Goal: Task Accomplishment & Management: Manage account settings

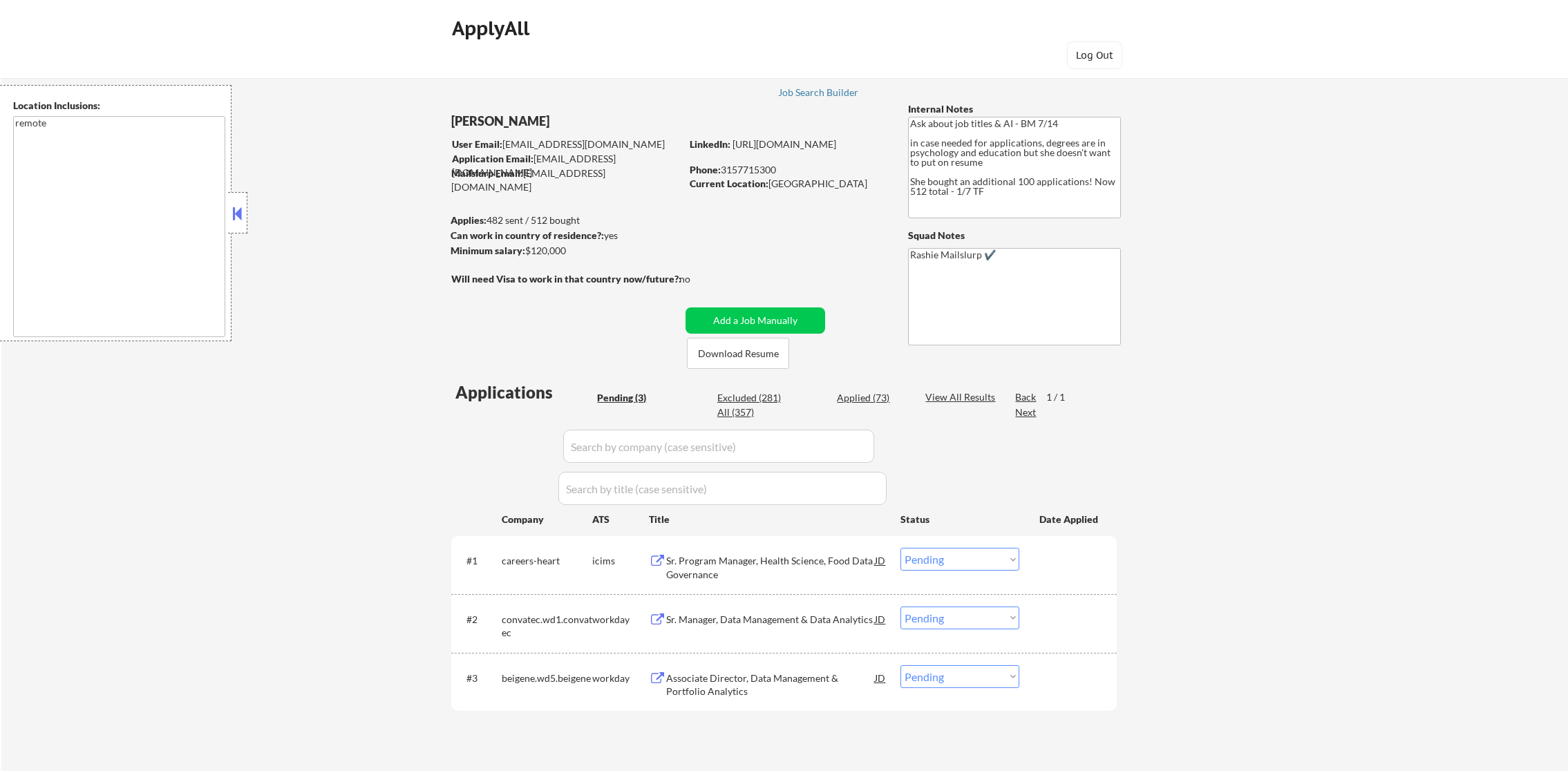
select select ""pending""
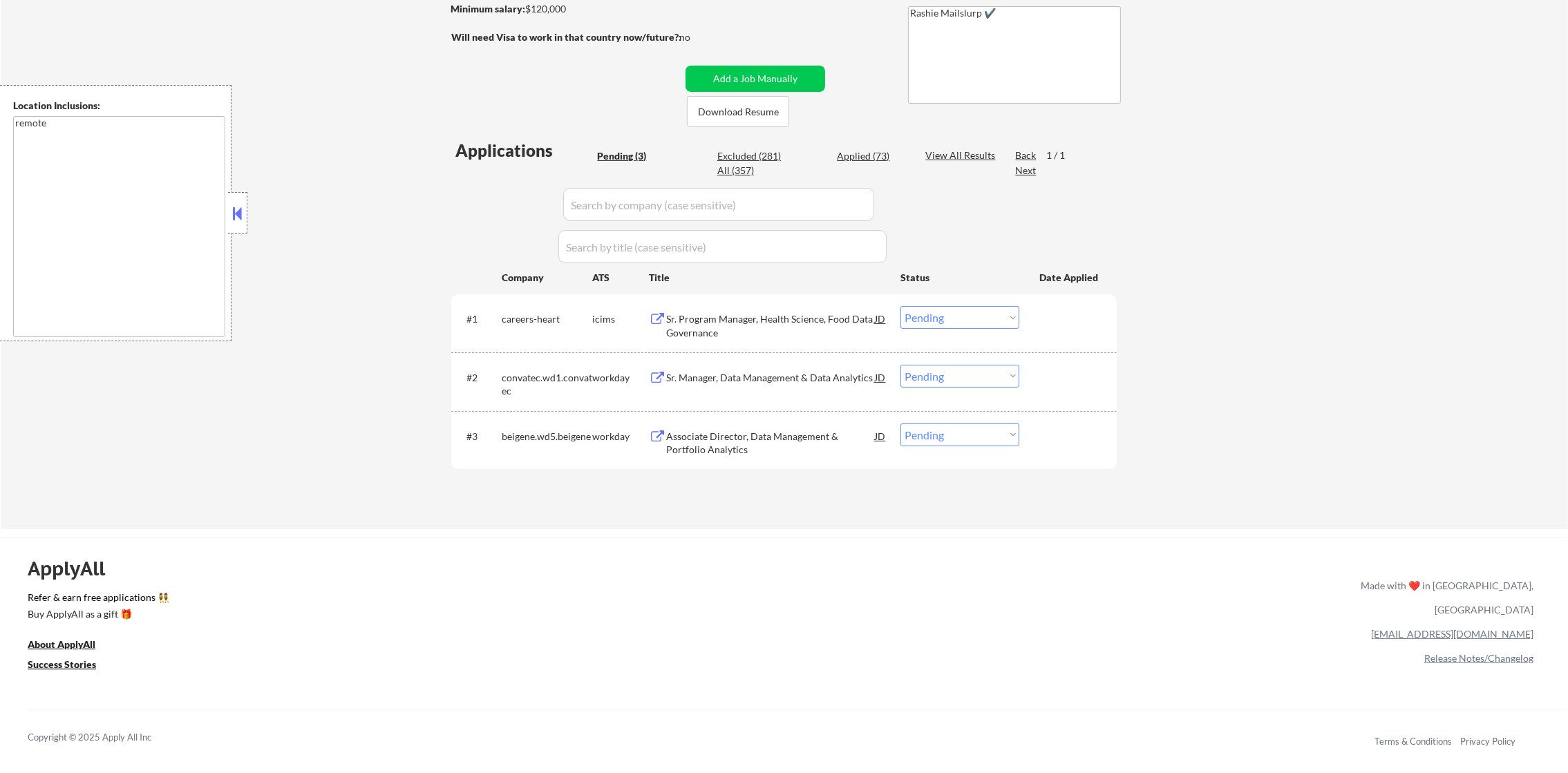
click at [753, 314] on div "Sr. Program Manager, Health Science, Food Data Governance" at bounding box center [771, 326] width 209 height 27
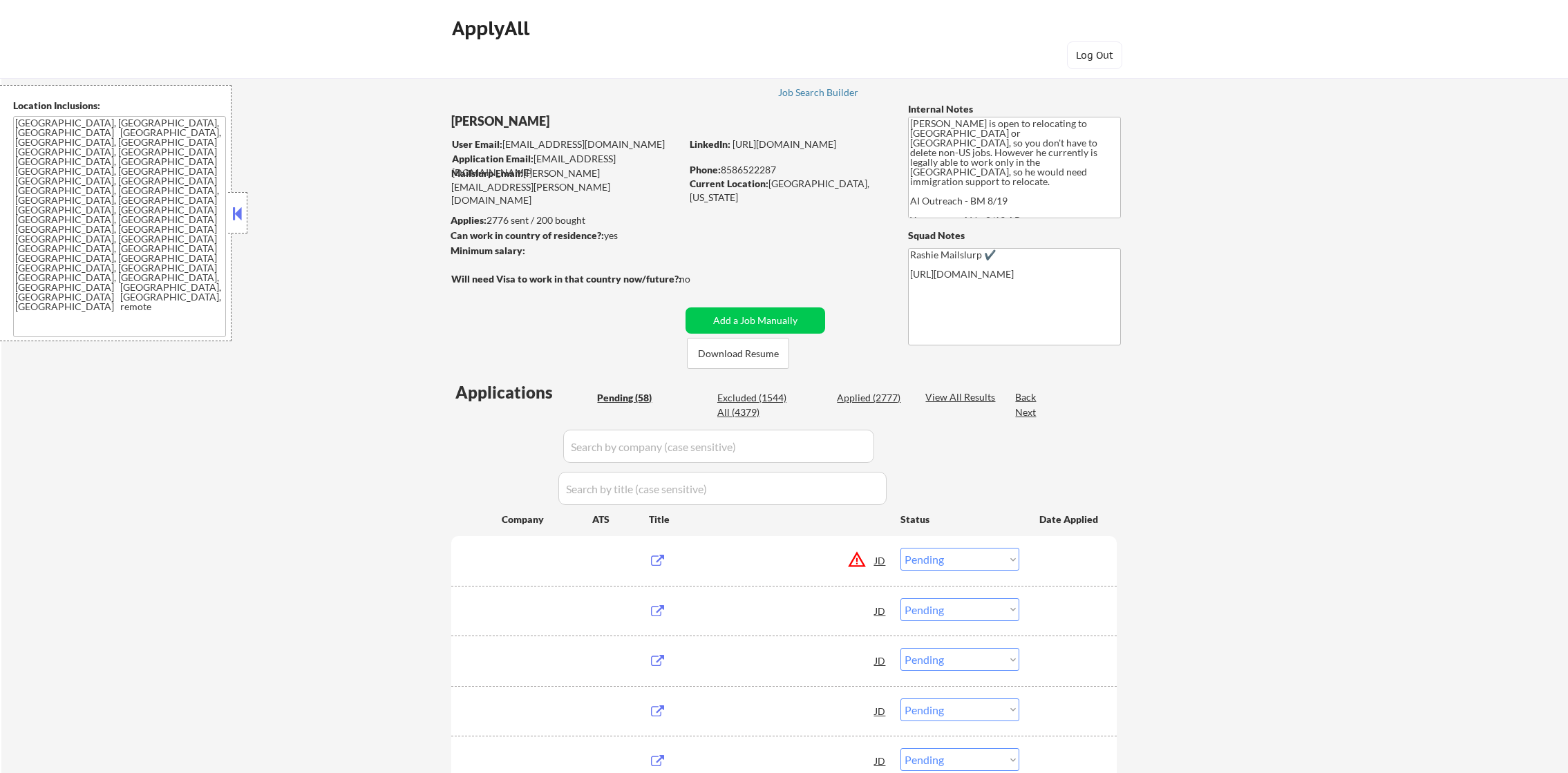
select select ""pending""
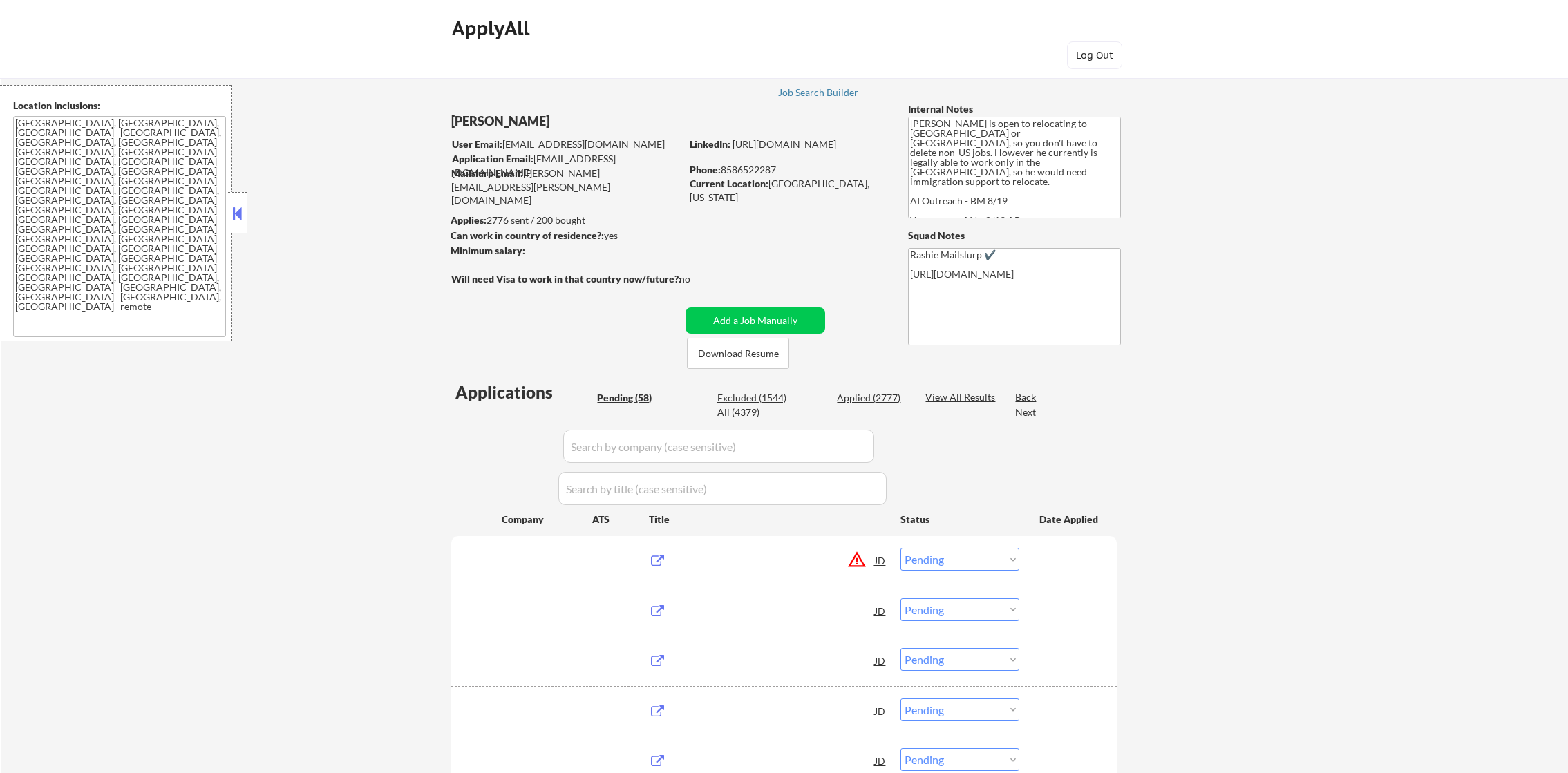
select select ""pending""
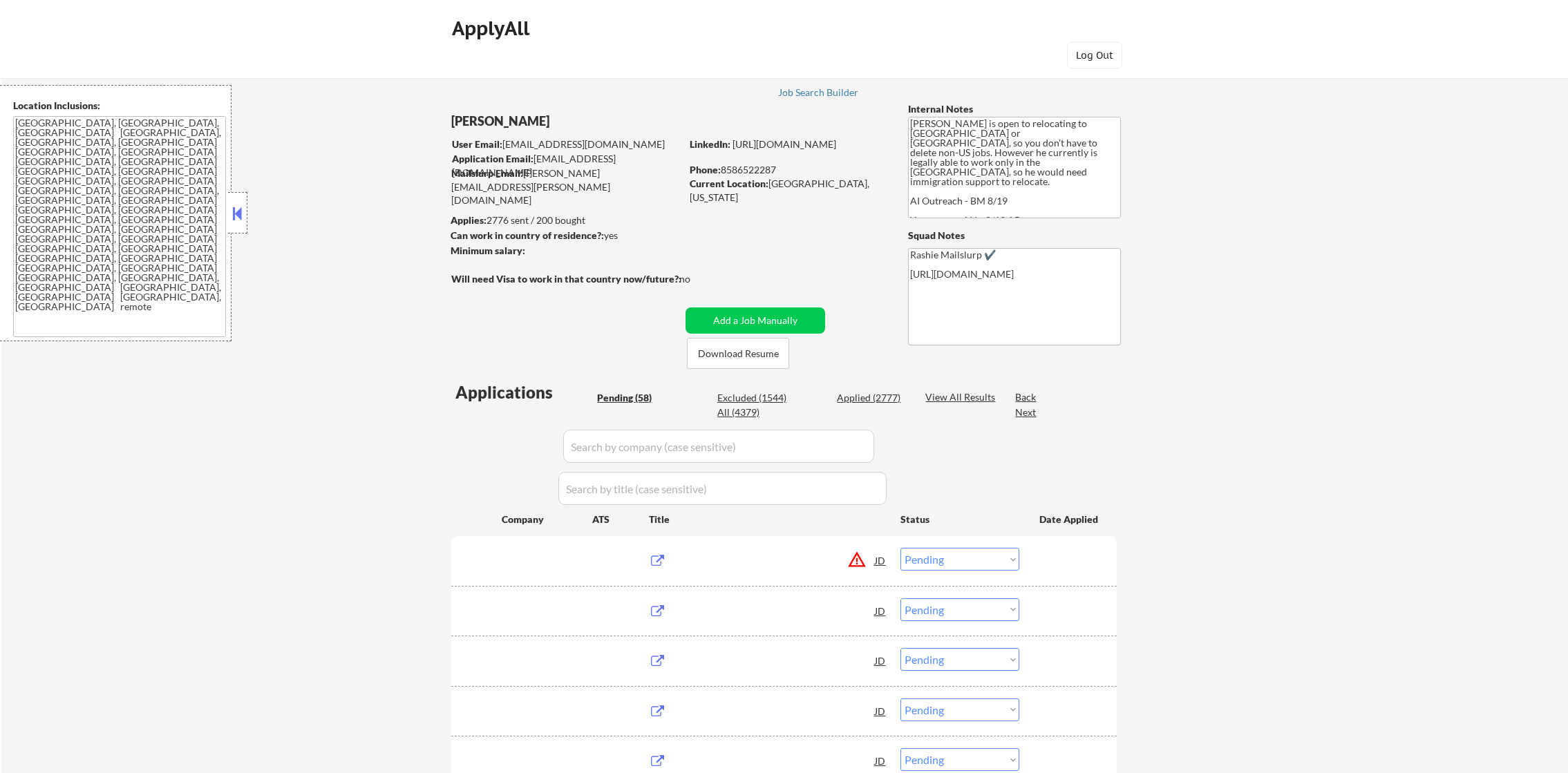
select select ""pending""
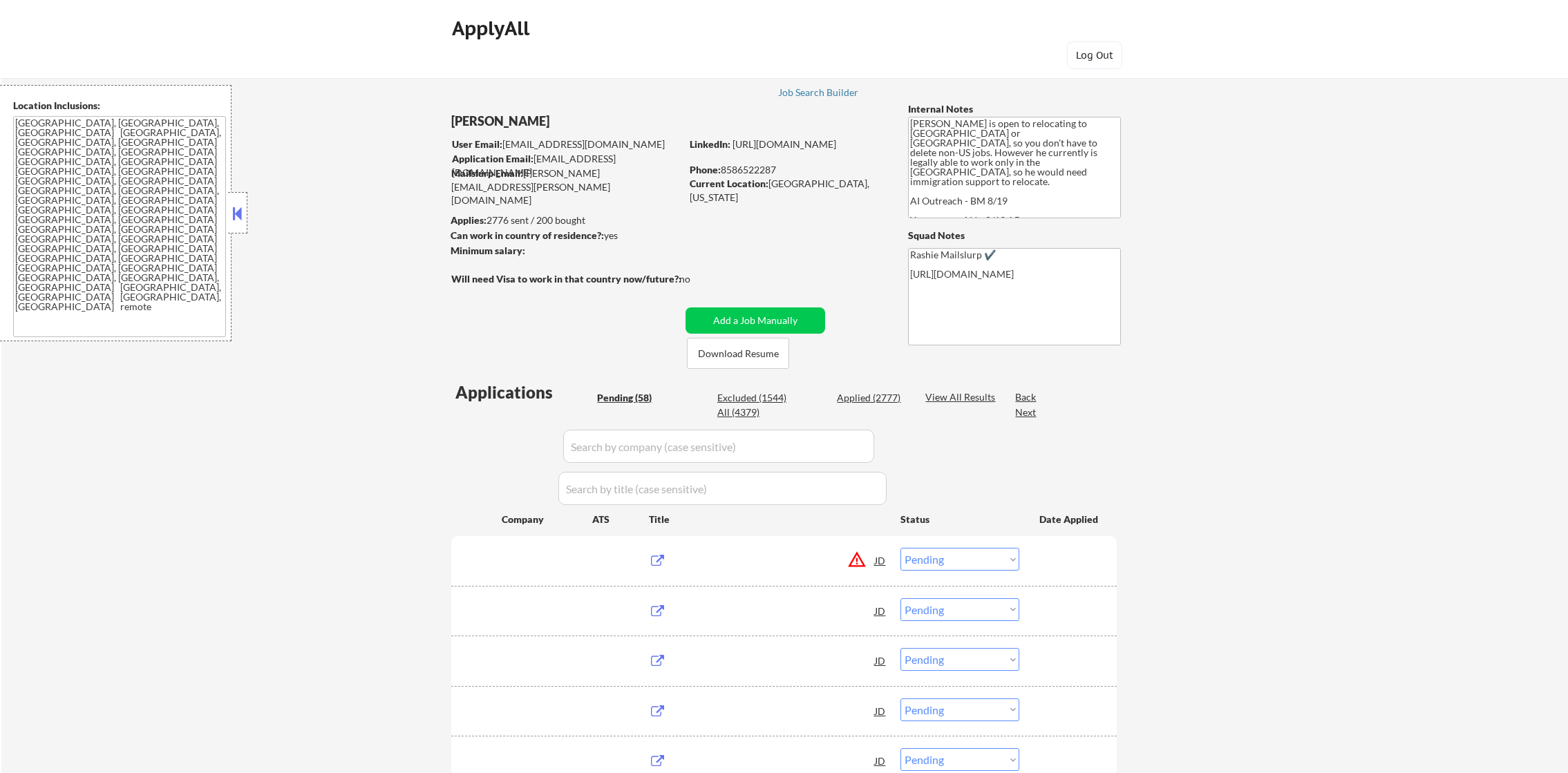
select select ""pending""
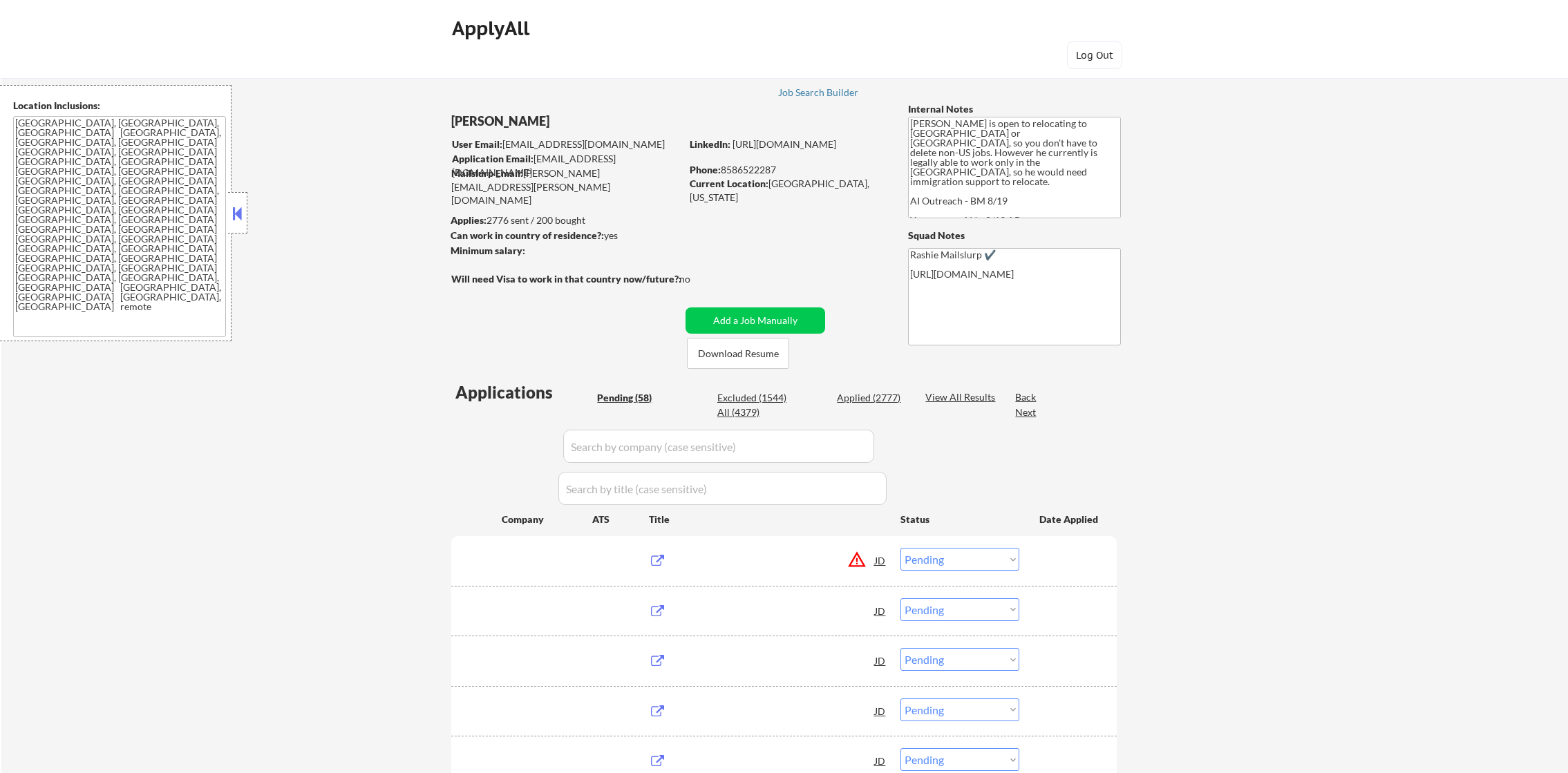
select select ""pending""
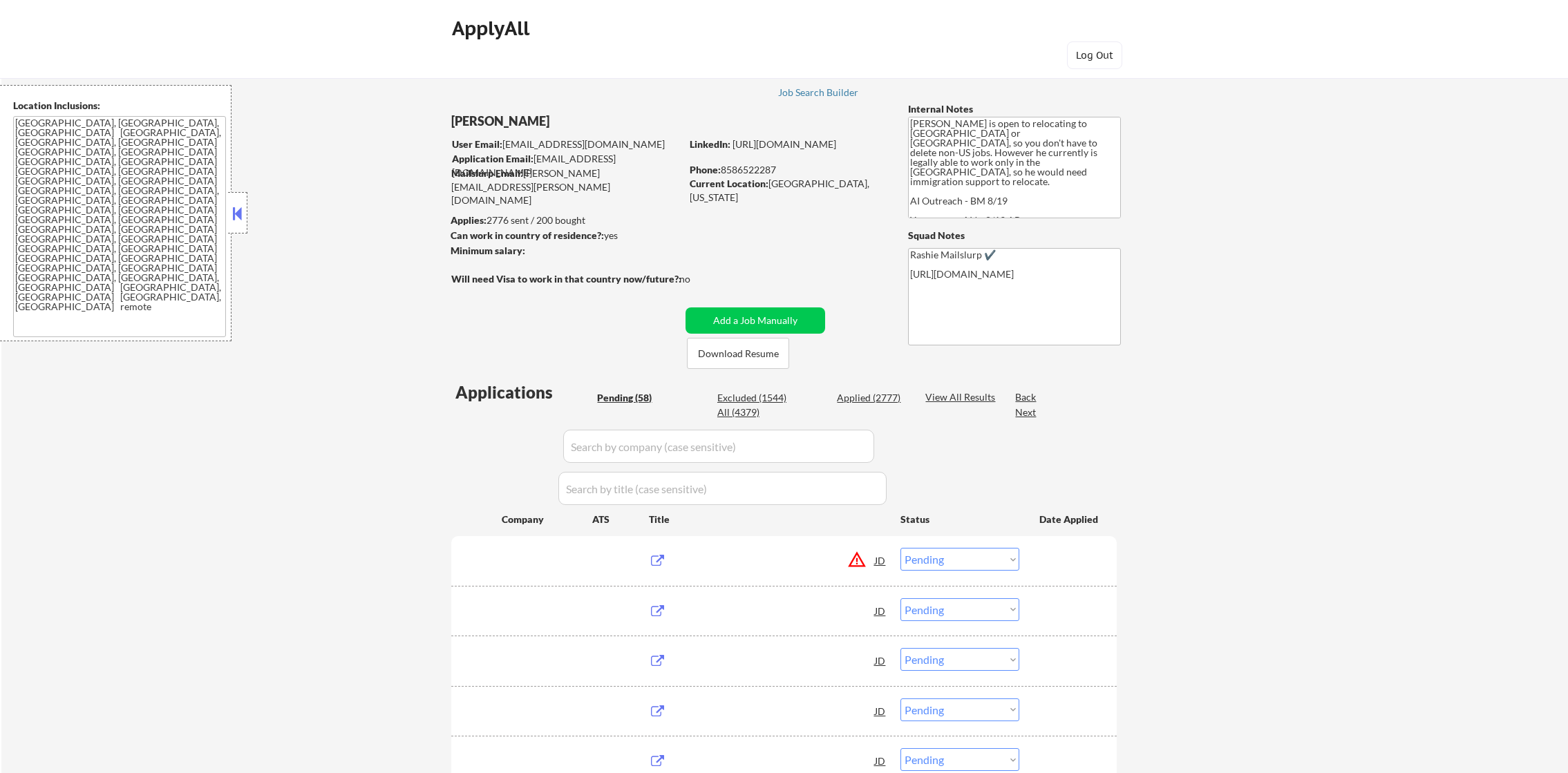
select select ""pending""
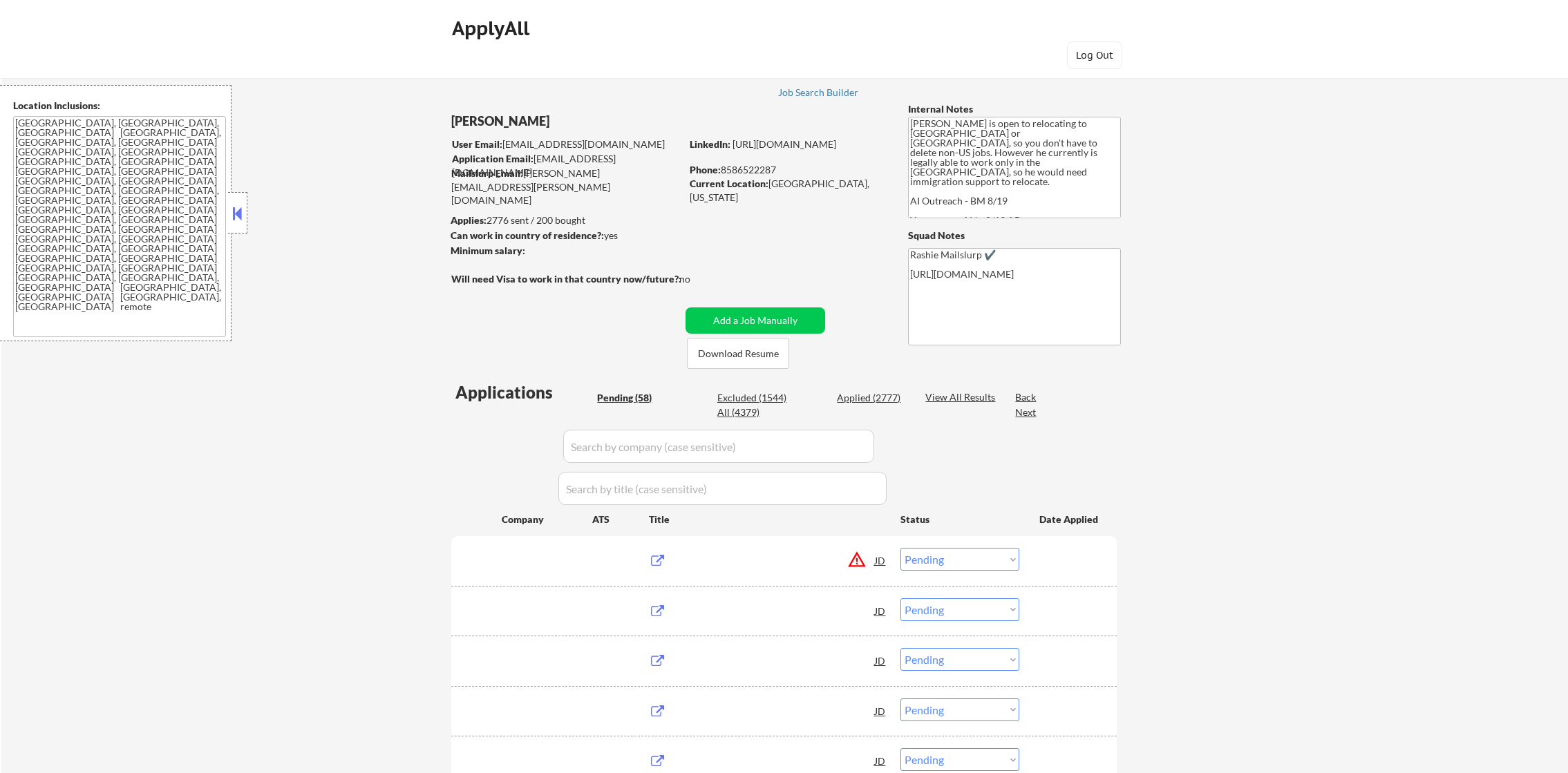
select select ""pending""
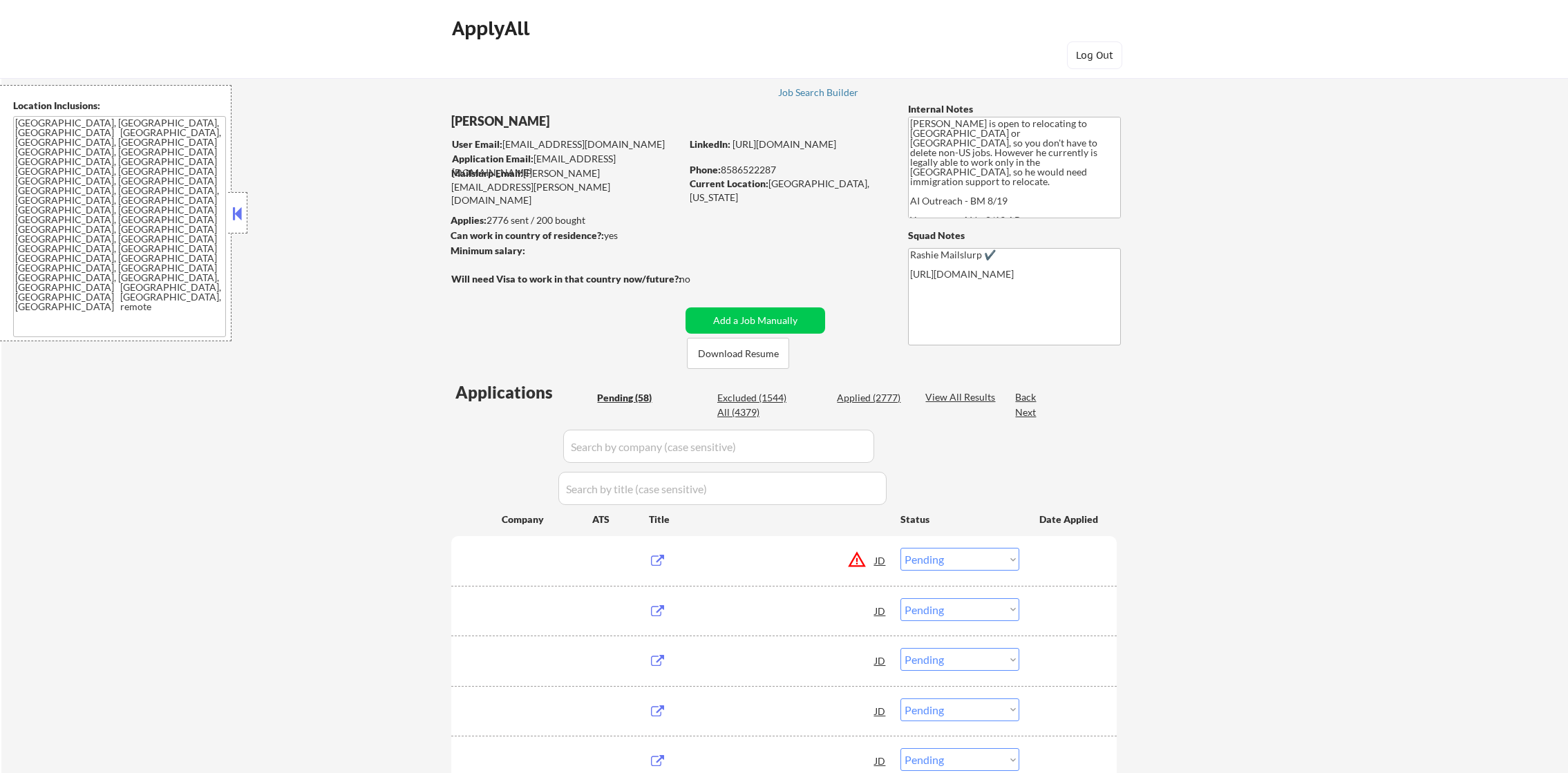
select select ""pending""
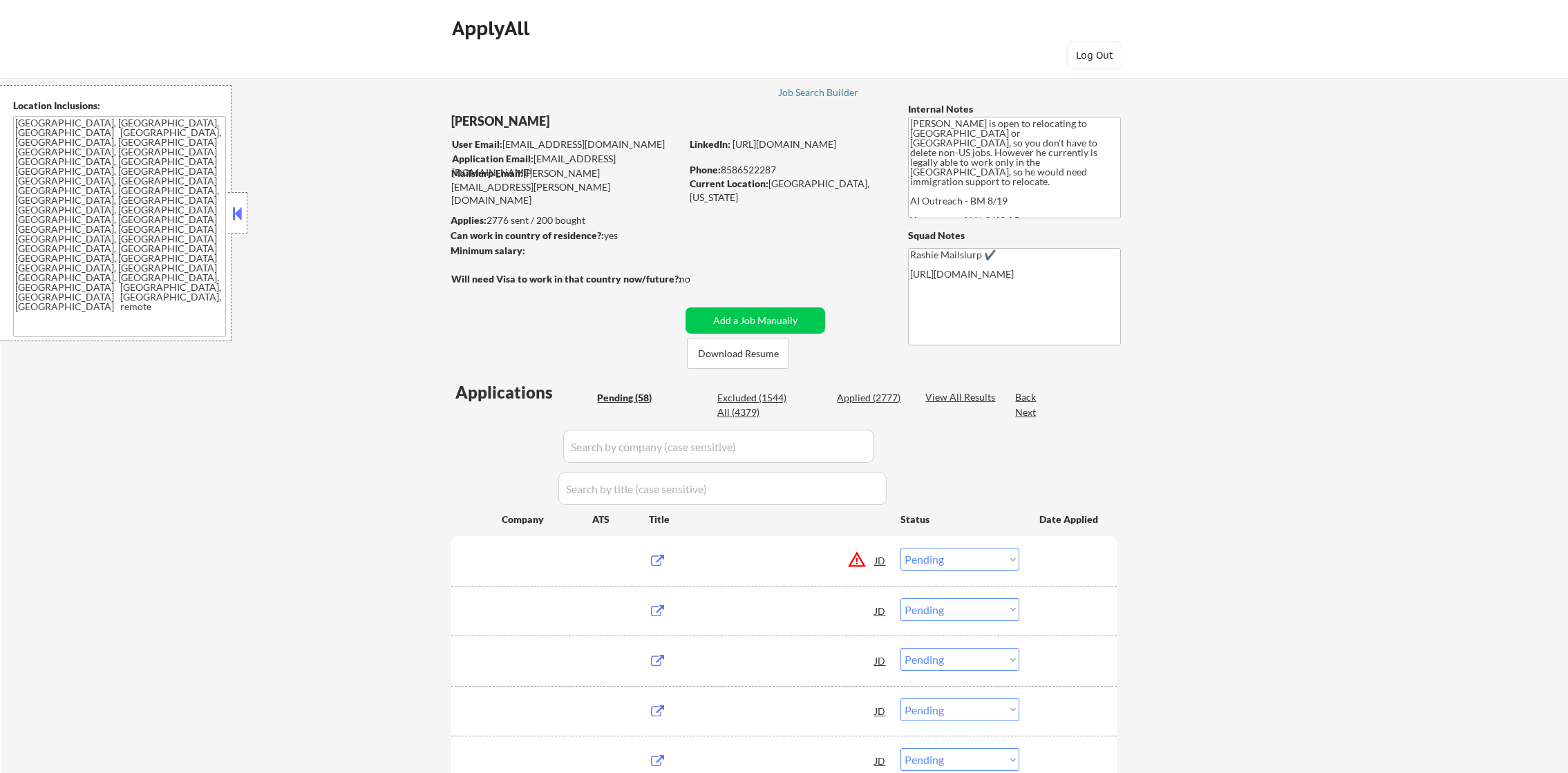
select select ""pending""
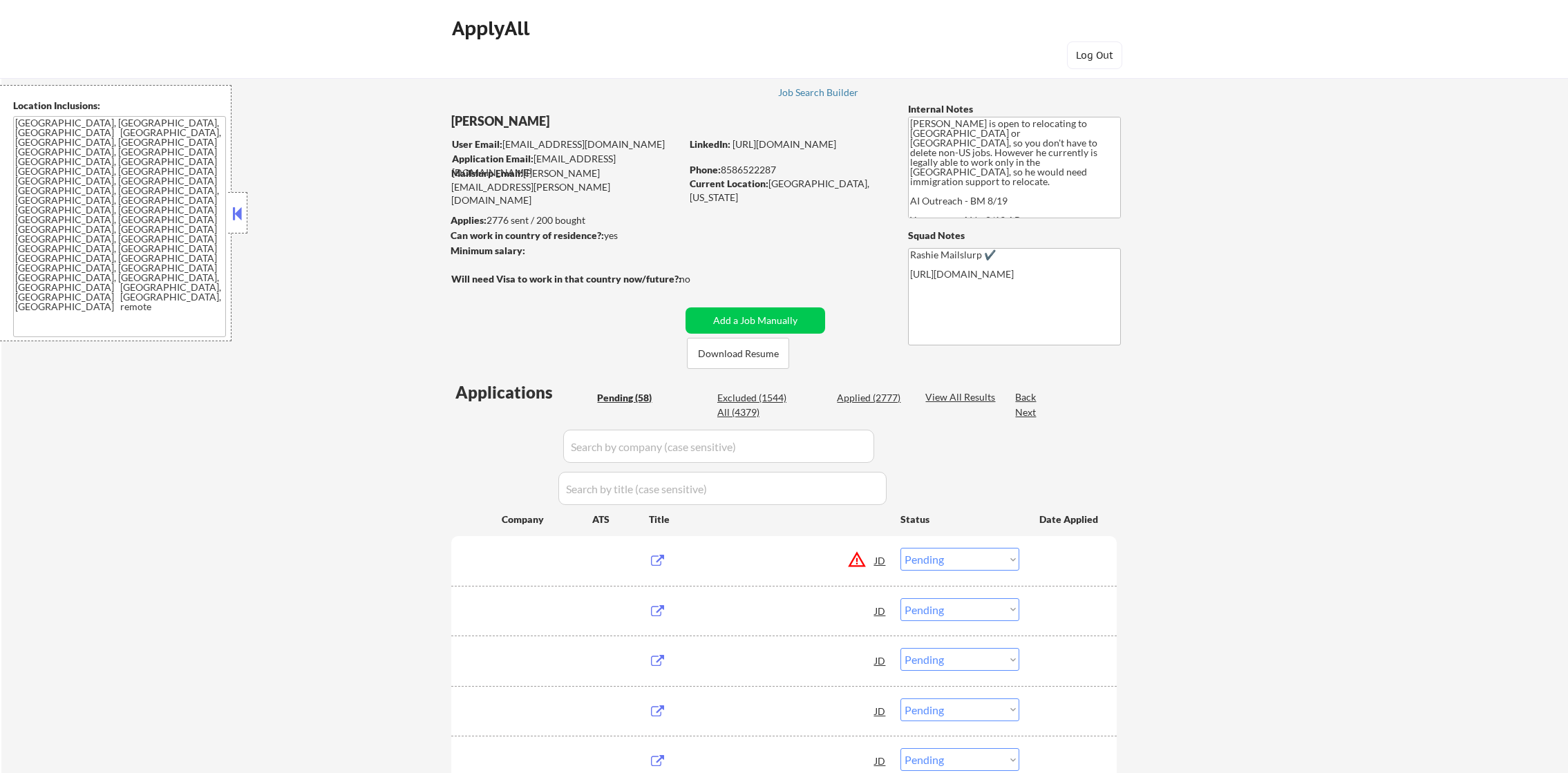
select select ""pending""
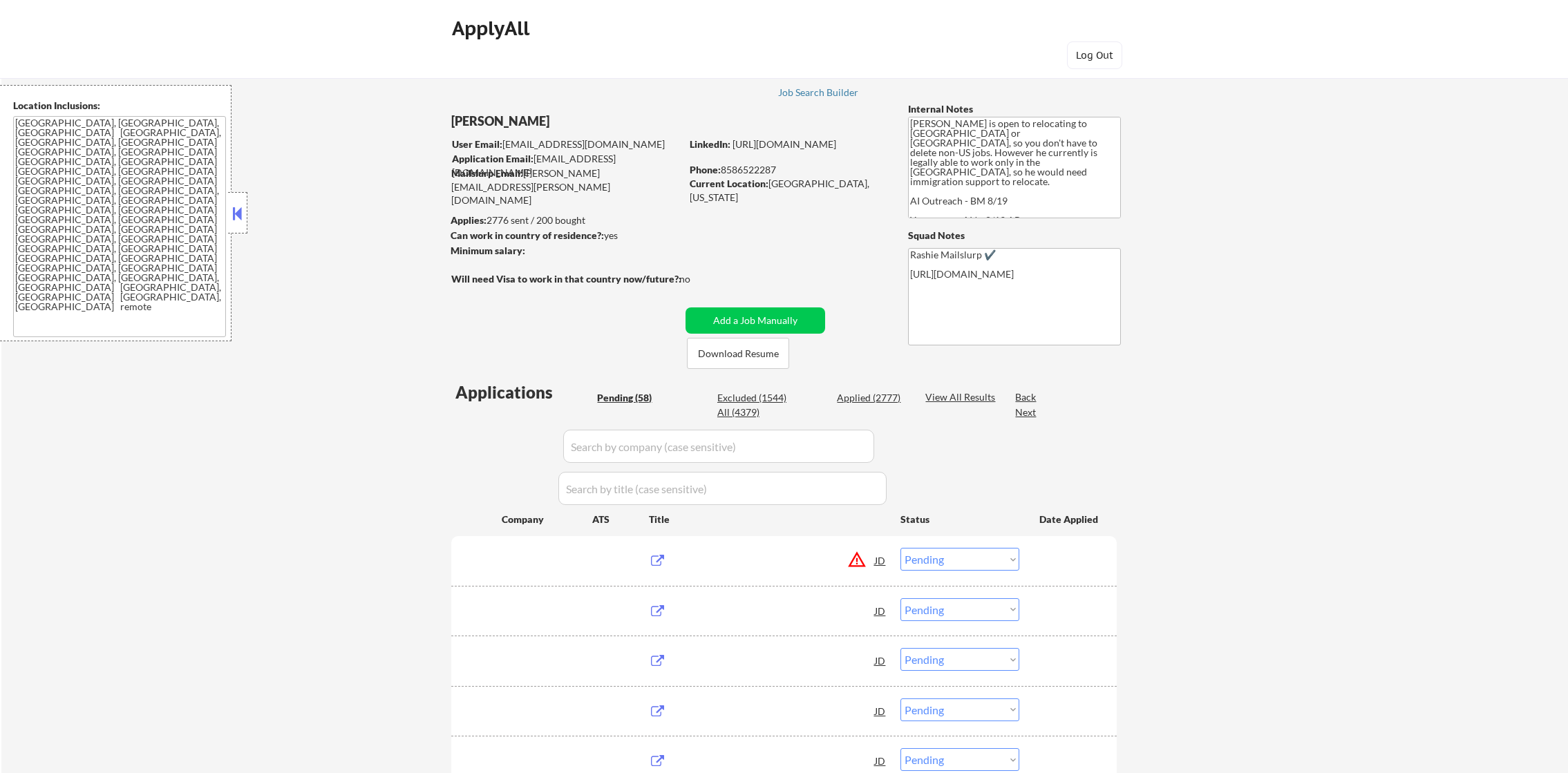
select select ""pending""
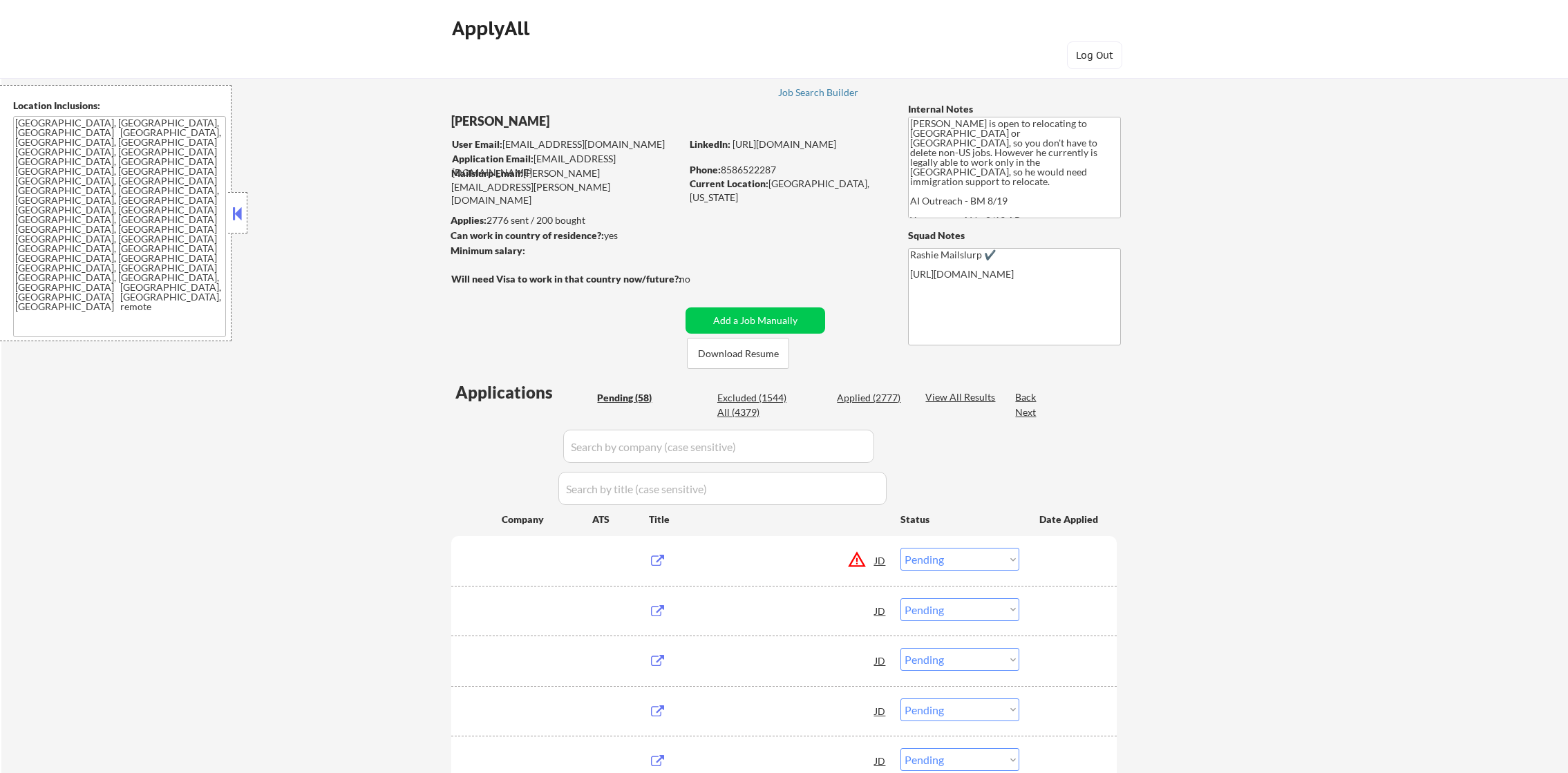
select select ""pending""
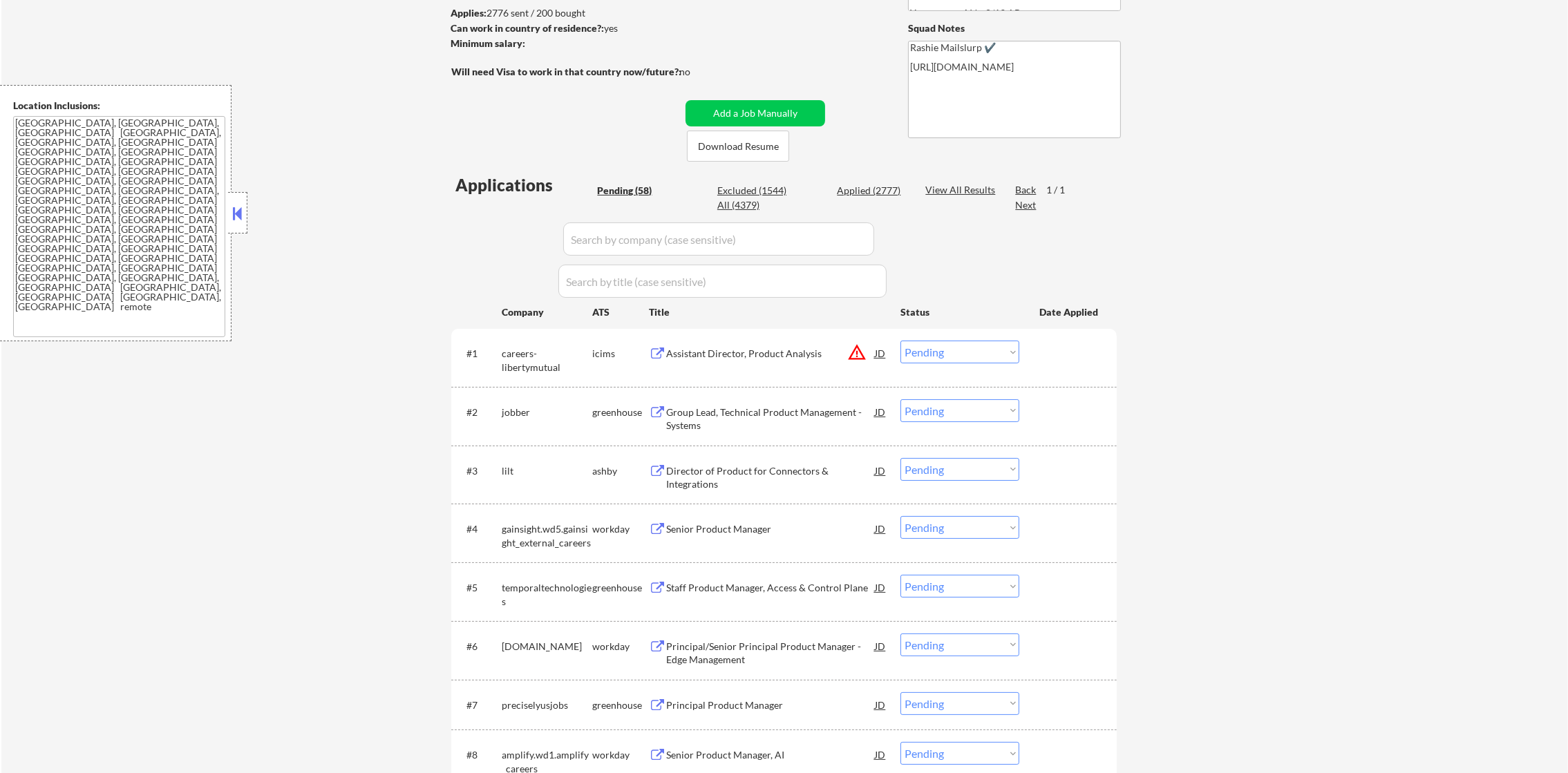
scroll to position [449, 0]
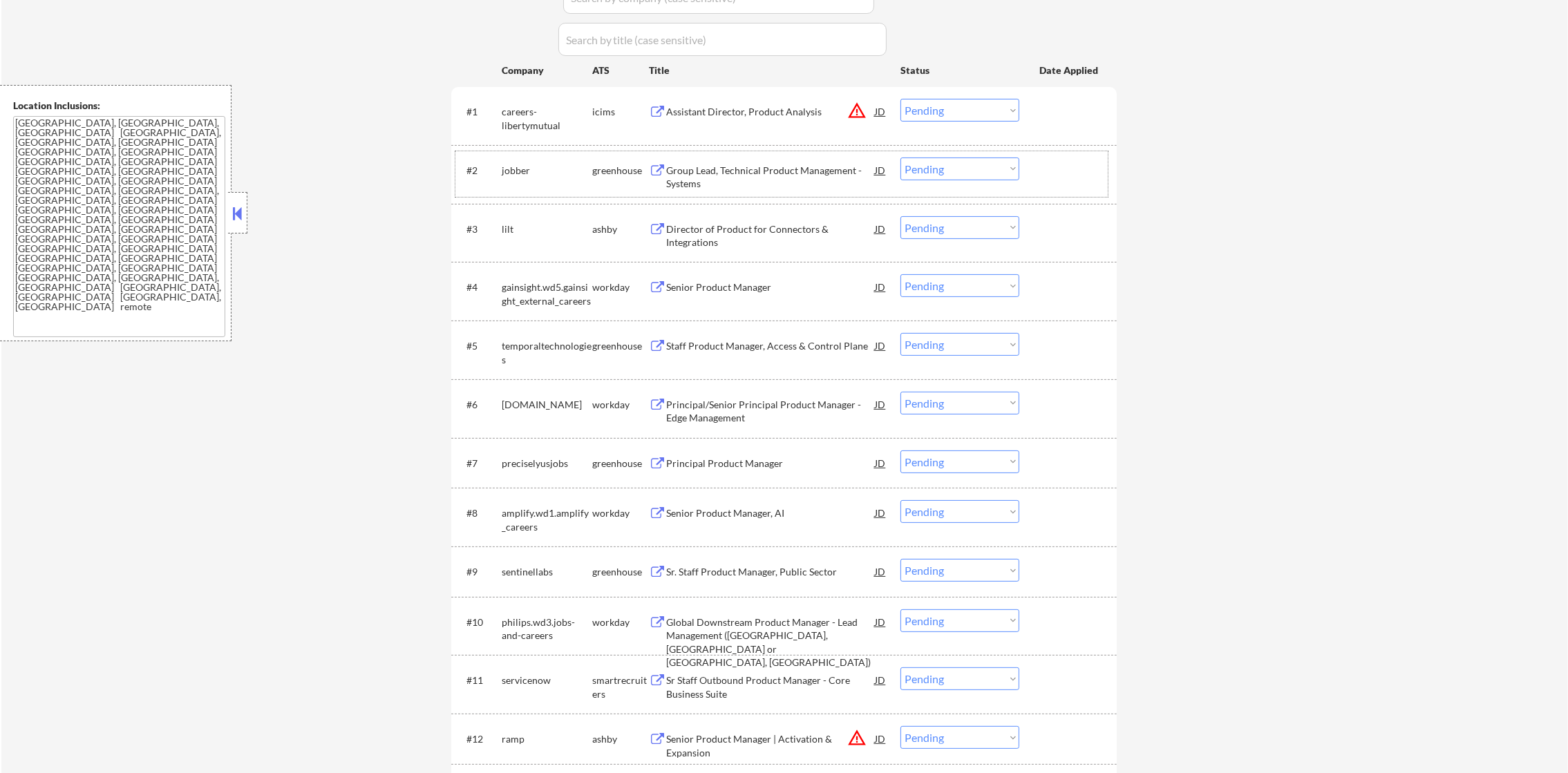
click at [512, 171] on div "jobber" at bounding box center [547, 170] width 90 height 14
copy div "jobber"
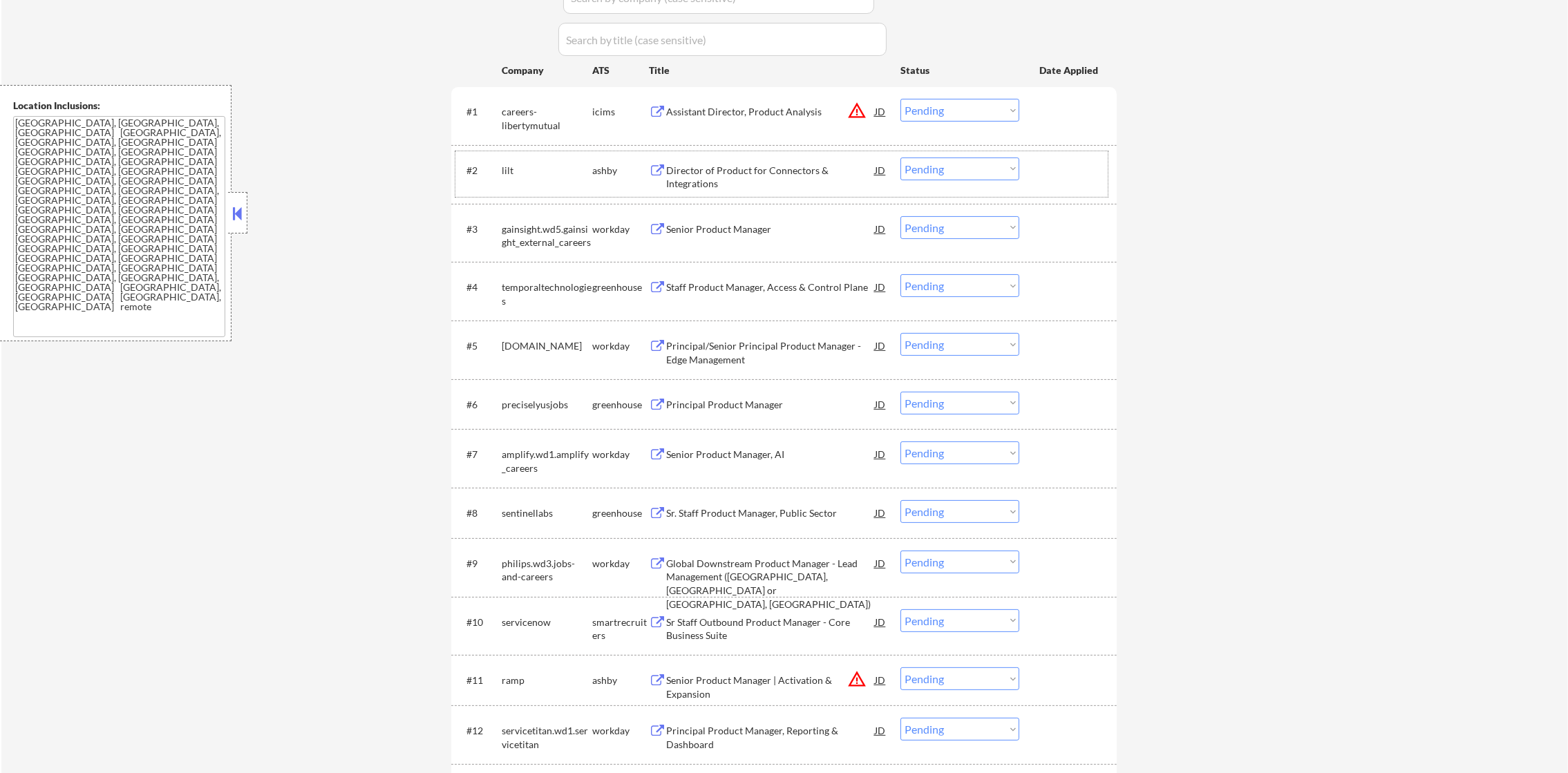
click at [508, 174] on div "lilt" at bounding box center [547, 170] width 90 height 14
copy div "lilt"
select select ""pending""
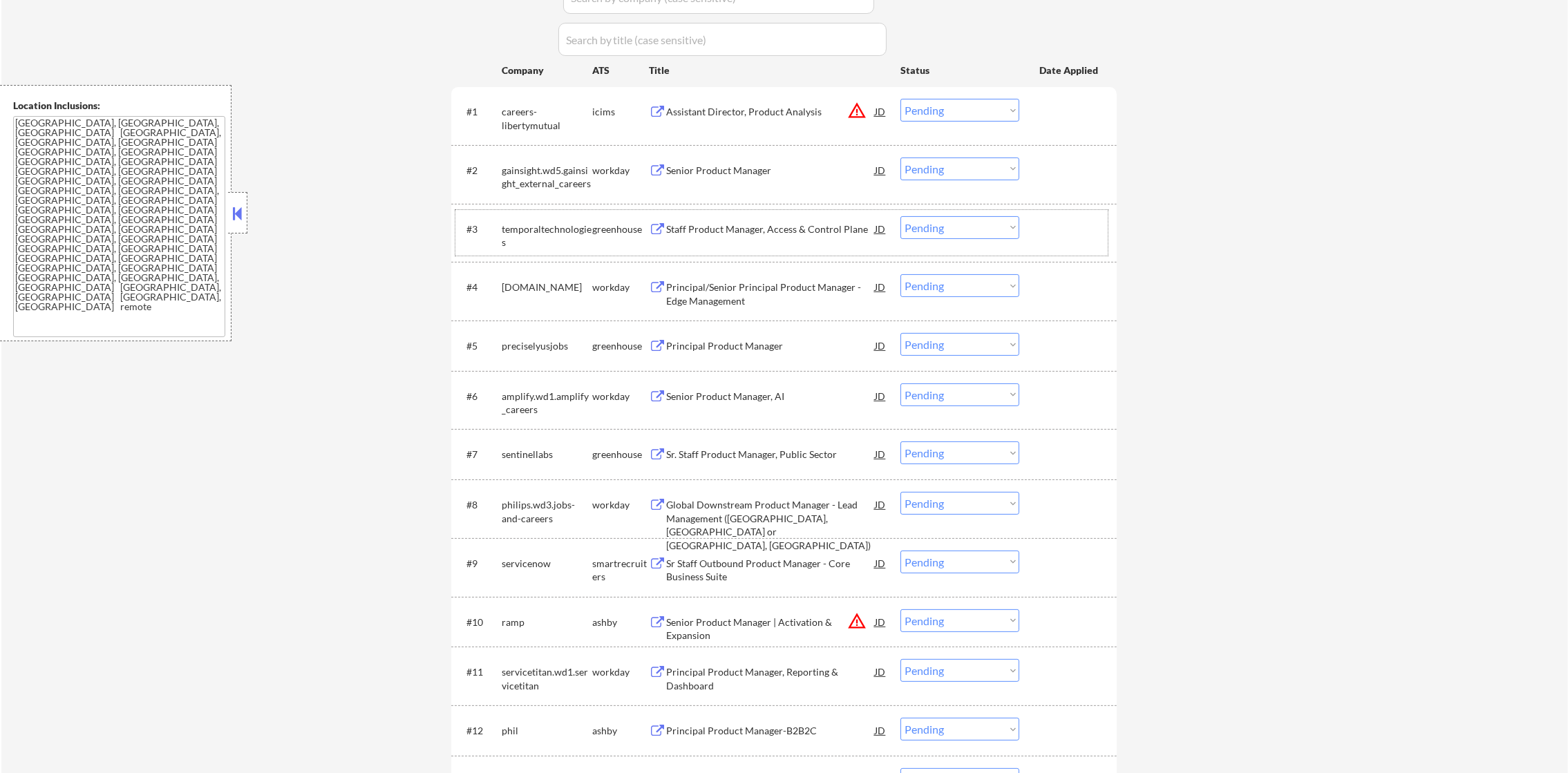
click at [550, 225] on div "temporaltechnologies" at bounding box center [547, 236] width 90 height 27
copy div "temporaltechnologies"
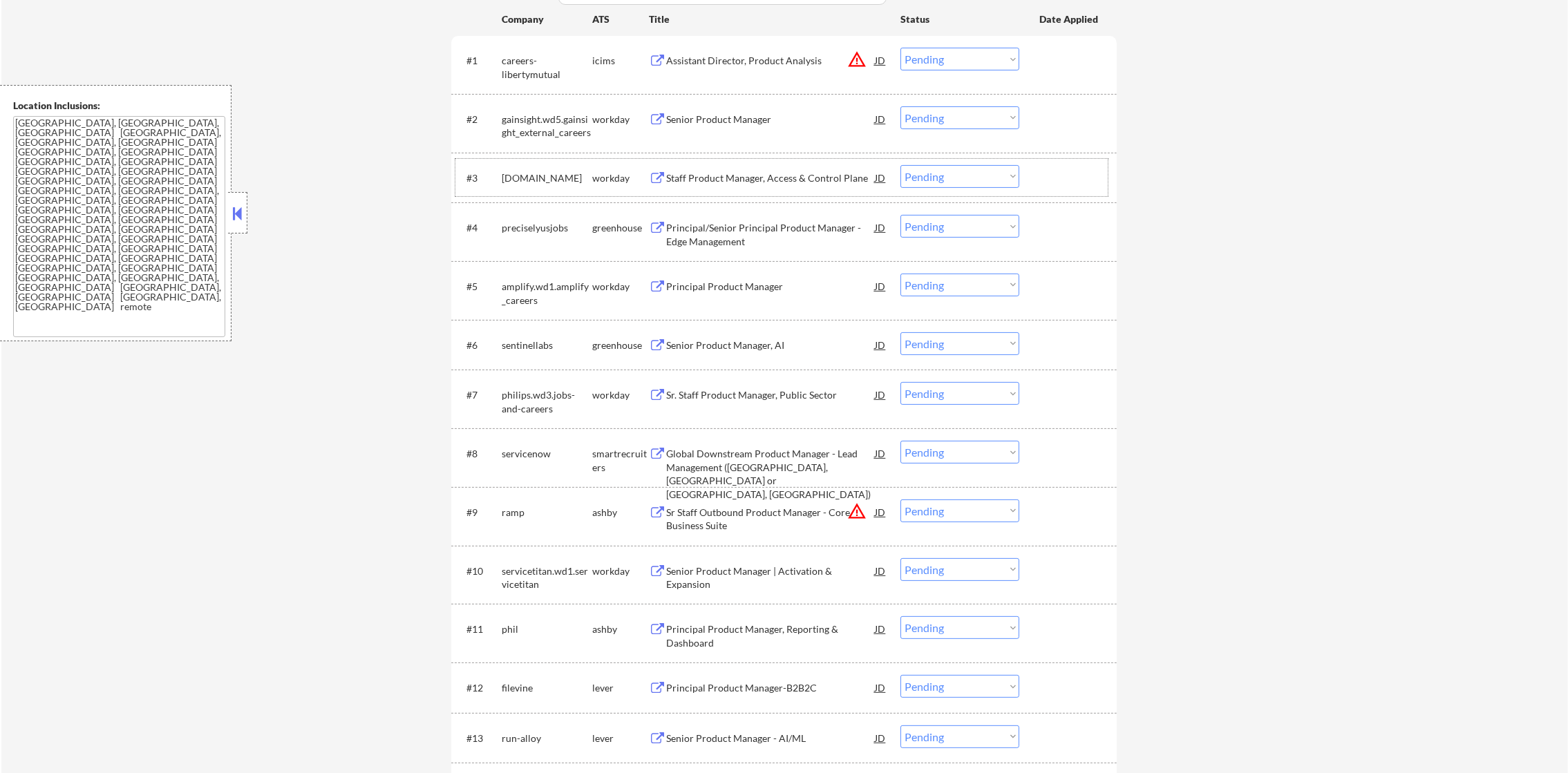
scroll to position [517, 0]
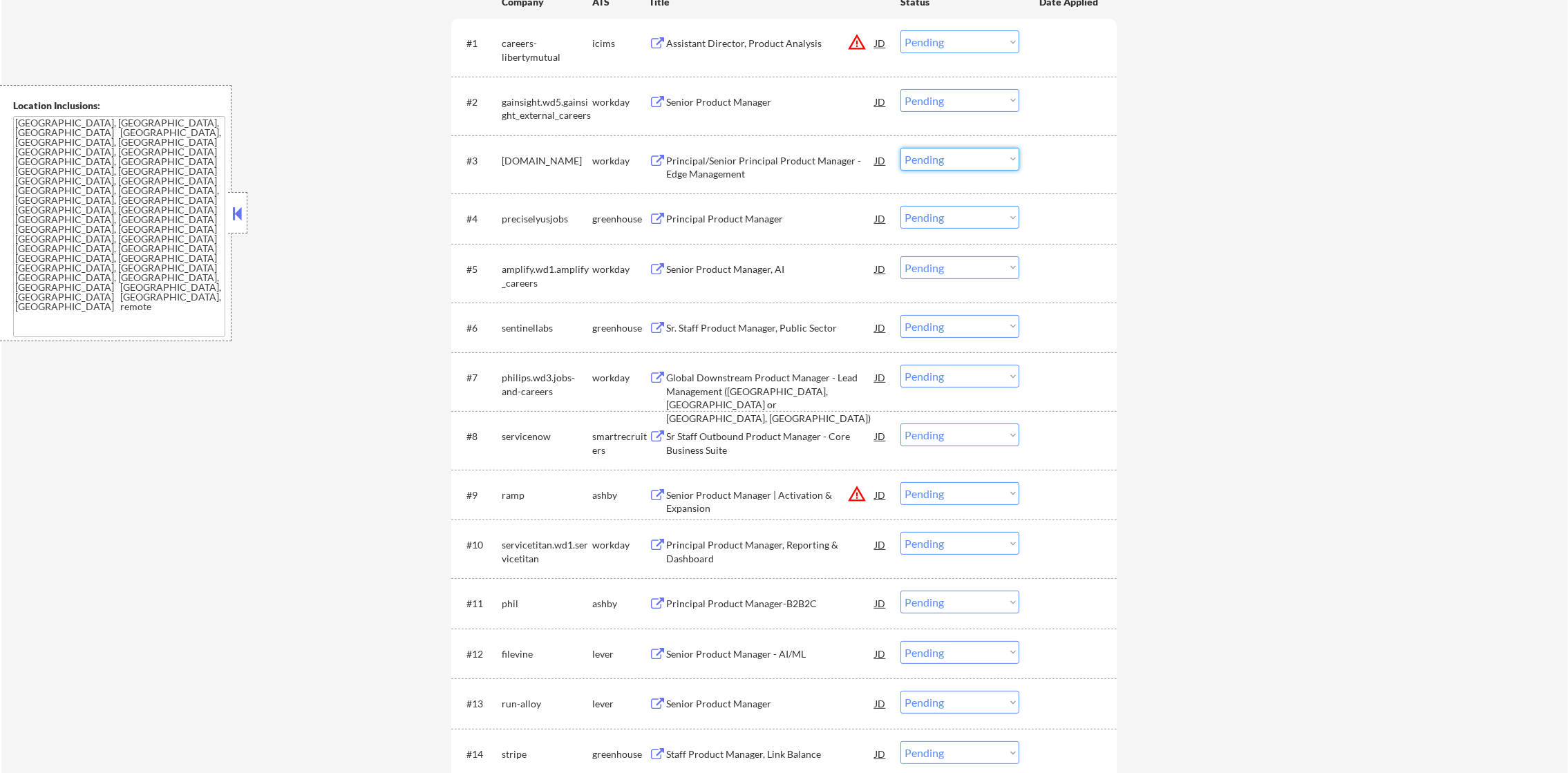
drag, startPoint x: 958, startPoint y: 161, endPoint x: 958, endPoint y: 171, distance: 10.0
click at [958, 161] on select "Choose an option... Pending Applied Excluded (Questions) Excluded (Expired) Exc…" at bounding box center [960, 160] width 119 height 23
click at [900, 148] on select "Choose an option... Pending Applied Excluded (Questions) Excluded (Expired) Exc…" at bounding box center [960, 160] width 119 height 23
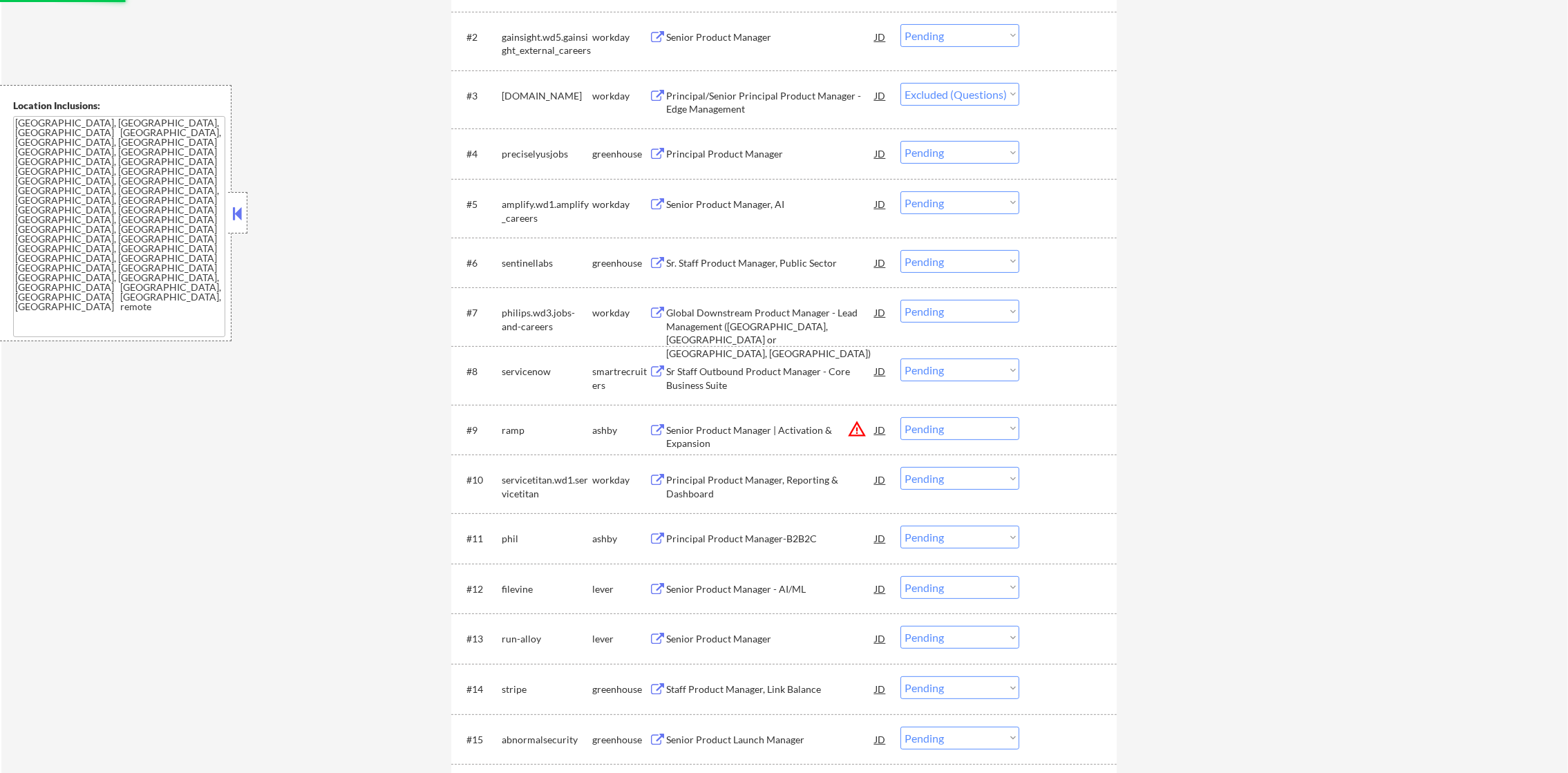
scroll to position [587, 0]
select select ""pending""
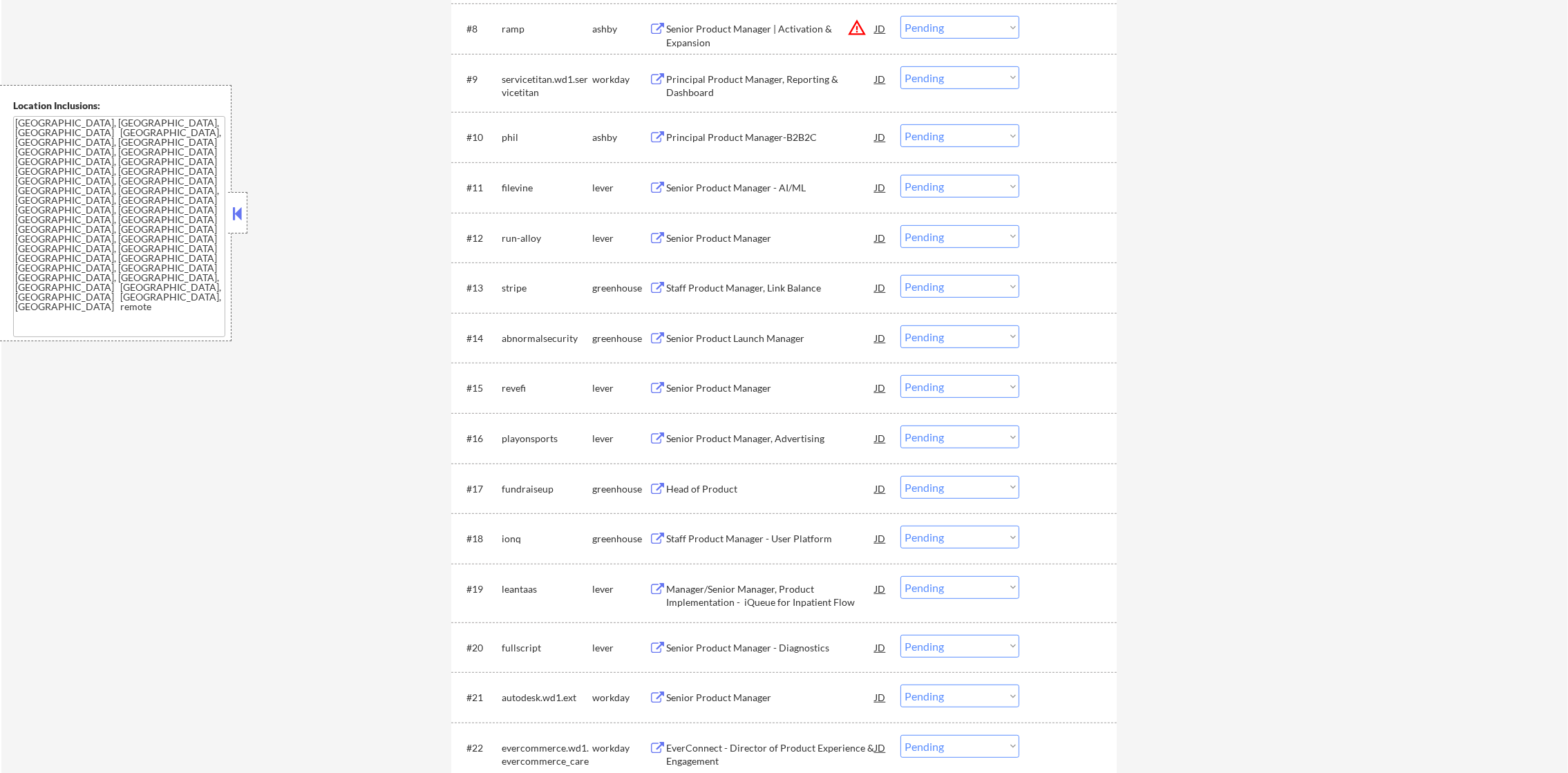
scroll to position [933, 0]
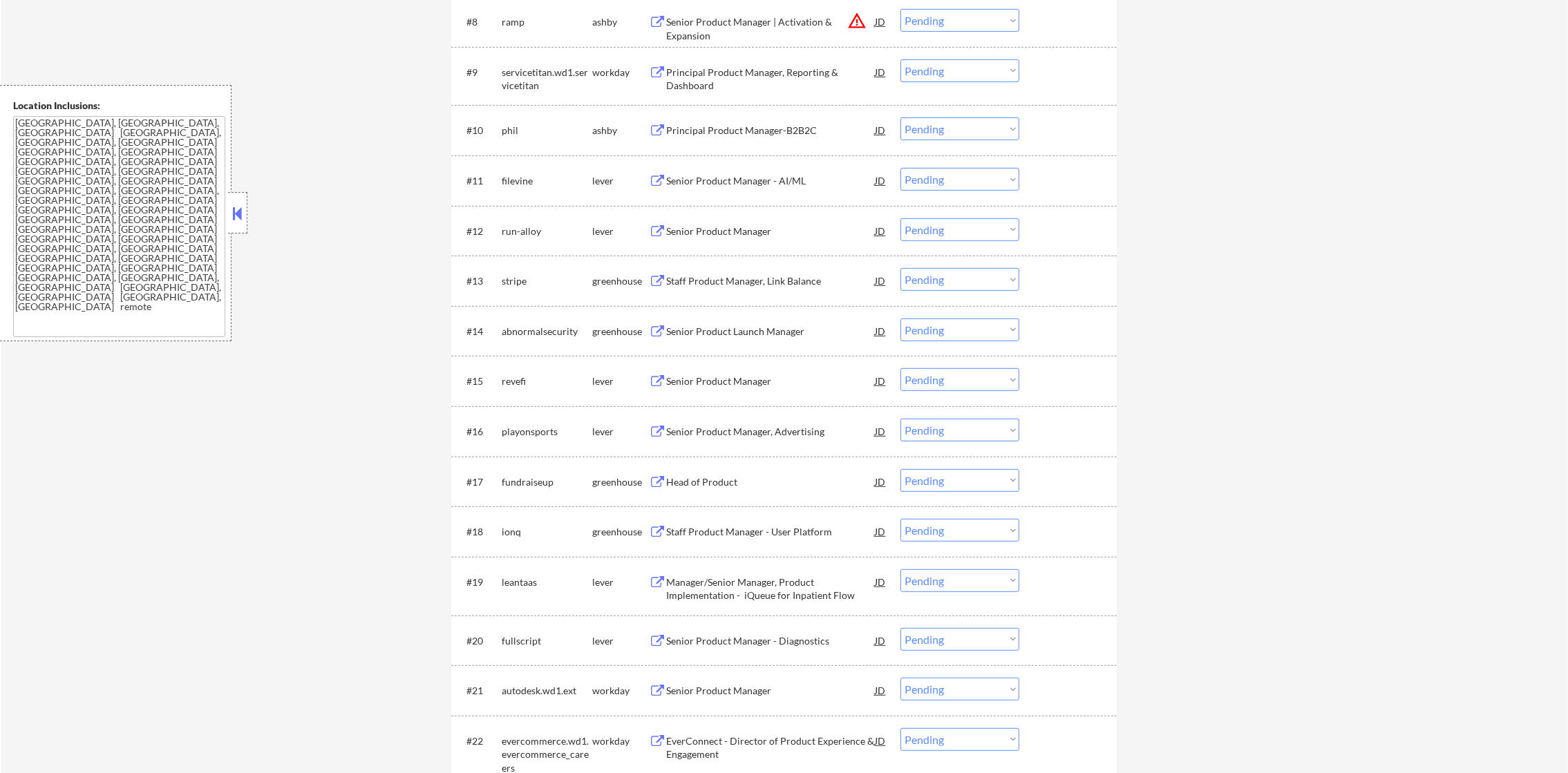
click at [512, 132] on div "phil" at bounding box center [547, 130] width 90 height 14
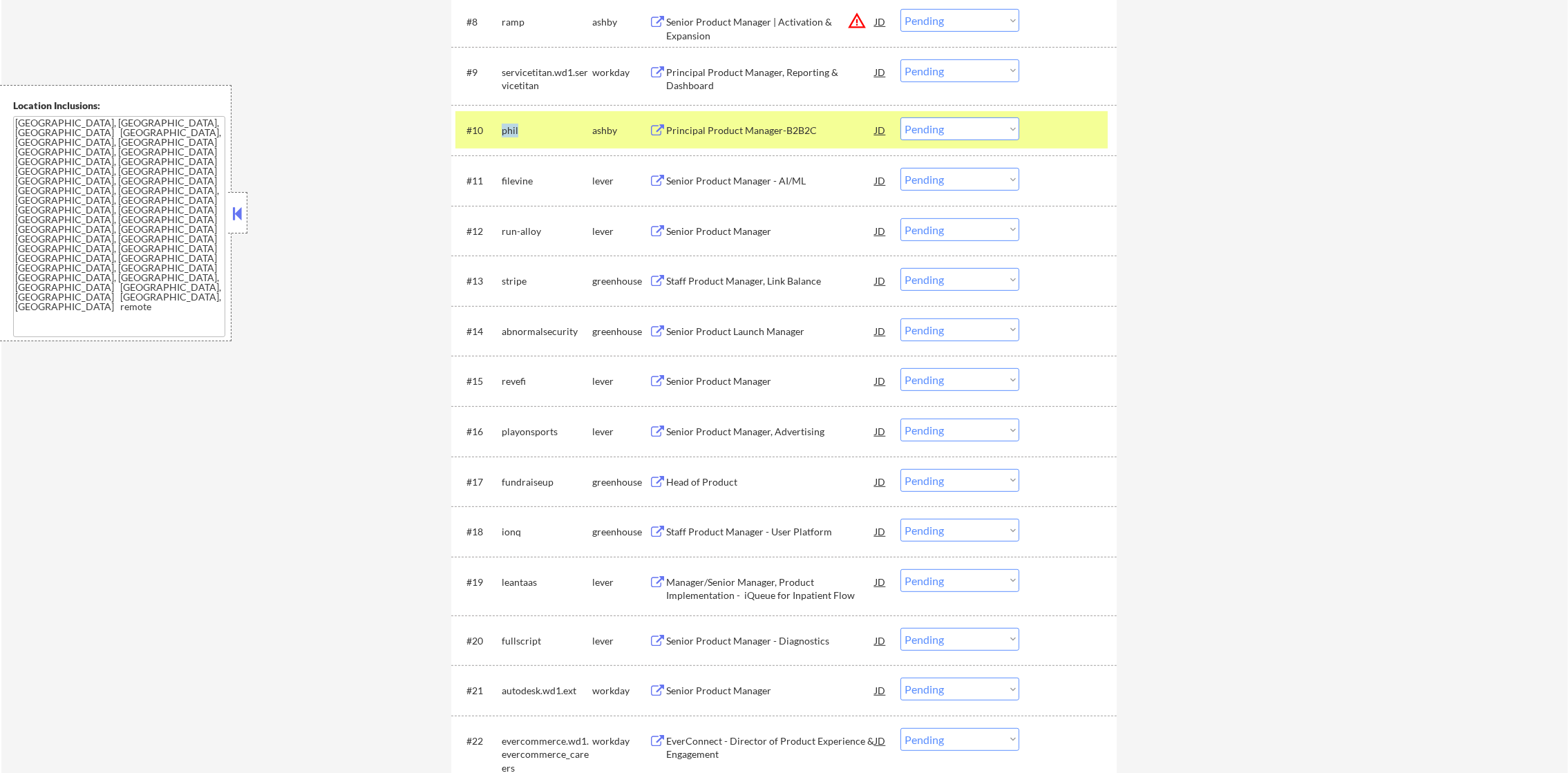
click at [512, 132] on div "phil" at bounding box center [547, 130] width 90 height 14
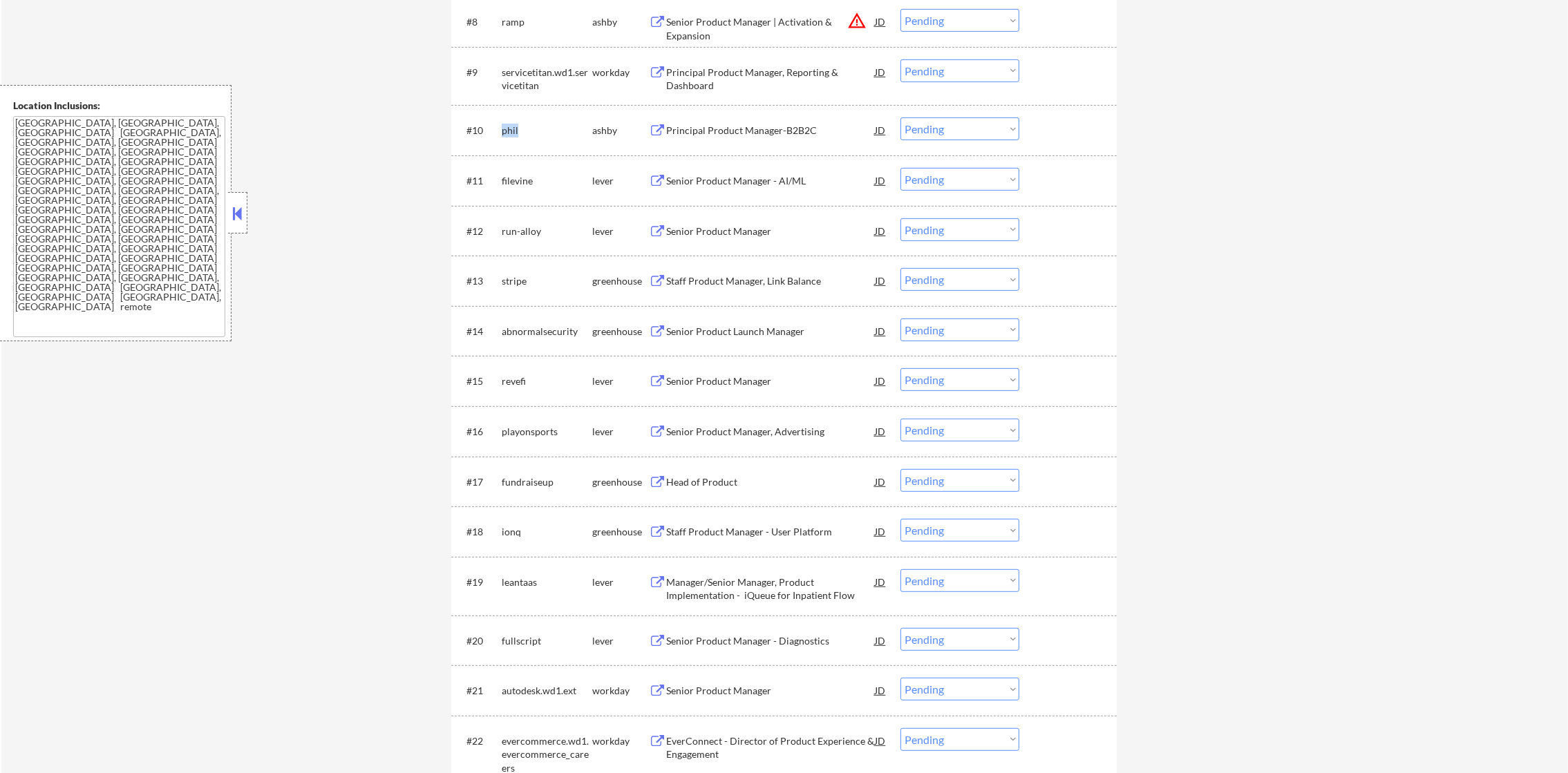
copy div "phil"
select select ""pending""
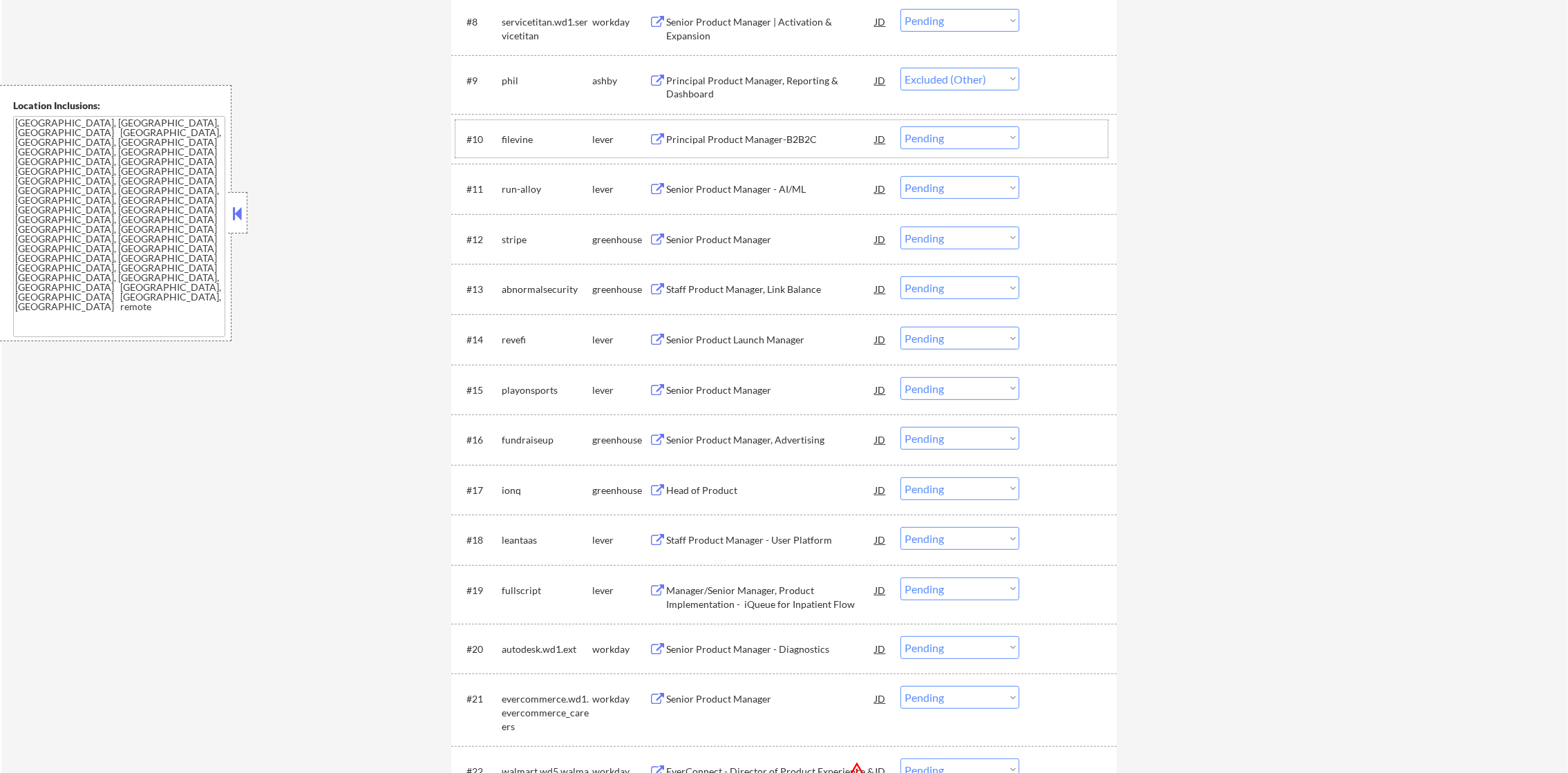
select select ""pending""
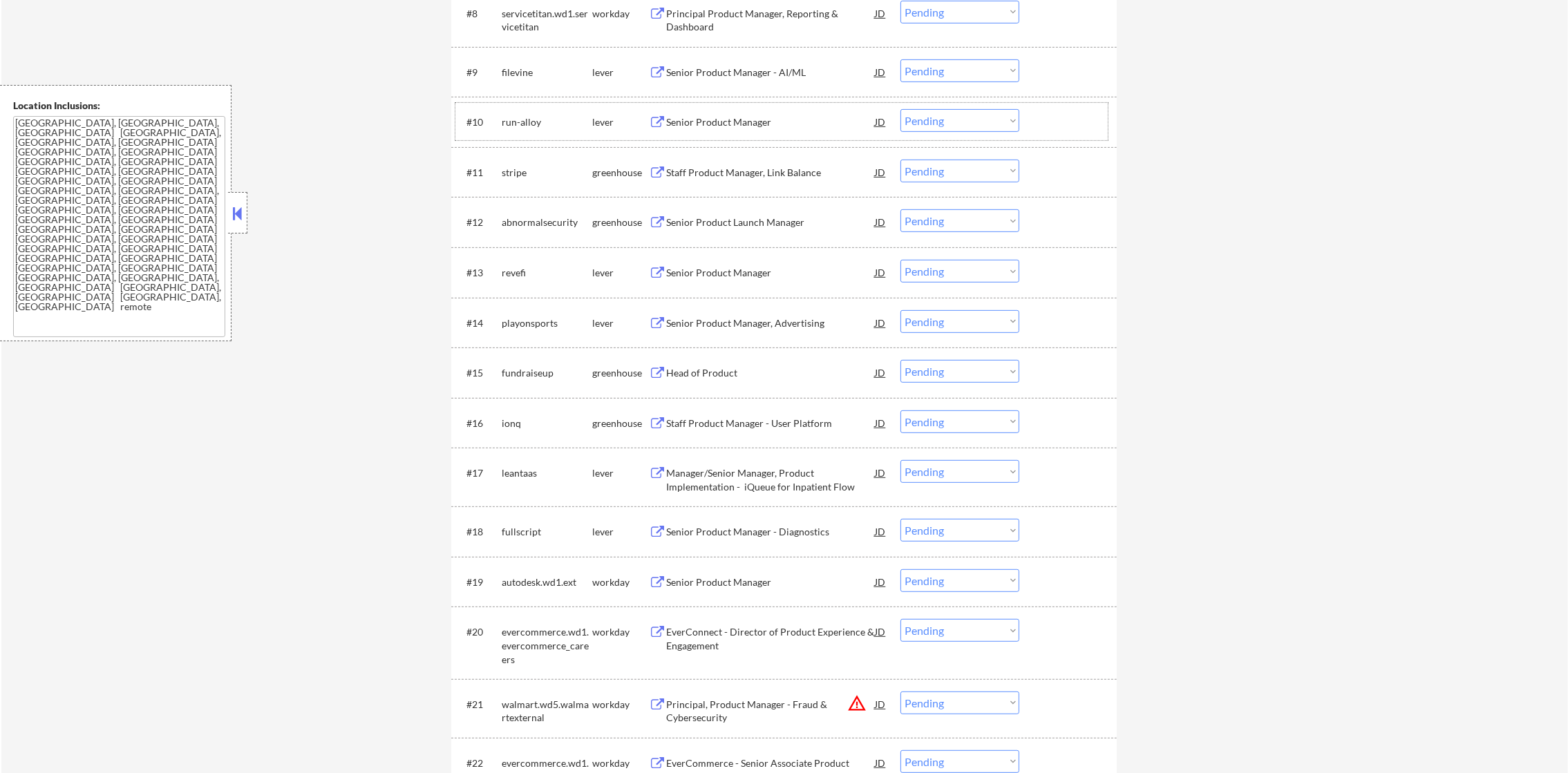
click at [532, 219] on div "abnormalsecurity" at bounding box center [547, 222] width 90 height 14
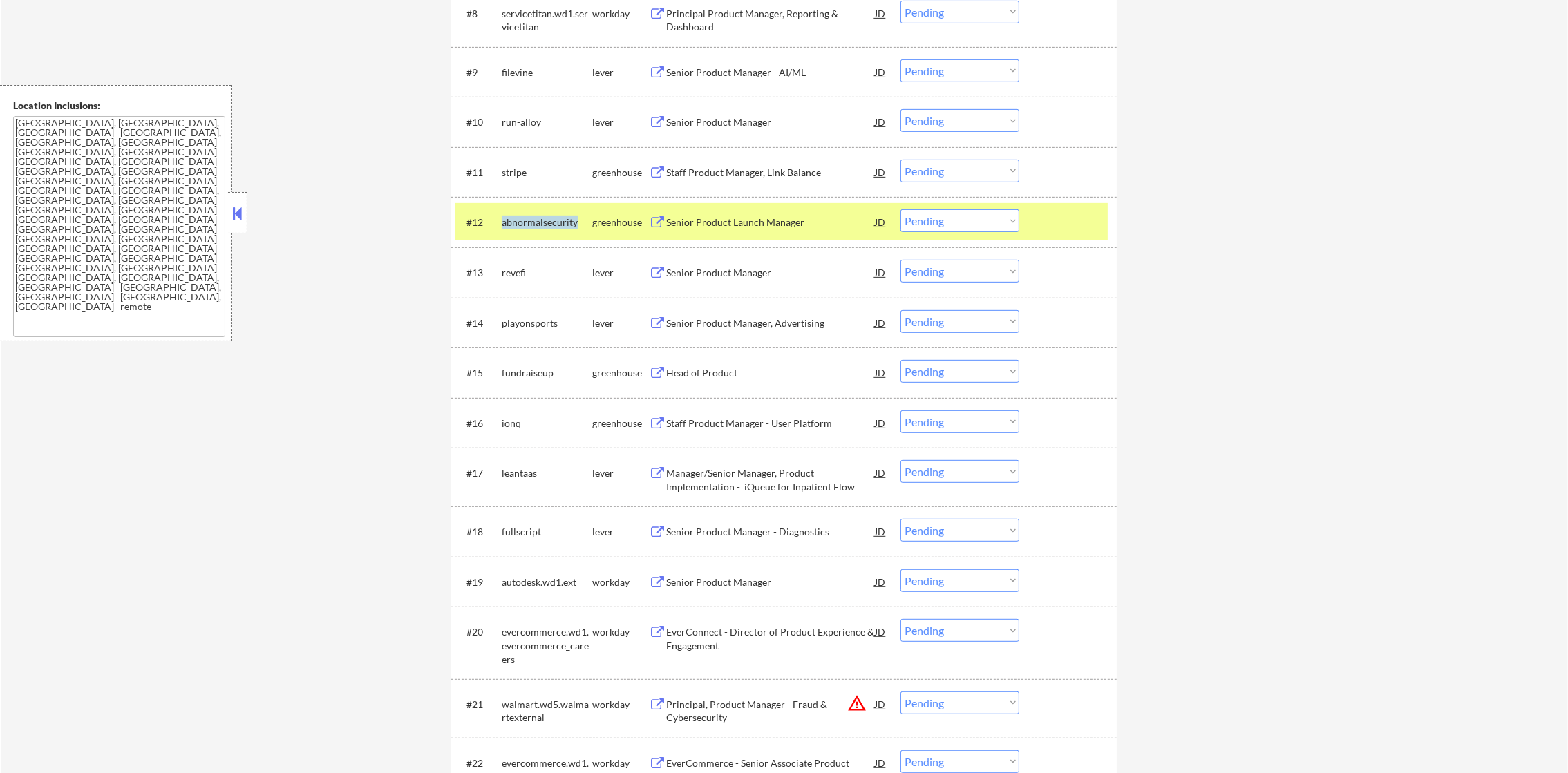
click at [532, 219] on div "abnormalsecurity" at bounding box center [547, 222] width 90 height 14
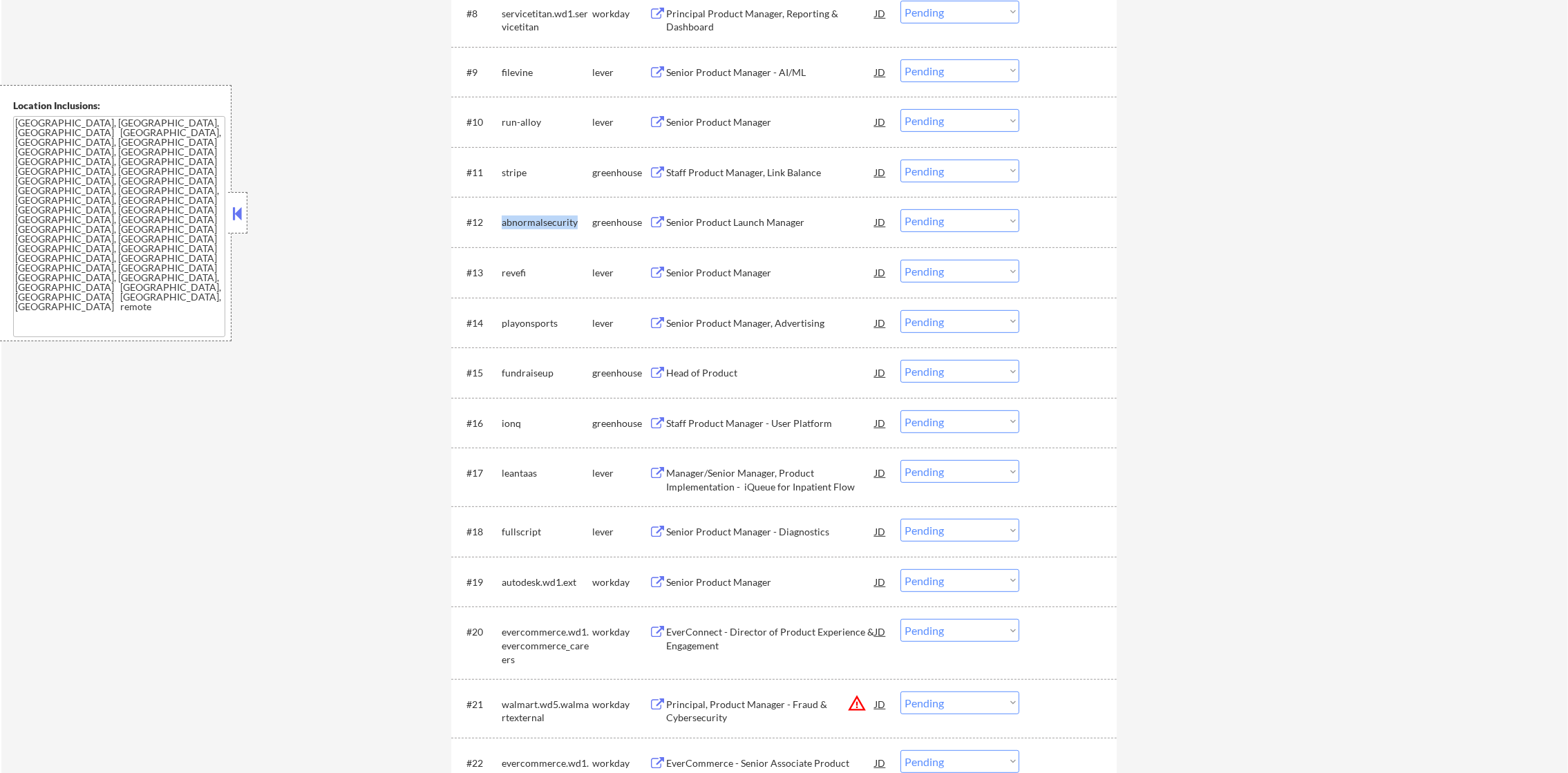
copy div "abnormalsecurity"
select select ""pending""
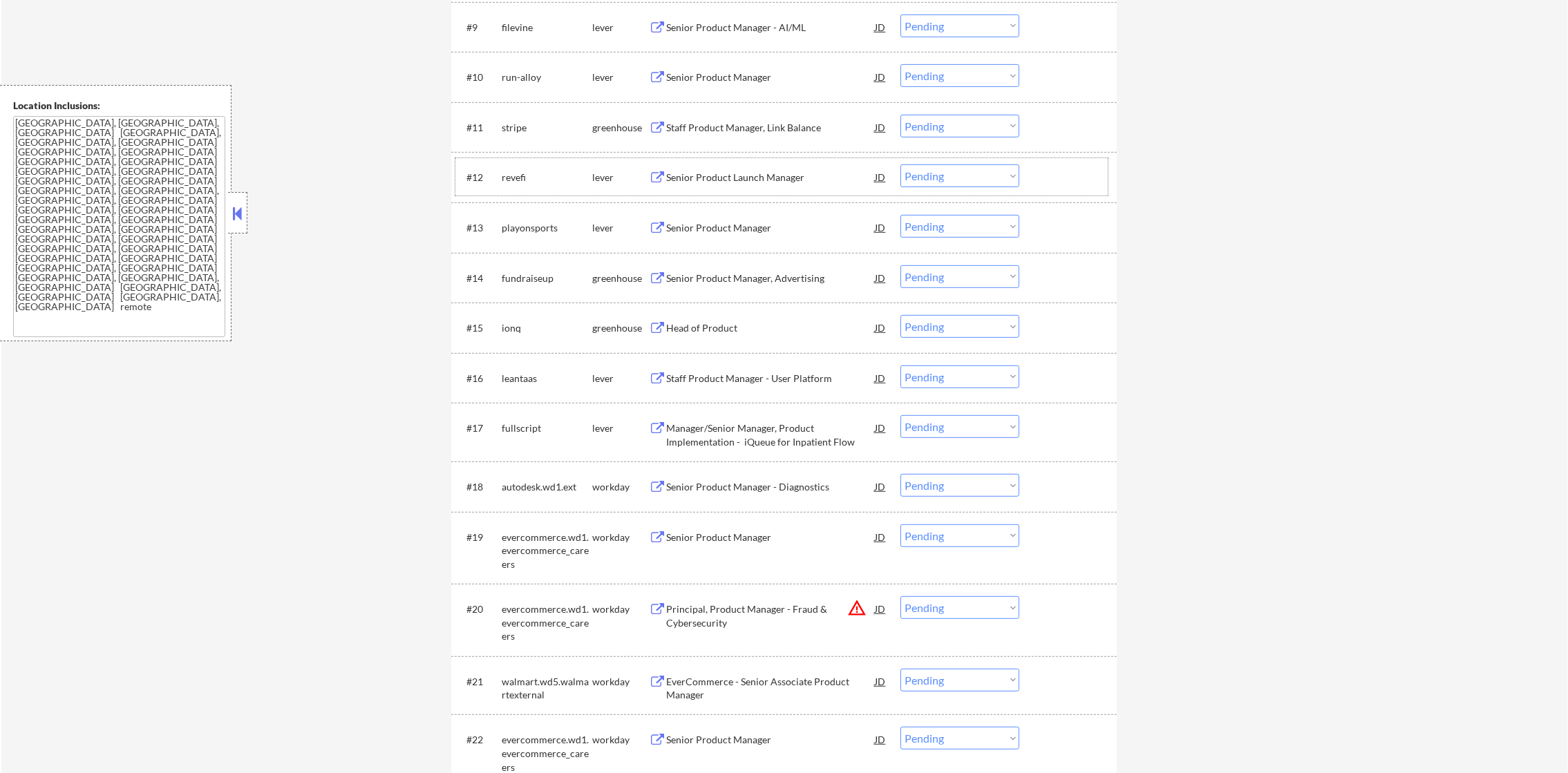
scroll to position [1001, 0]
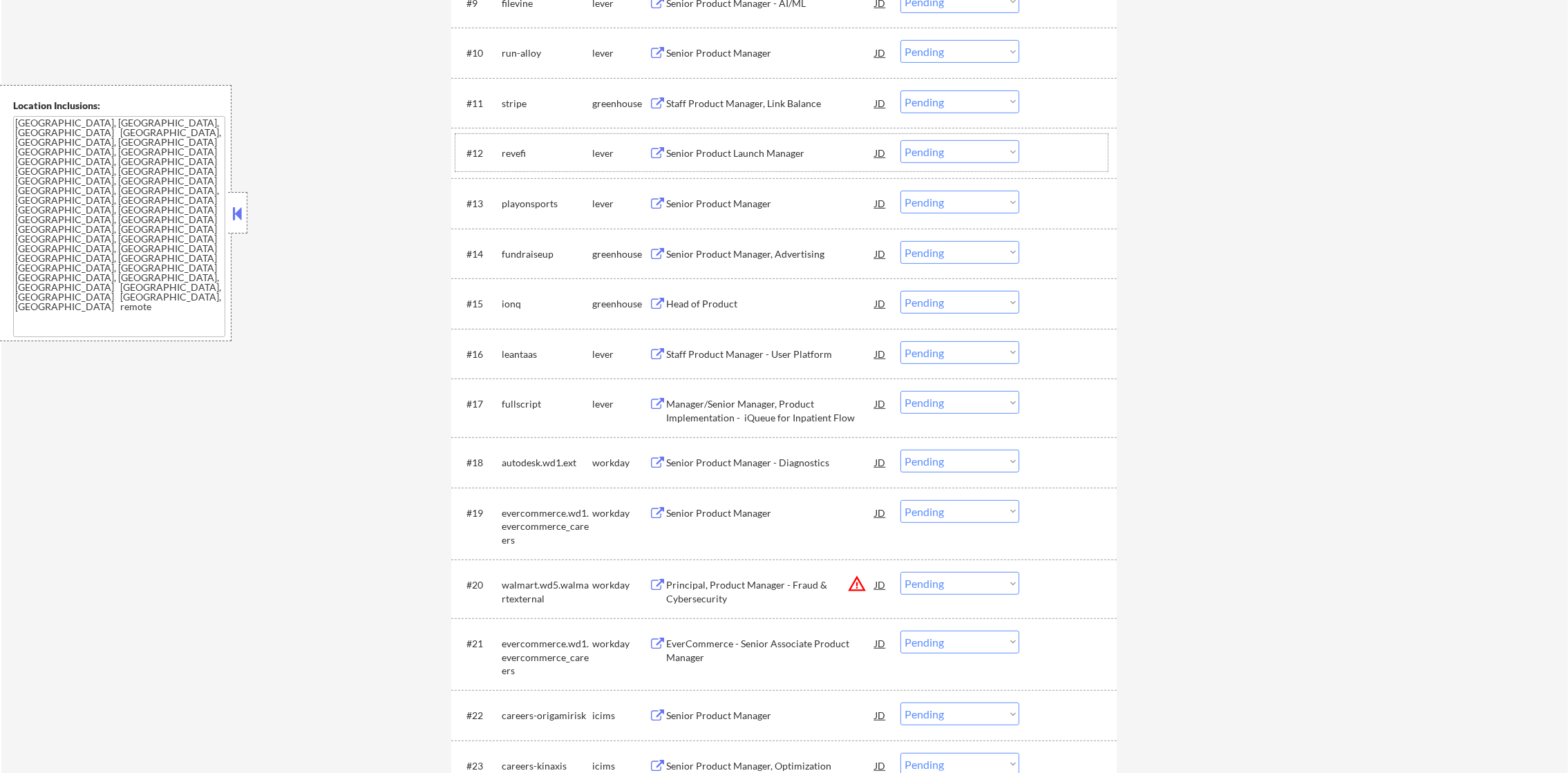
click at [530, 203] on div "playonsports" at bounding box center [547, 203] width 90 height 14
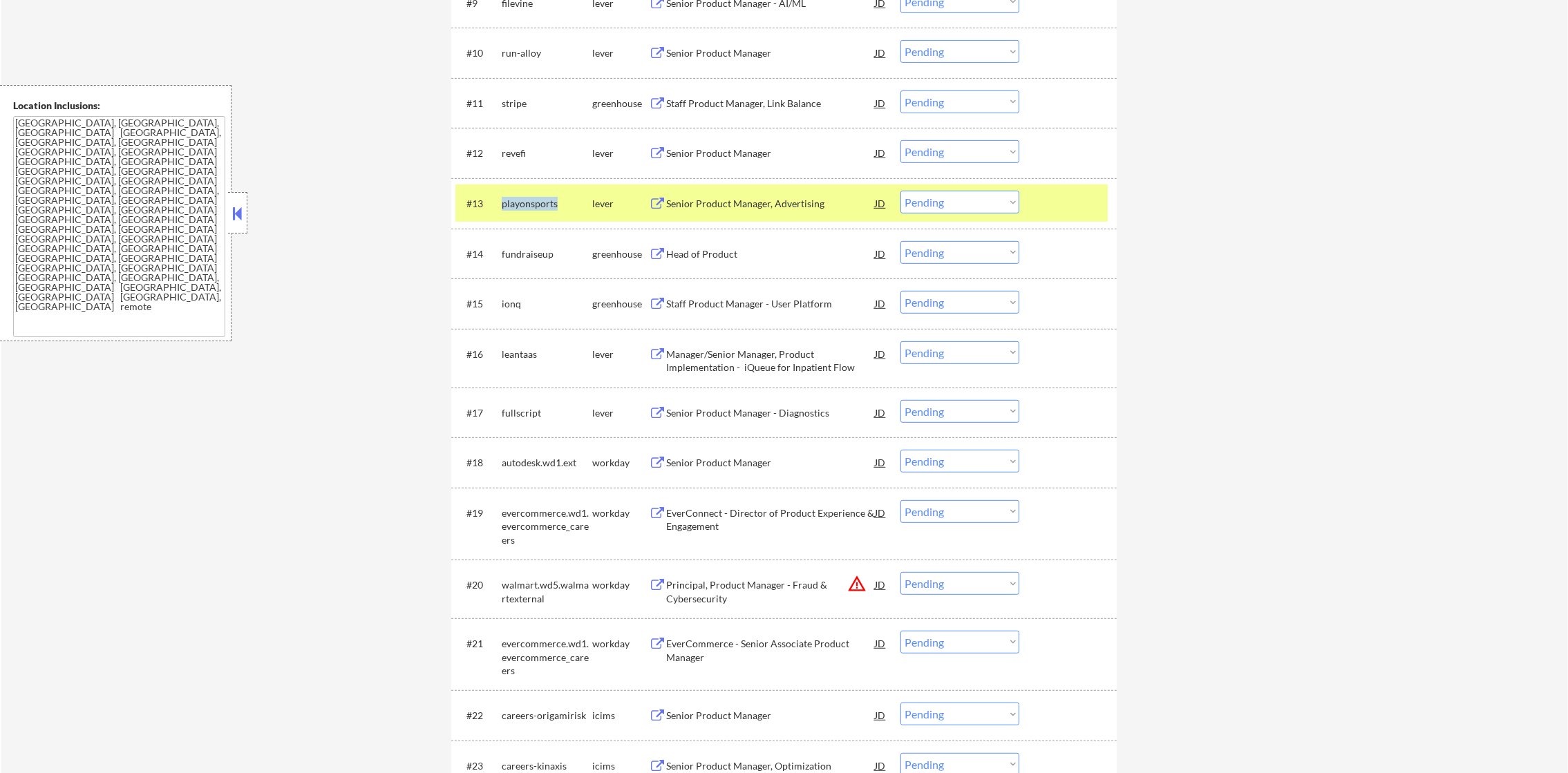
click at [530, 203] on div "playonsports" at bounding box center [547, 203] width 90 height 14
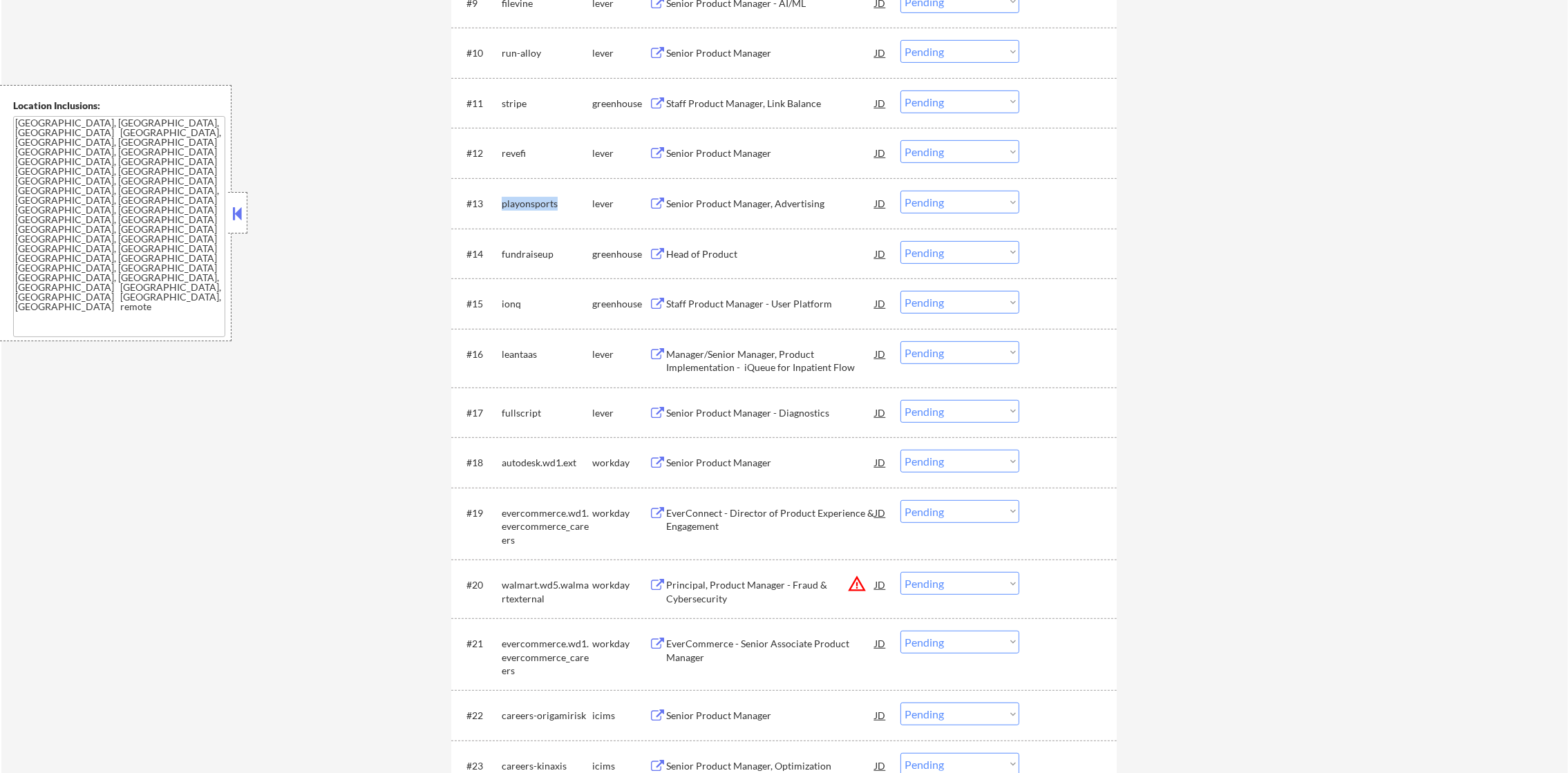
copy div "playonsports"
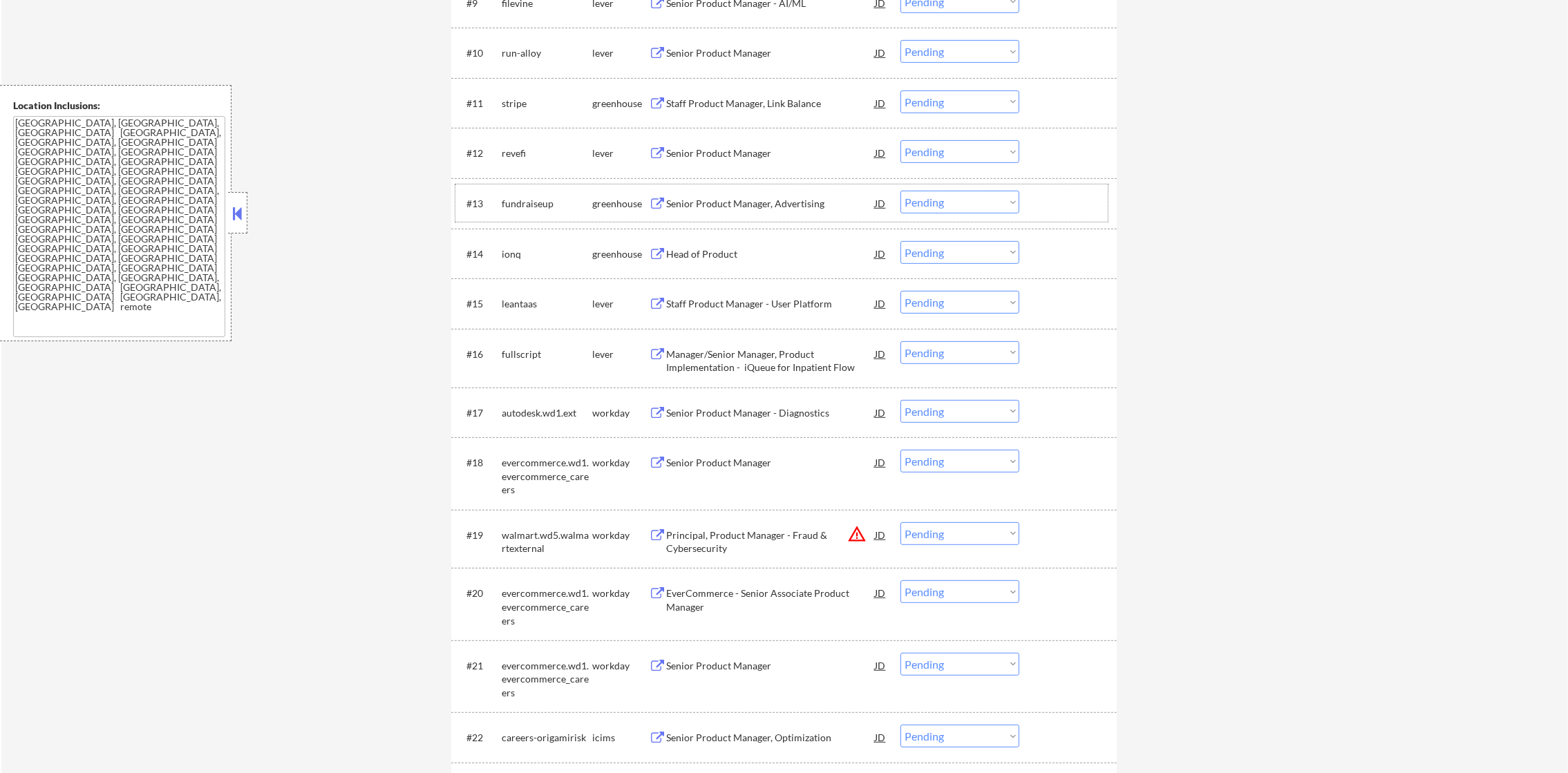
scroll to position [1036, 0]
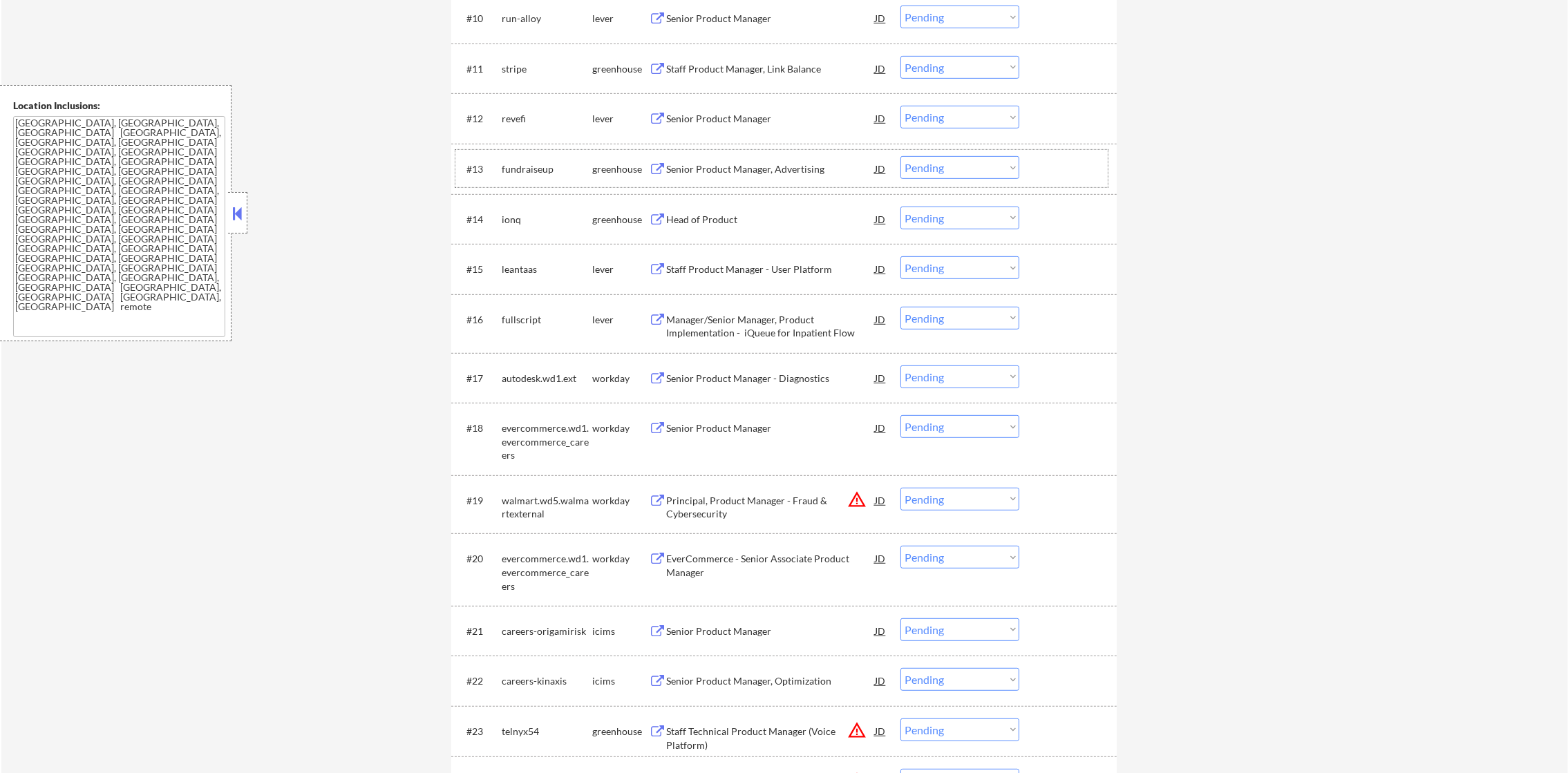
click at [530, 167] on div "fundraiseup" at bounding box center [547, 169] width 90 height 14
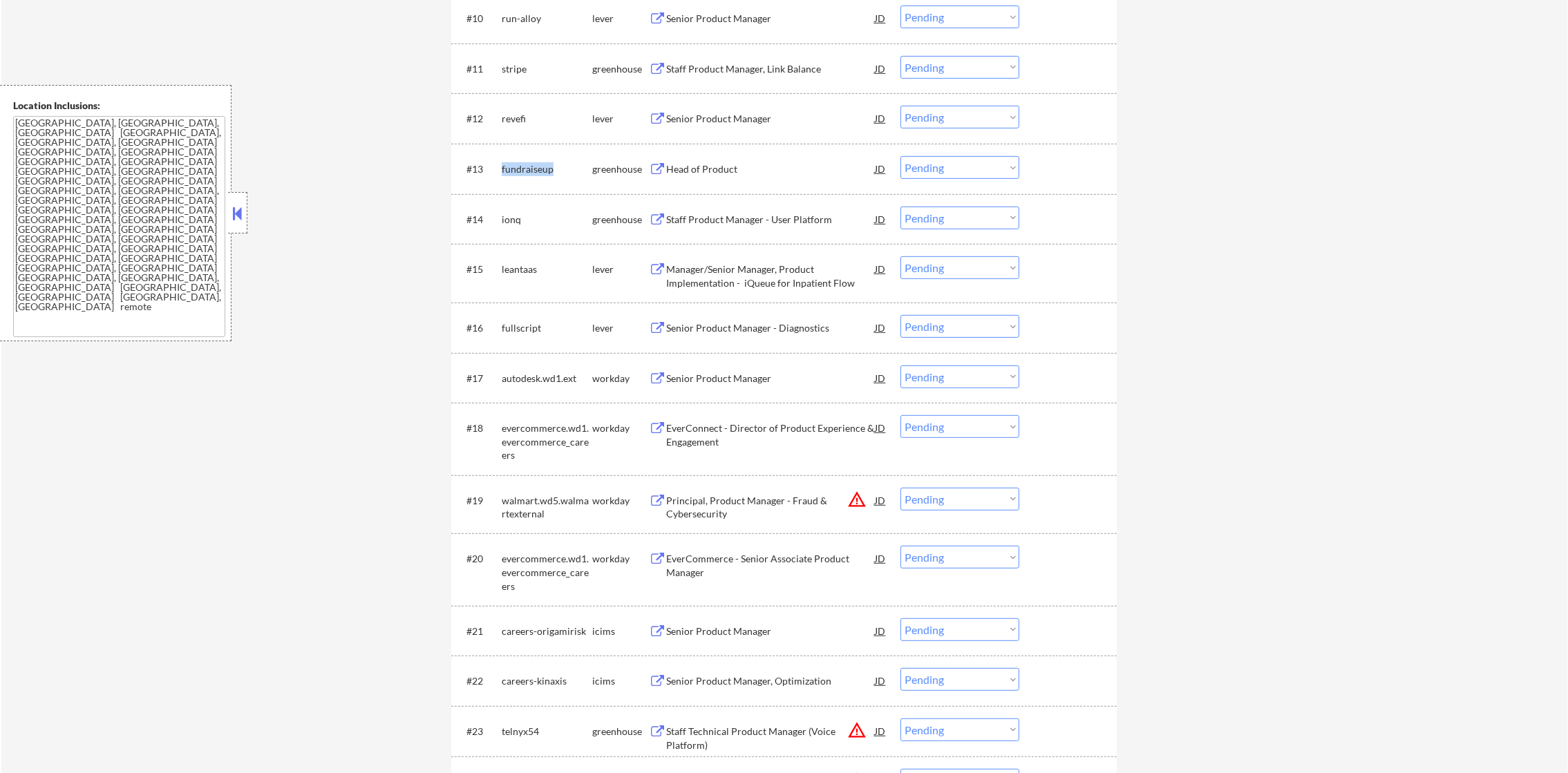
copy div "fundraiseup"
select select ""pending""
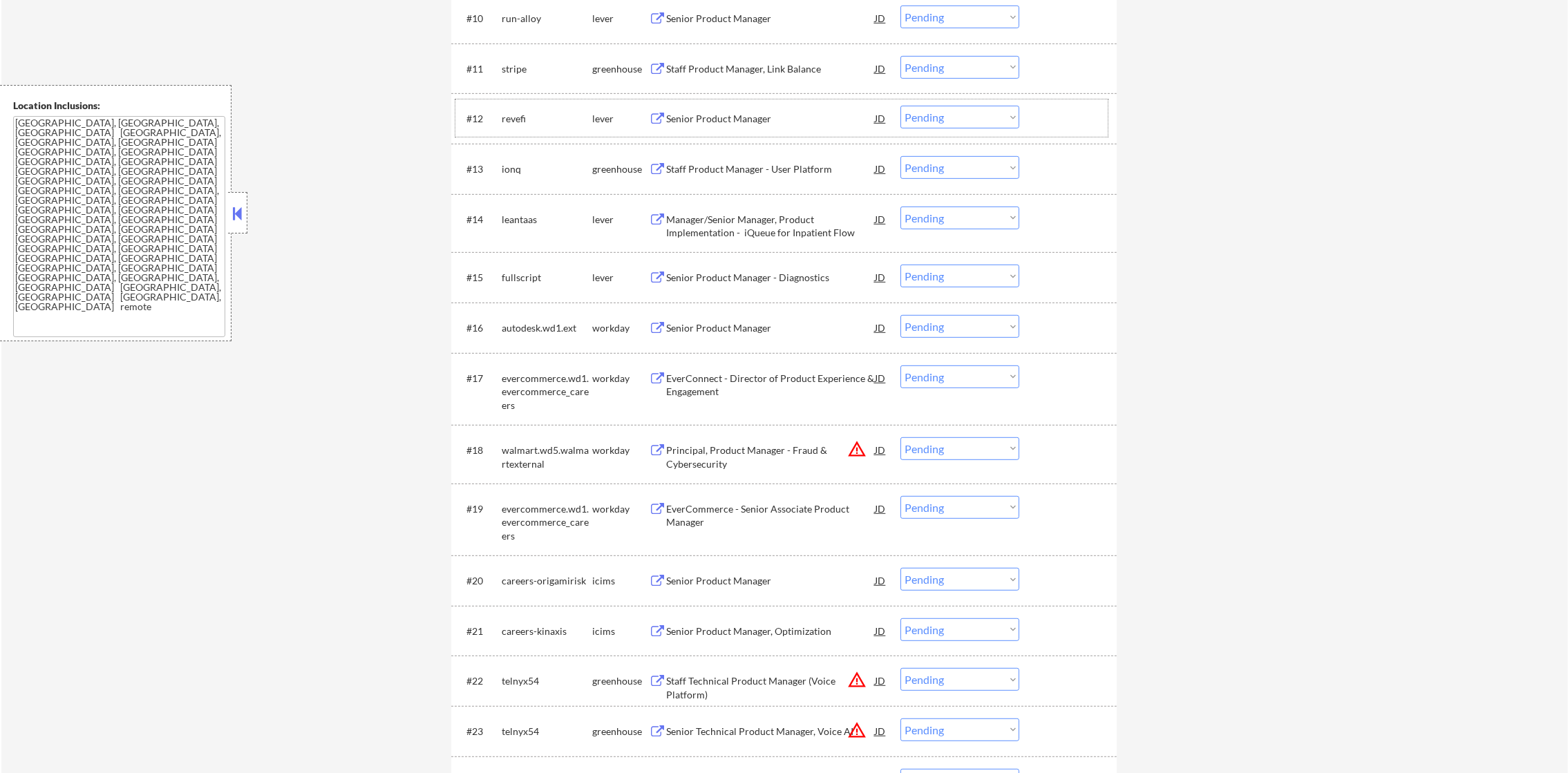
click at [513, 117] on div "revefi" at bounding box center [547, 118] width 90 height 14
copy div "revefi"
select select ""pending""
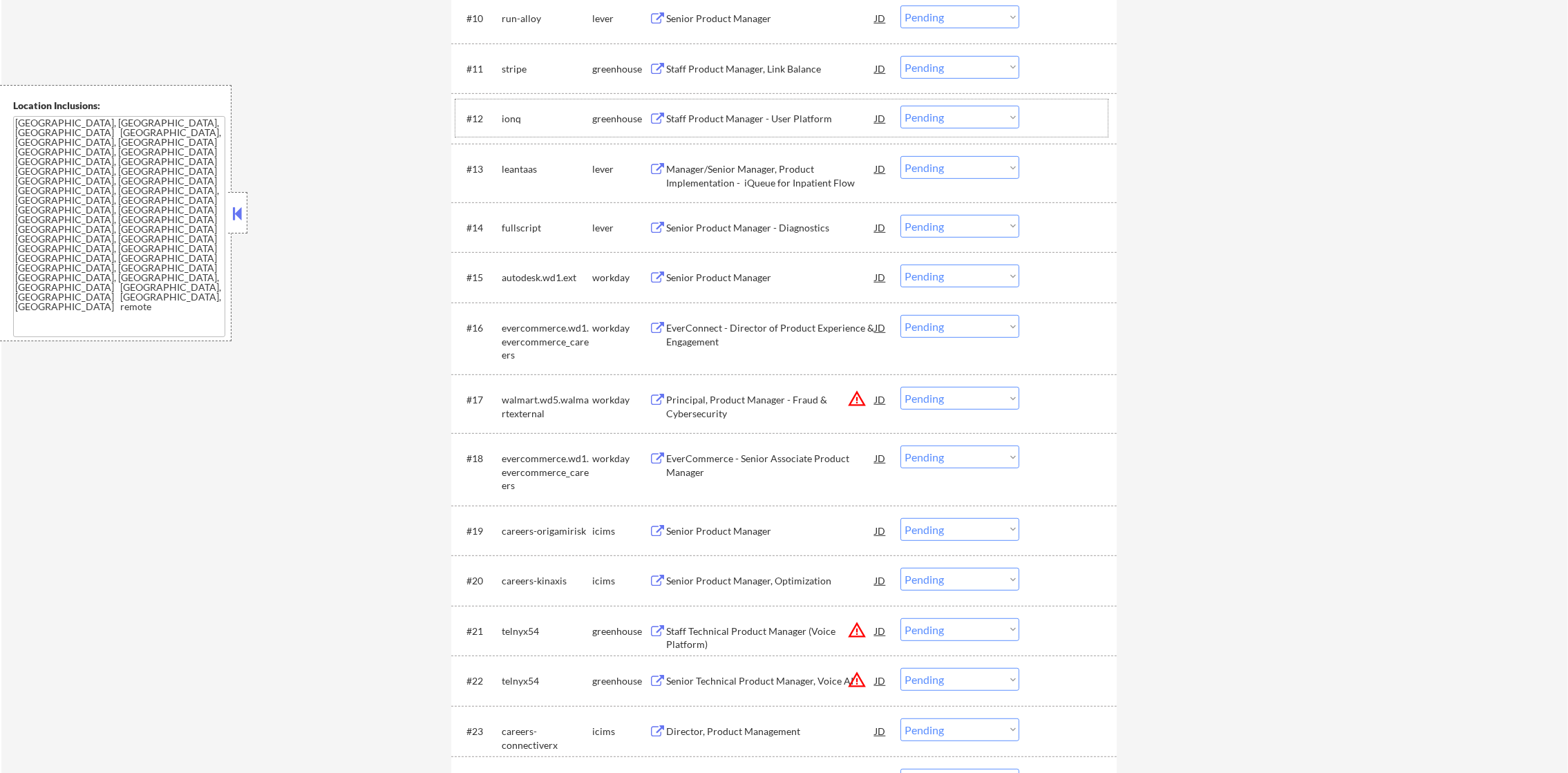
click at [516, 171] on div "leantaas" at bounding box center [547, 169] width 90 height 14
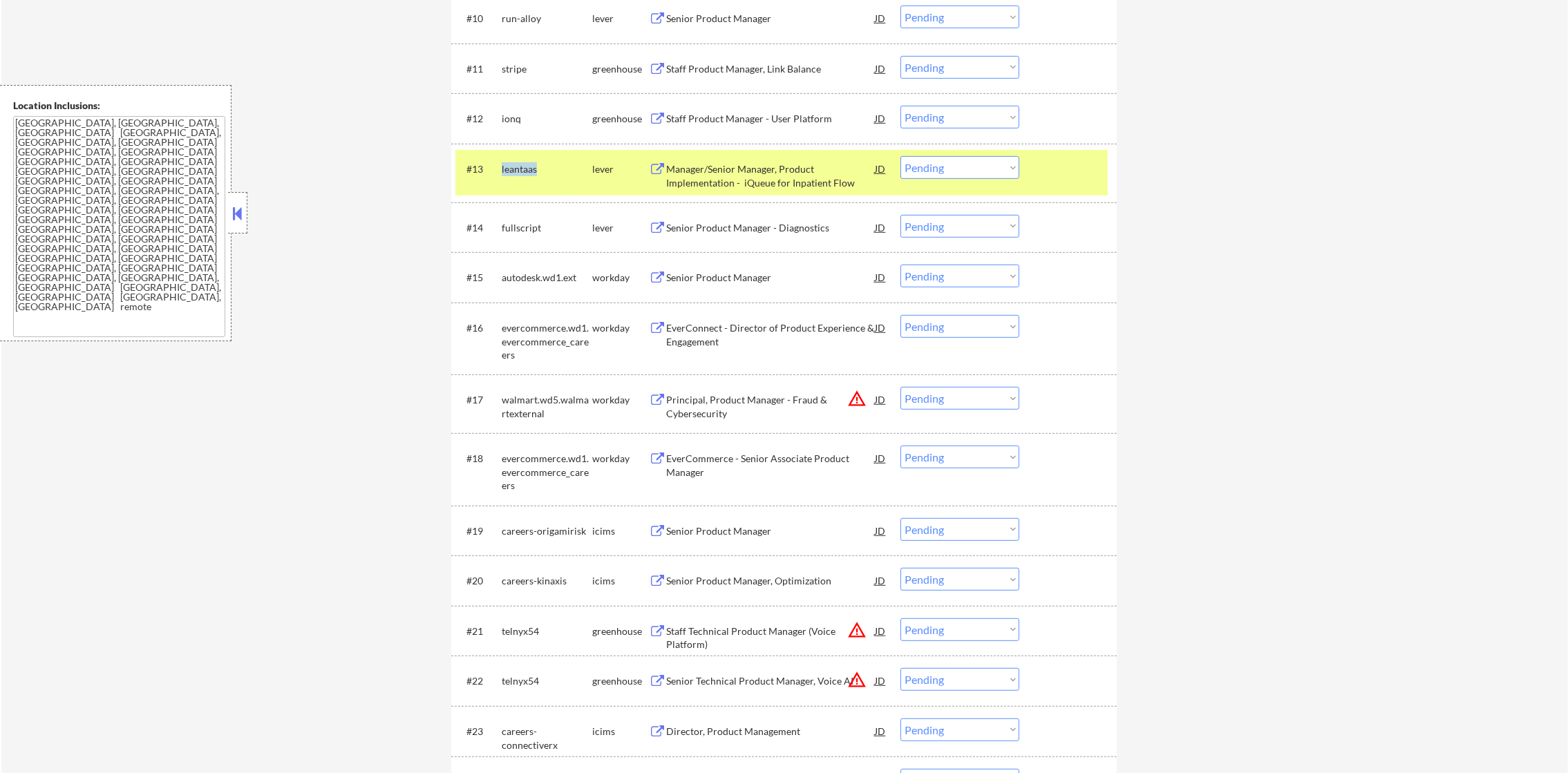
click at [516, 171] on div "leantaas" at bounding box center [547, 169] width 90 height 14
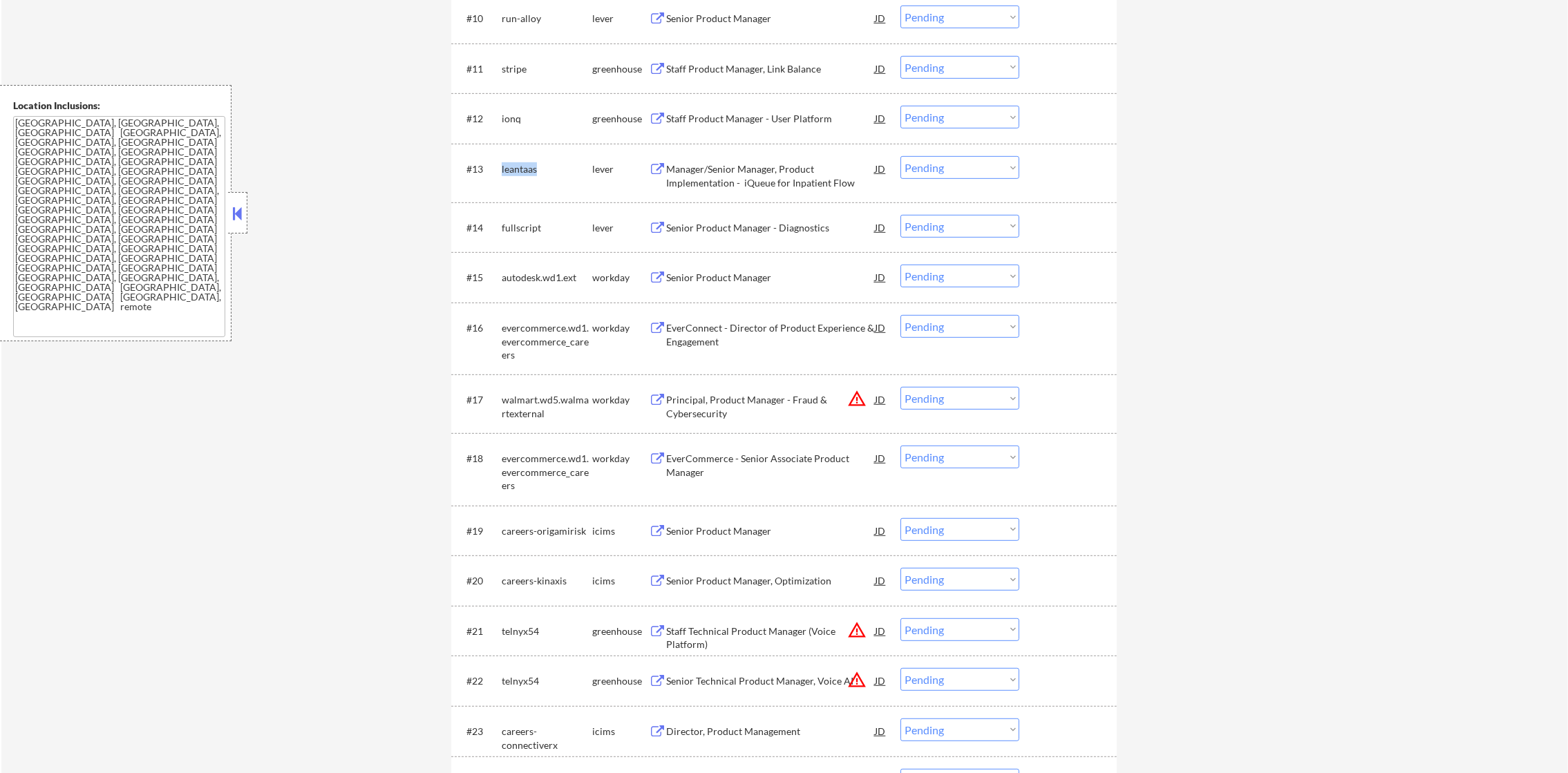
copy div "leantaas"
select select ""pending""
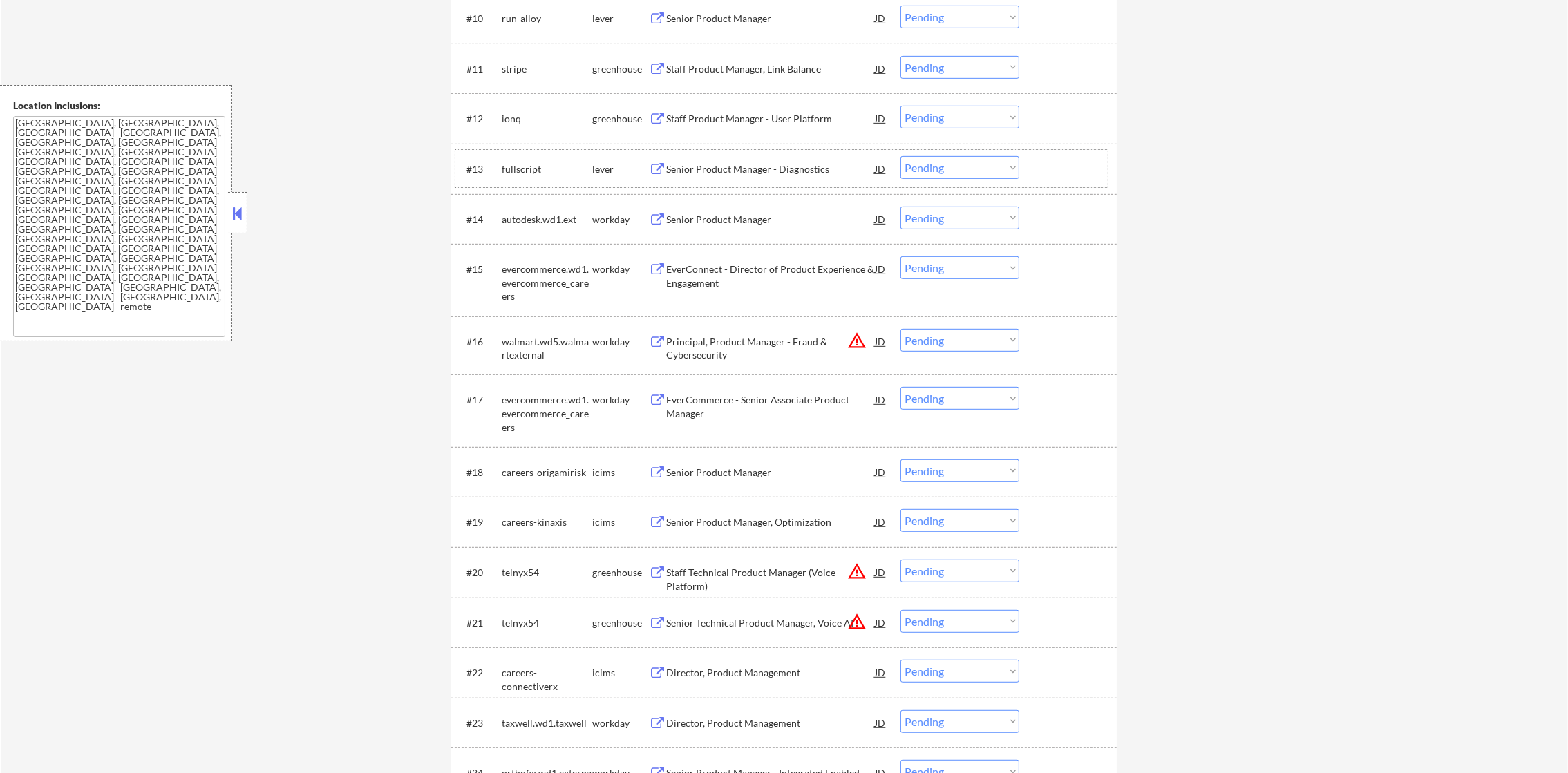
click at [494, 115] on div "#12 ionq greenhouse Staff Product Manager - User Platform JD warning_amber Choo…" at bounding box center [781, 118] width 653 height 37
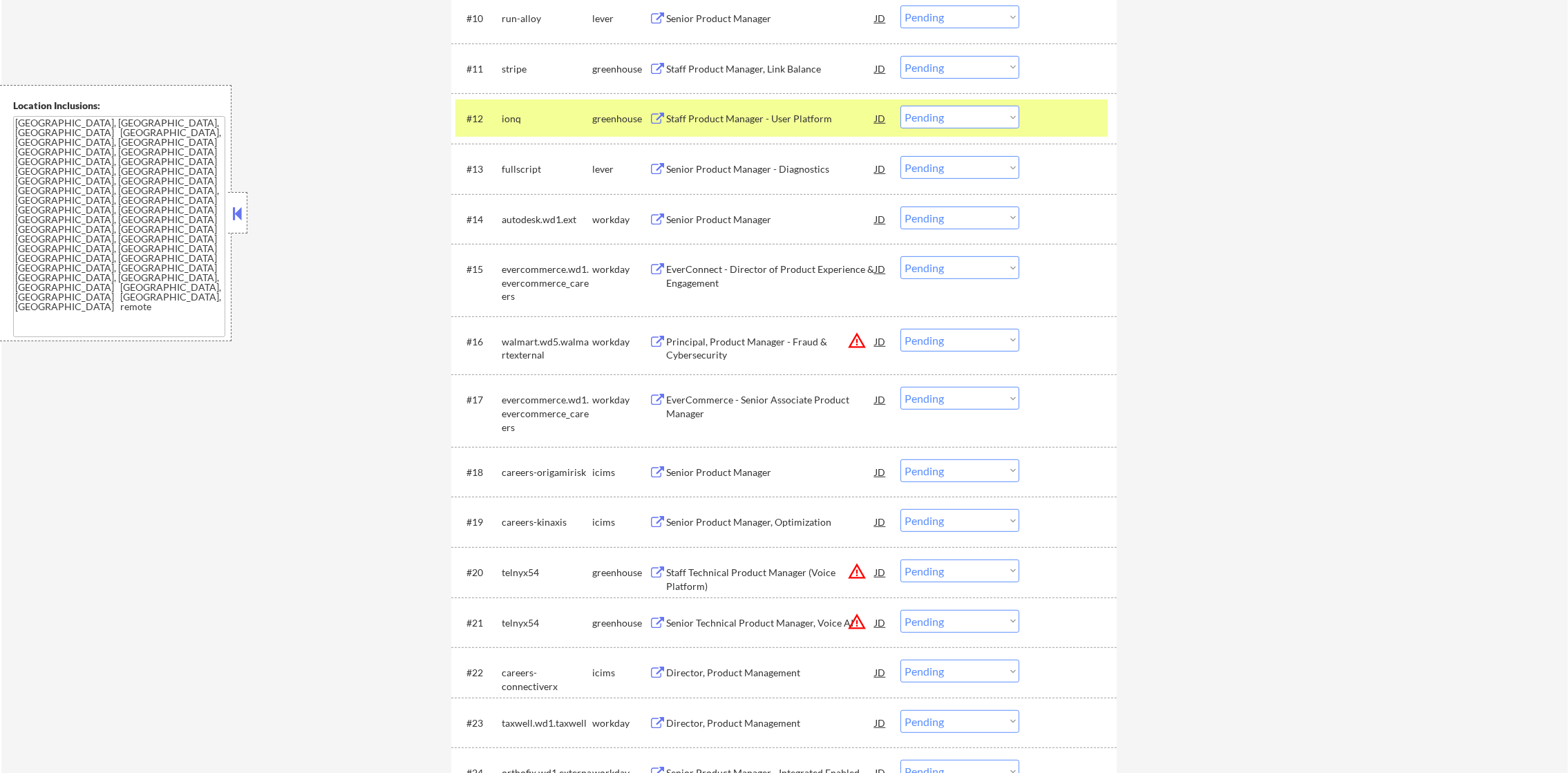
click at [504, 119] on div "ionq" at bounding box center [547, 118] width 90 height 14
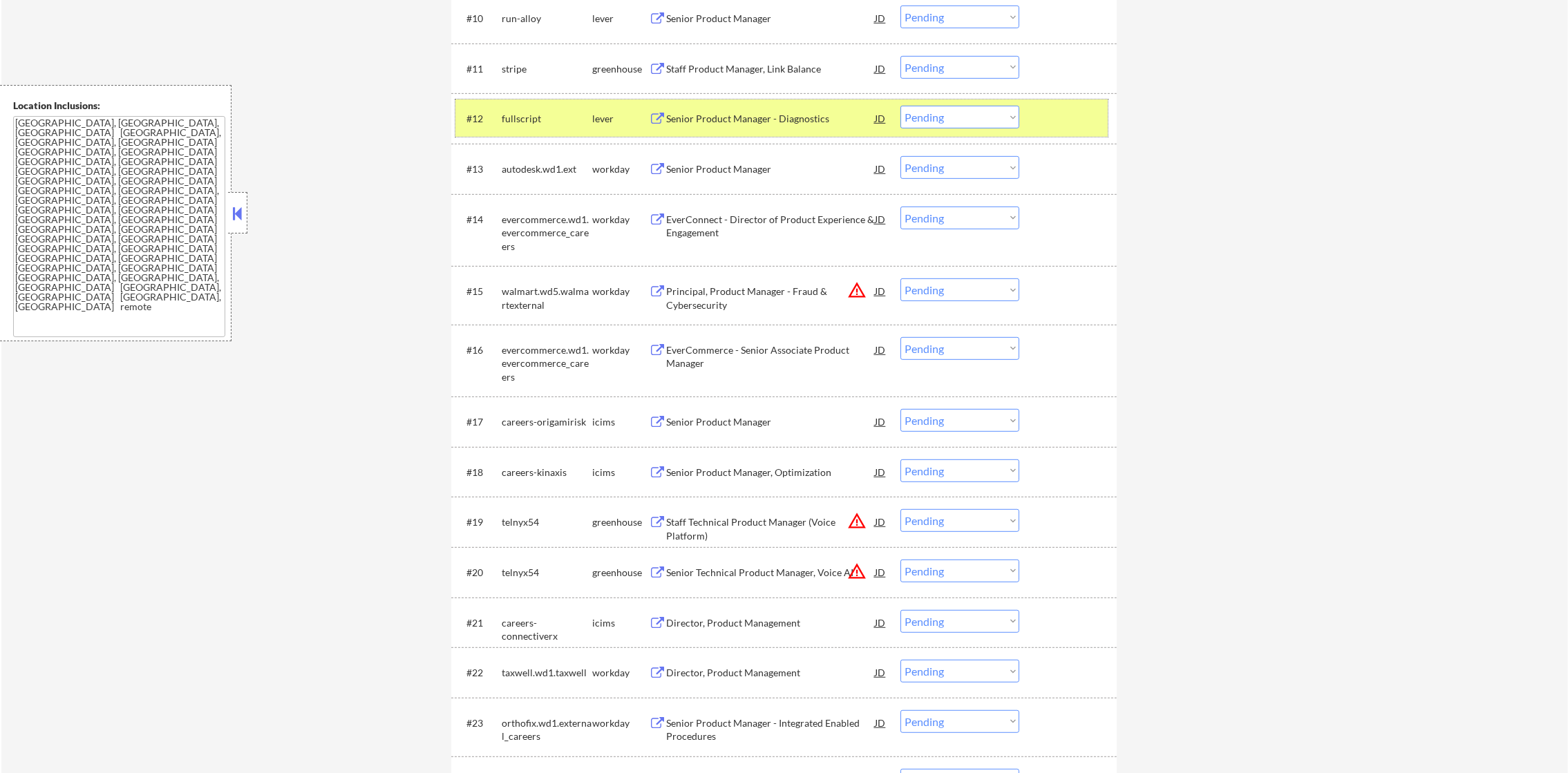
click at [516, 112] on div "fullscript" at bounding box center [547, 118] width 90 height 14
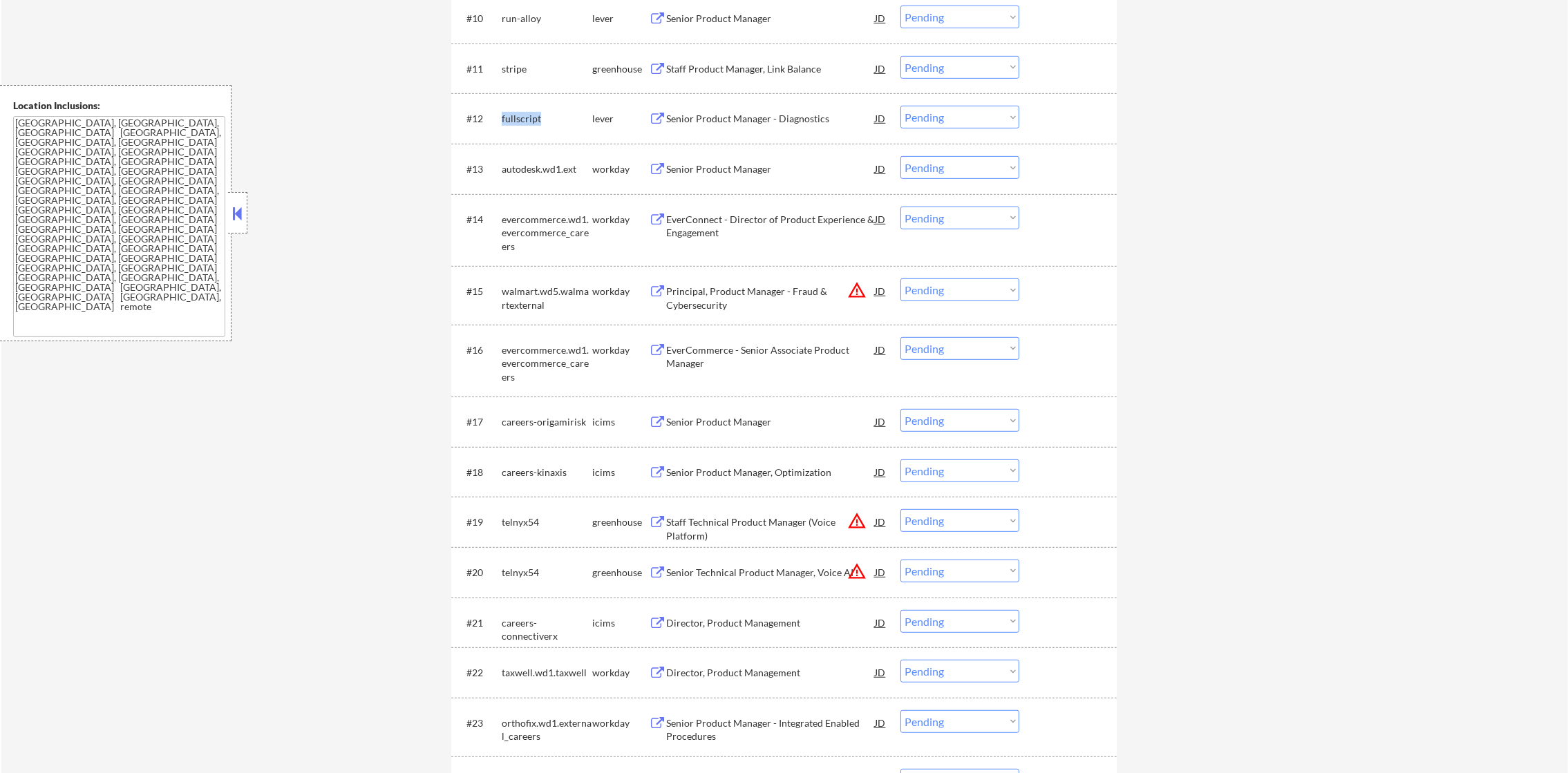
click at [516, 112] on div "fullscript" at bounding box center [547, 118] width 90 height 14
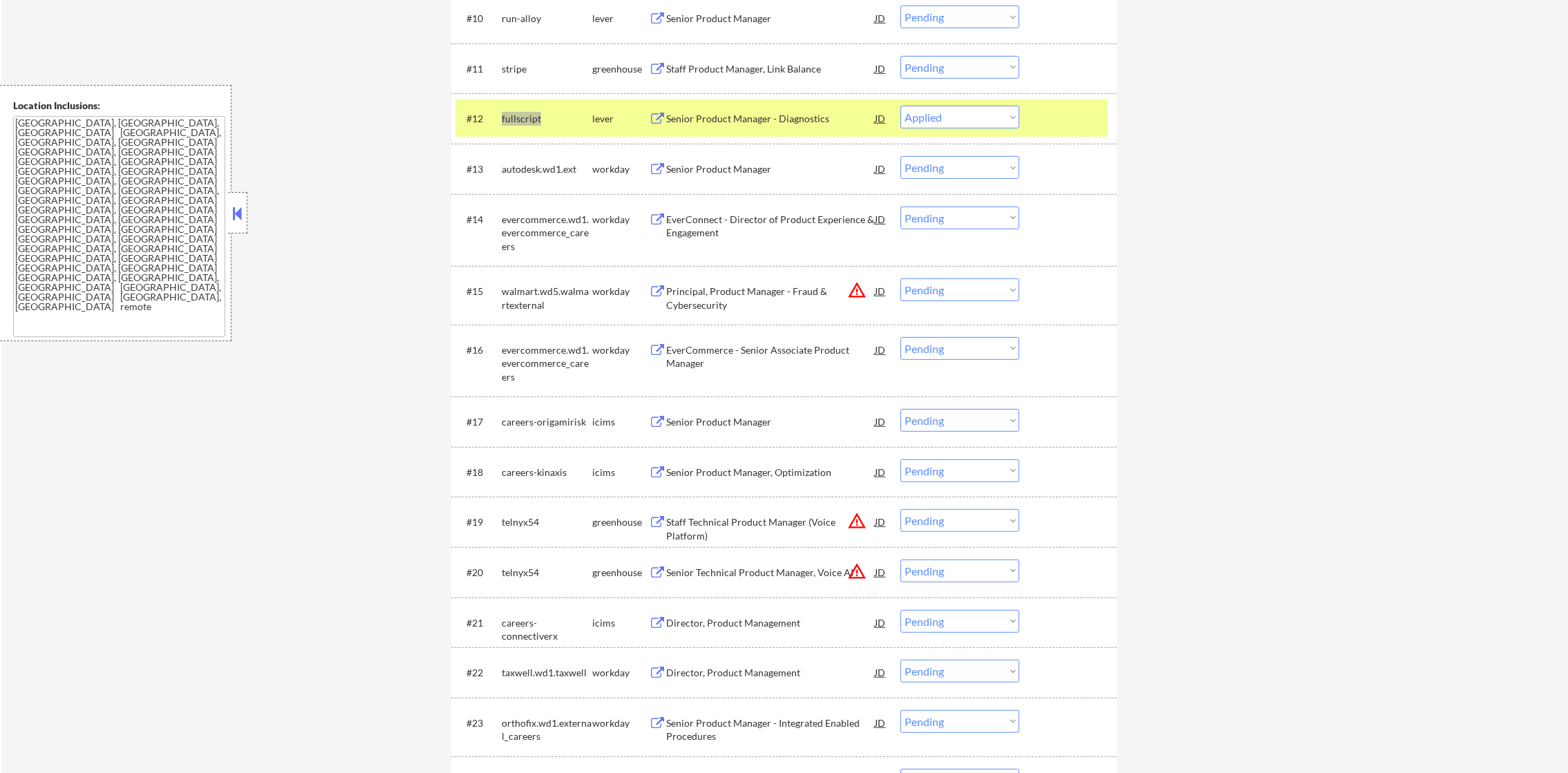
select select ""pending""
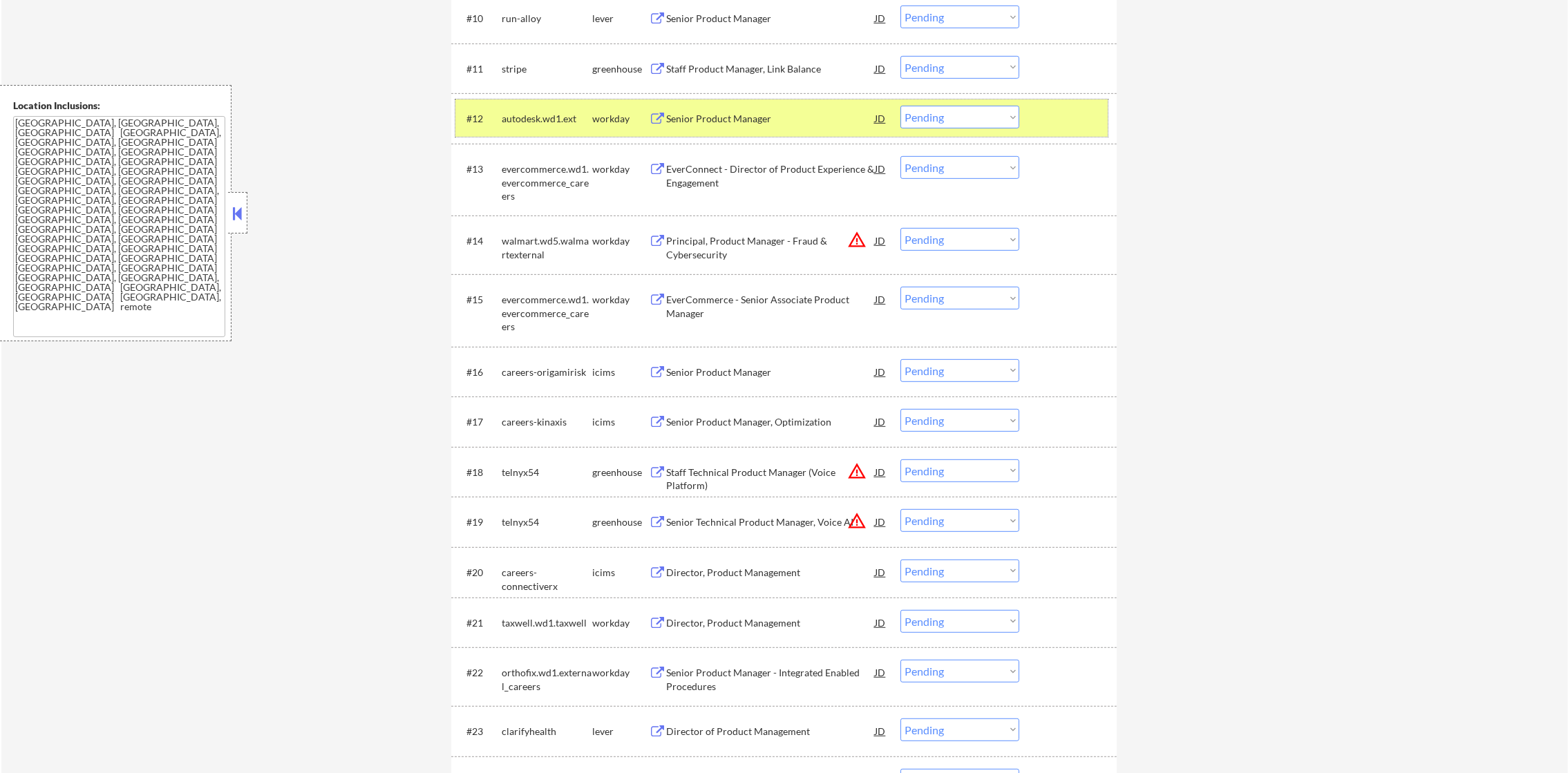
click at [508, 109] on div "autodesk.wd1.ext" at bounding box center [547, 118] width 90 height 25
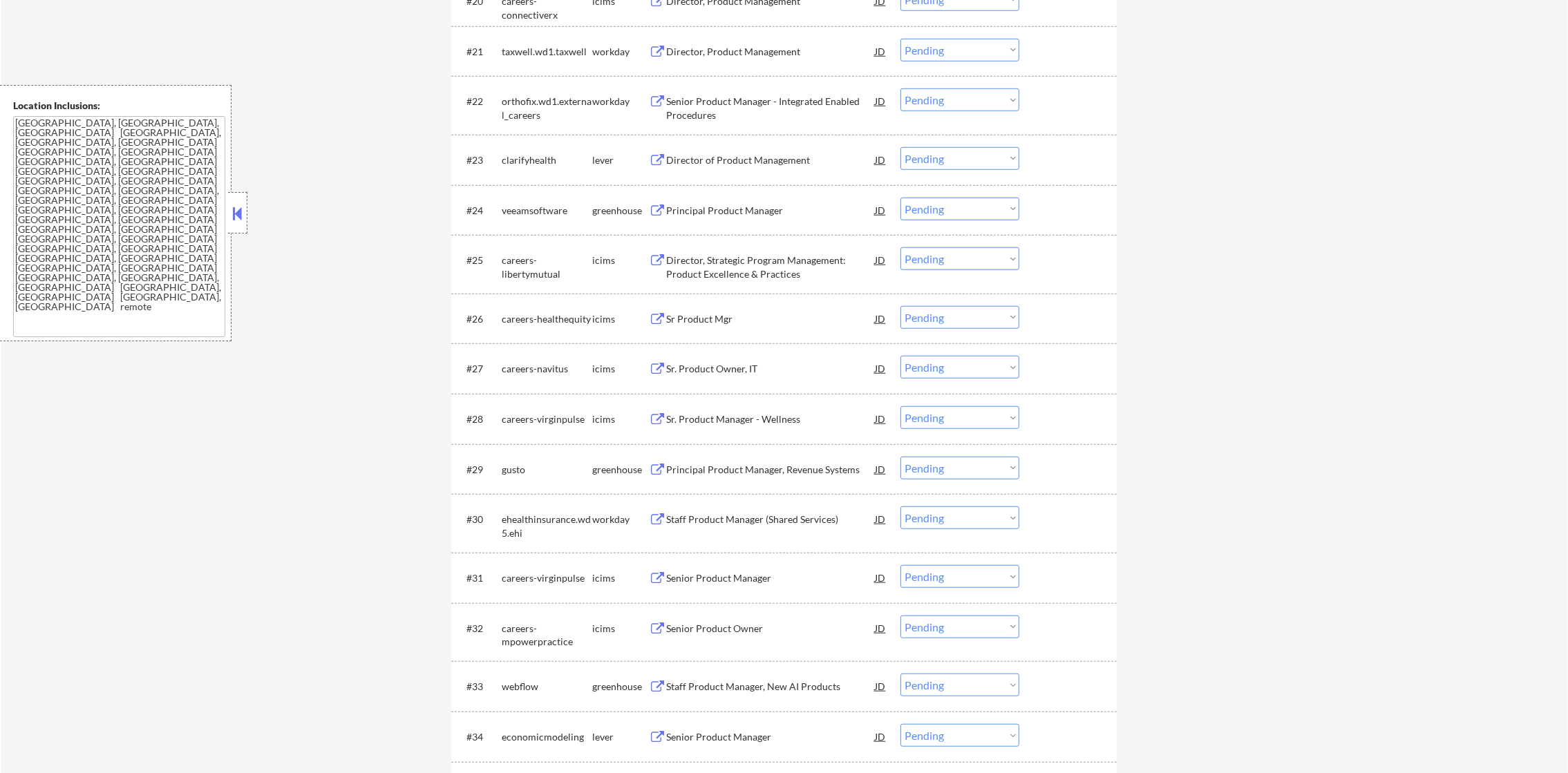
scroll to position [1623, 0]
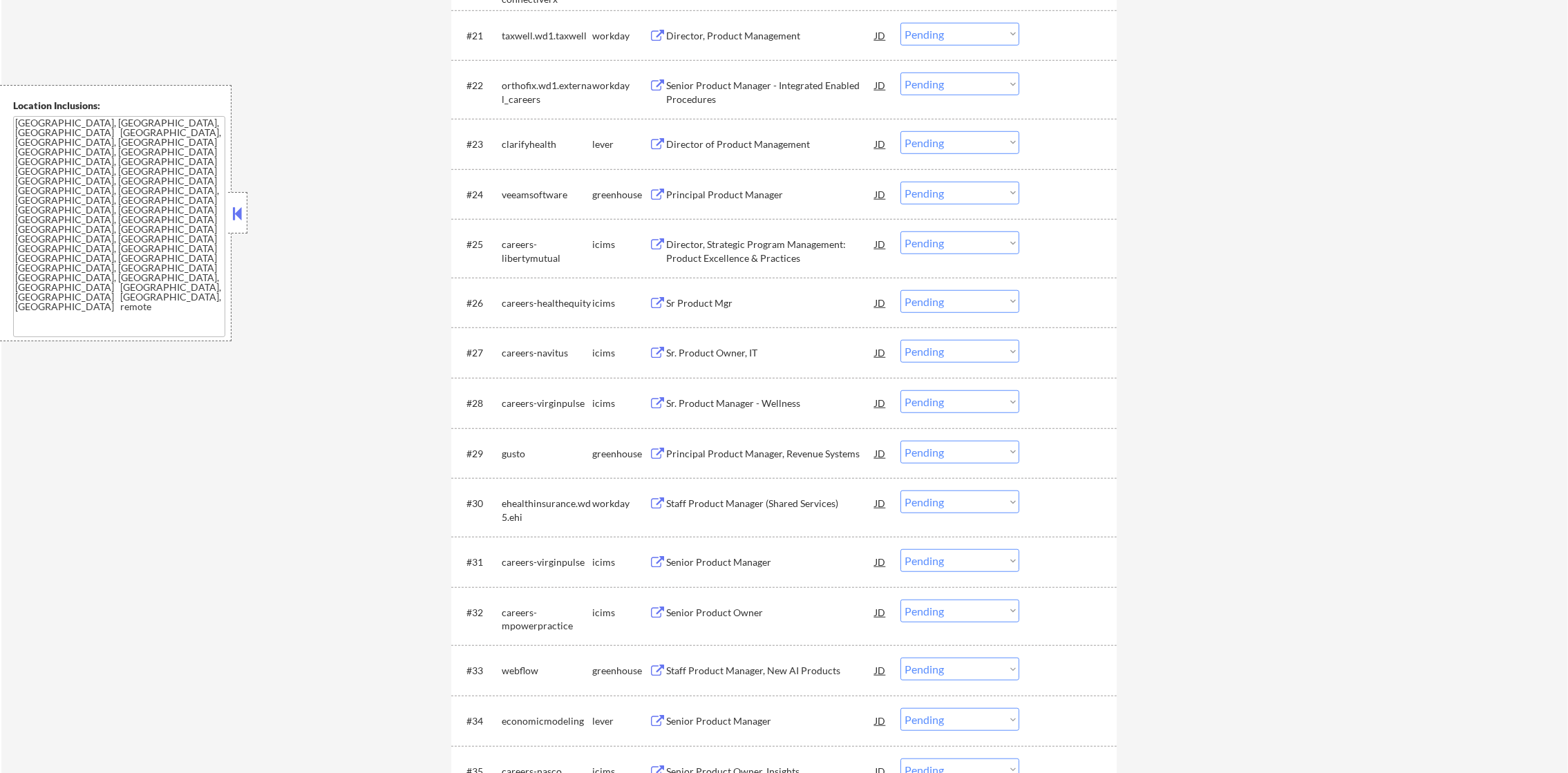
click at [534, 140] on div "clarifyhealth" at bounding box center [547, 144] width 90 height 14
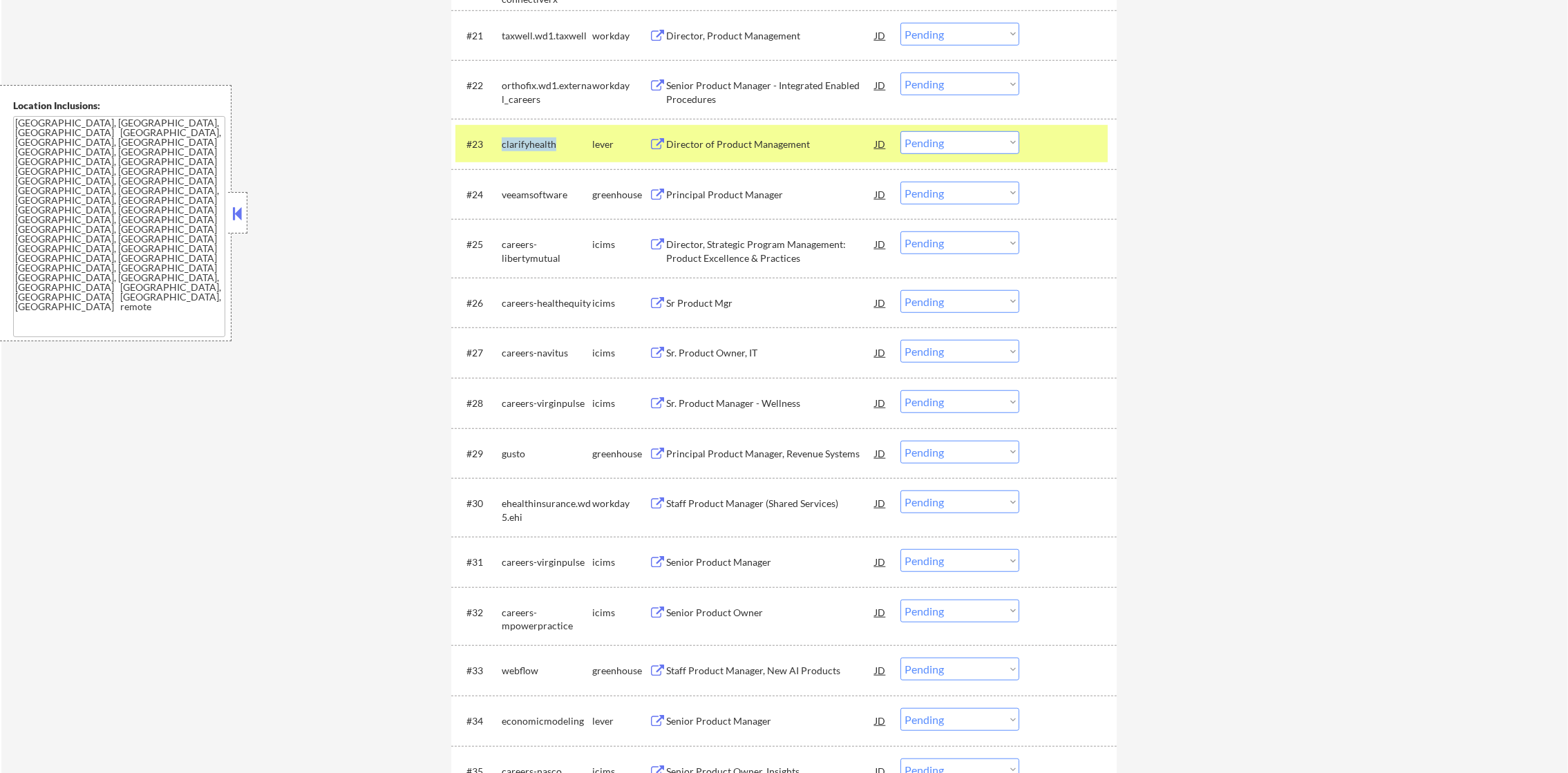
click at [534, 140] on div "clarifyhealth" at bounding box center [547, 144] width 90 height 14
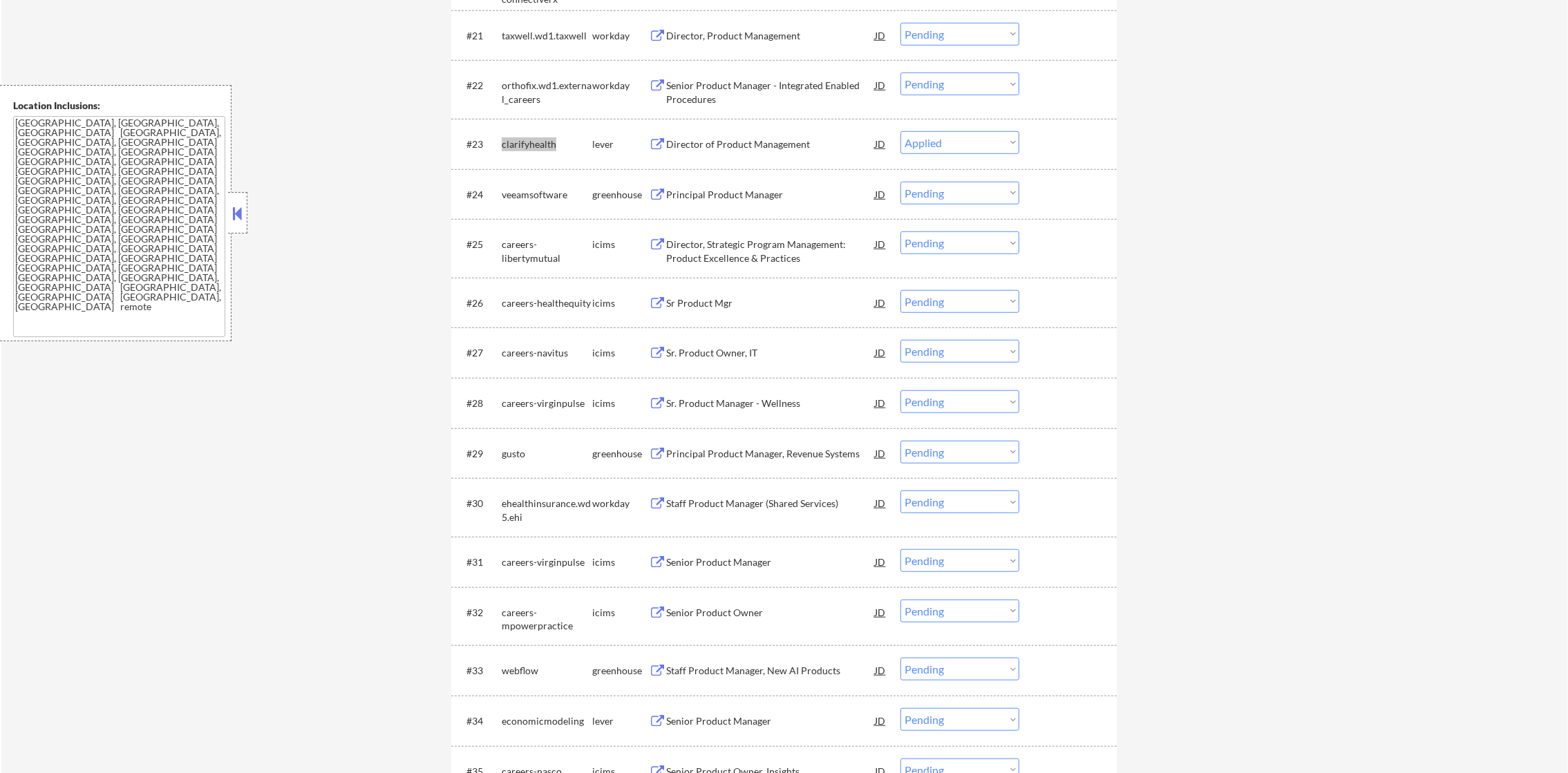
select select ""pending""
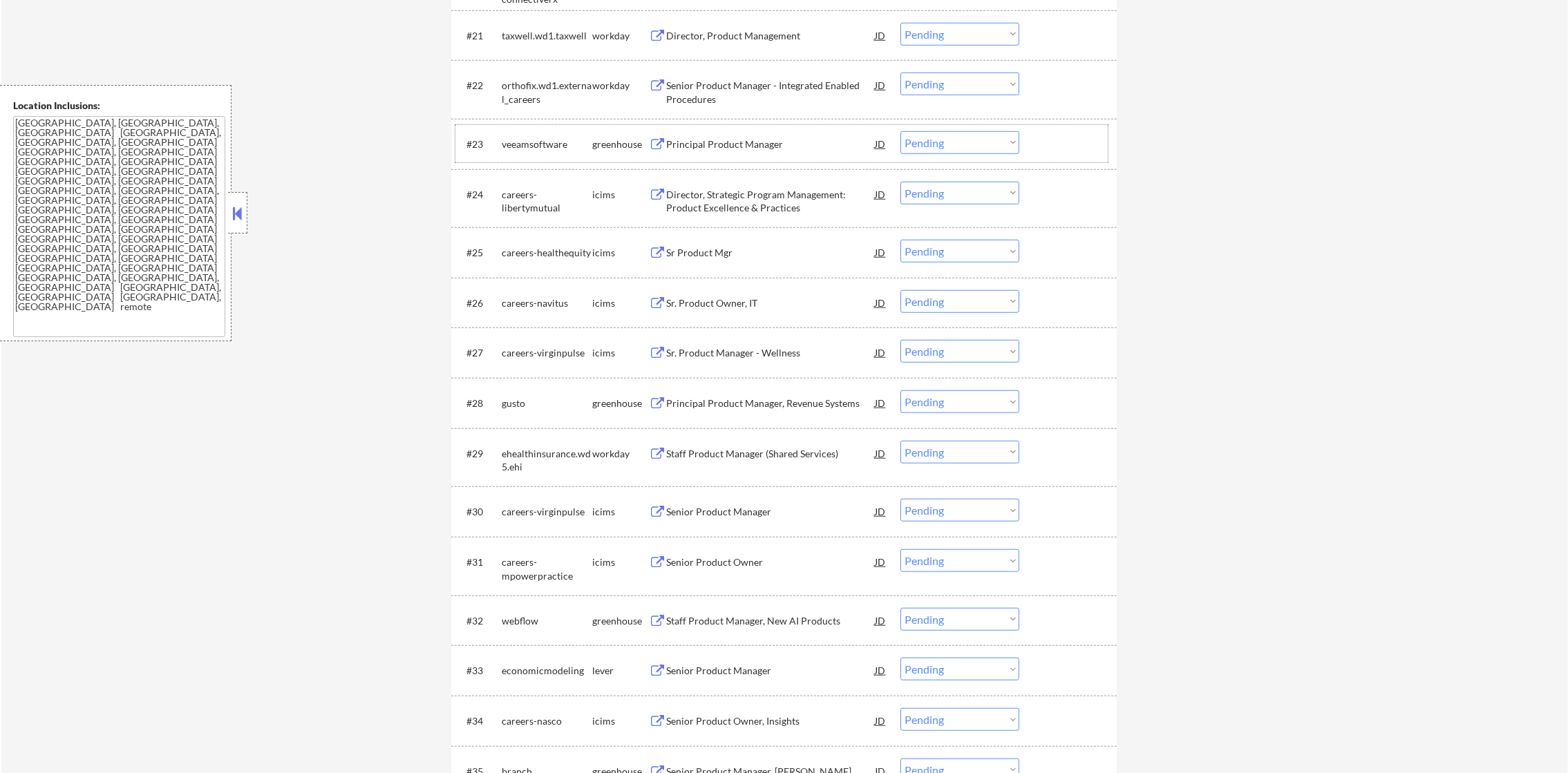
click at [541, 142] on div "veeamsoftware" at bounding box center [547, 144] width 90 height 14
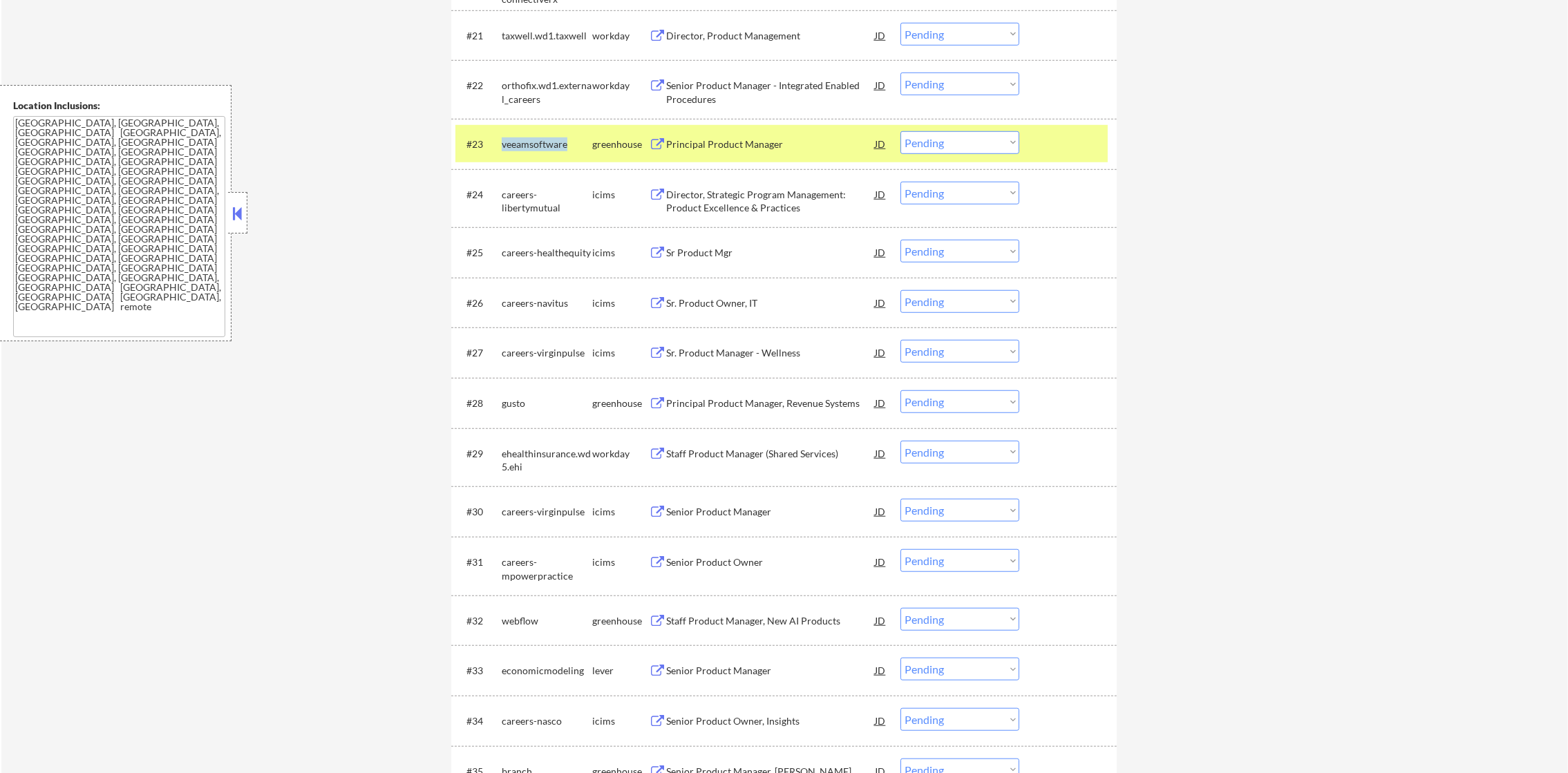
click at [541, 142] on div "veeamsoftware" at bounding box center [547, 144] width 90 height 14
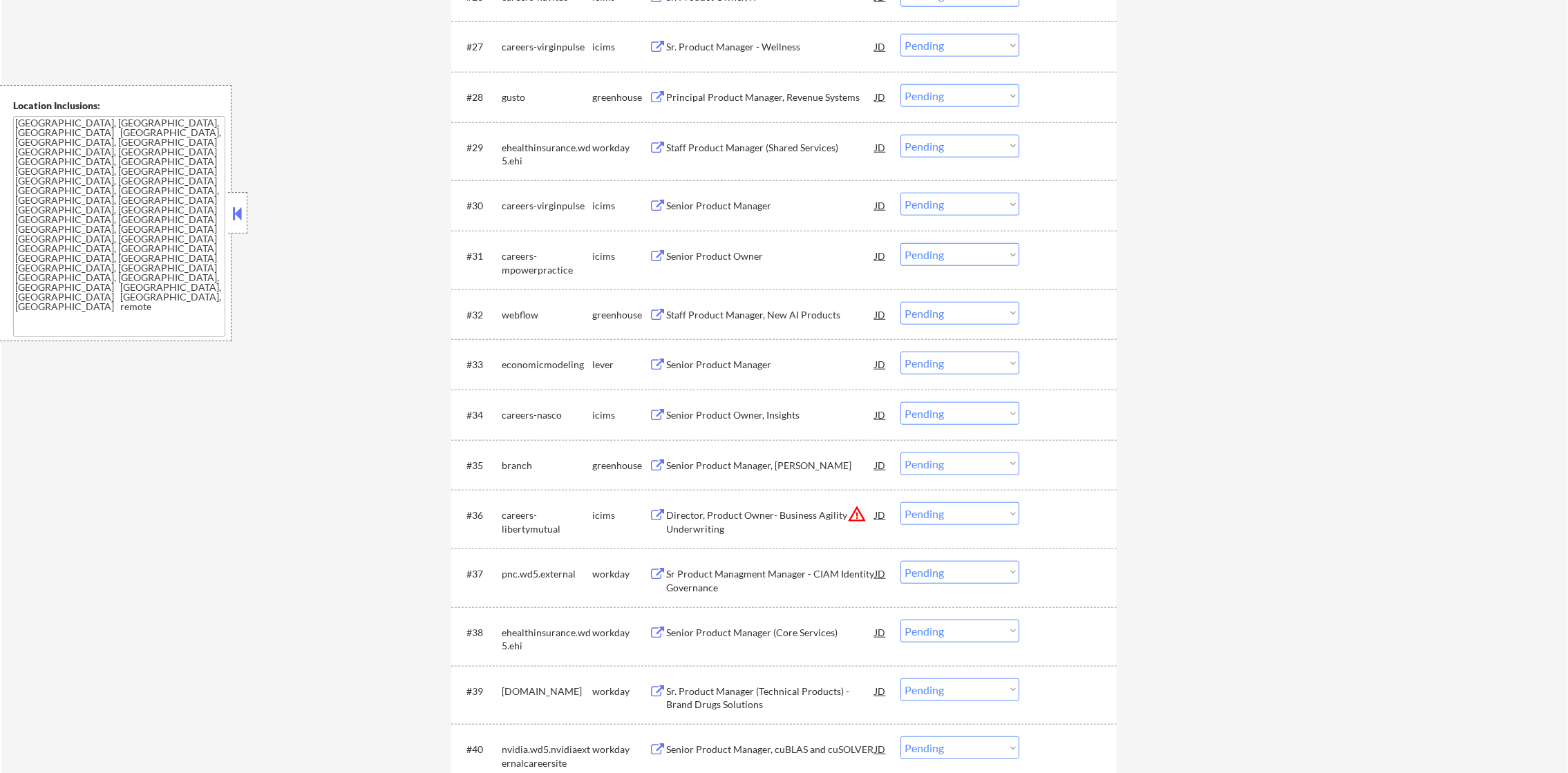
scroll to position [2073, 0]
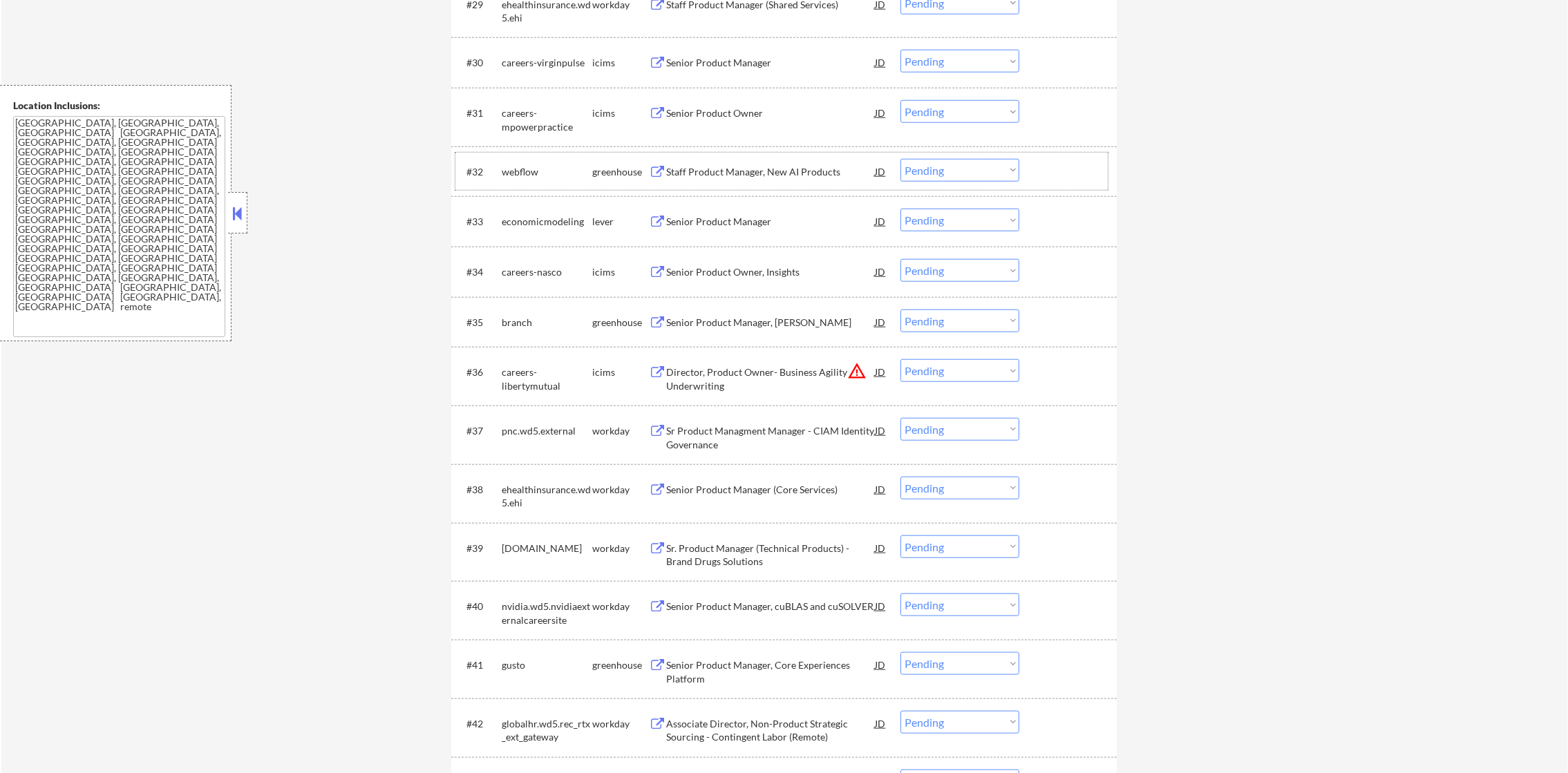
click at [523, 175] on div "webflow" at bounding box center [547, 172] width 90 height 14
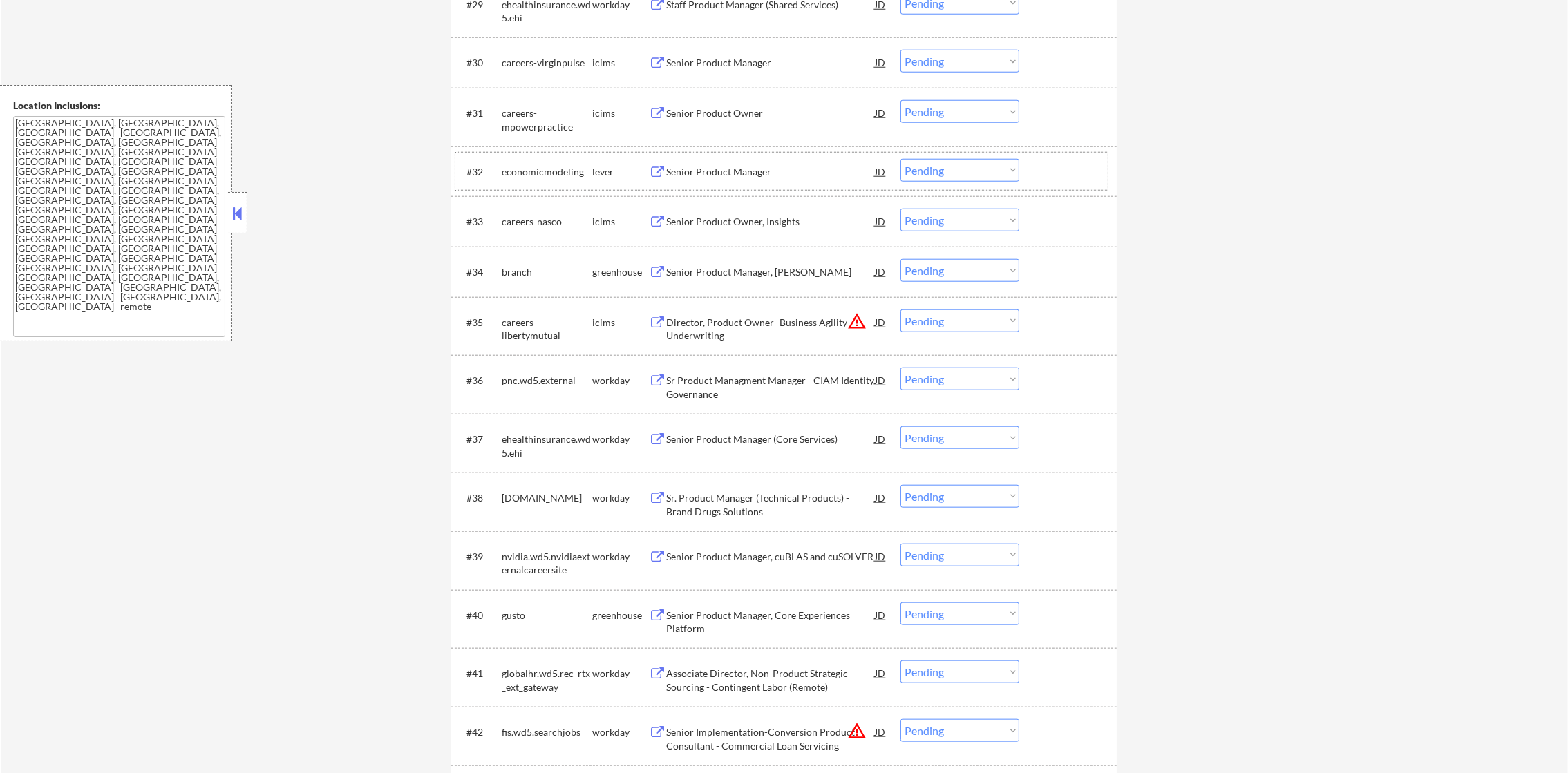
scroll to position [2108, 0]
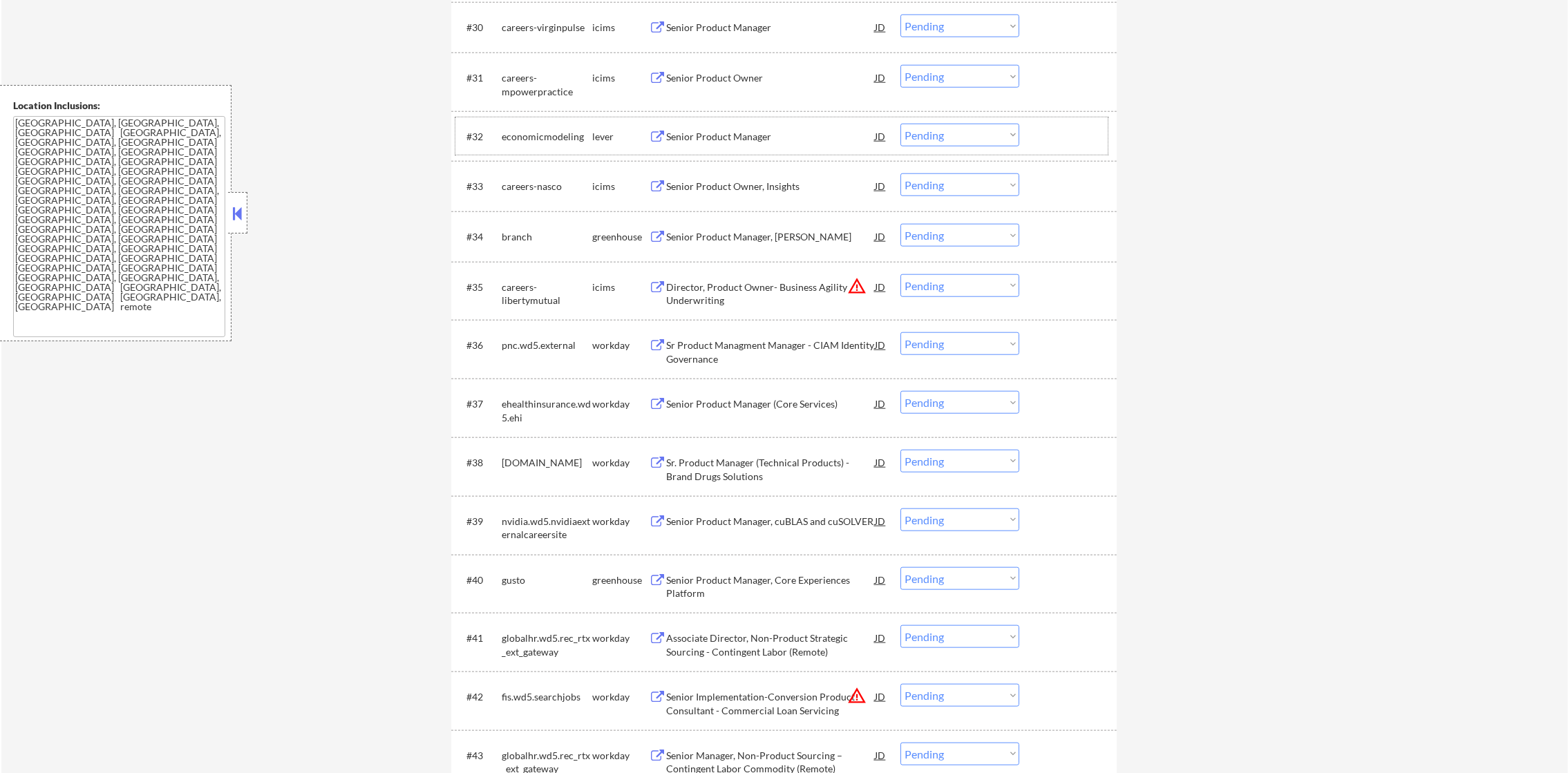
click at [548, 132] on div "economicmodeling" at bounding box center [547, 137] width 90 height 14
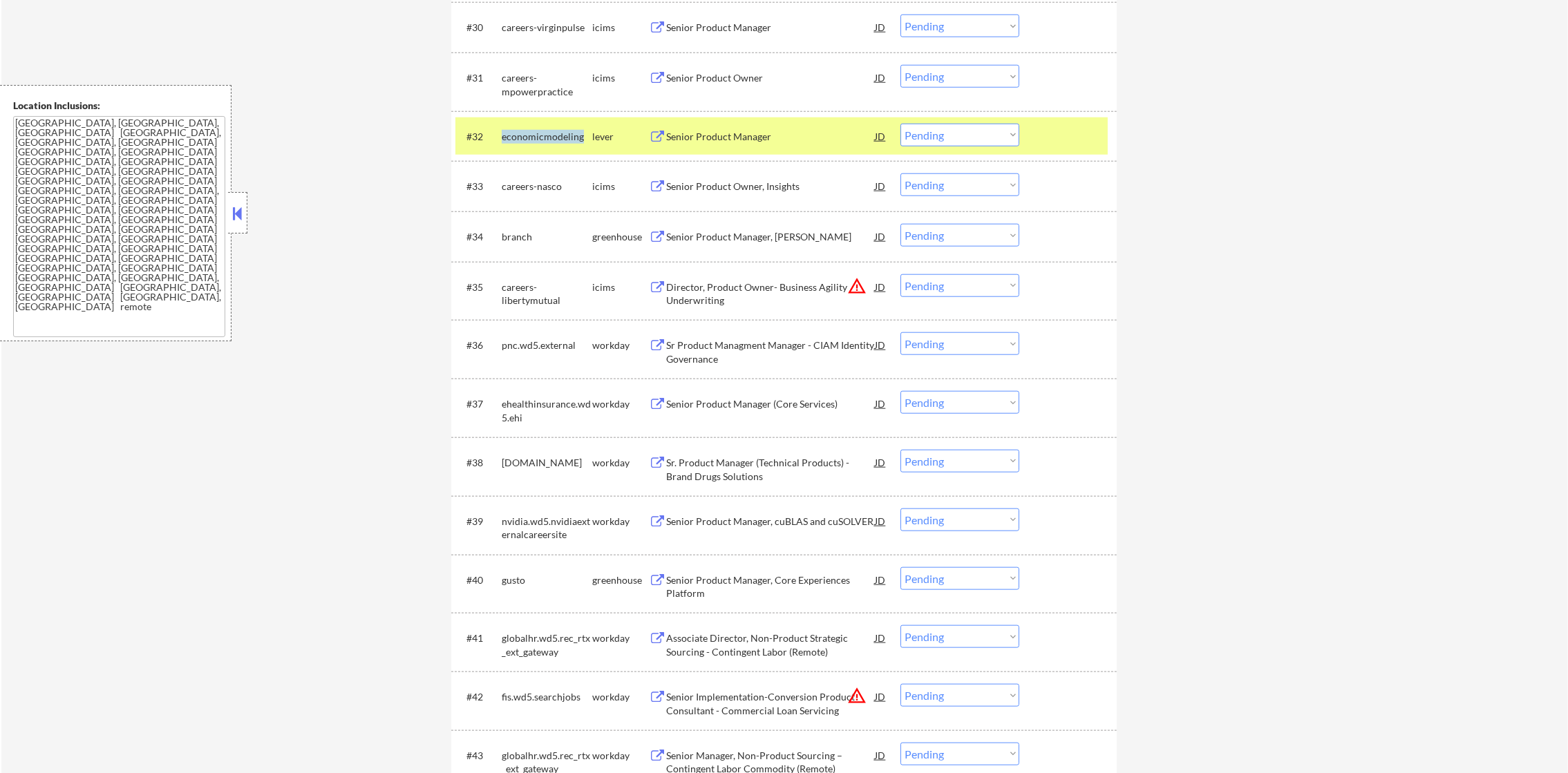
click at [548, 132] on div "economicmodeling" at bounding box center [547, 137] width 90 height 14
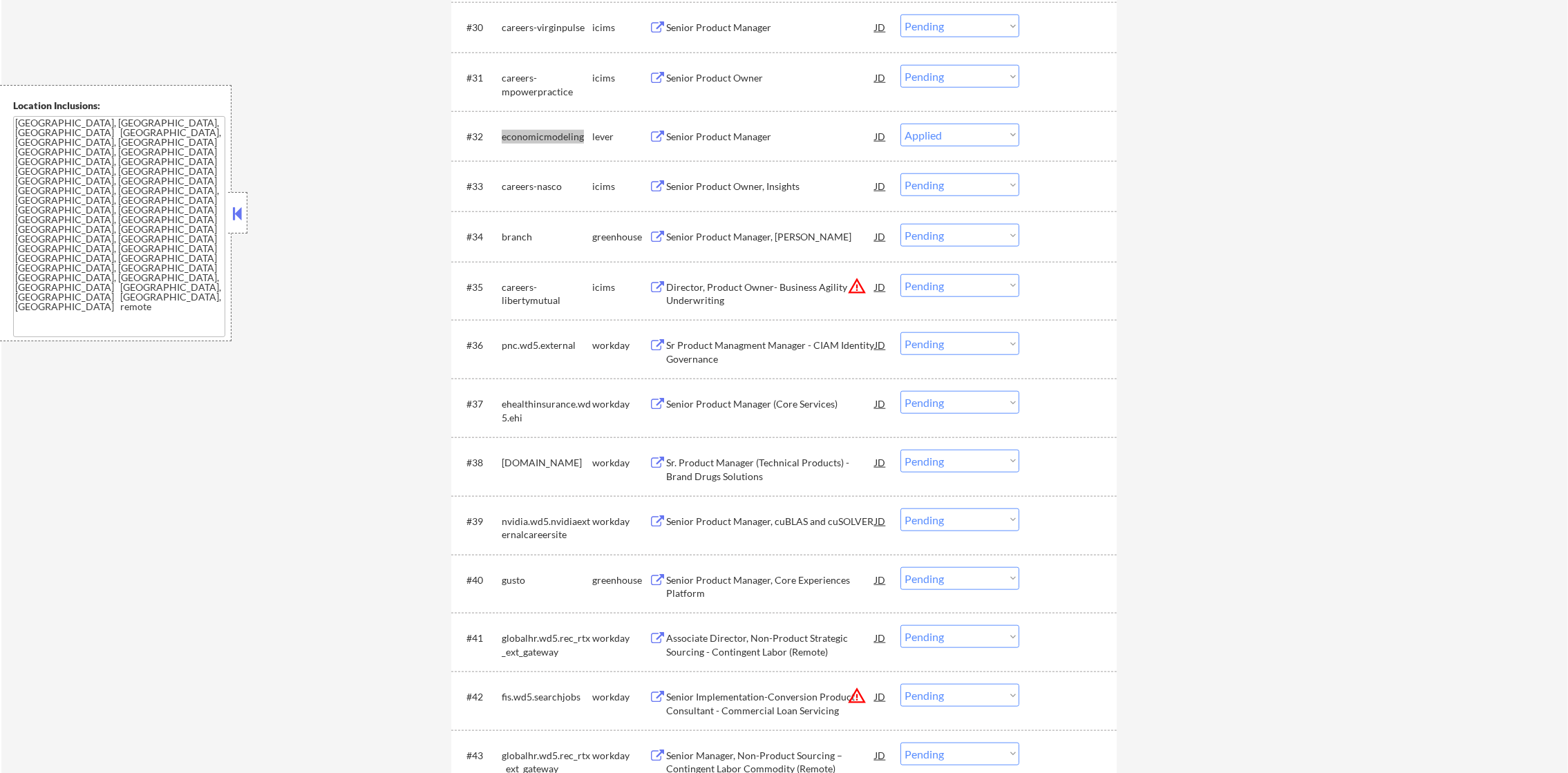
select select ""pending""
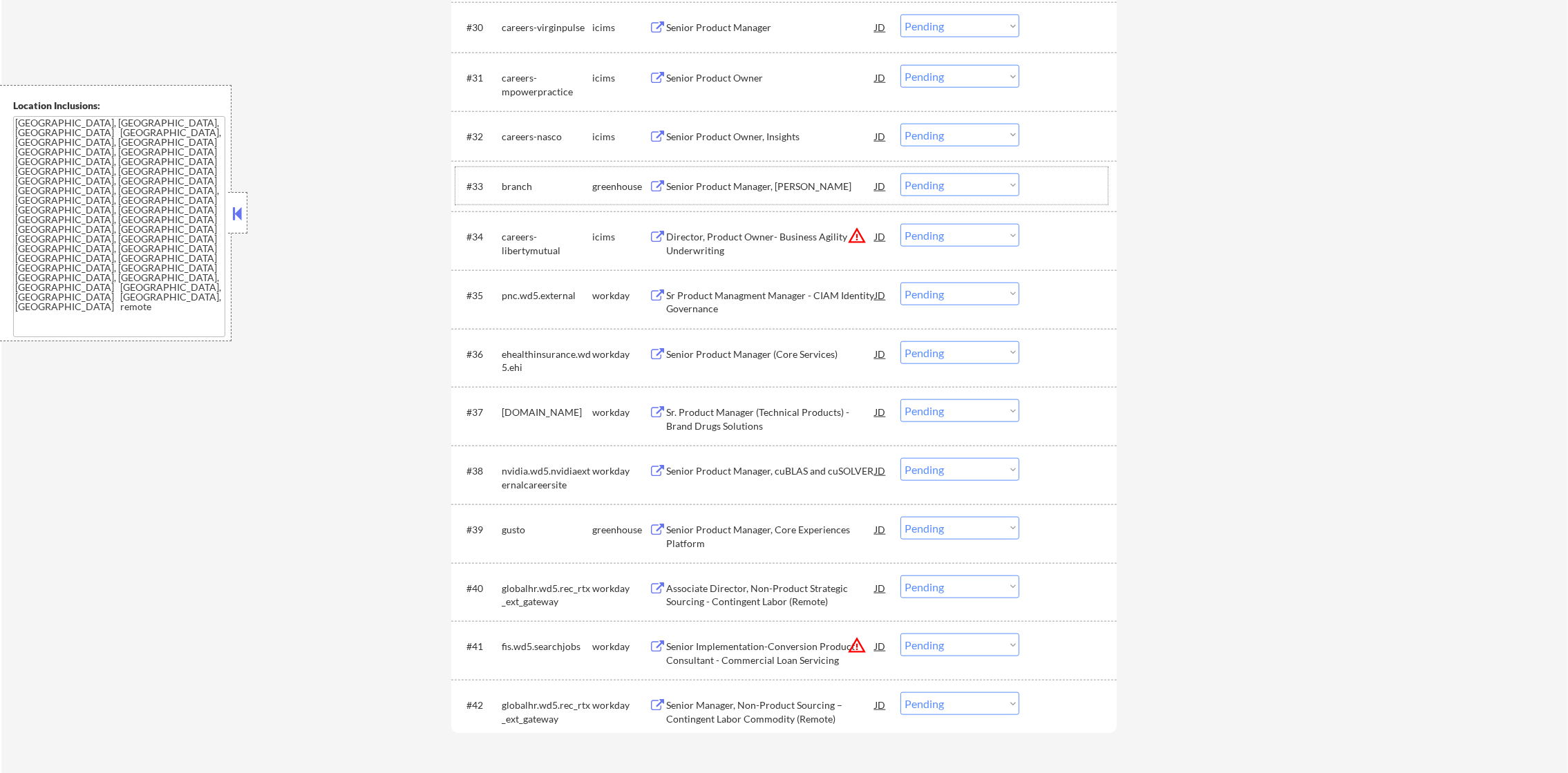
click at [520, 190] on div "branch" at bounding box center [547, 186] width 90 height 14
select select ""pending""
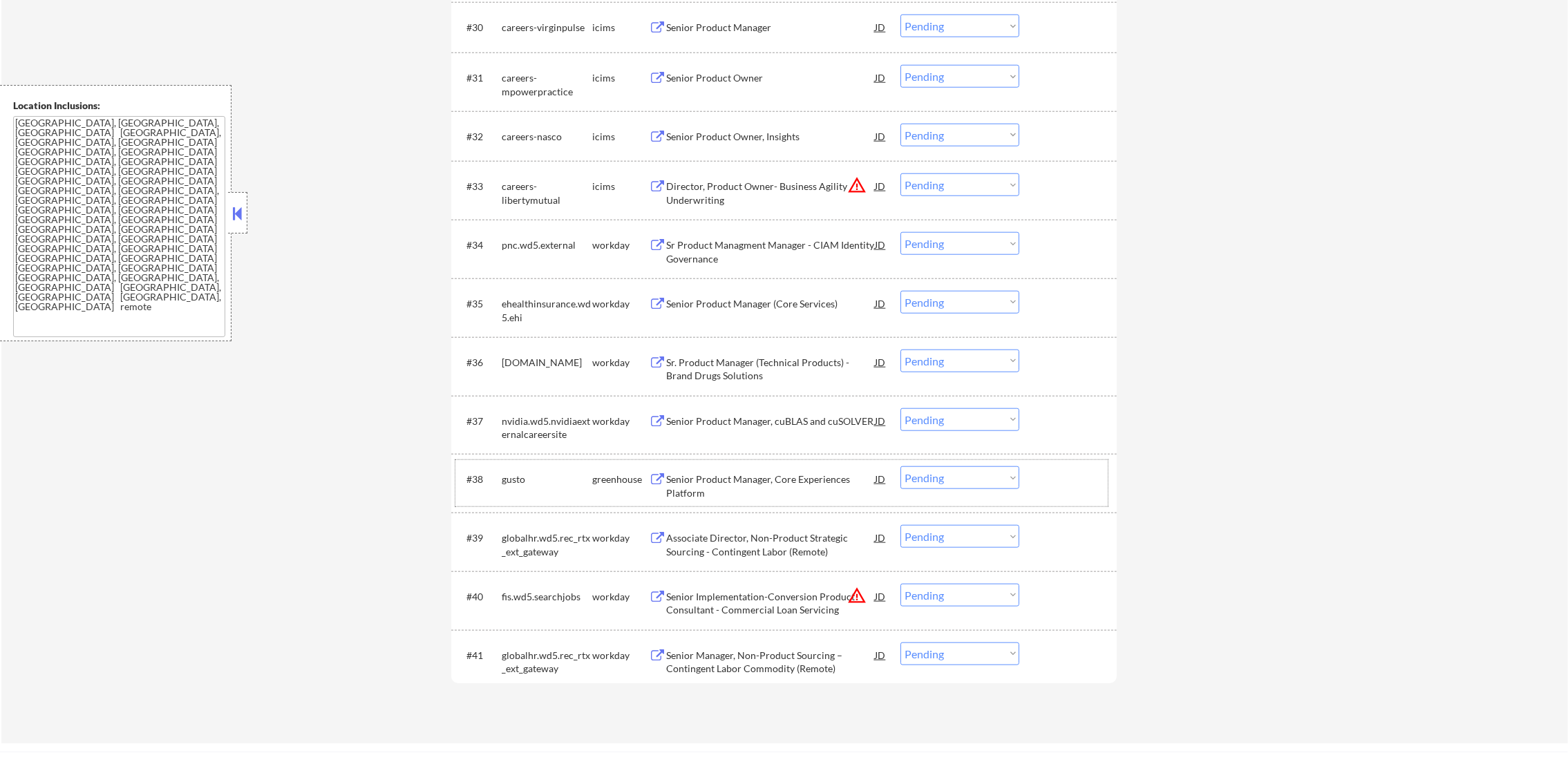
click at [520, 480] on div "gusto" at bounding box center [547, 479] width 90 height 14
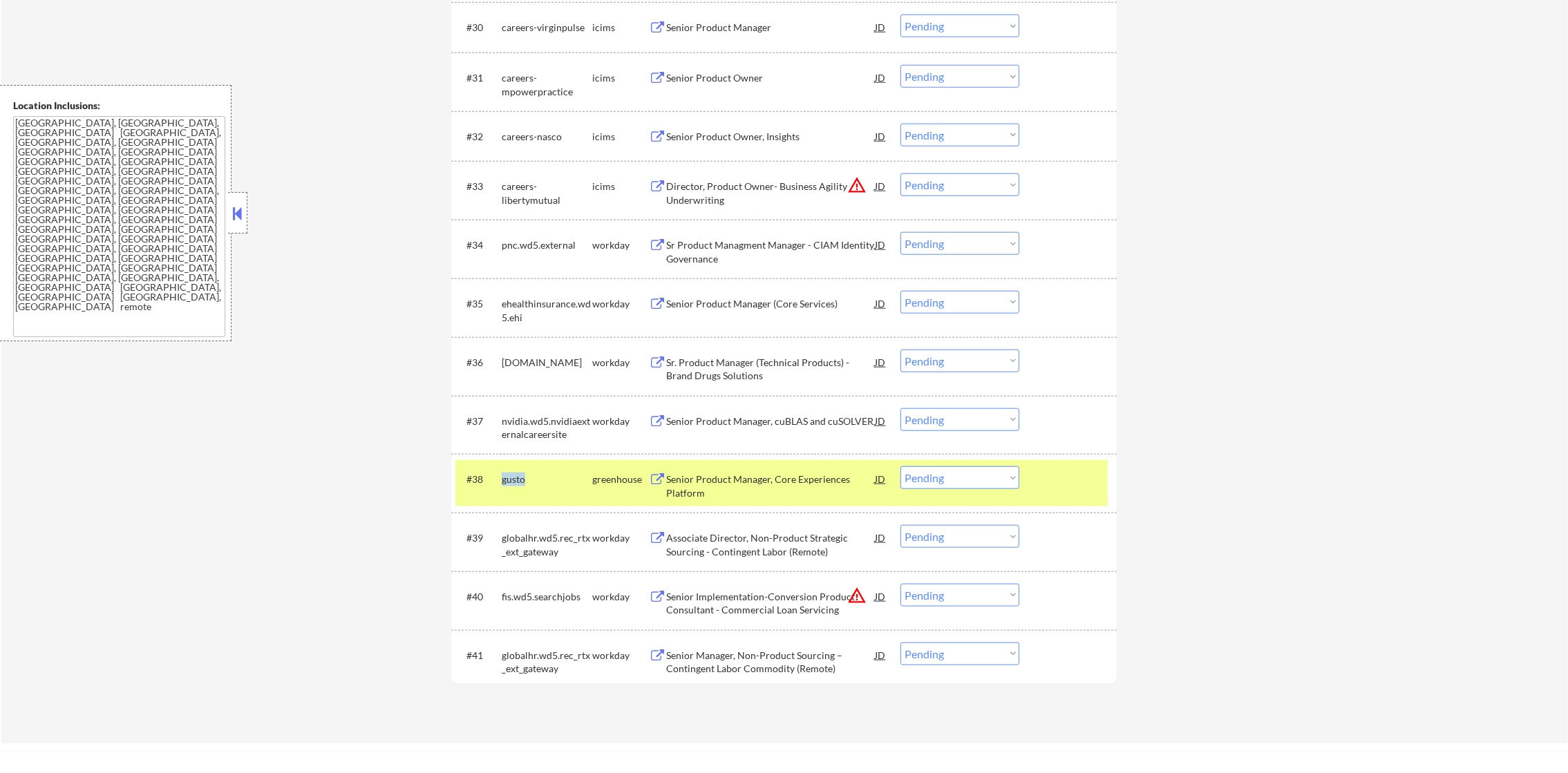
click at [520, 480] on div "gusto" at bounding box center [547, 479] width 90 height 14
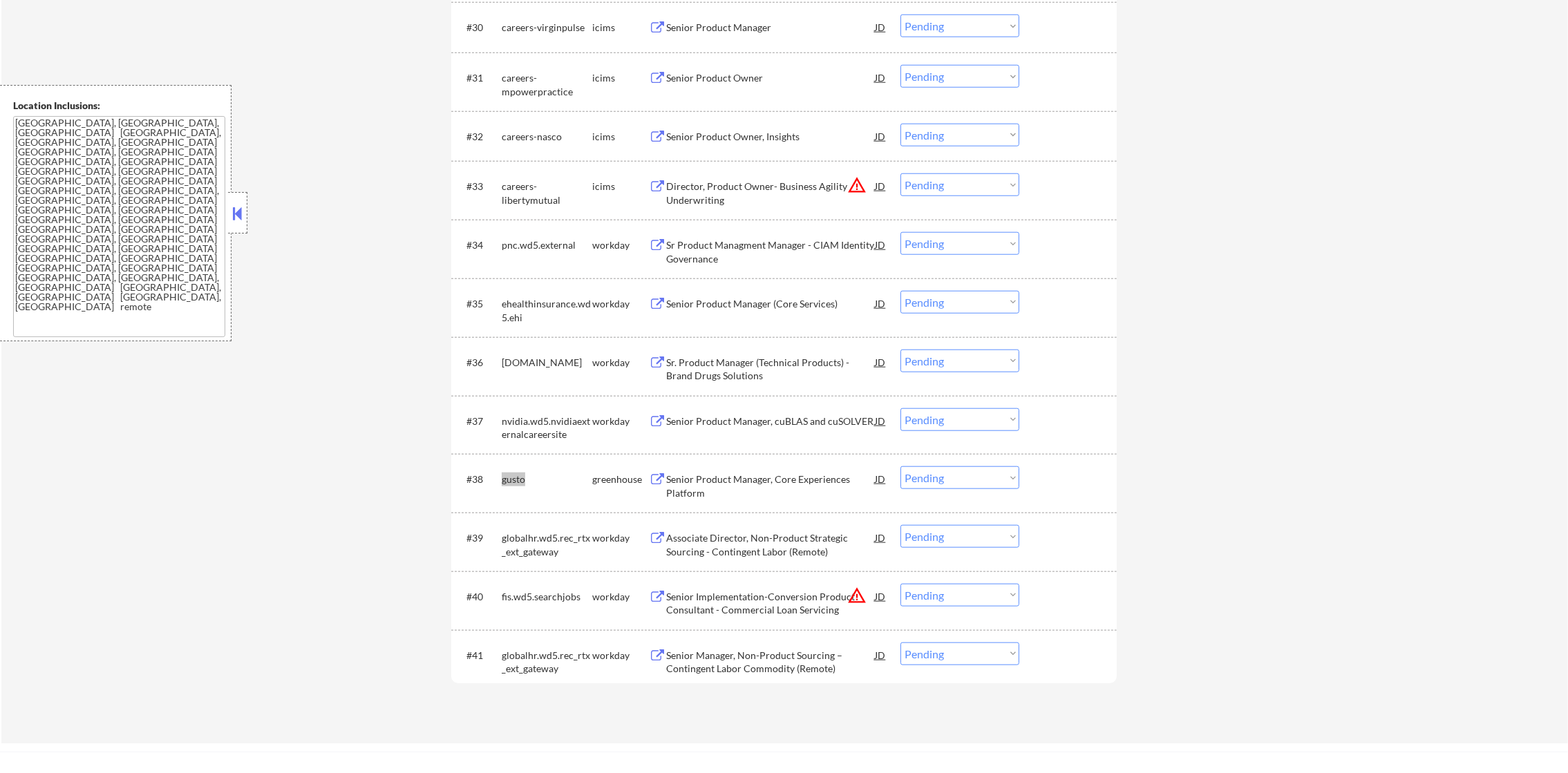
select select ""pending""
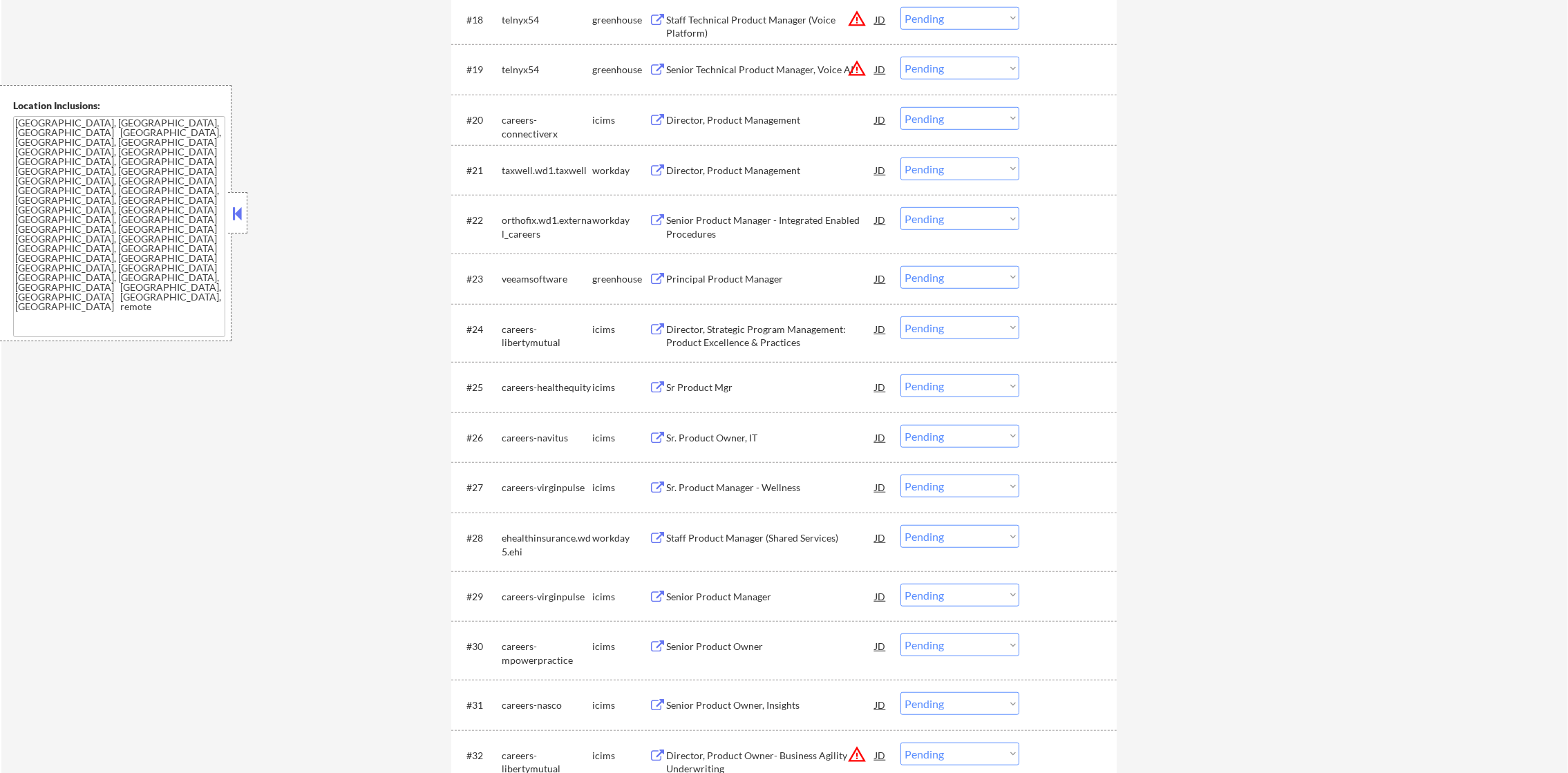
scroll to position [1486, 0]
click at [537, 283] on div "veeamsoftware" at bounding box center [547, 281] width 90 height 14
select select ""pending""
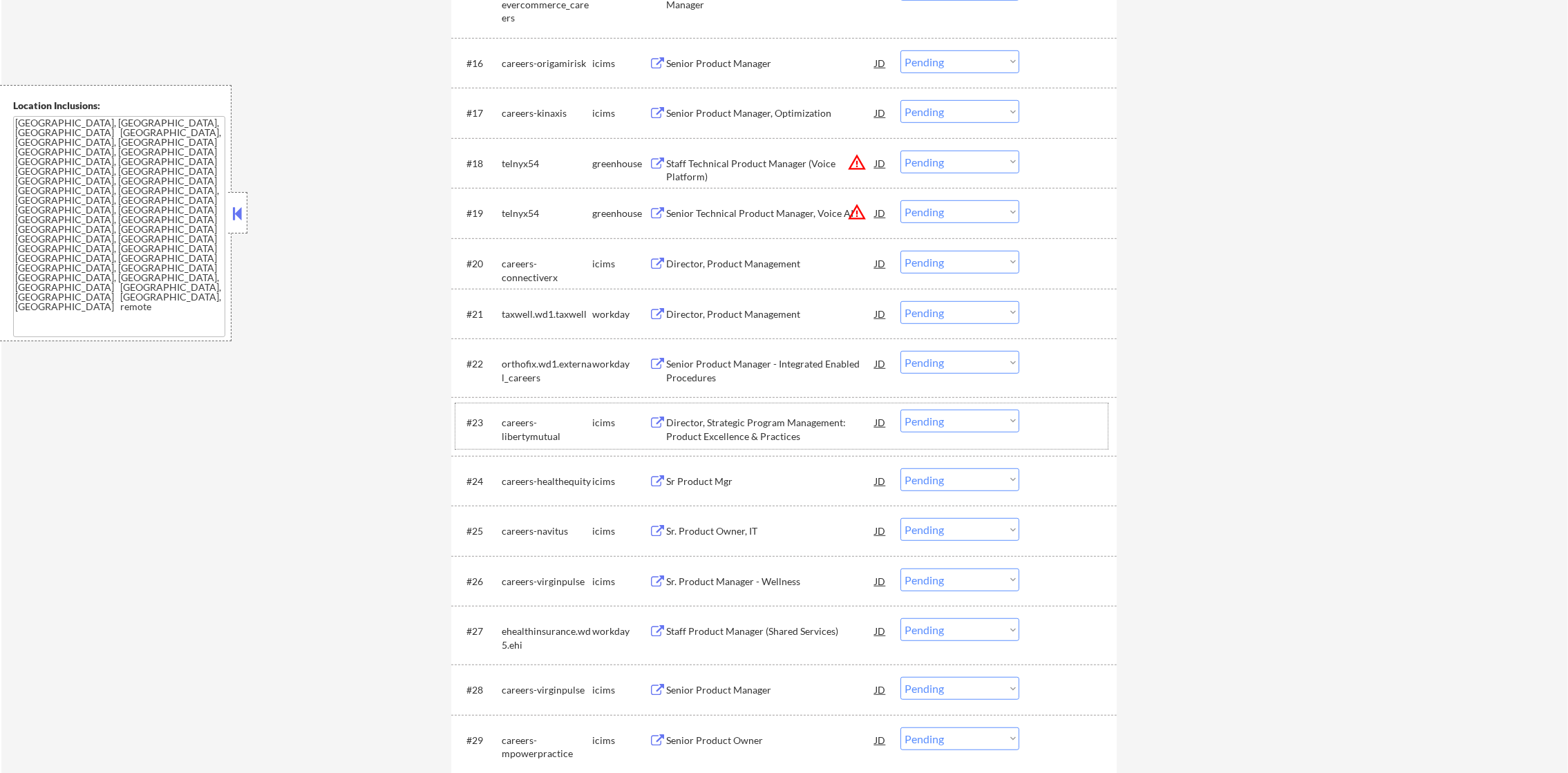
scroll to position [1278, 0]
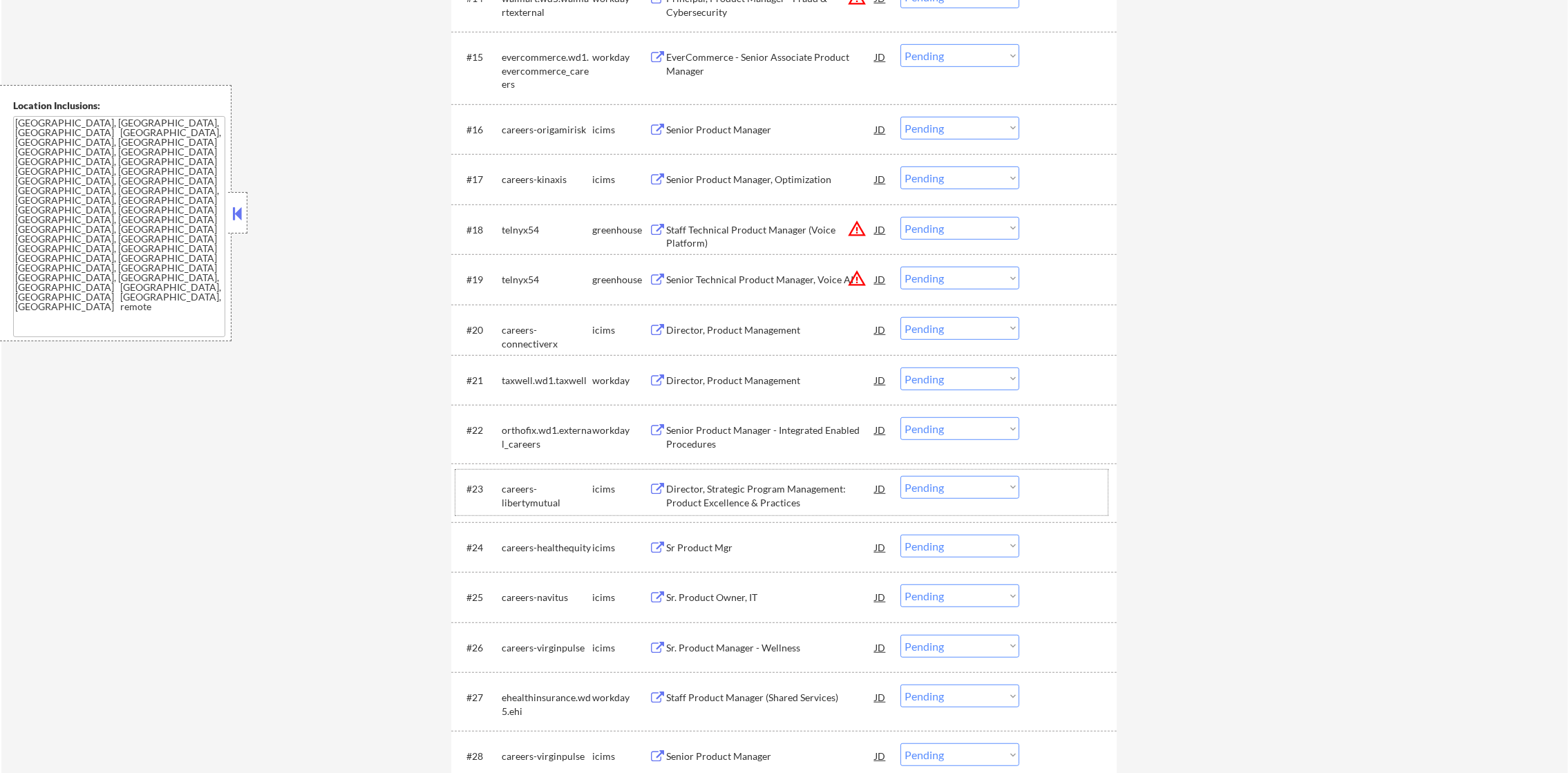
click at [520, 278] on div "telnyx54" at bounding box center [547, 279] width 90 height 14
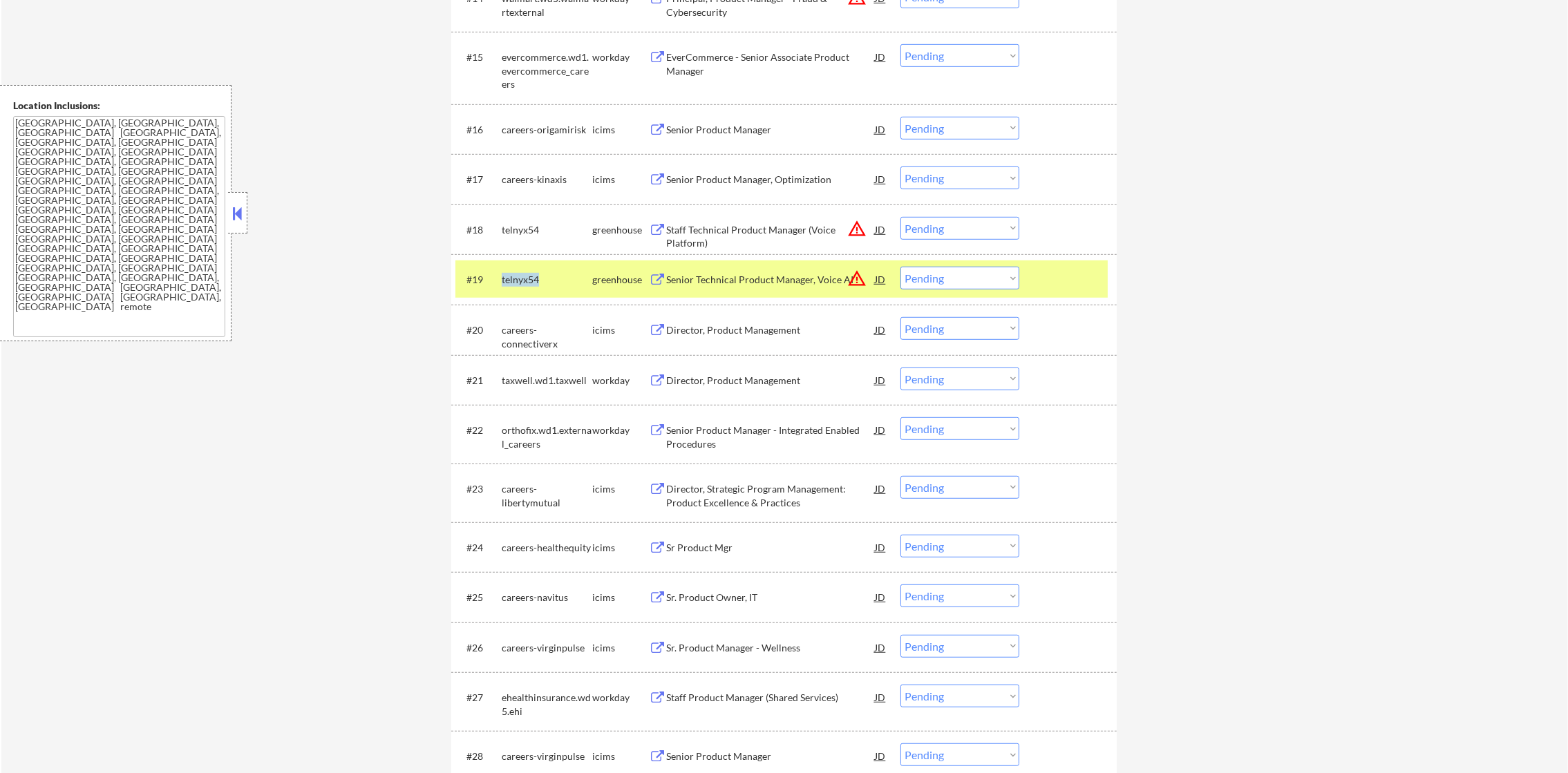
click at [520, 278] on div "telnyx54" at bounding box center [547, 279] width 90 height 14
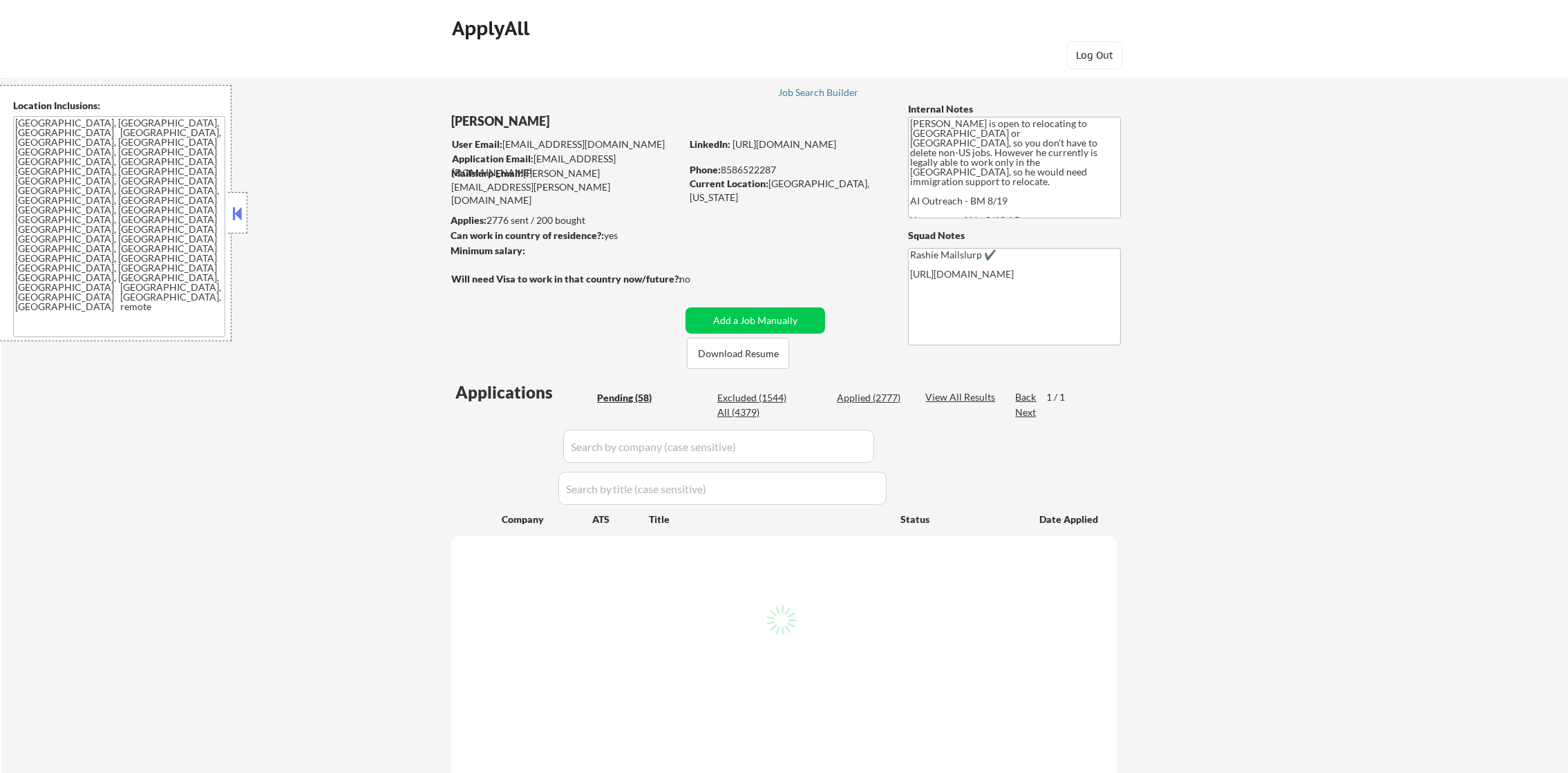
select select ""pending""
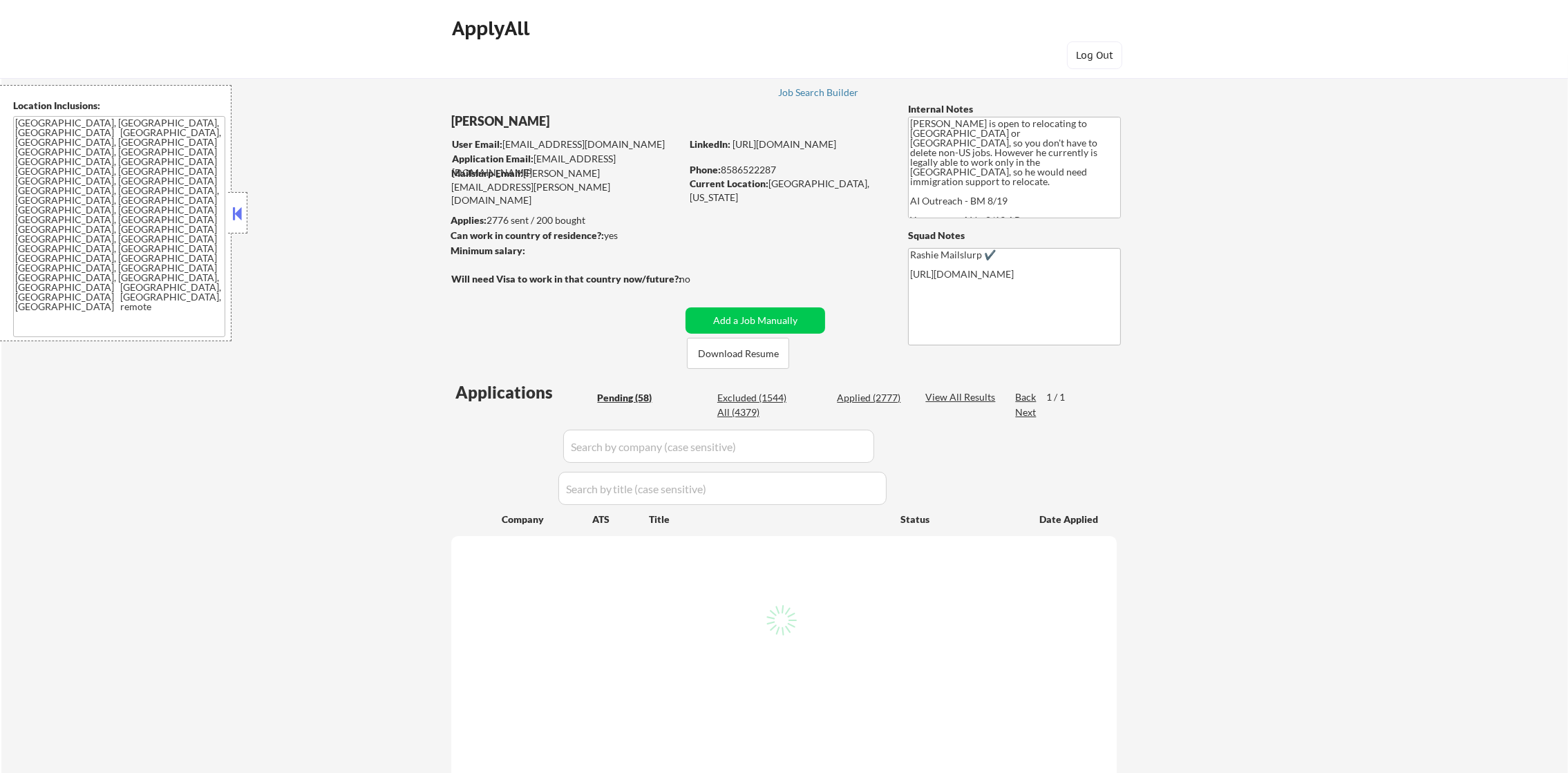
select select ""pending""
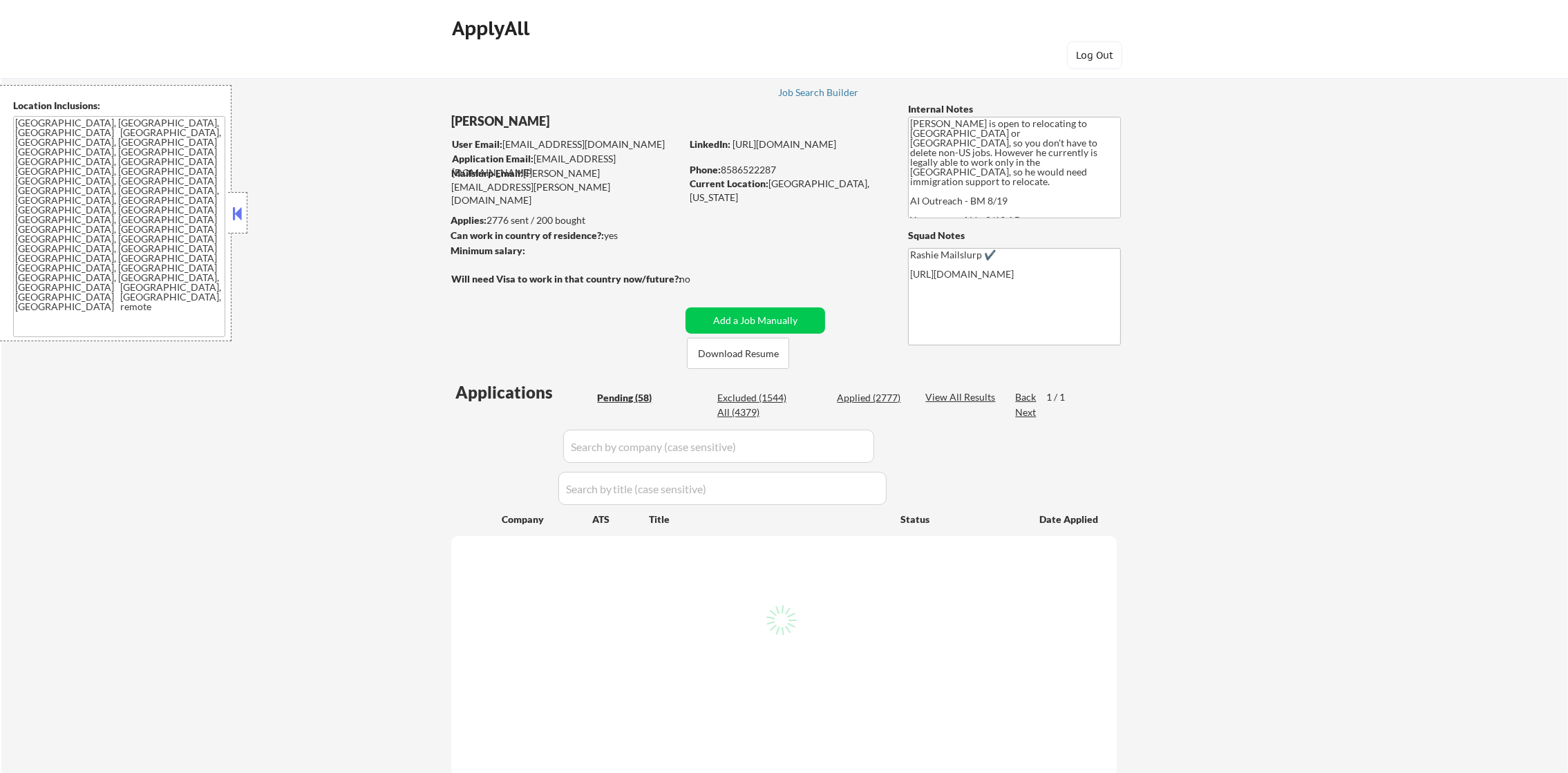
select select ""pending""
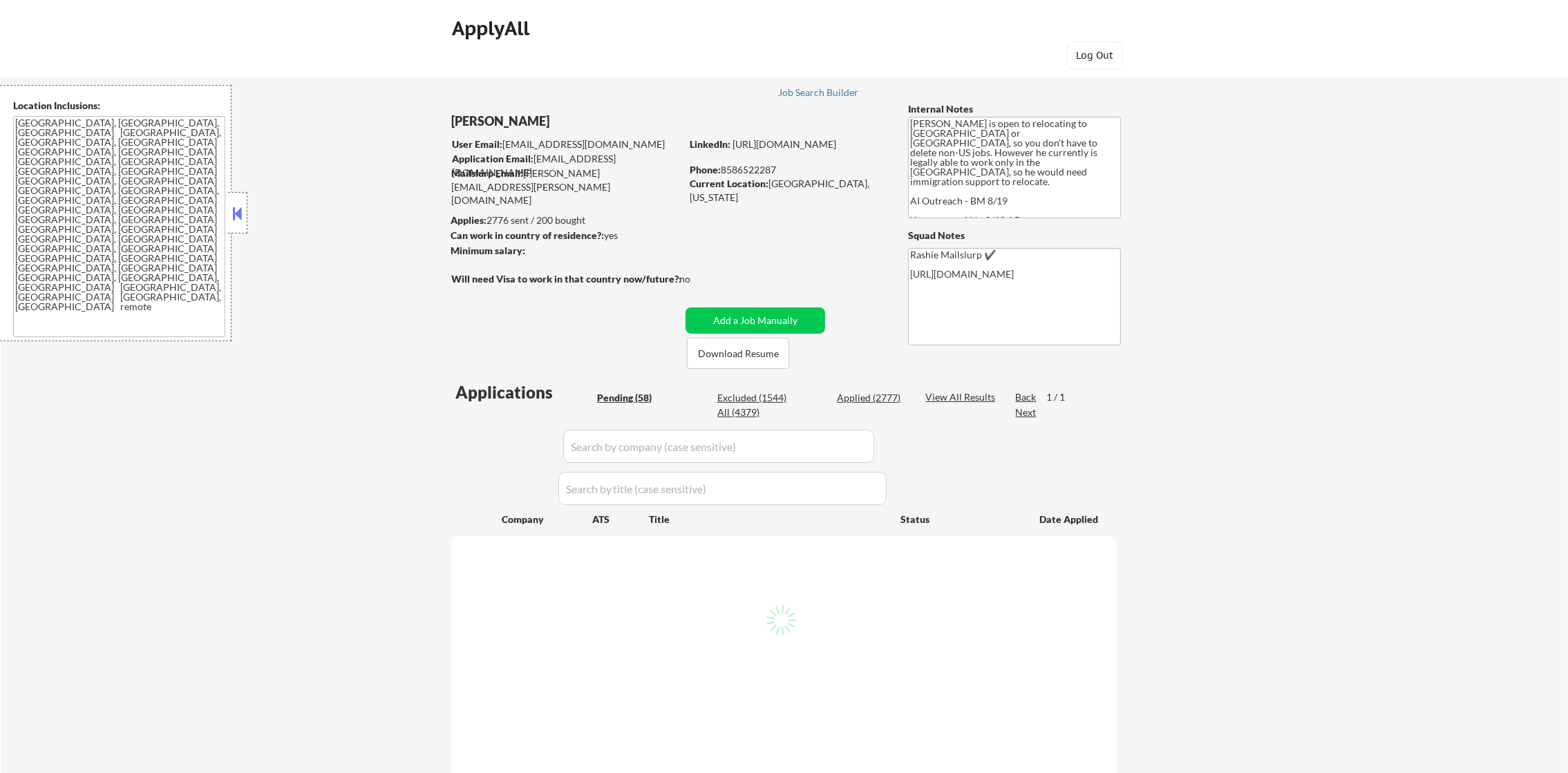
select select ""pending""
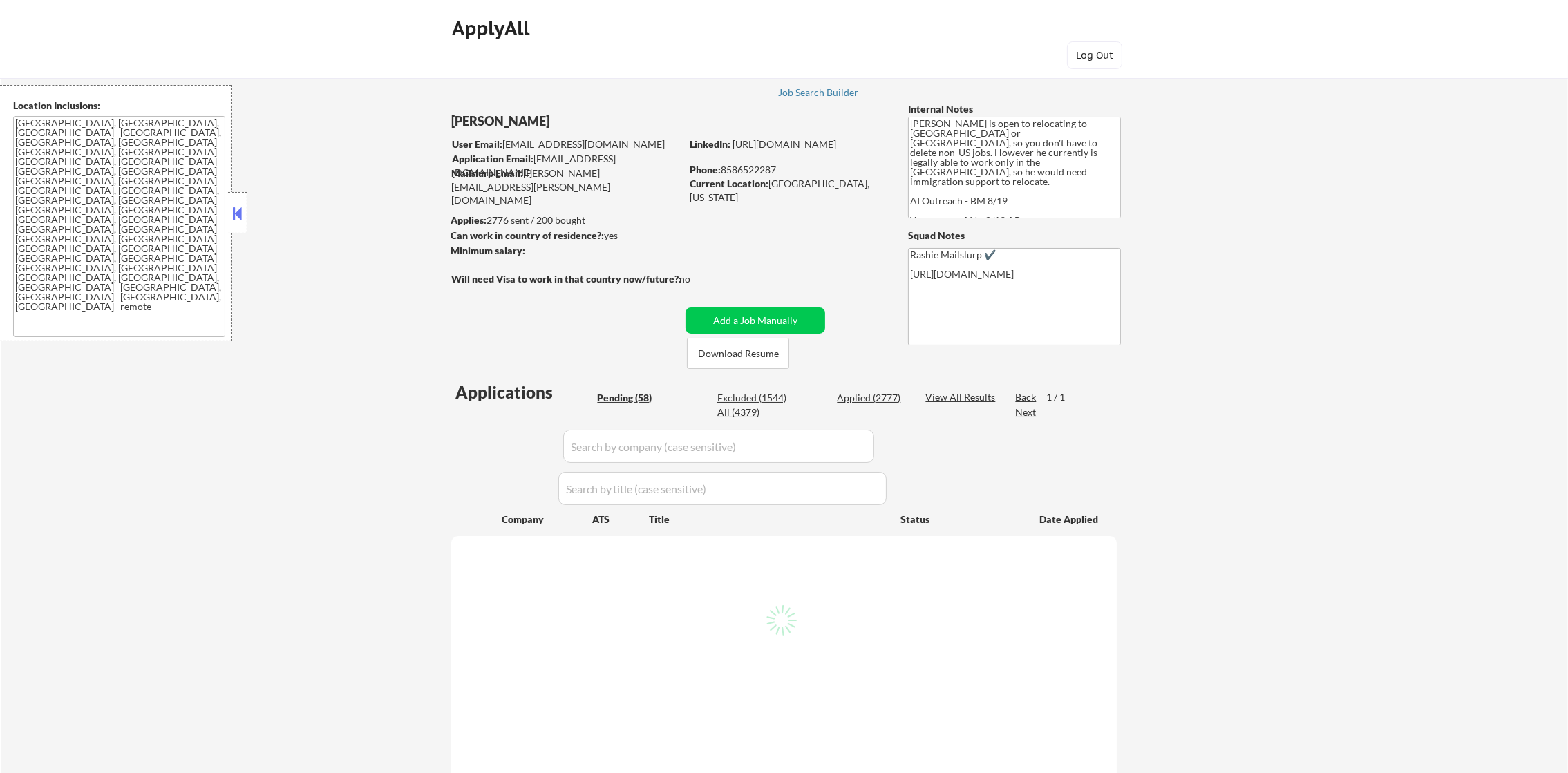
select select ""pending""
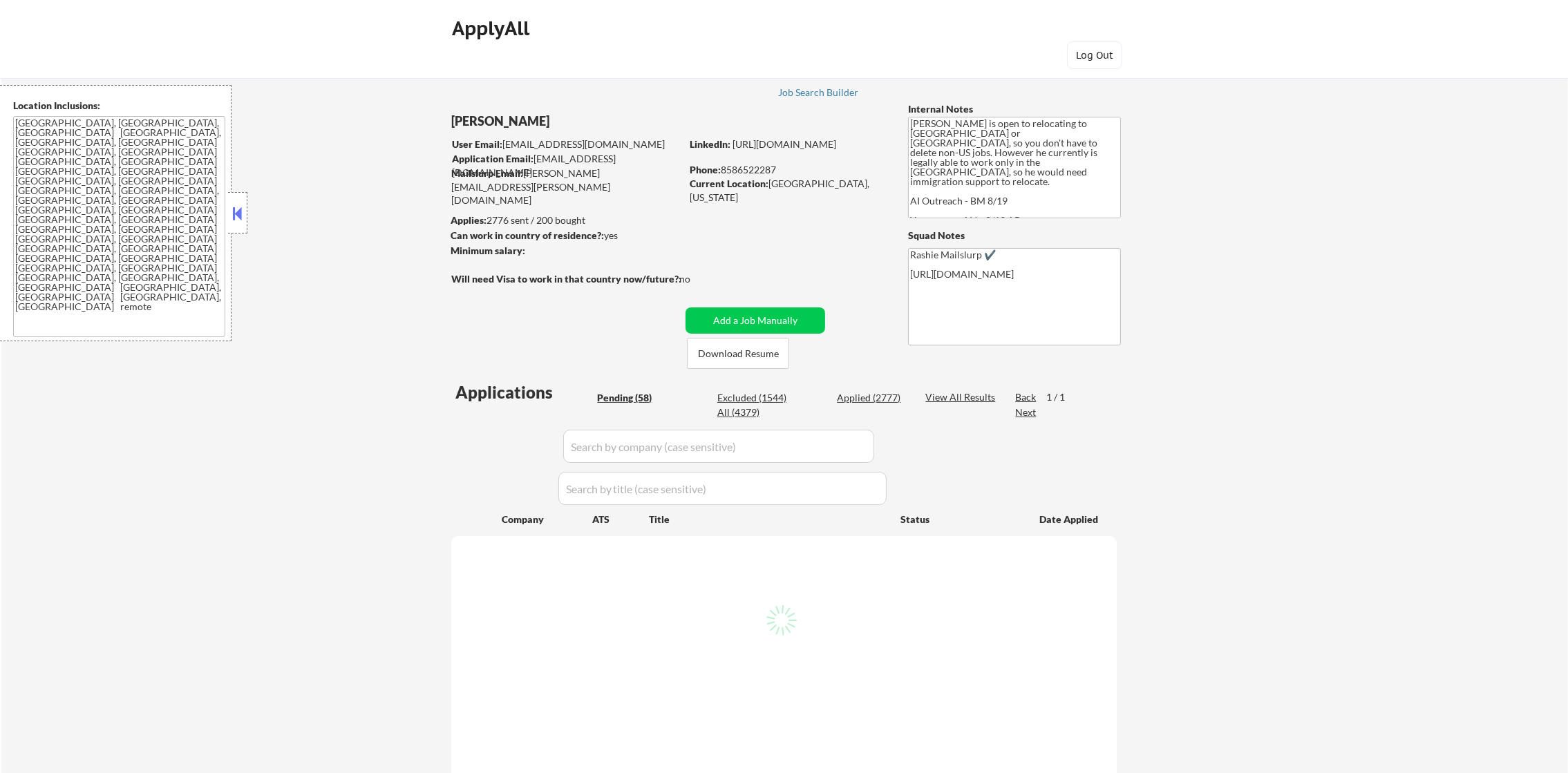
select select ""pending""
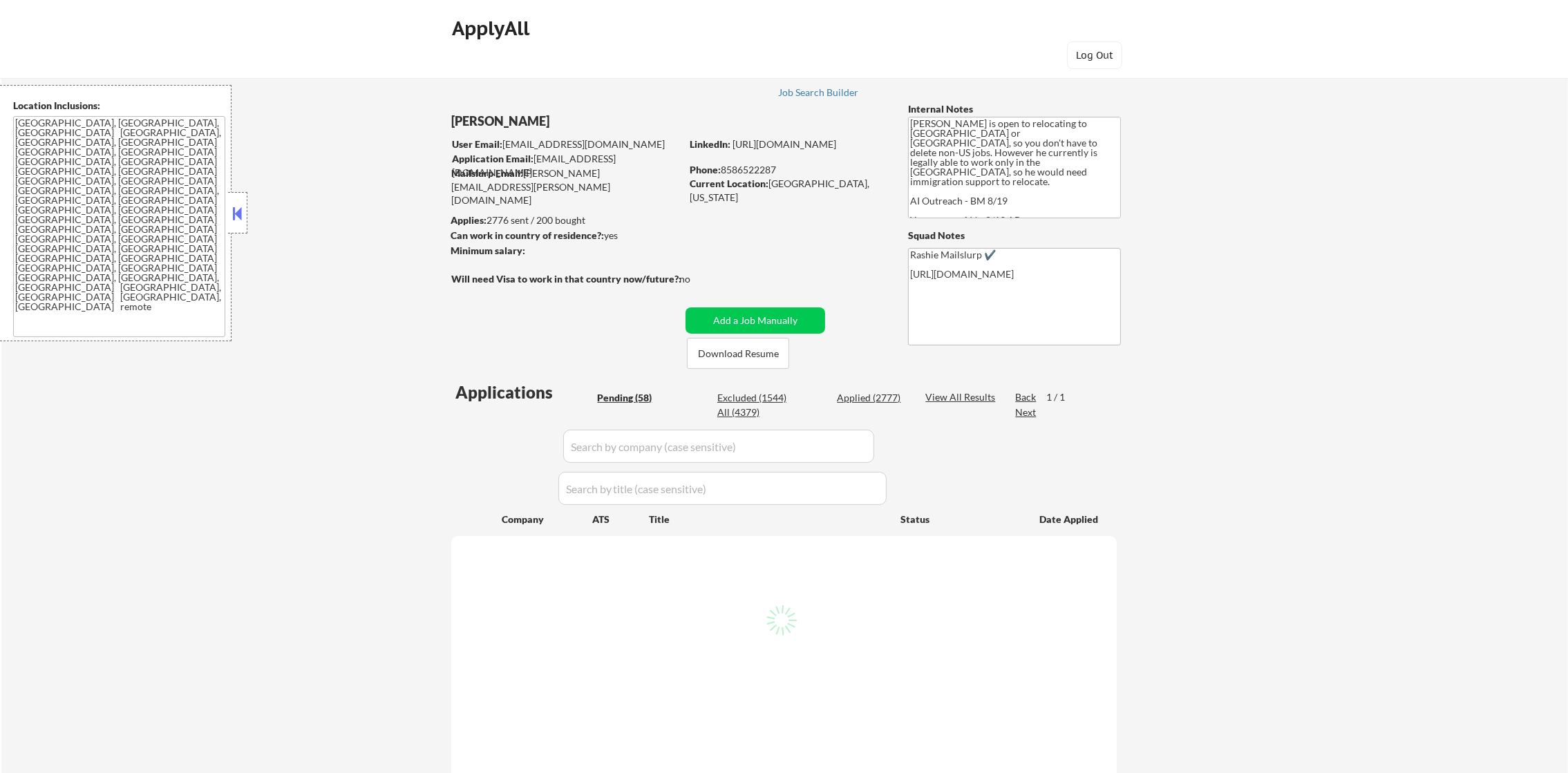
select select ""pending""
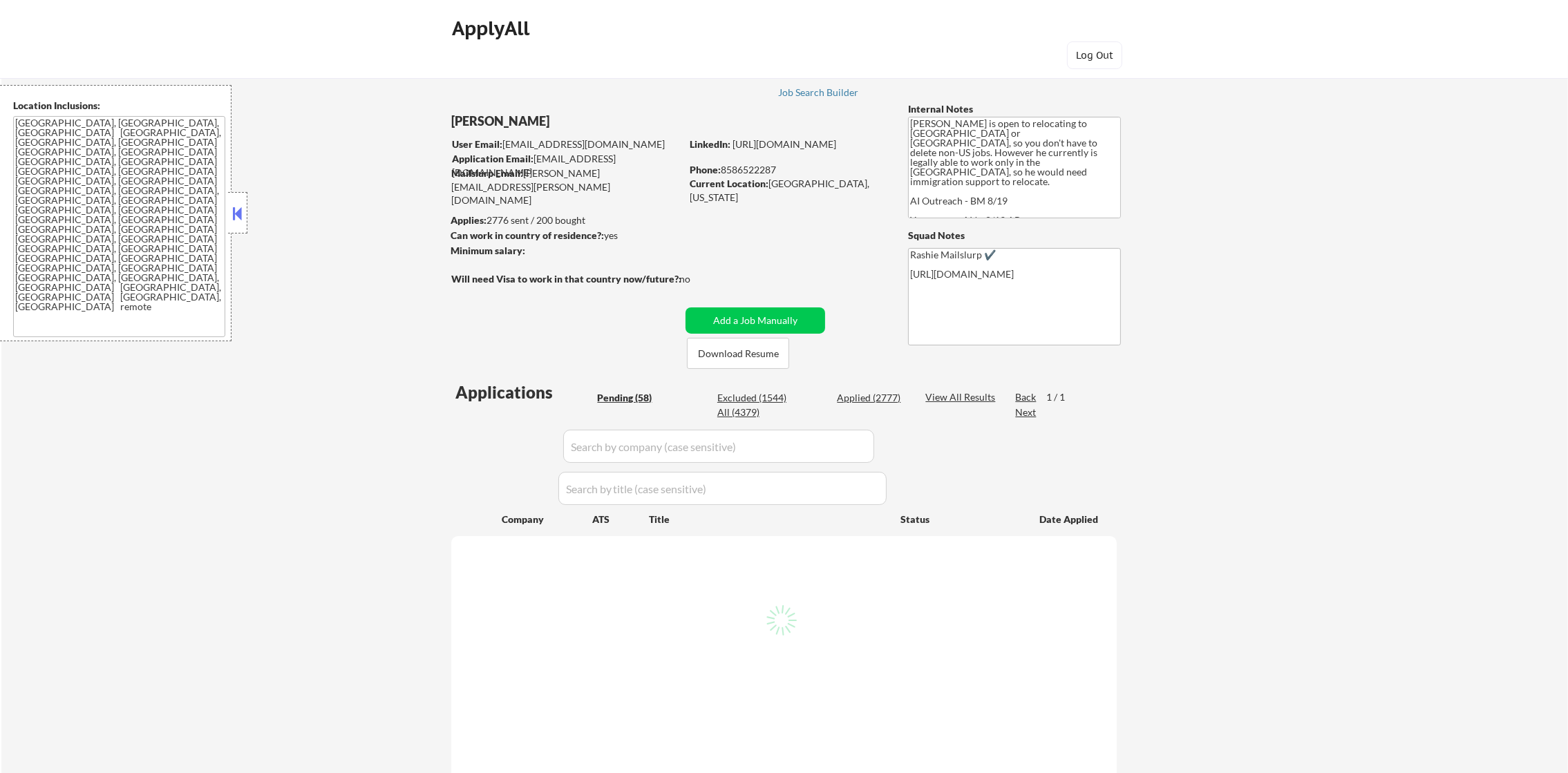
select select ""pending""
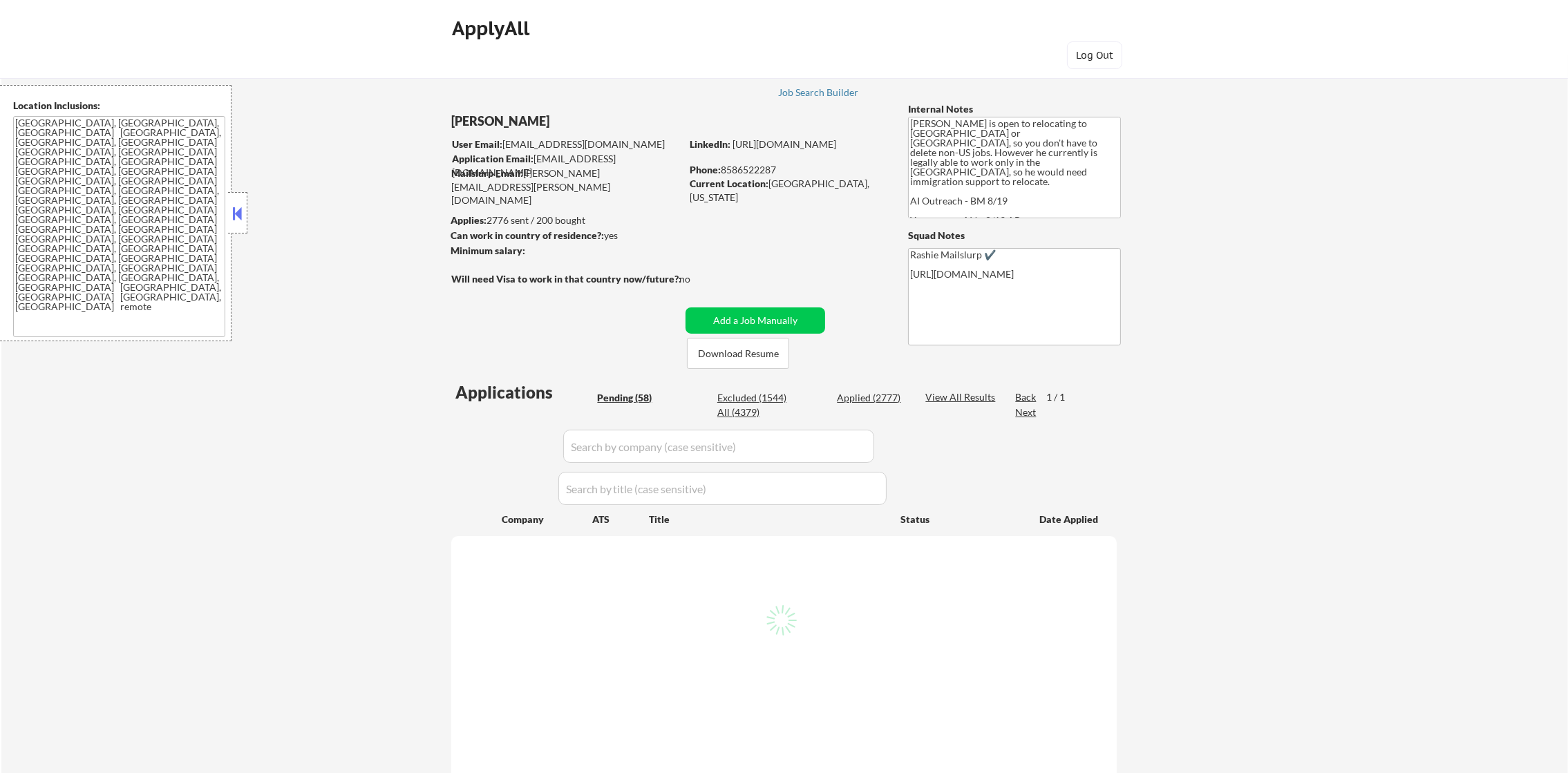
select select ""pending""
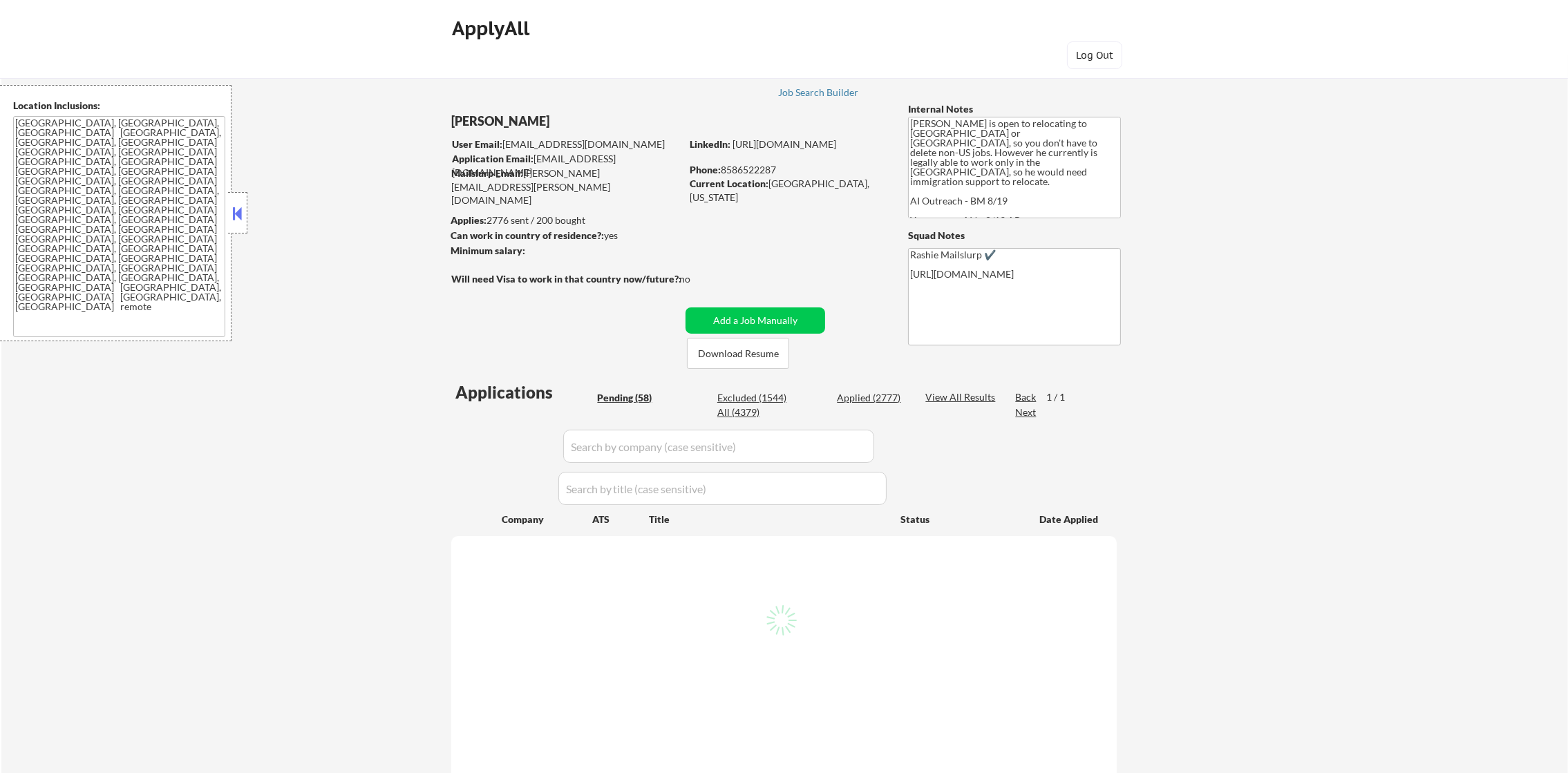
select select ""pending""
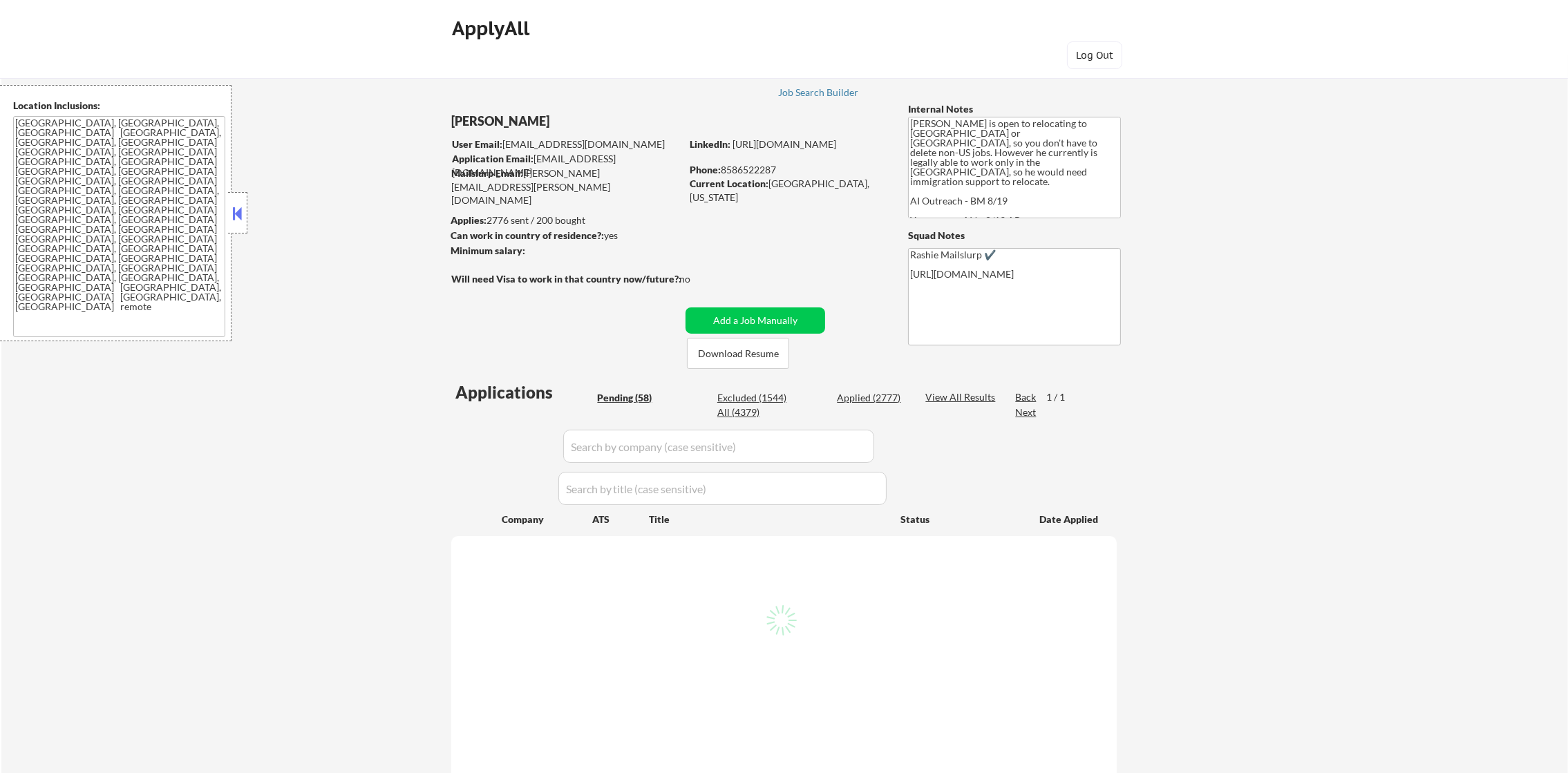
select select ""pending""
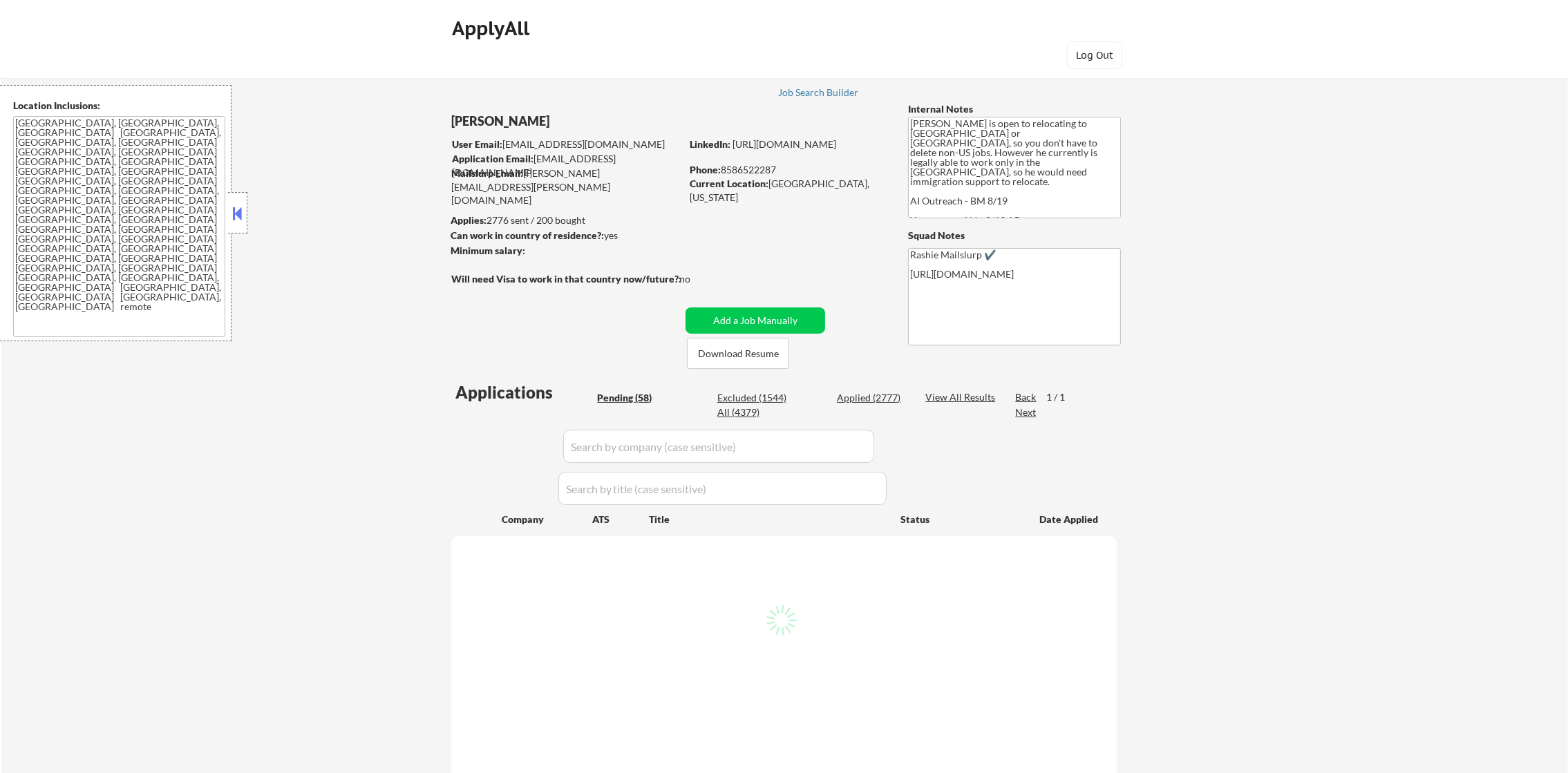
select select ""pending""
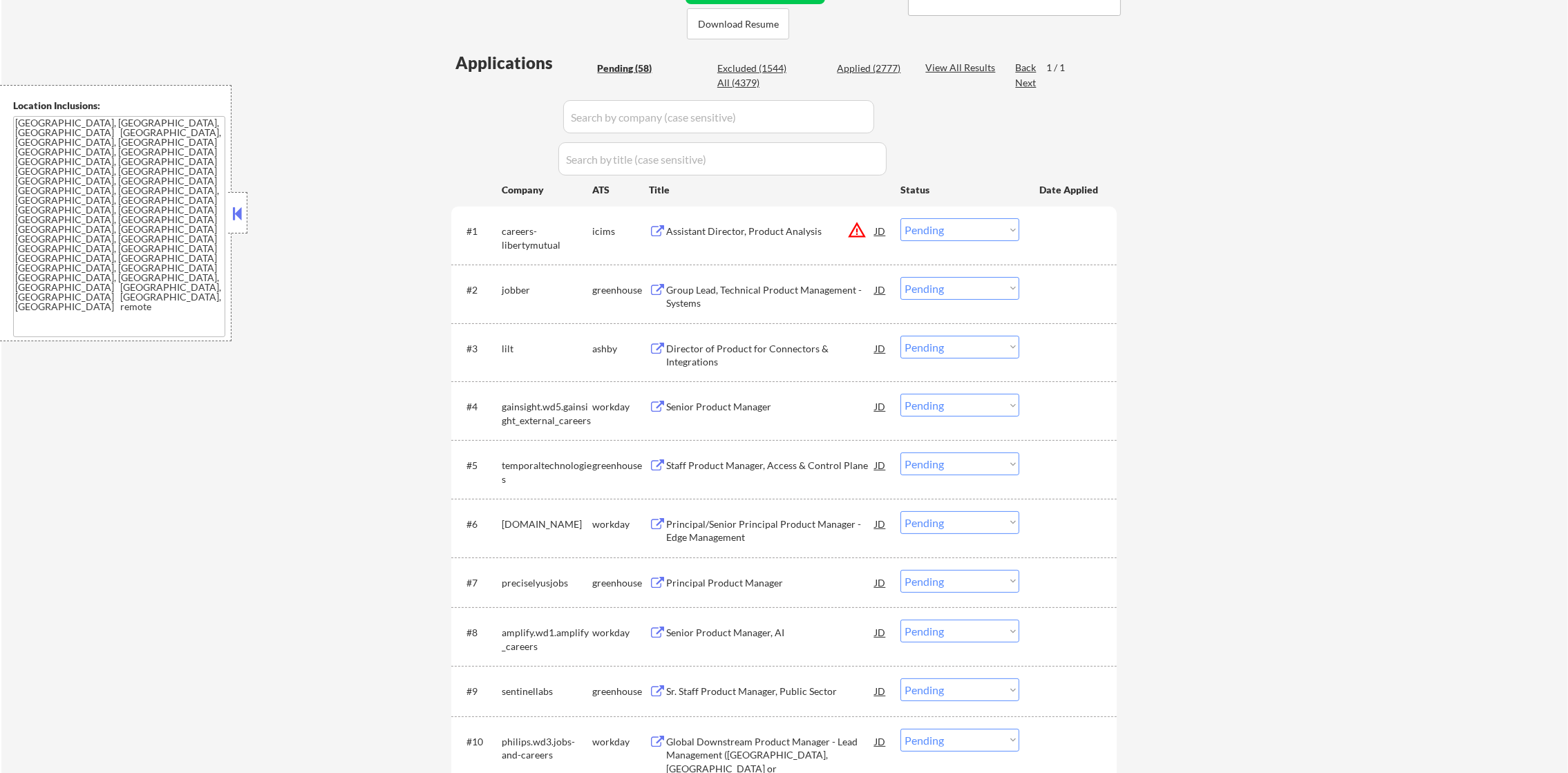
scroll to position [346, 0]
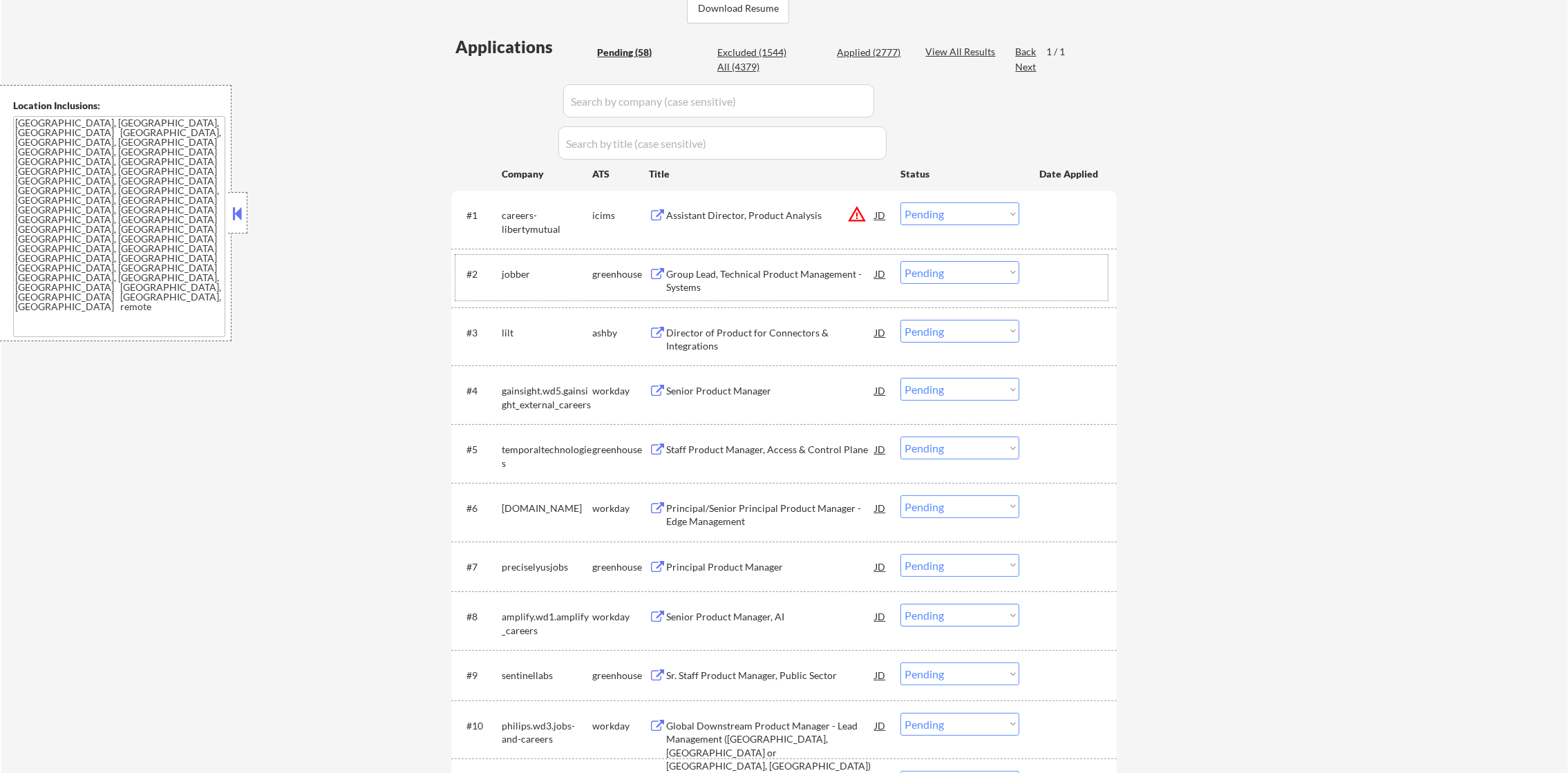
click at [512, 274] on div "jobber" at bounding box center [547, 274] width 90 height 14
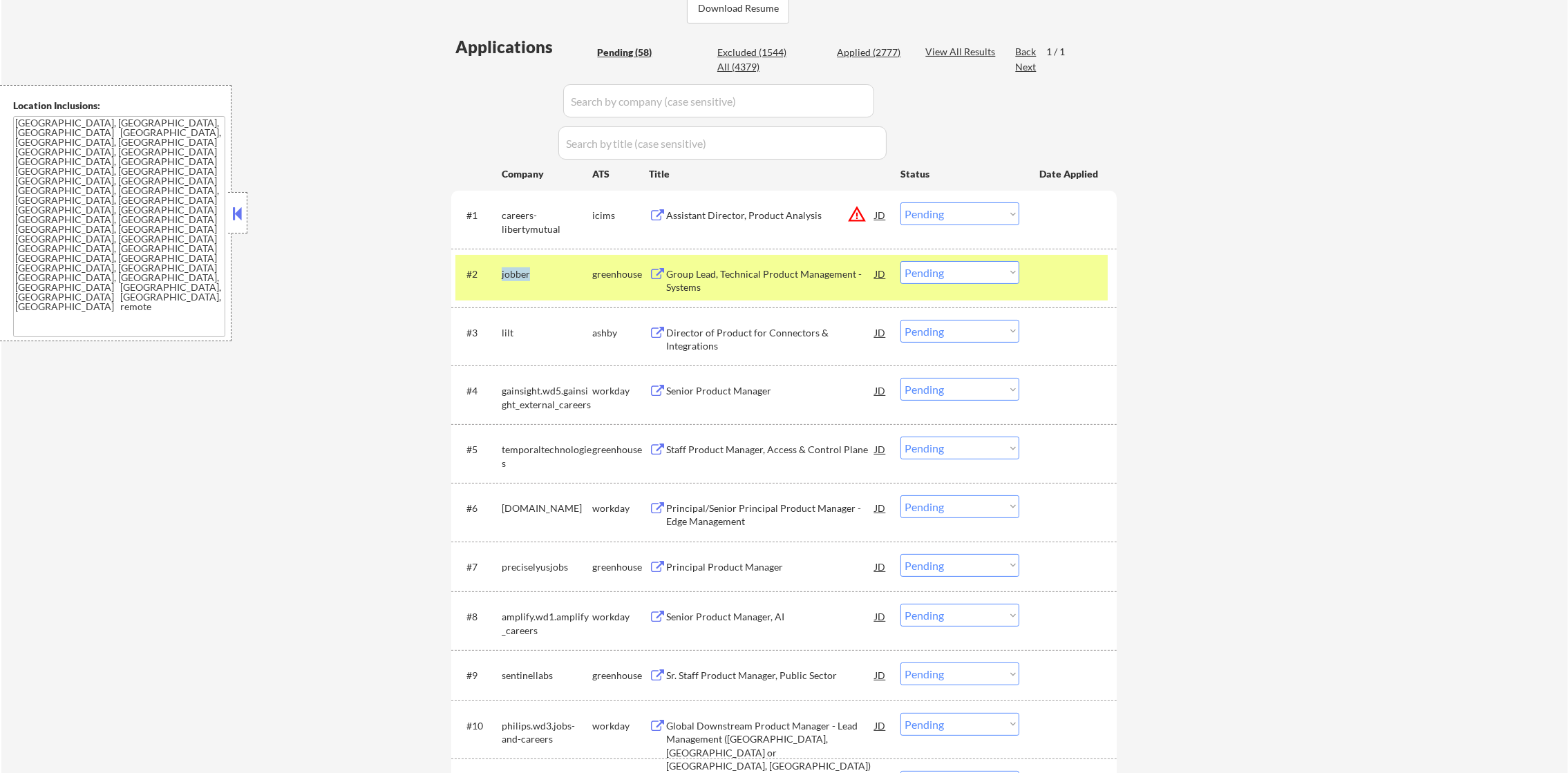
click at [512, 274] on div "jobber" at bounding box center [547, 274] width 90 height 14
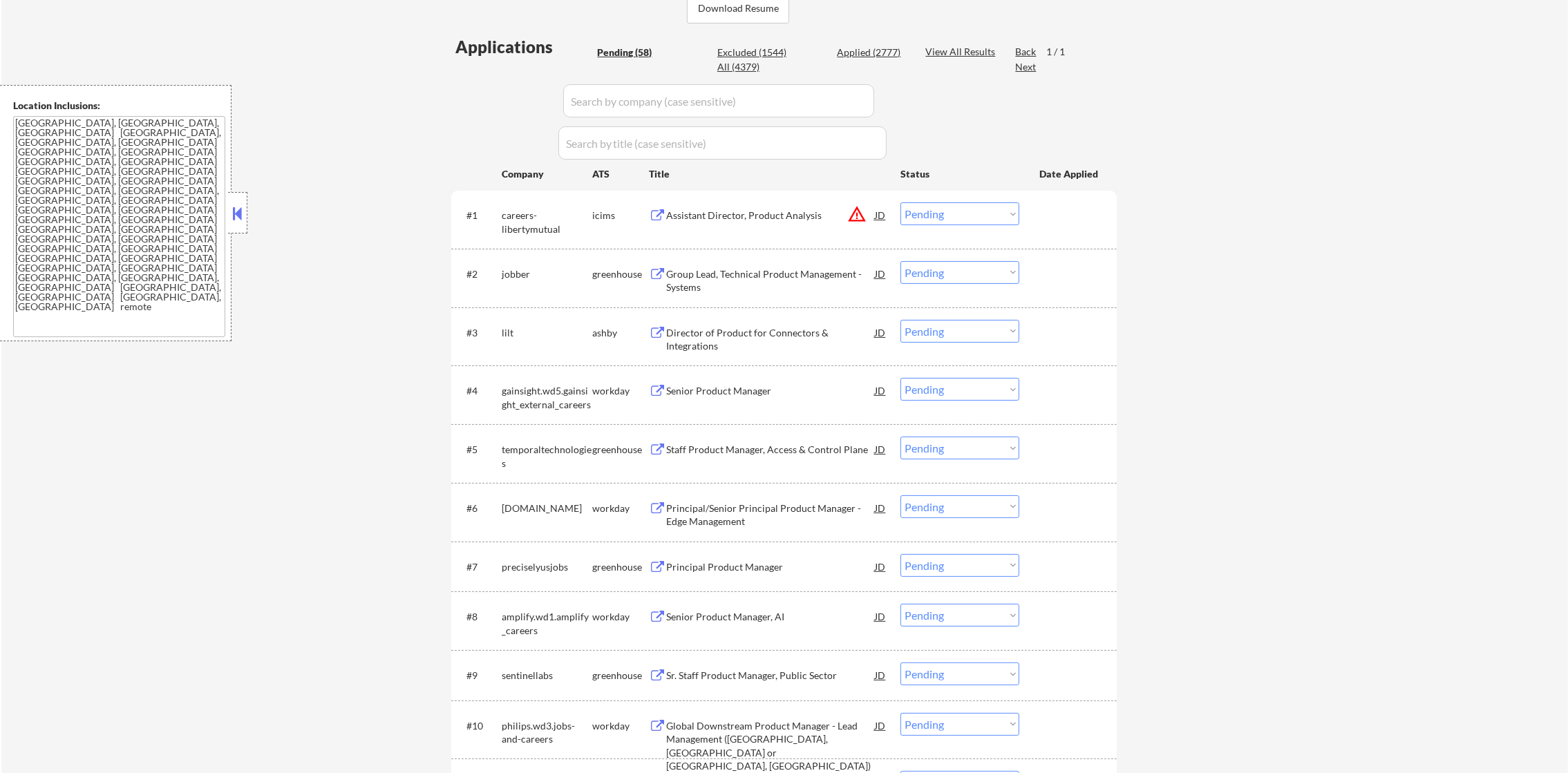
click at [736, 58] on div "Excluded (1544)" at bounding box center [751, 52] width 69 height 14
click at [747, 59] on div "Excluded (1544)" at bounding box center [751, 59] width 69 height 27
click at [753, 69] on div "Excluded (1544)" at bounding box center [751, 59] width 69 height 27
select select ""excluded__other_""
select select ""excluded__expired_""
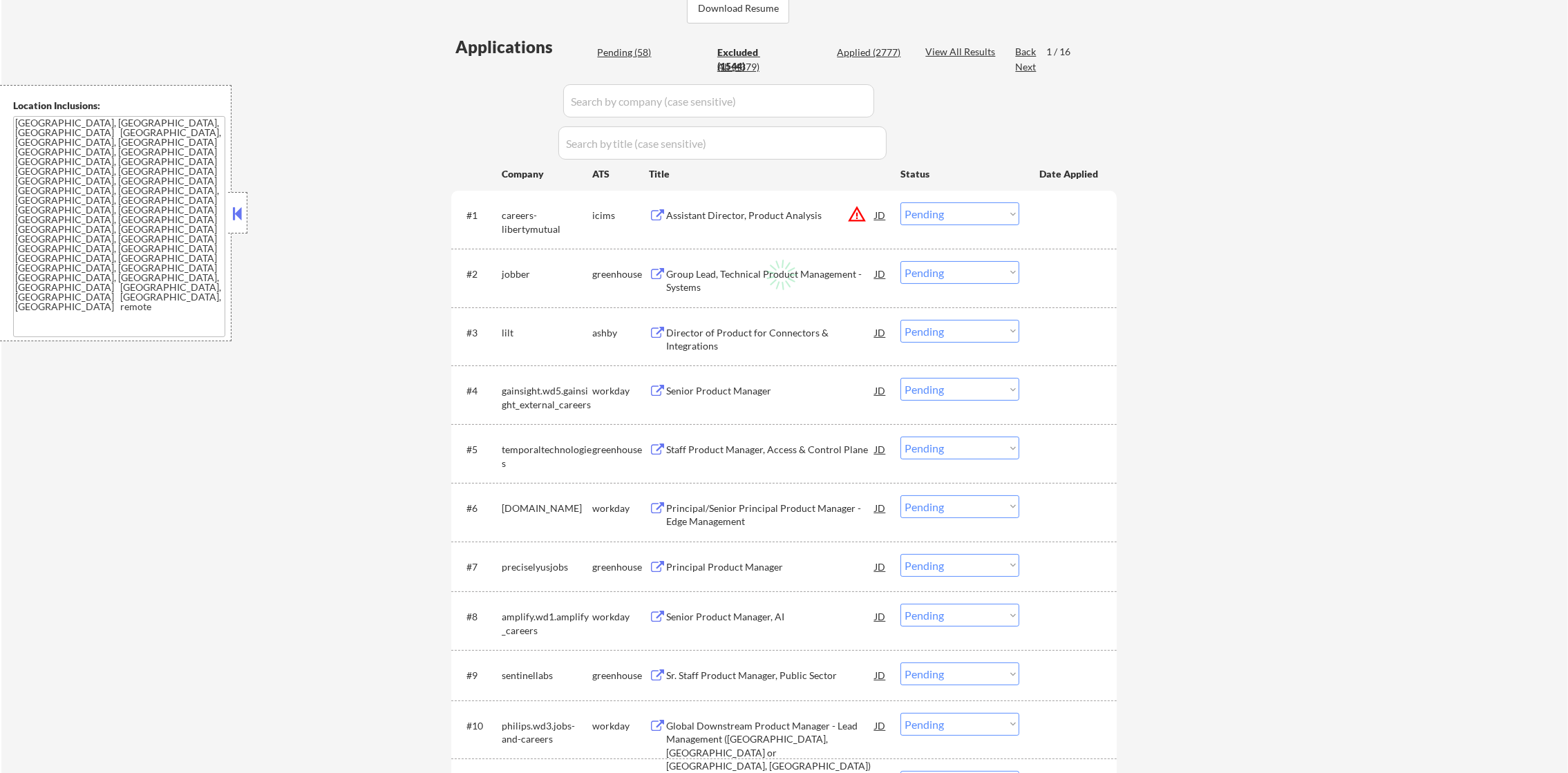
select select ""excluded__other_""
select select ""excluded__expired_""
select select ""excluded__blocklist_""
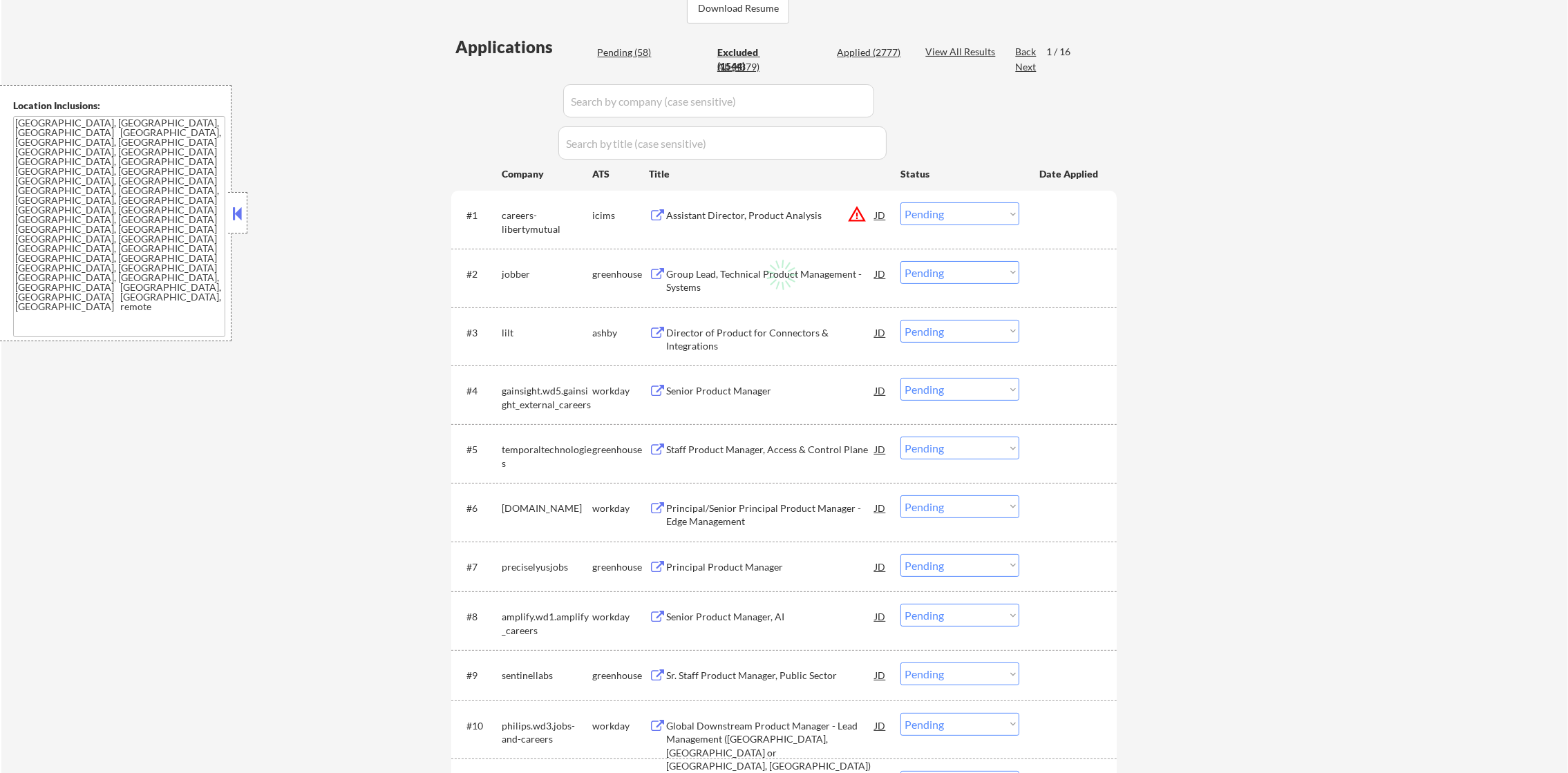
select select ""excluded__expired_""
select select ""excluded__other_""
select select ""excluded__expired_""
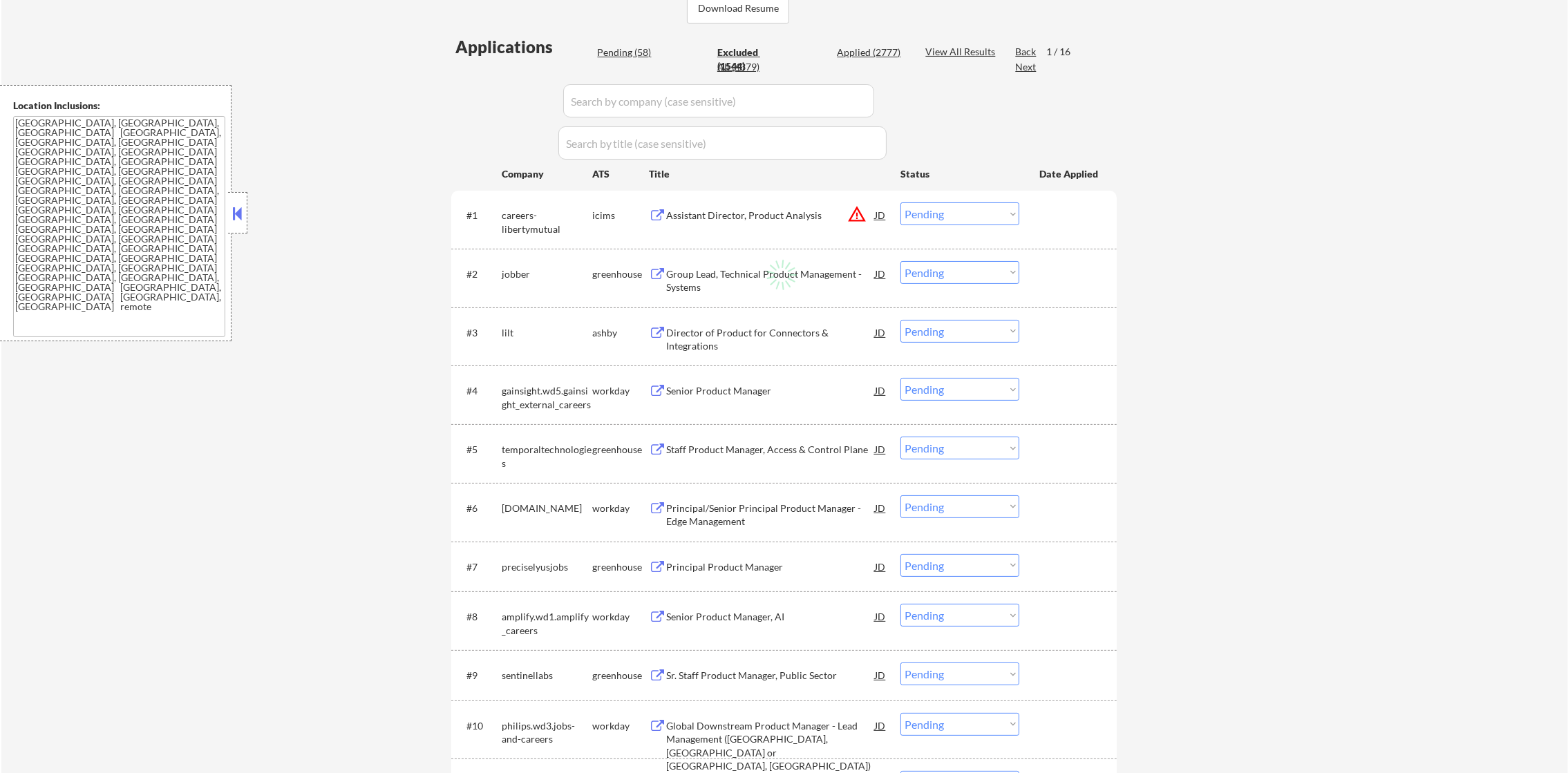
select select ""excluded__other_""
select select ""excluded""
select select ""excluded__expired_""
select select ""excluded__other_""
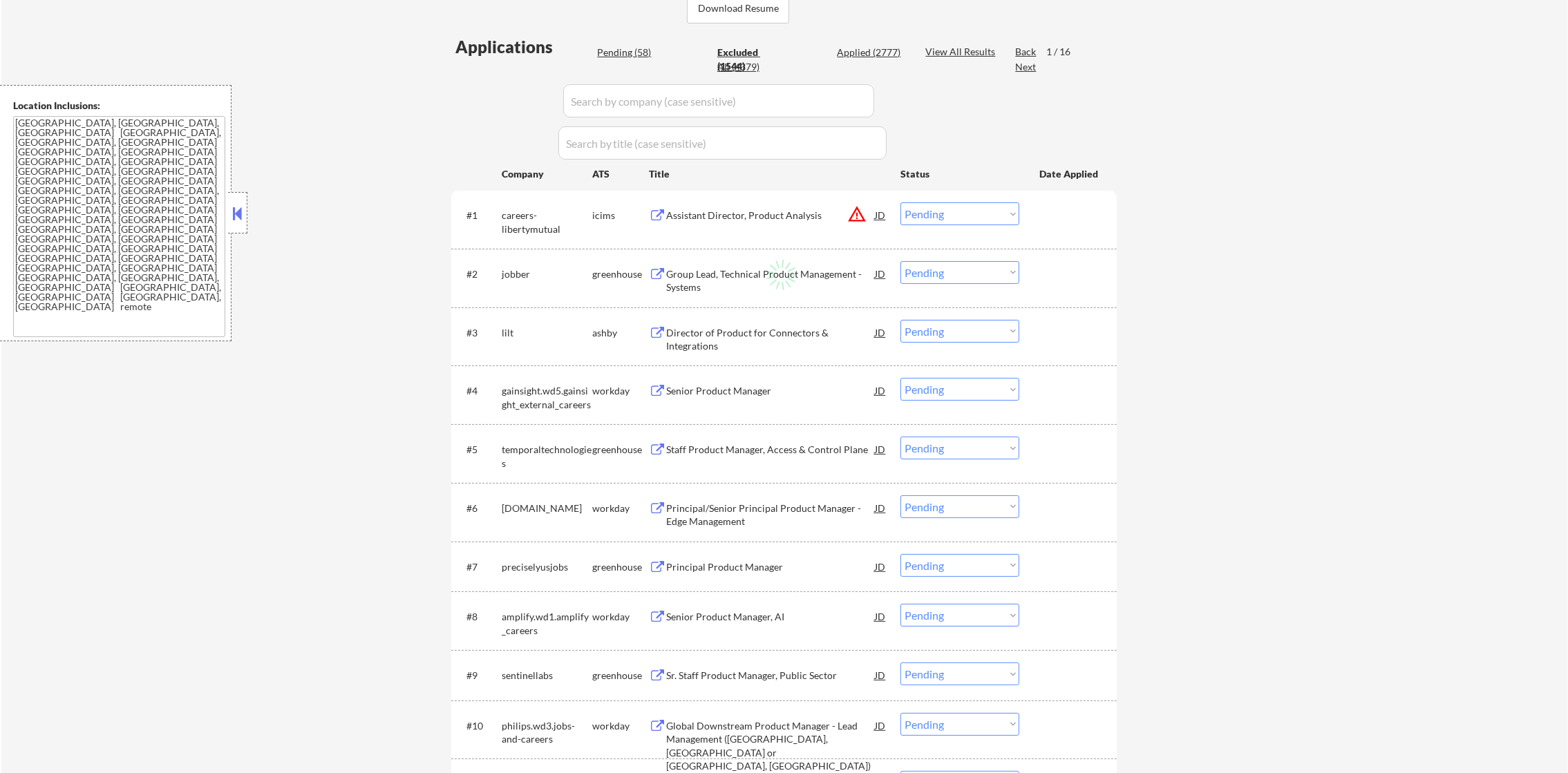
select select ""excluded__expired_""
select select ""excluded__other_""
select select ""excluded__blocklist_""
select select ""excluded__expired_""
select select ""excluded__other_""
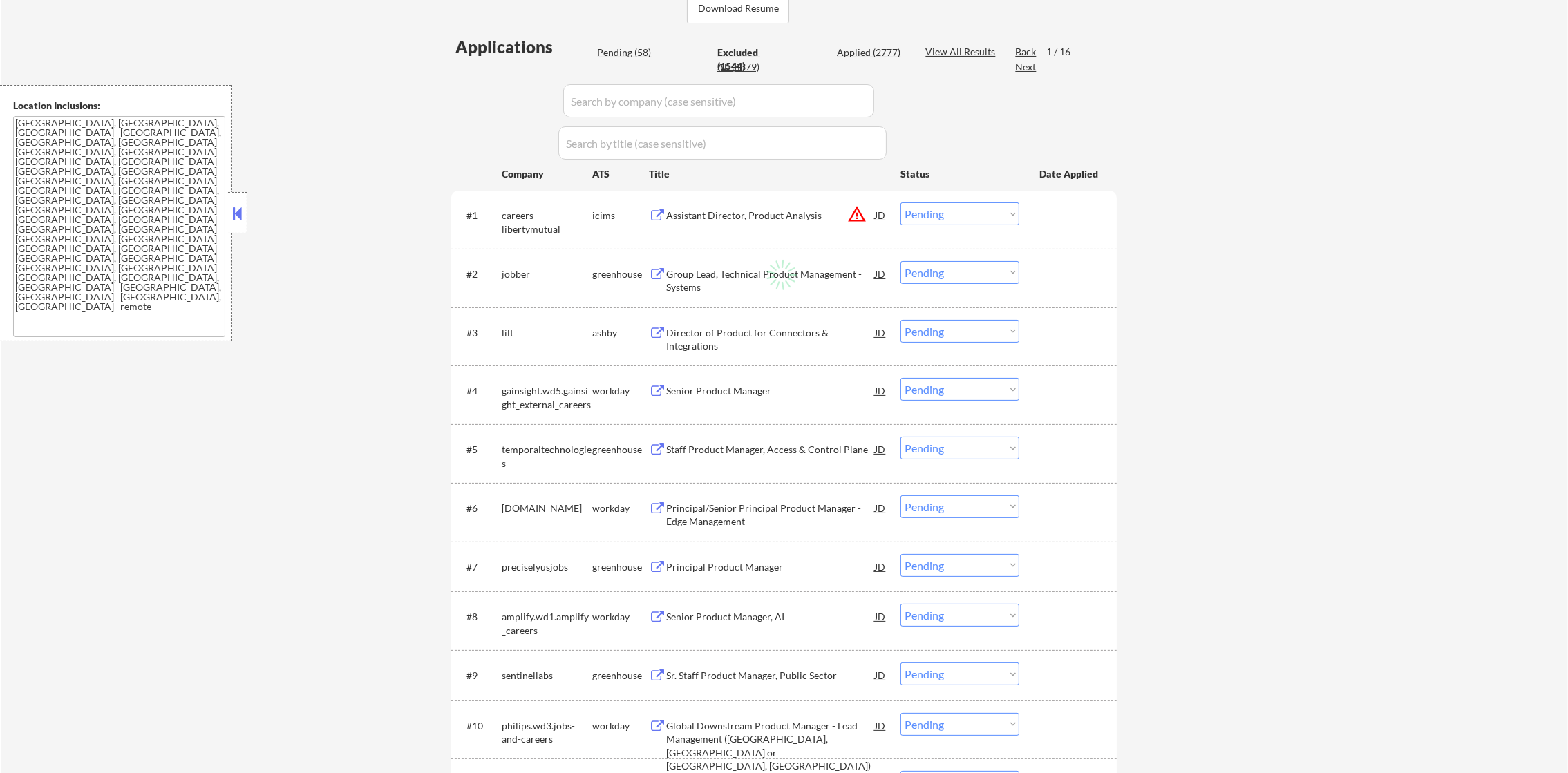
select select ""excluded__expired_""
select select ""excluded""
select select ""excluded__other_""
select select ""excluded__expired_""
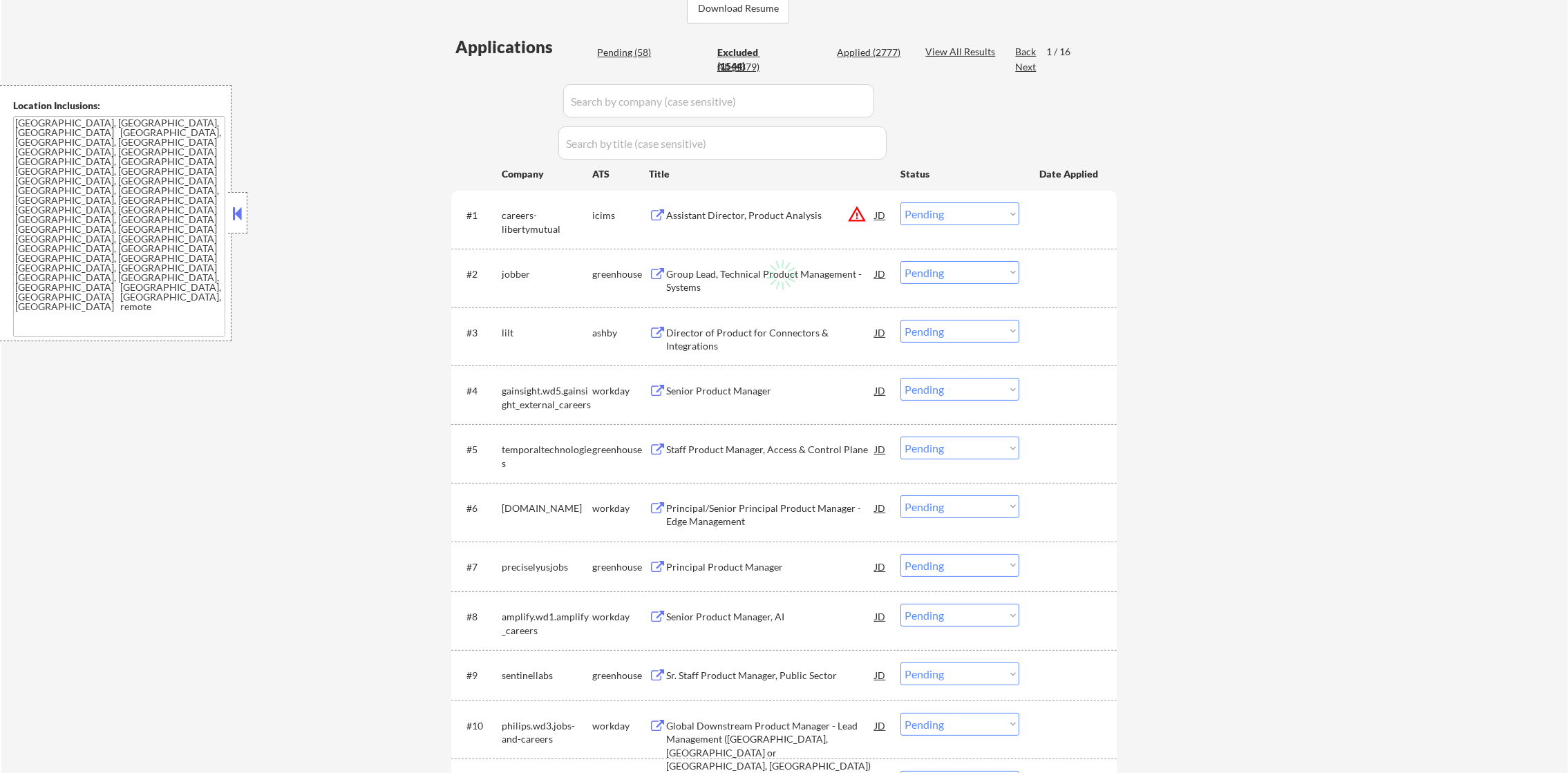
select select ""excluded__other_""
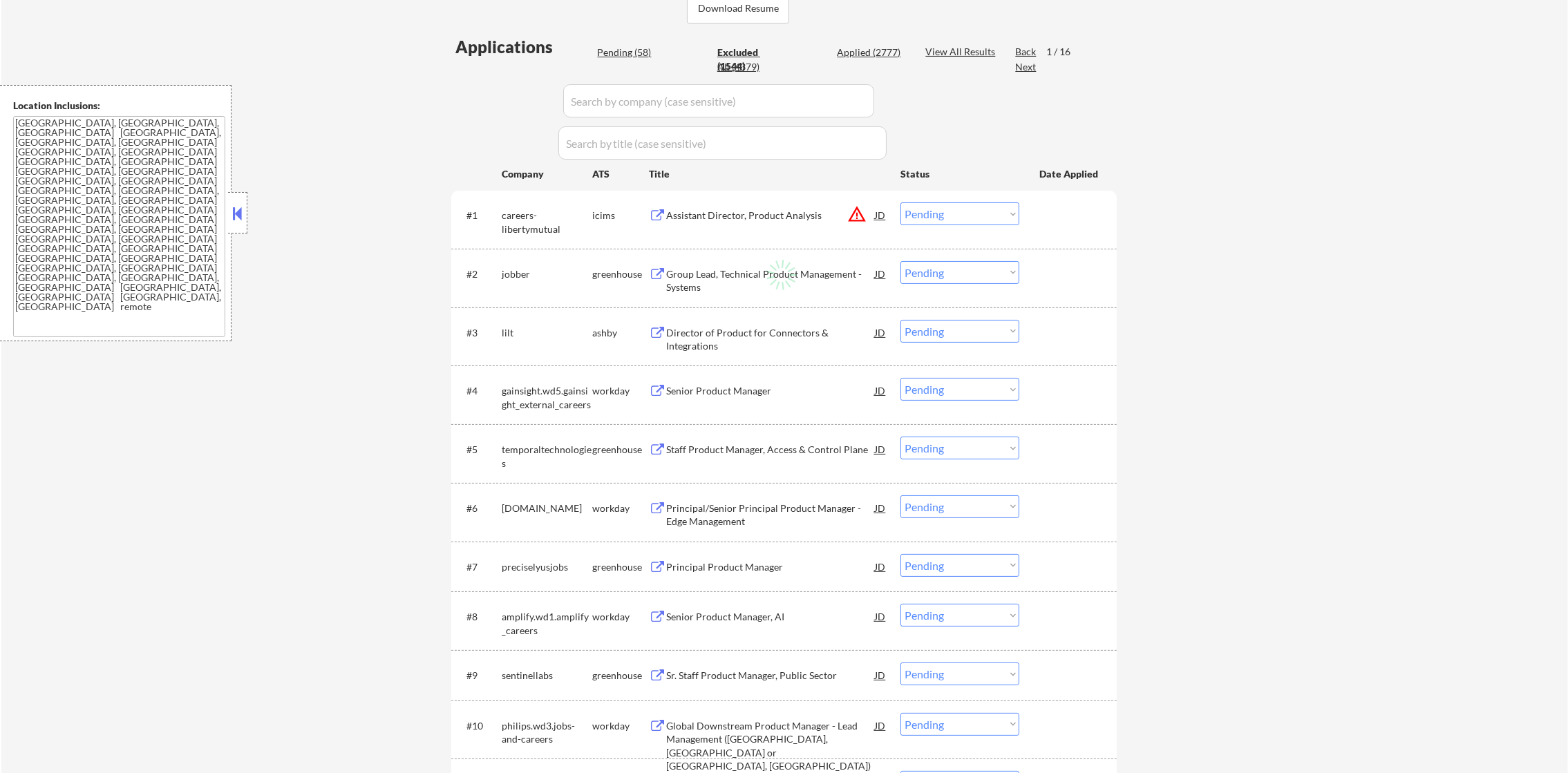
select select ""excluded__expired_""
select select ""excluded__other_""
select select ""excluded__expired_""
select select ""excluded__other_""
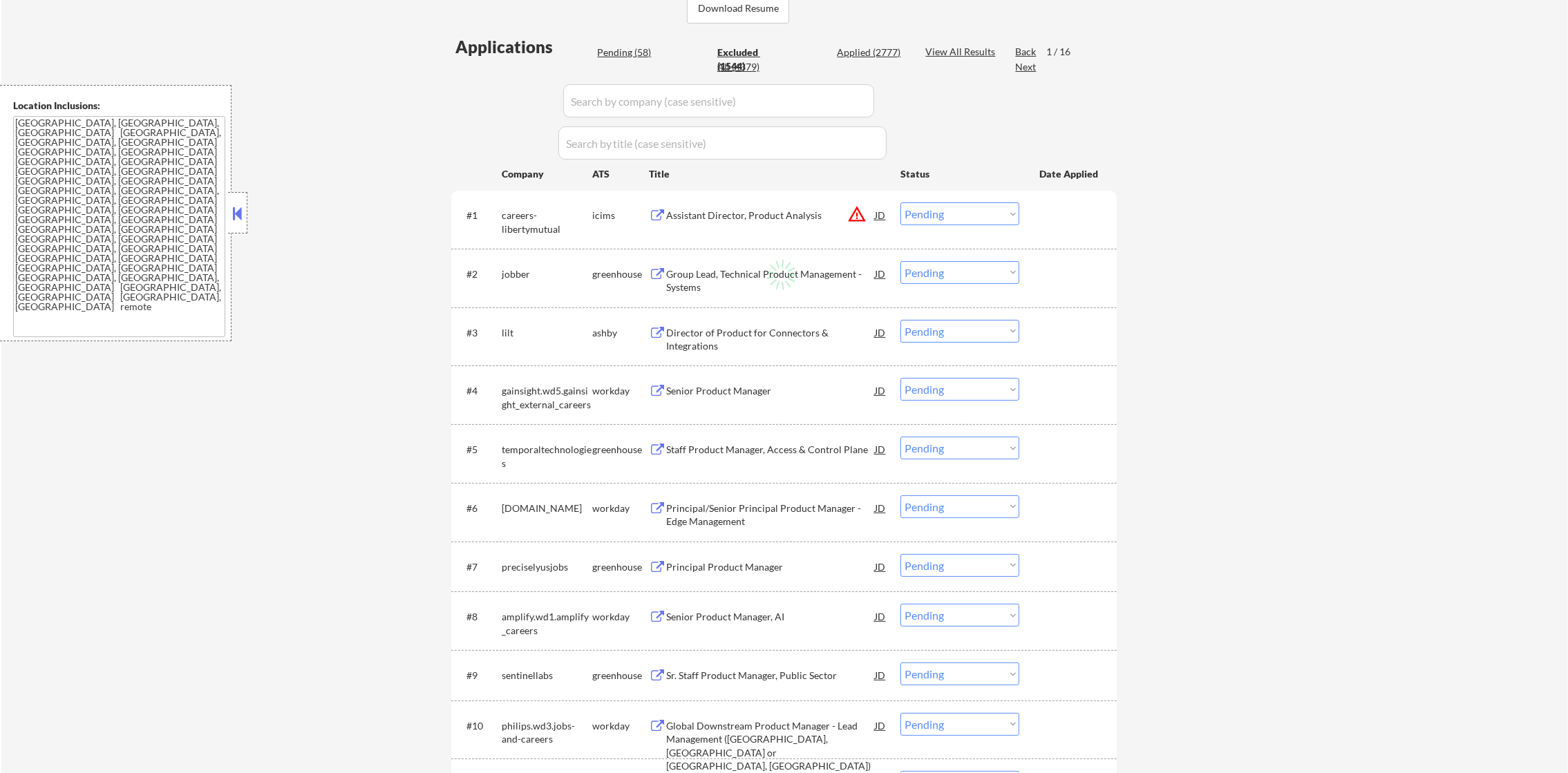
select select ""excluded__salary_""
select select ""excluded__blocklist_""
select select ""excluded__other_""
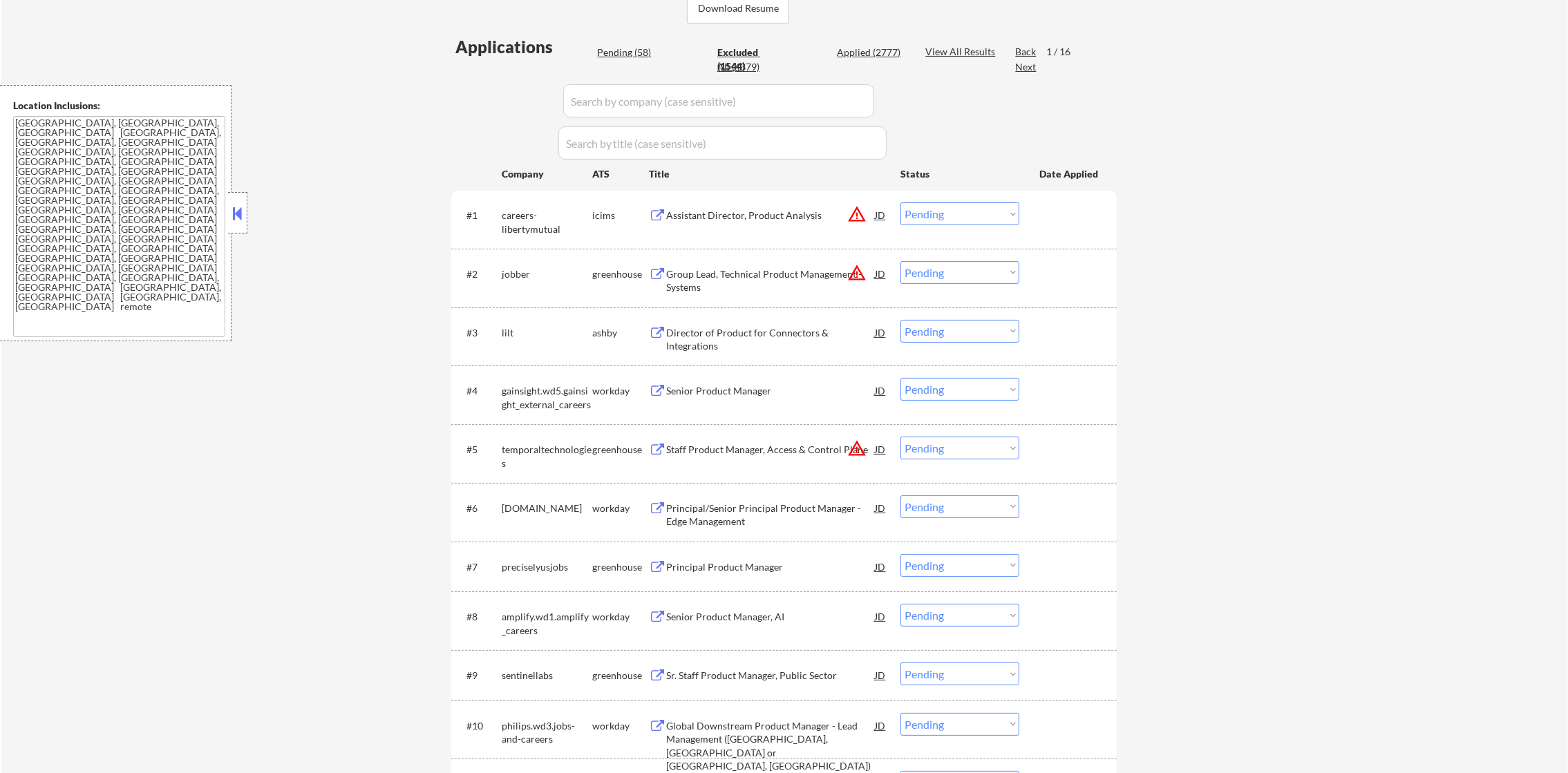
select select ""excluded__other_""
select select ""excluded""
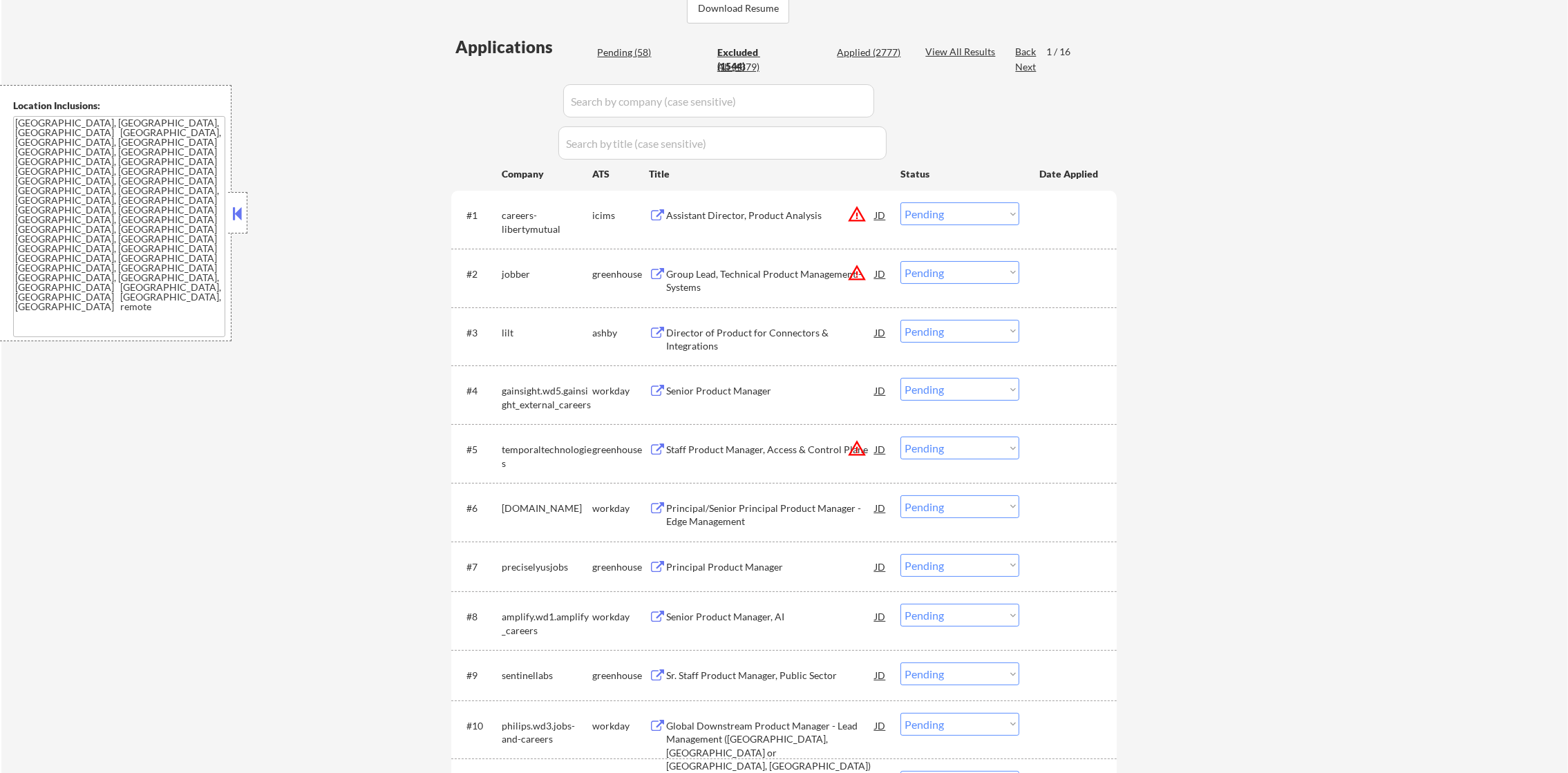
select select ""excluded""
select select ""excluded__other_""
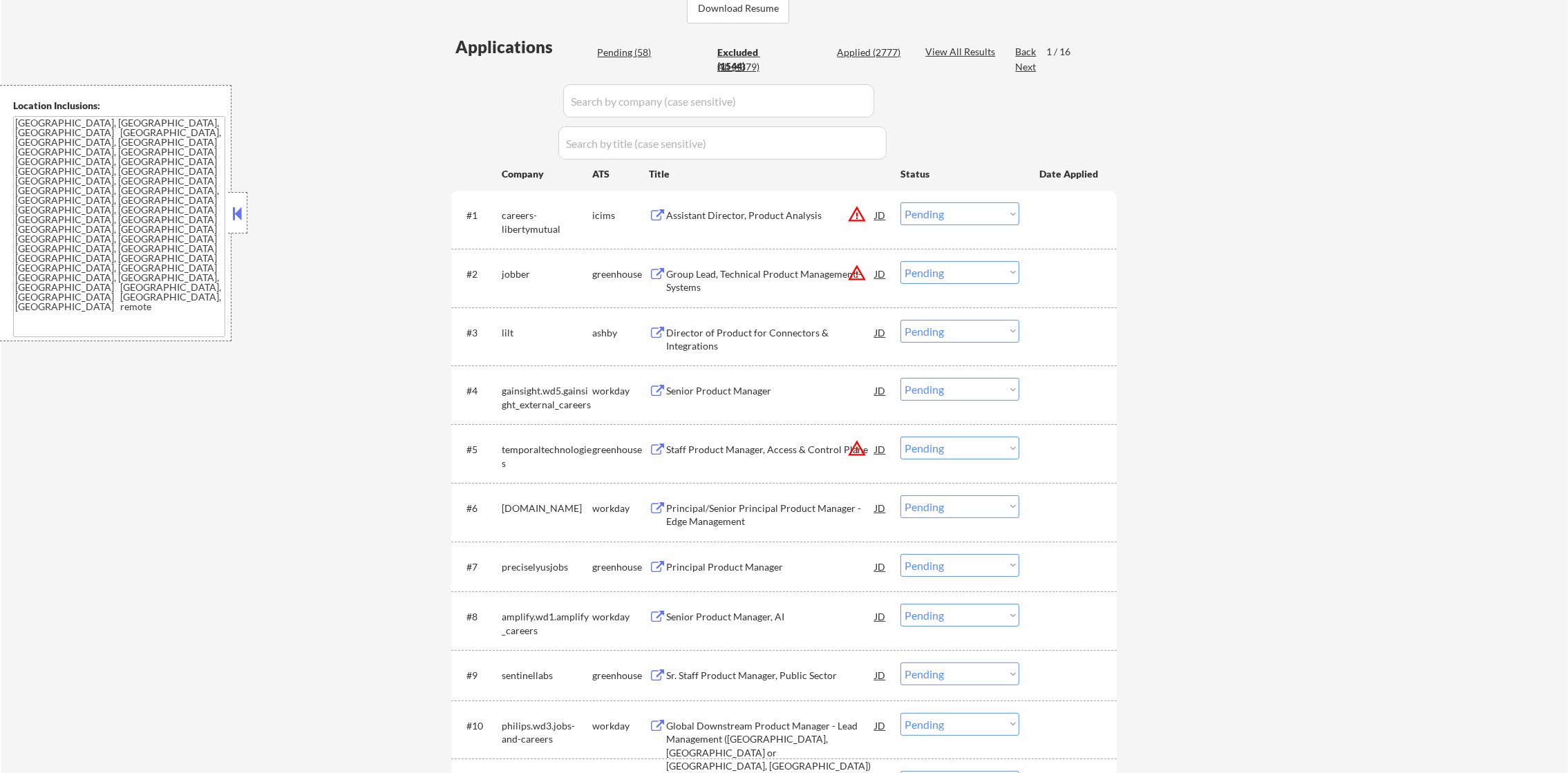
select select ""excluded__other_""
select select ""excluded__expired_""
select select ""excluded__other_""
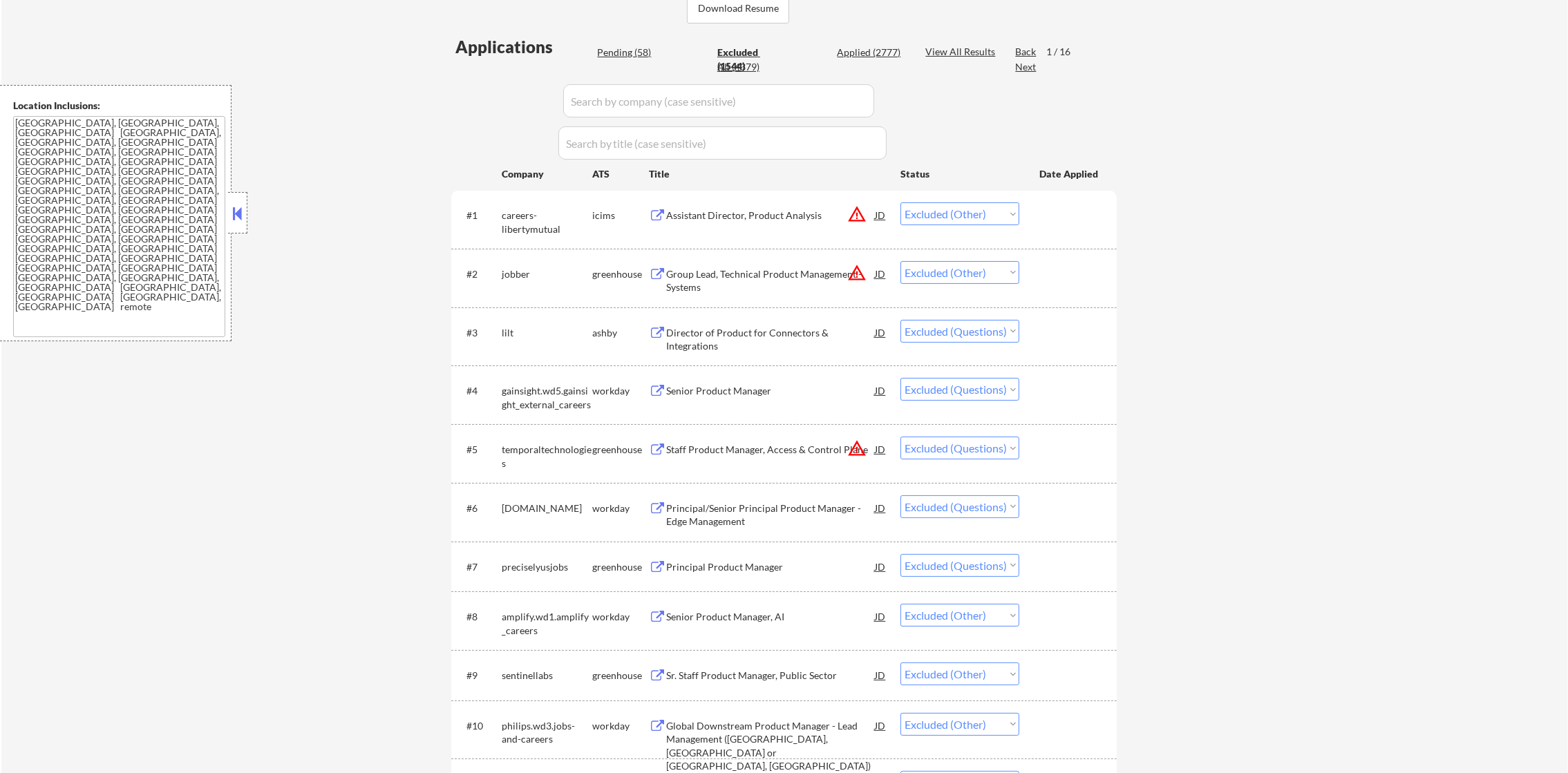
select select ""excluded__other_""
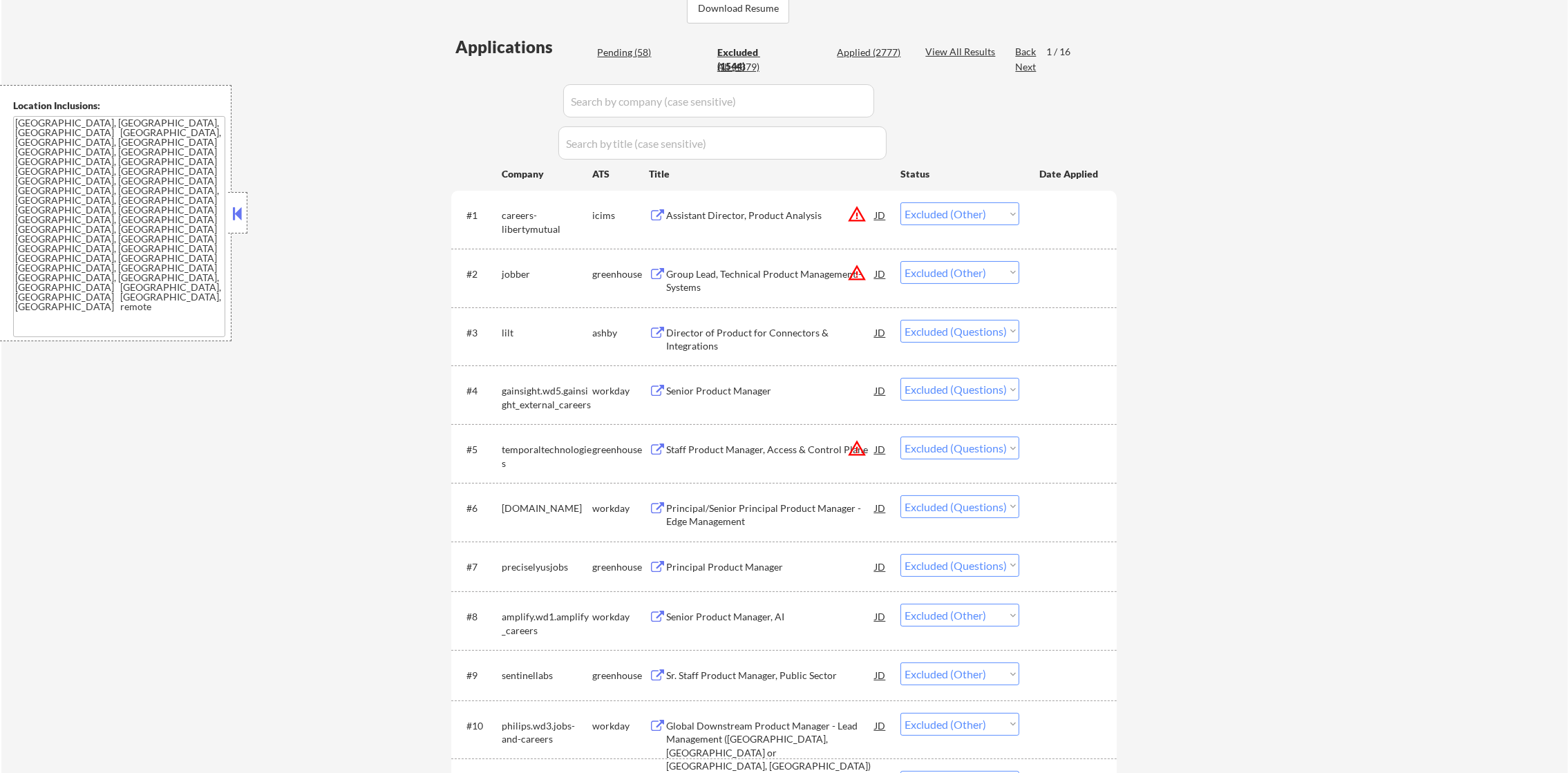
select select ""excluded__other_""
select select ""excluded__expired_""
select select ""excluded__other_""
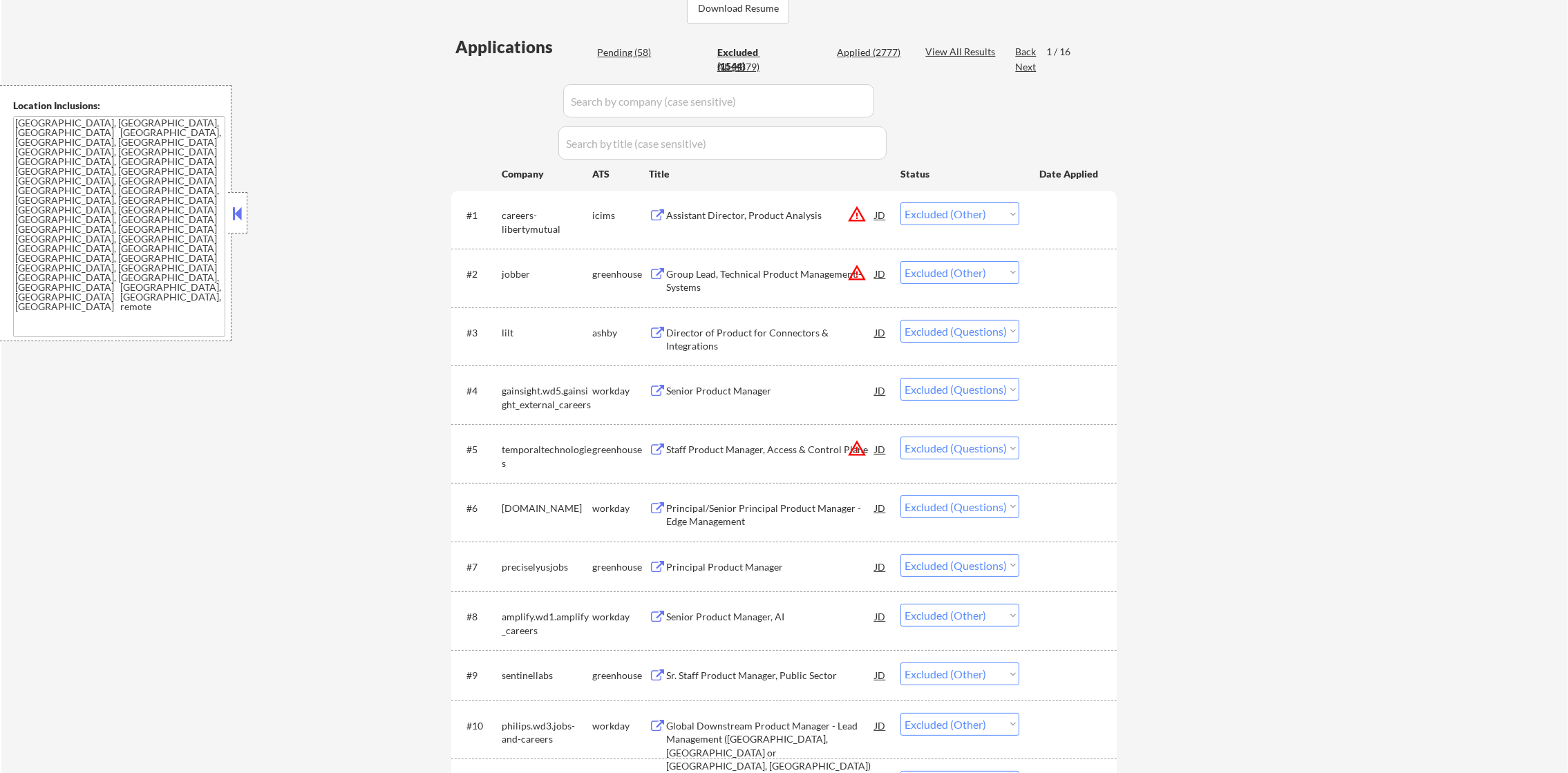
select select ""excluded__location_""
select select ""excluded__other_""
select select ""excluded""
select select ""excluded__other_""
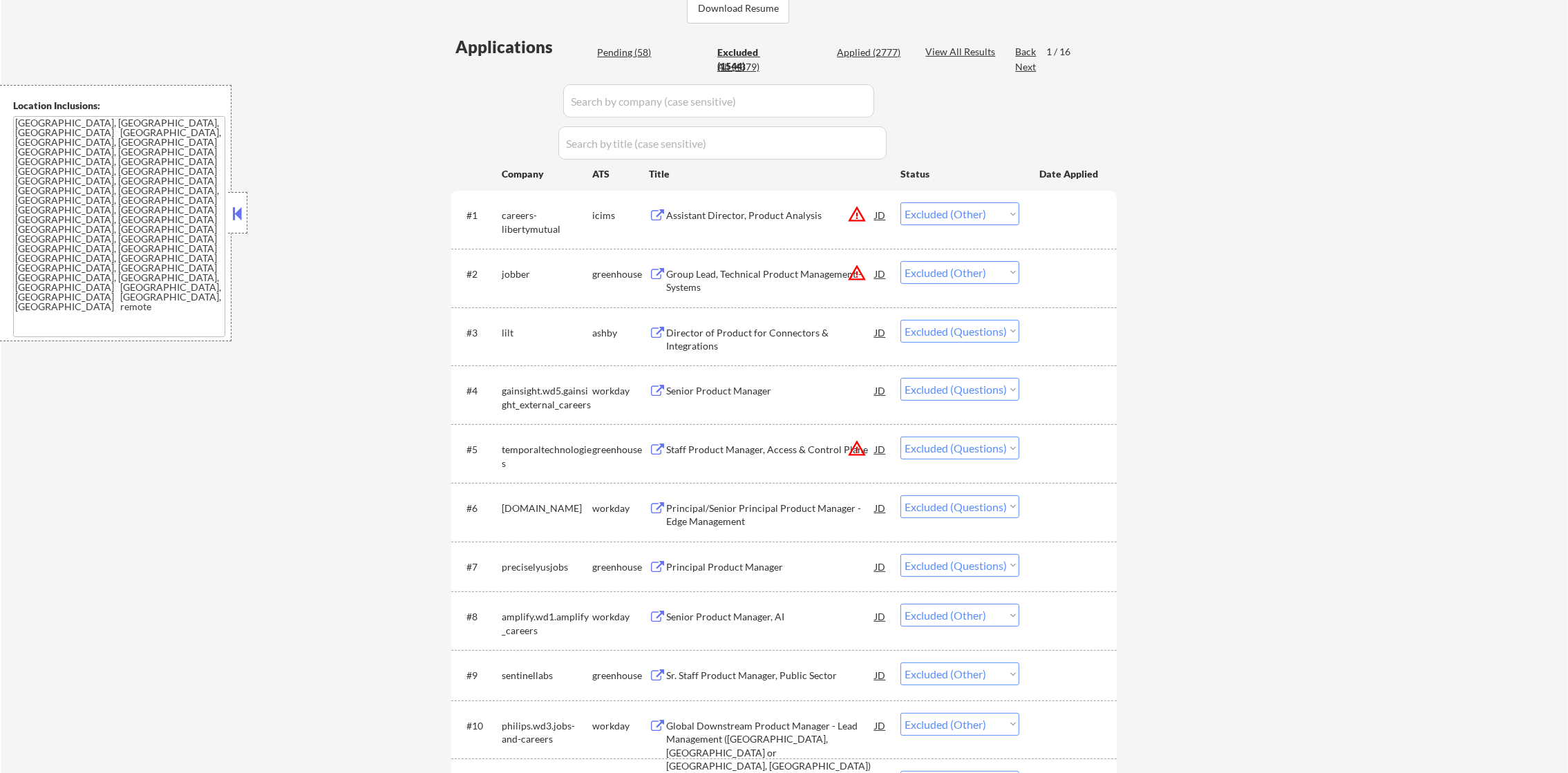
select select ""excluded__blocklist_""
select select ""excluded__other_""
select select ""excluded__expired_""
select select ""excluded__blocklist_""
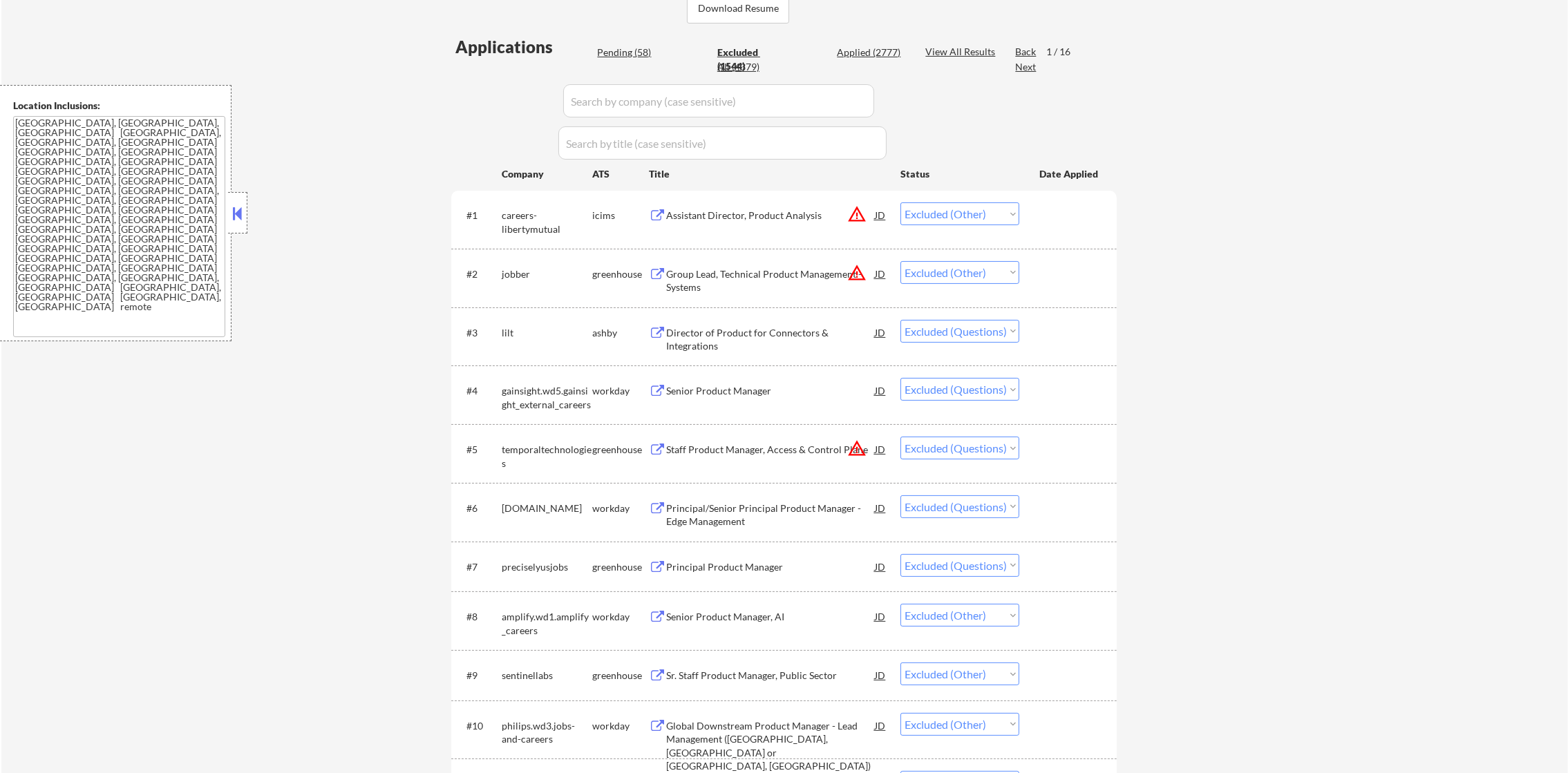
select select ""excluded__blocklist_""
select select ""excluded__expired_""
select select ""excluded__other_""
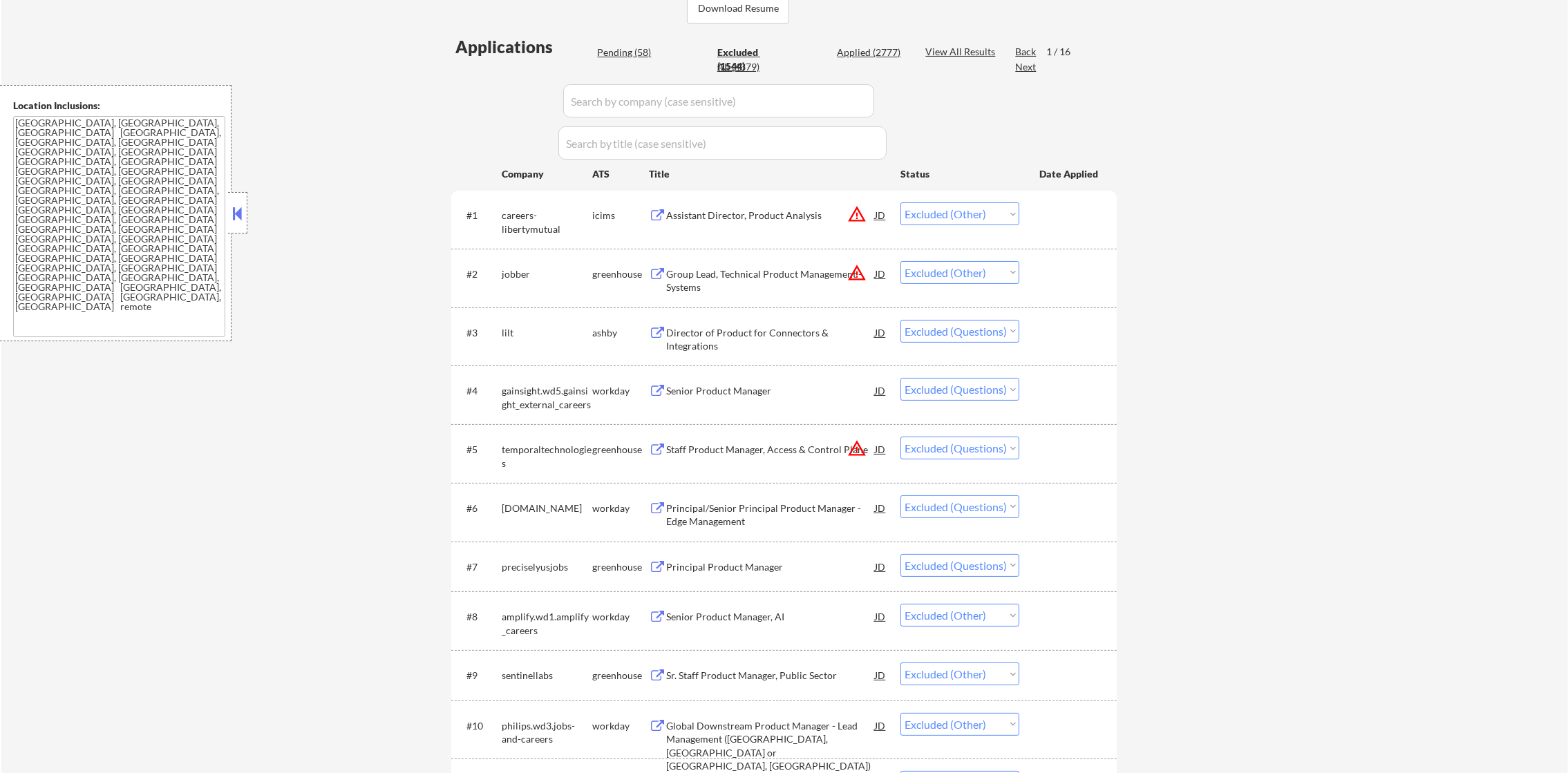
select select ""excluded__expired_""
select select ""excluded__salary_""
select select ""excluded__other_""
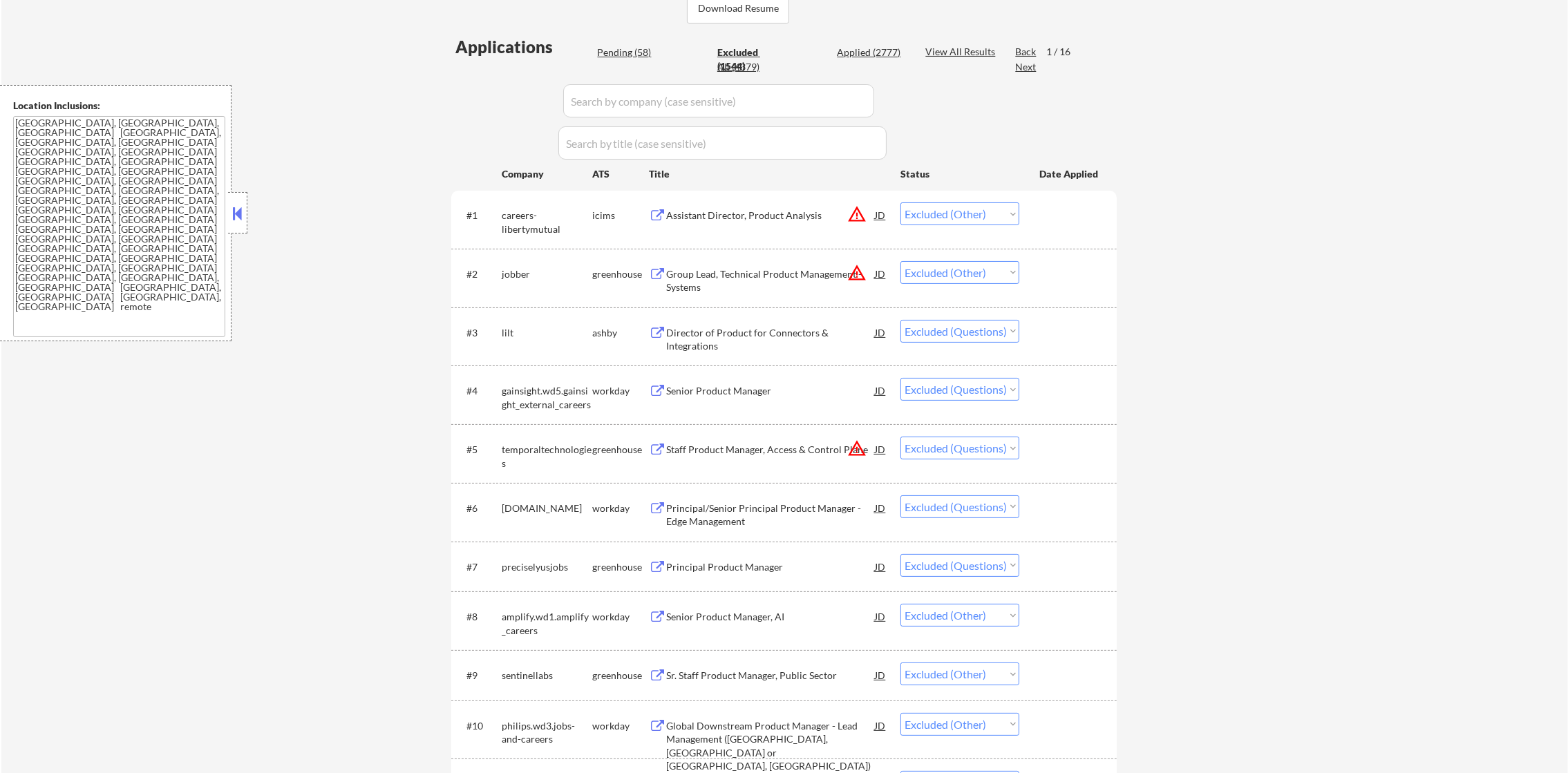
select select ""excluded__expired_""
select select ""excluded__salary_""
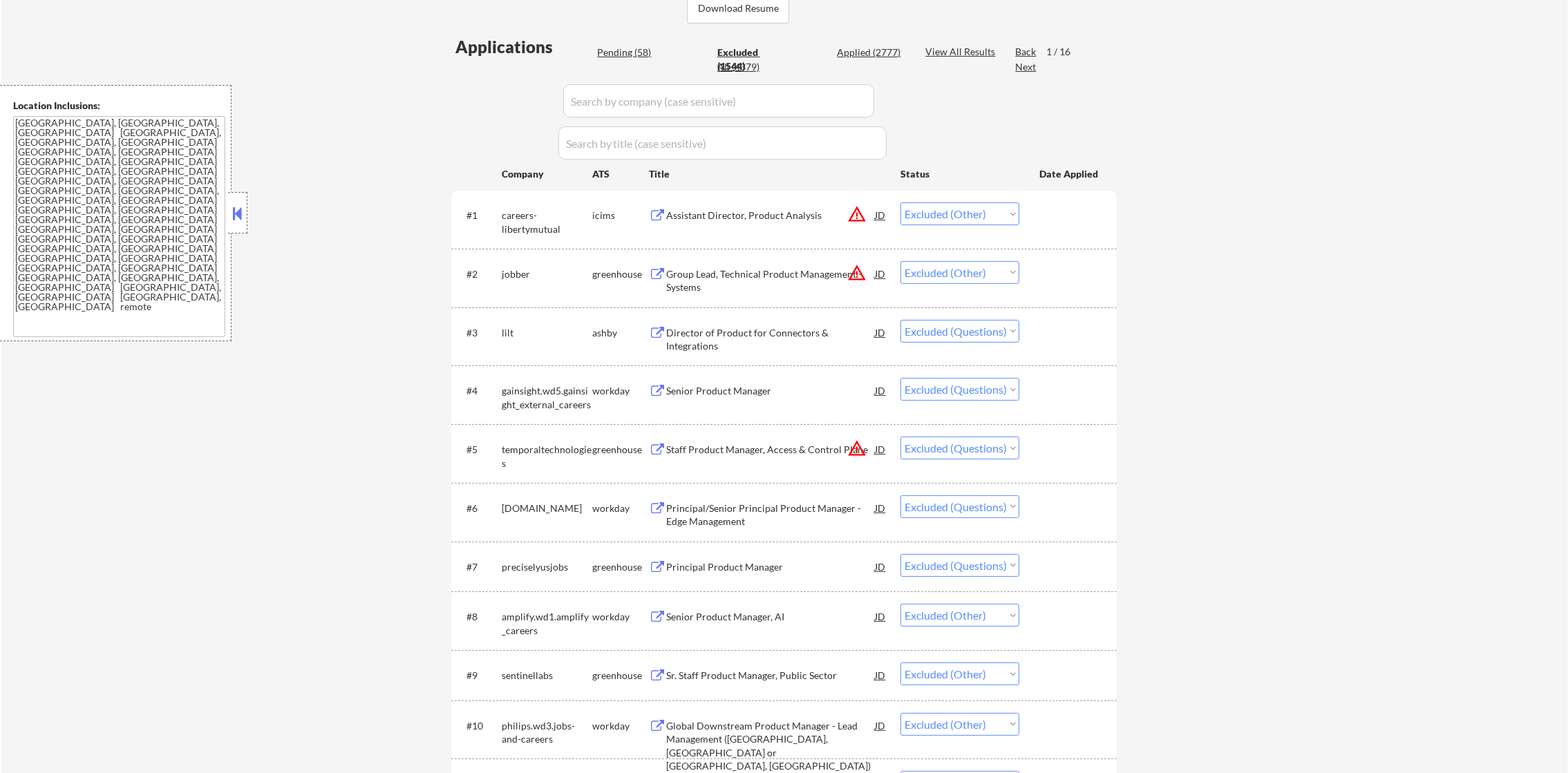
select select ""excluded__expired_""
select select ""excluded__other_""
select select ""excluded__blocklist_""
select select ""excluded__other_""
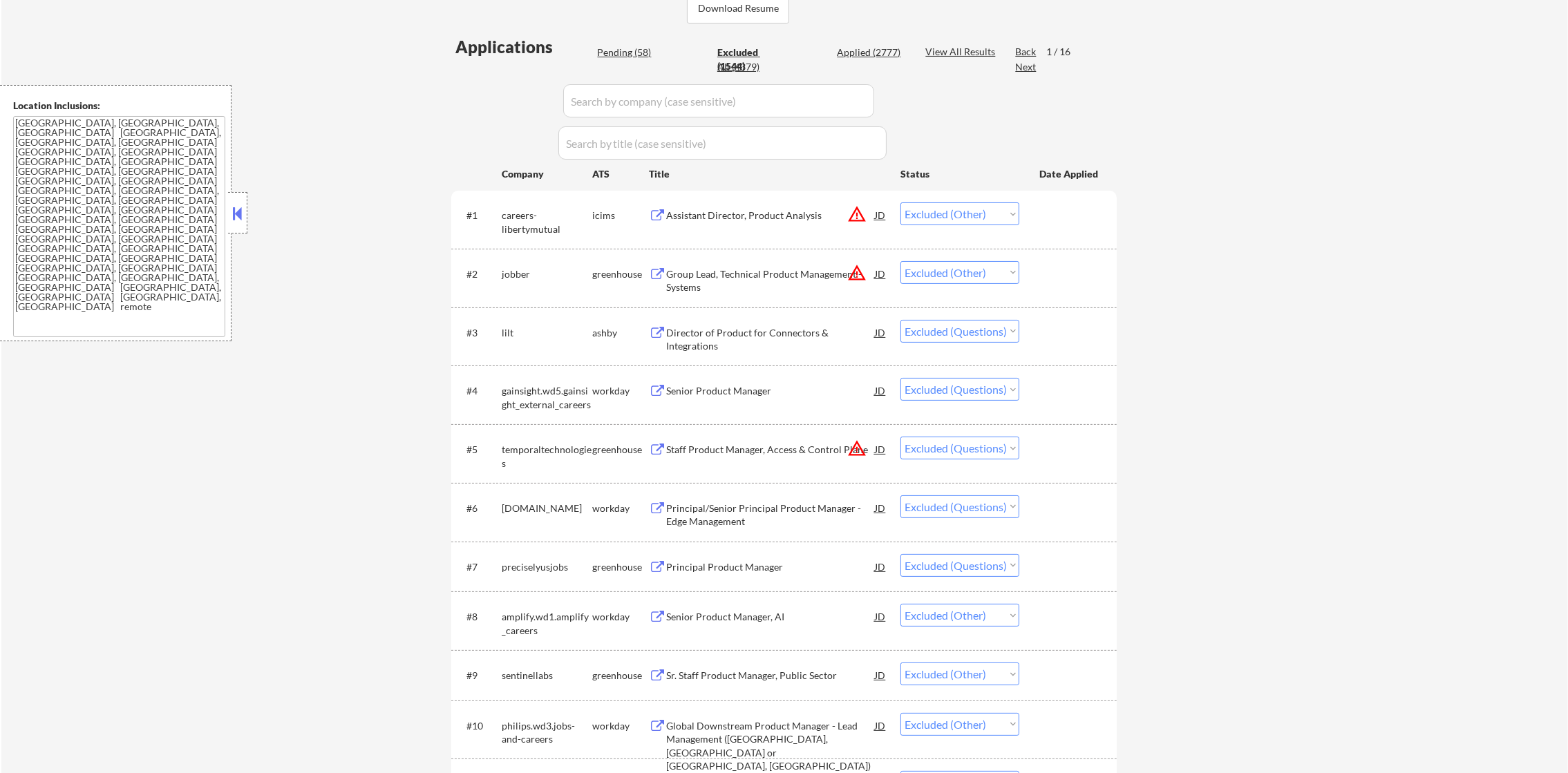
select select ""excluded__other_""
select select ""excluded""
select select ""excluded__expired_""
click at [661, 96] on input "input" at bounding box center [719, 101] width 311 height 33
paste input "jobber"
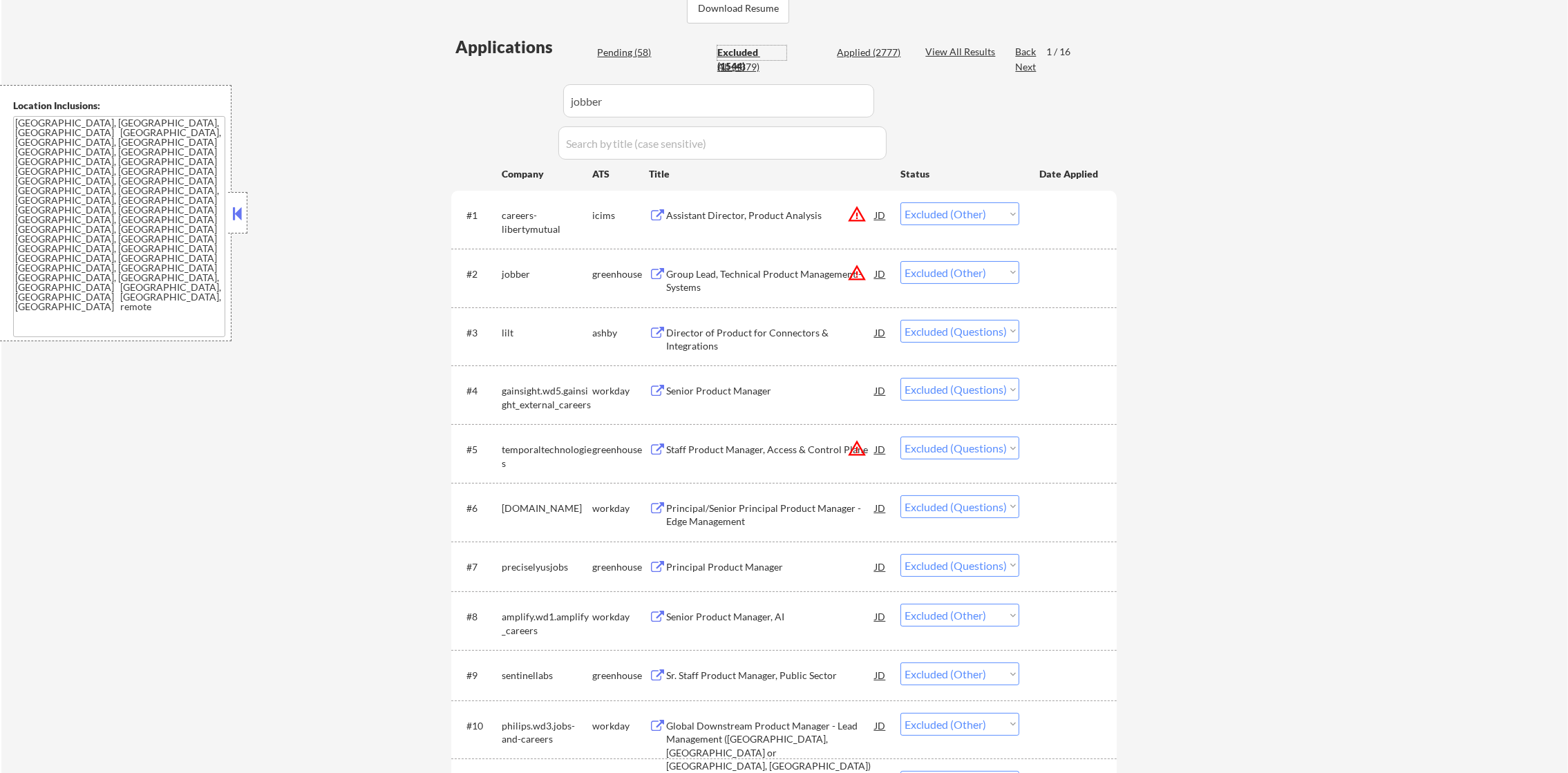
type input "jobber"
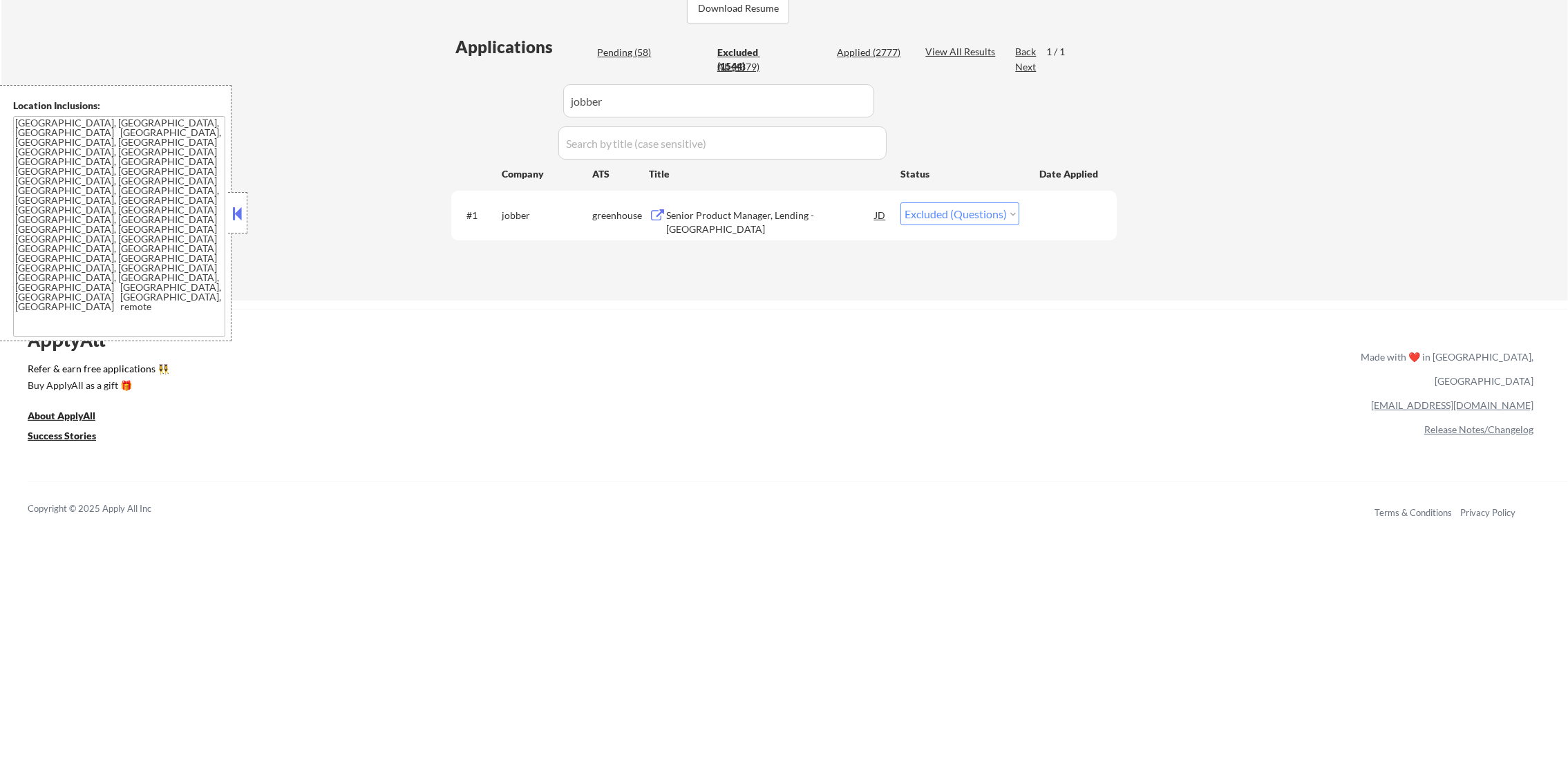
click at [736, 214] on div "Senior Product Manager, Lending - US" at bounding box center [771, 223] width 209 height 27
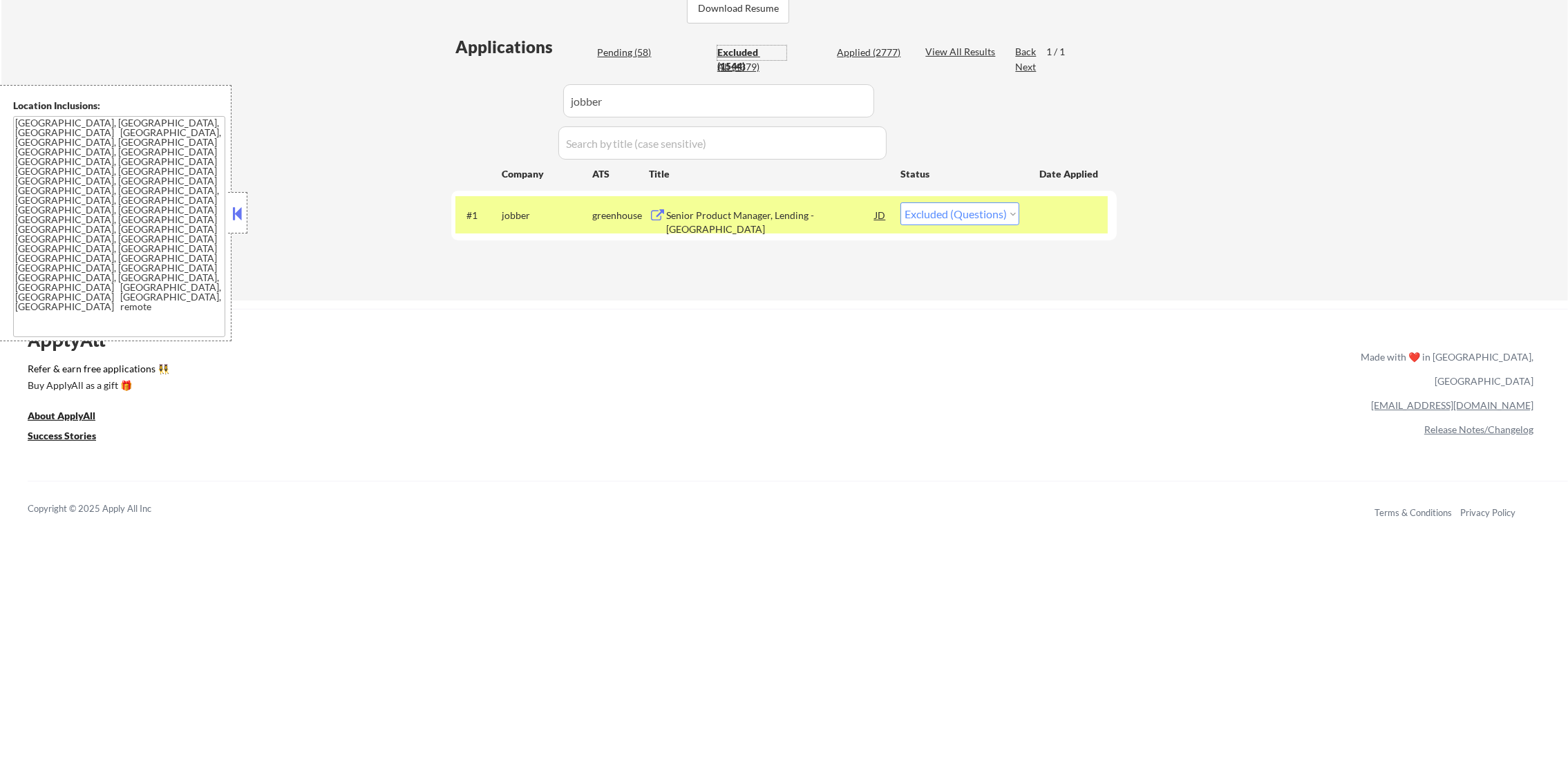
click at [749, 64] on div "Excluded (1544)" at bounding box center [751, 59] width 69 height 27
click at [625, 46] on div "Pending (58)" at bounding box center [631, 52] width 69 height 14
select select ""pending""
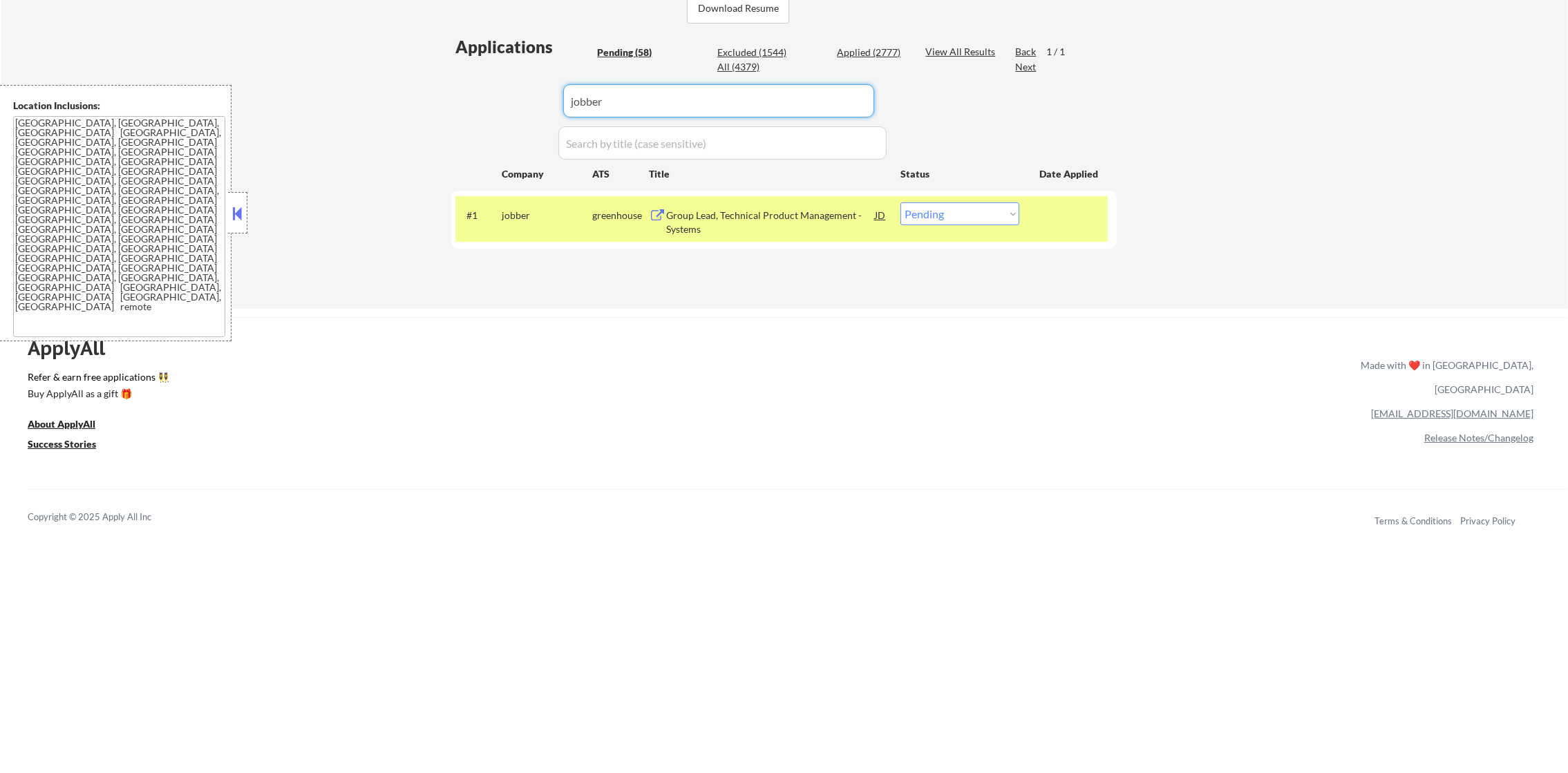
drag, startPoint x: 615, startPoint y: 80, endPoint x: 532, endPoint y: 84, distance: 83.1
click at [532, 84] on div "Applications Pending (58) Excluded (1544) Applied (2777) All (4379) View All Re…" at bounding box center [784, 159] width 666 height 248
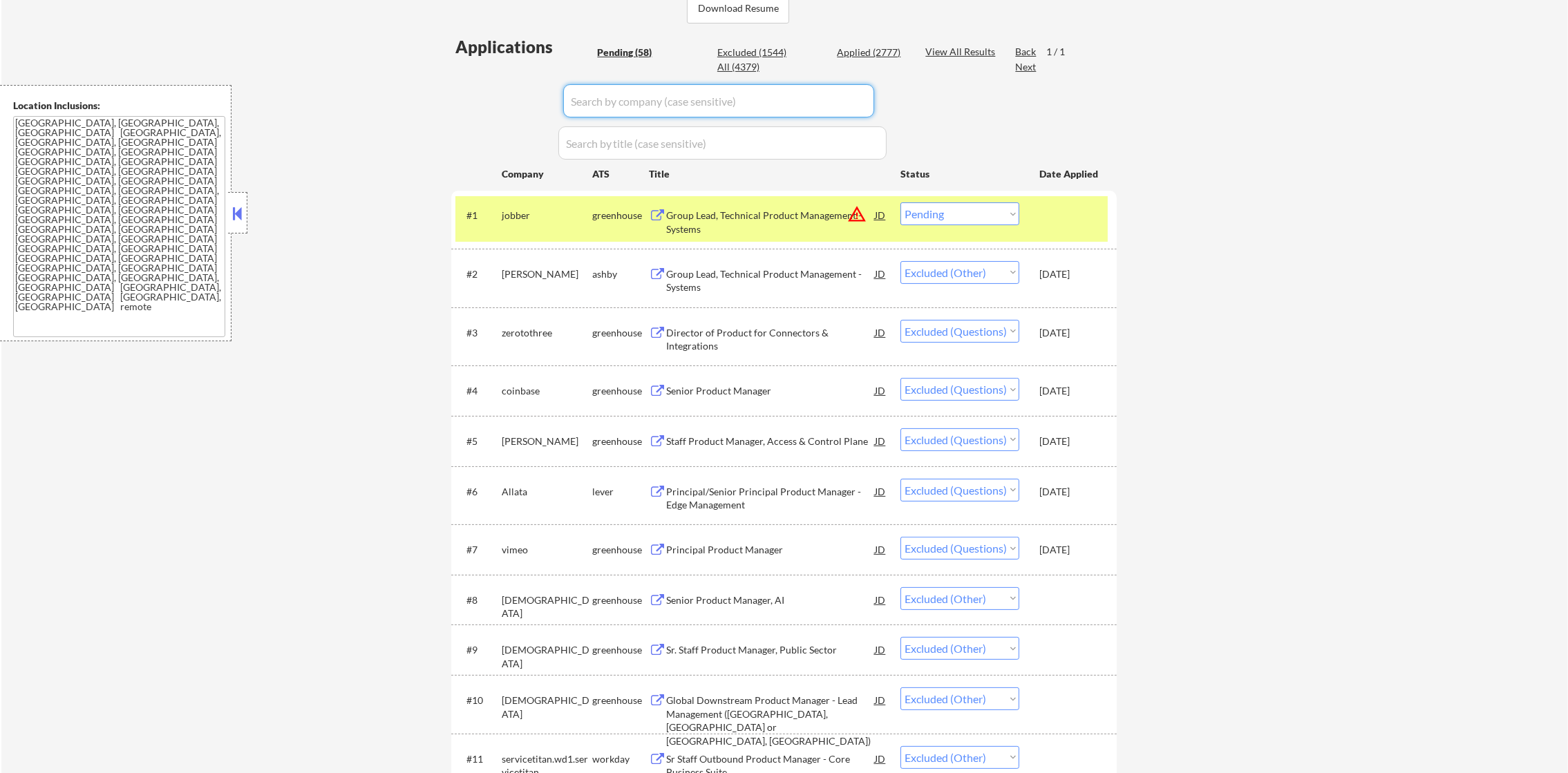
select select ""pending""
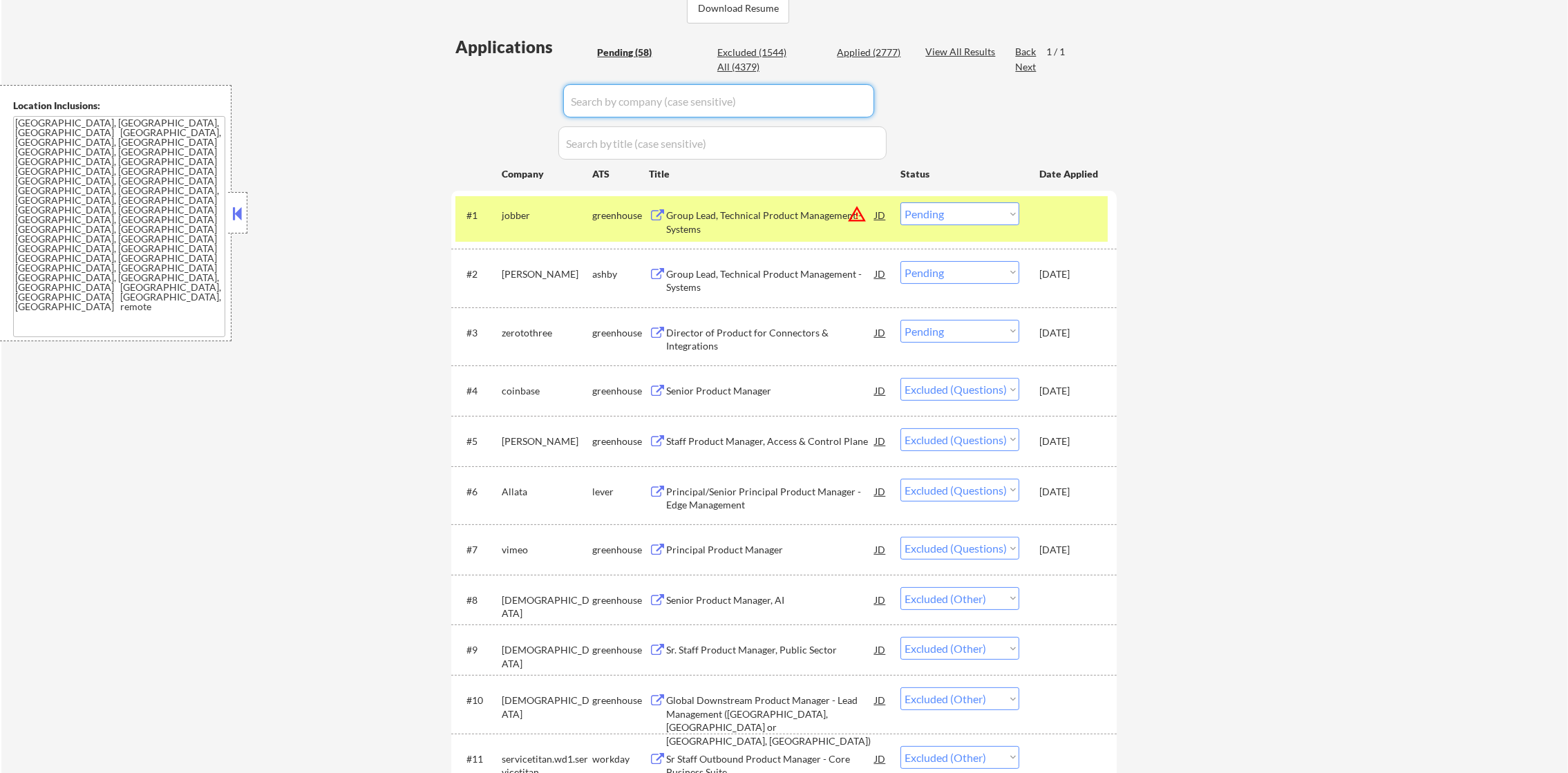
select select ""pending""
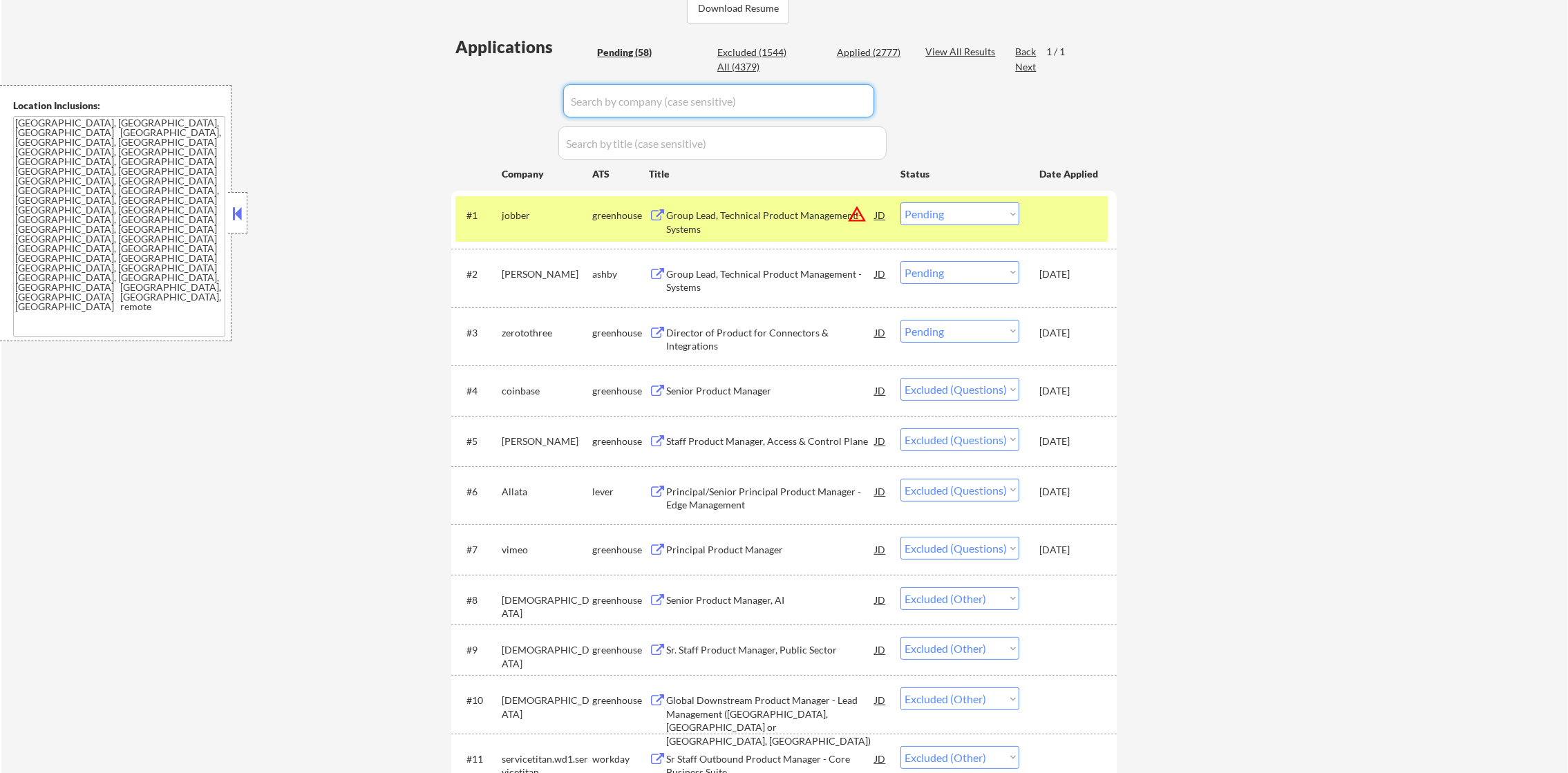
select select ""pending""
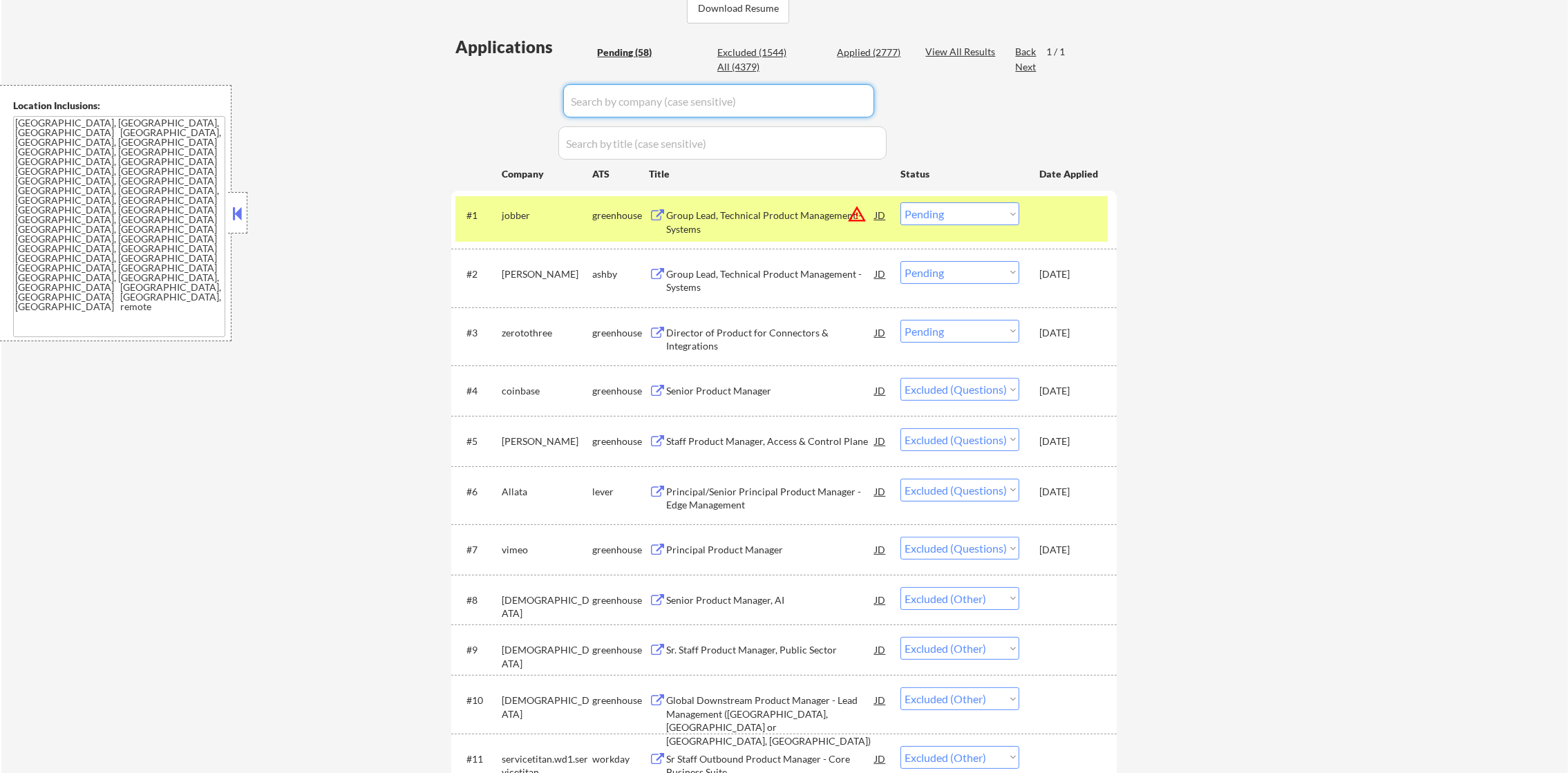
select select ""pending""
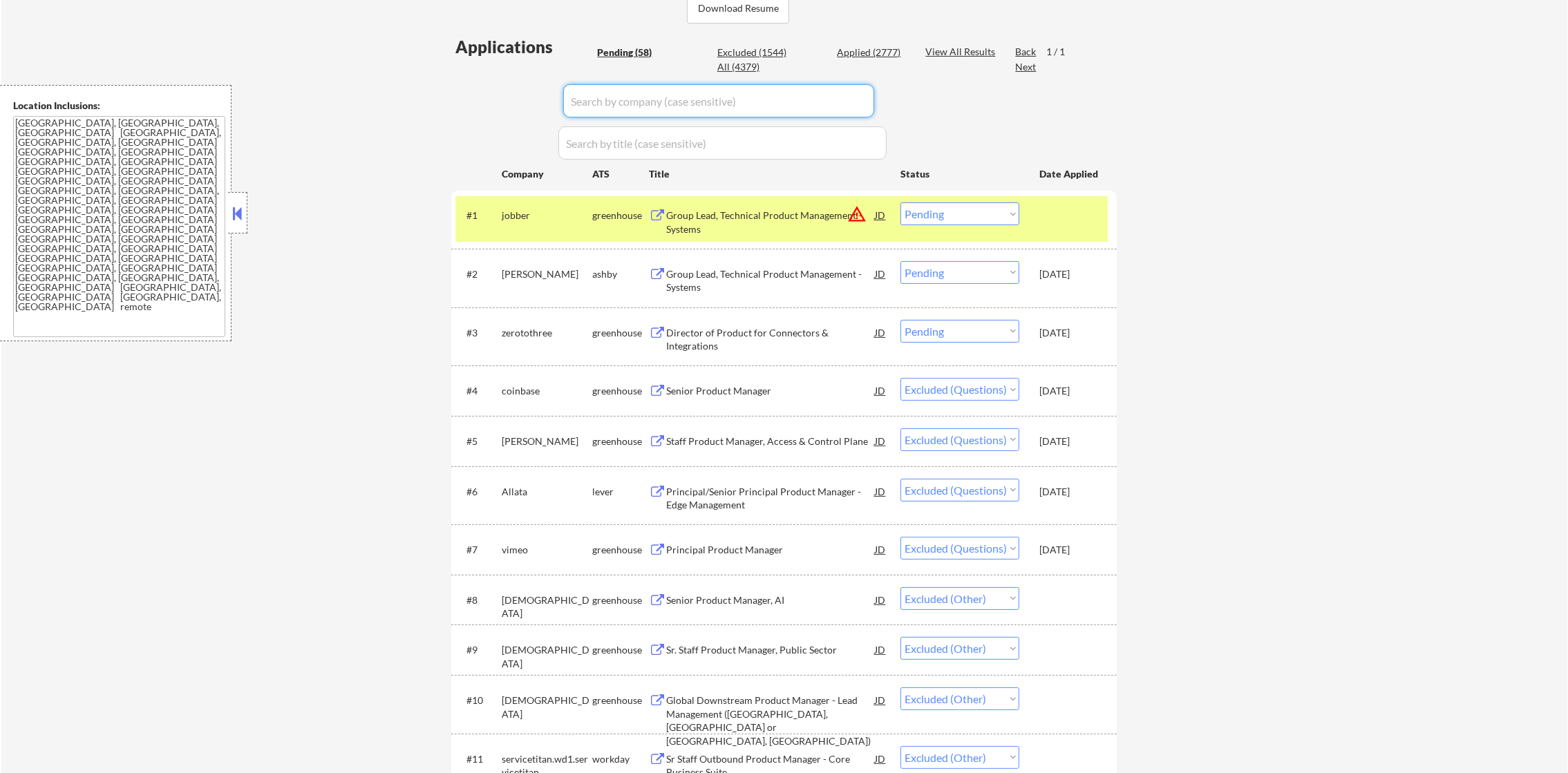
select select ""pending""
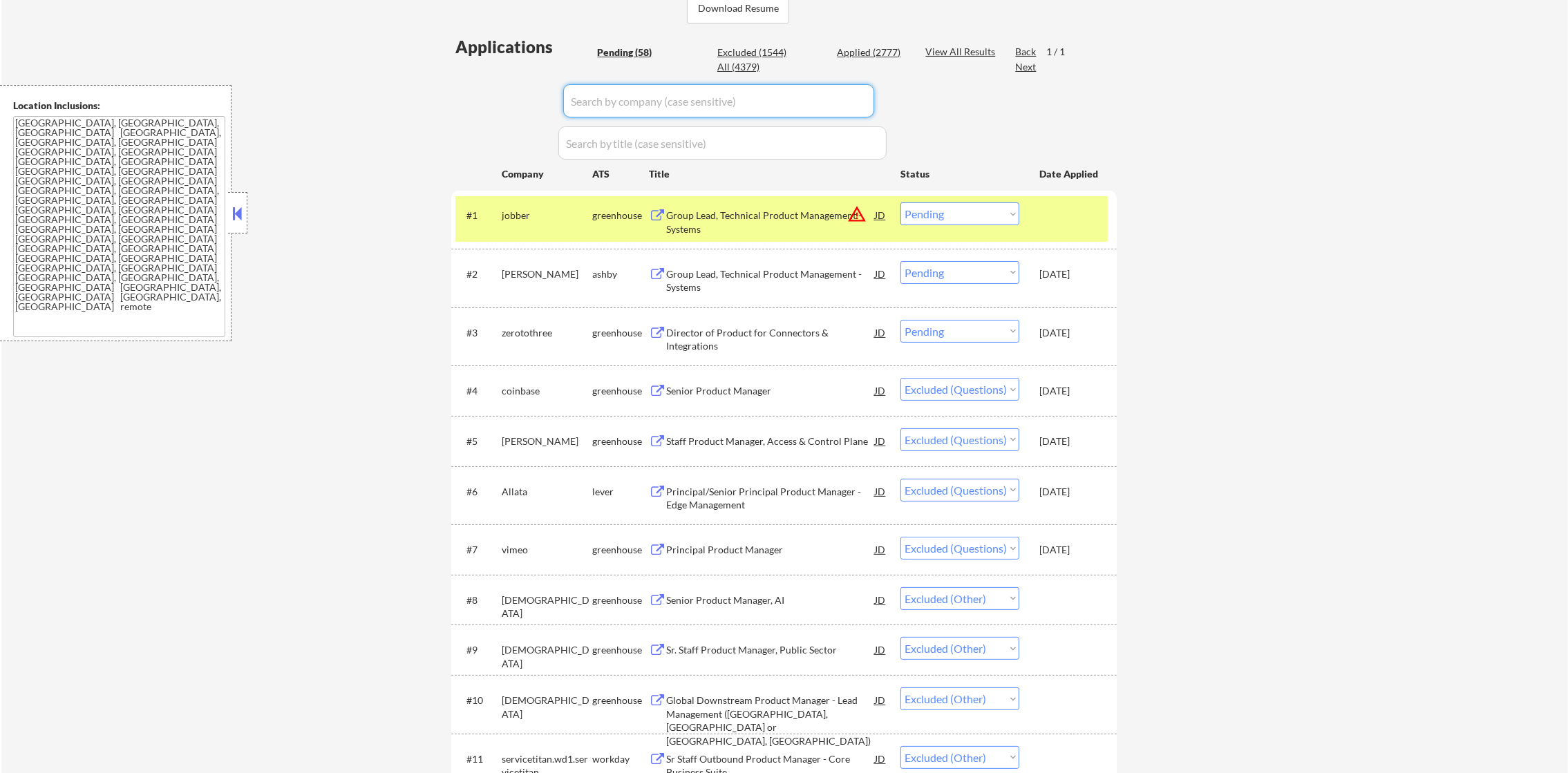
select select ""pending""
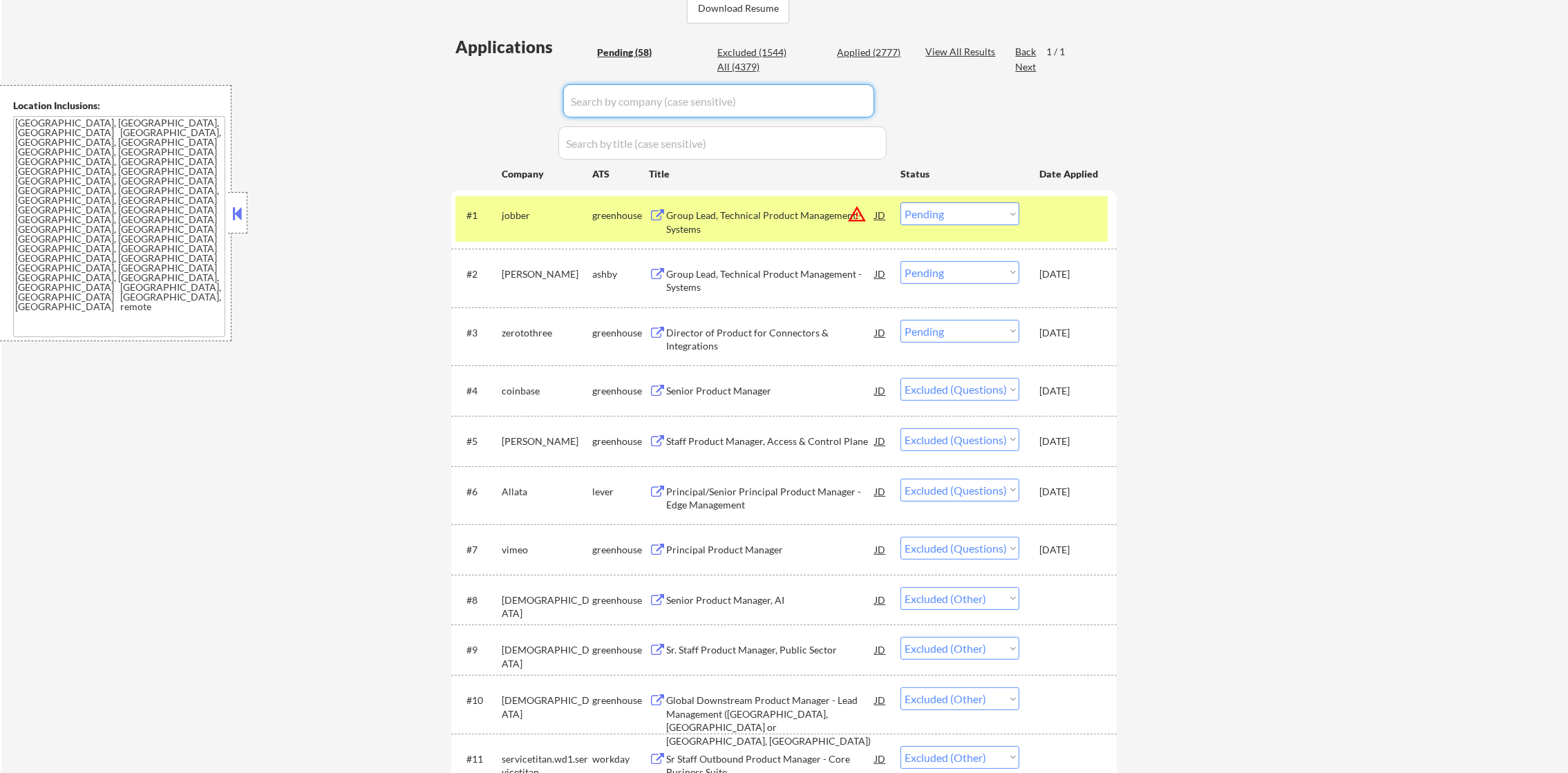
select select ""pending""
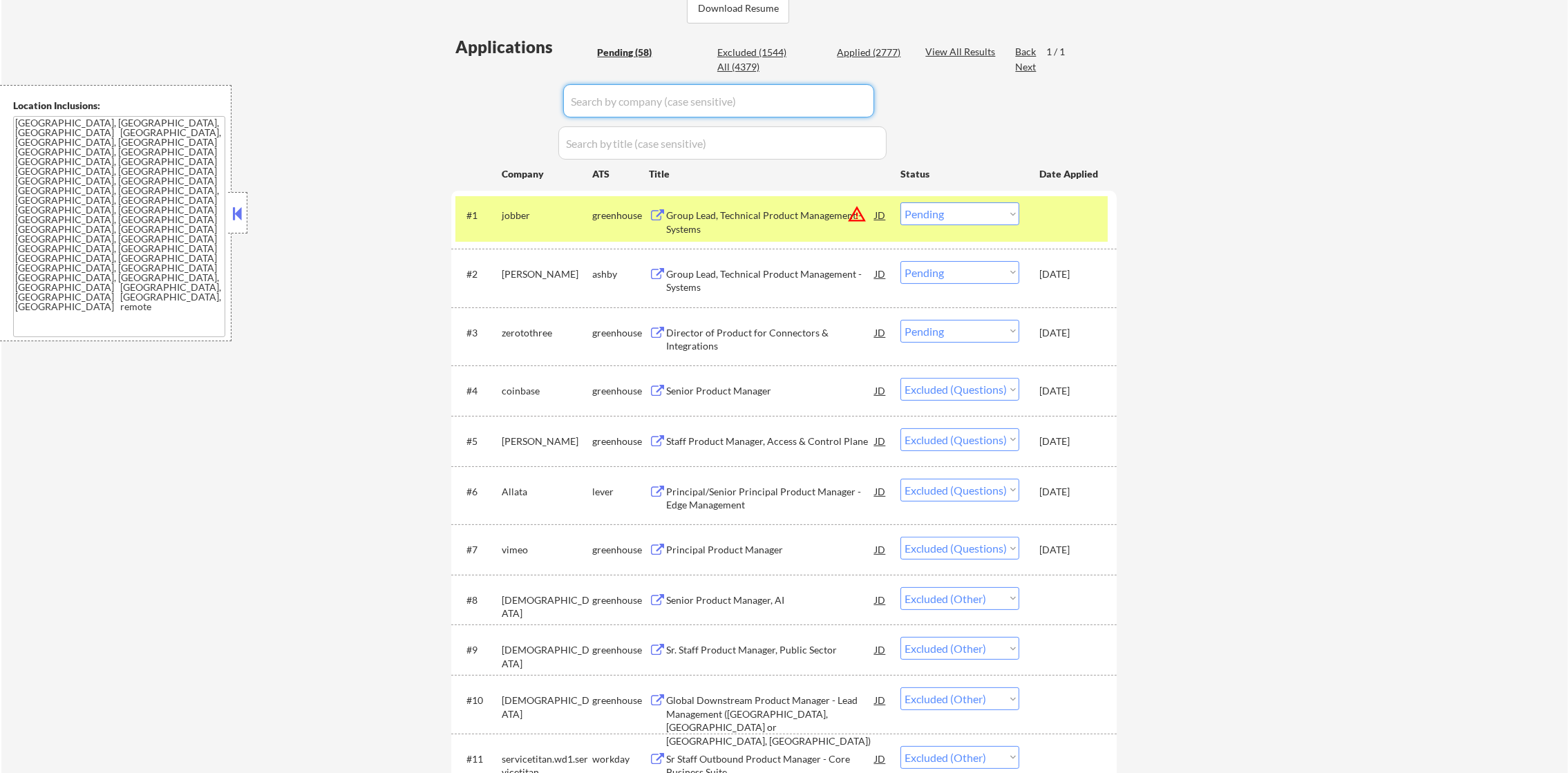
select select ""pending""
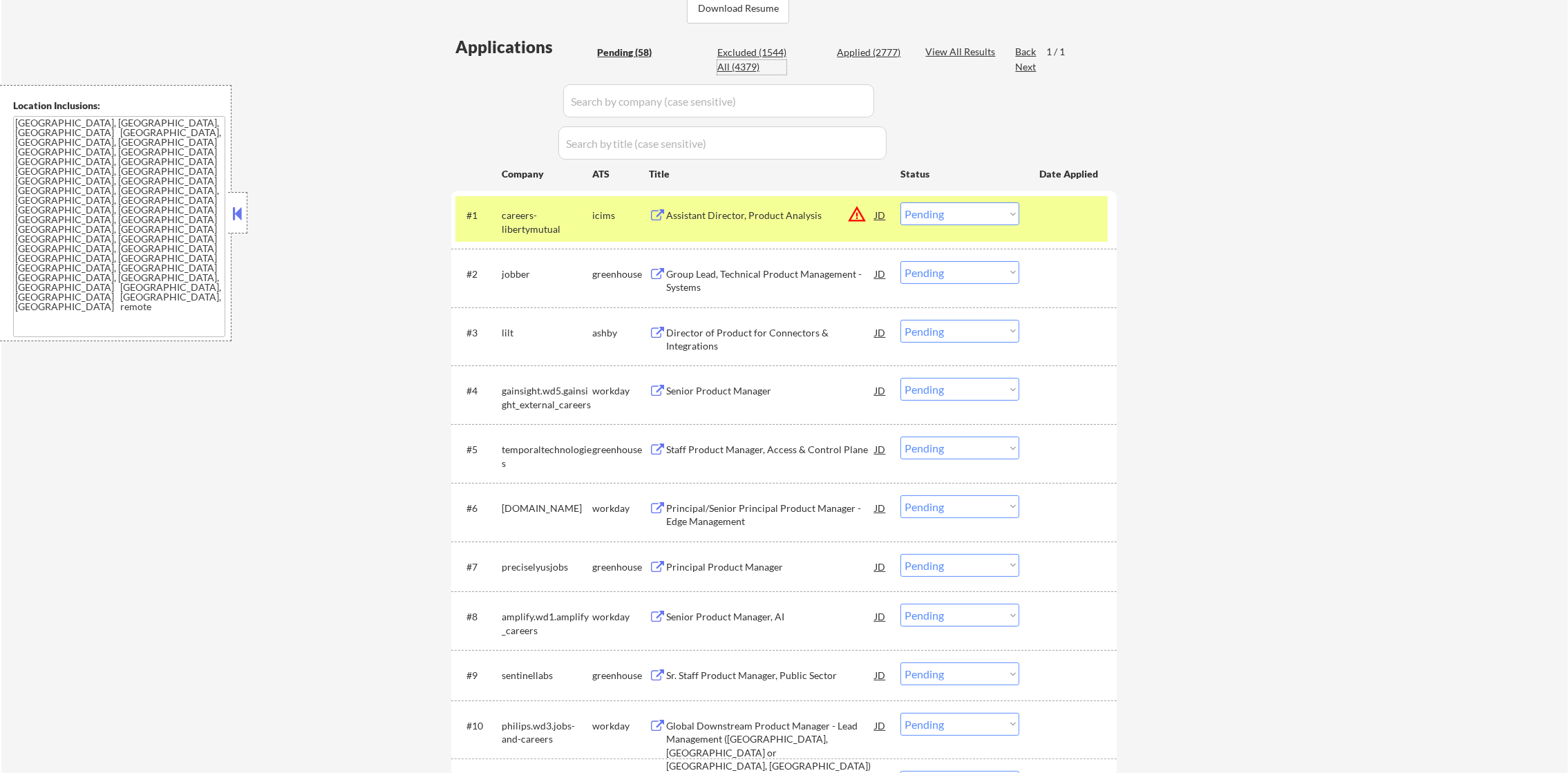
click at [749, 64] on div "All (4379)" at bounding box center [751, 67] width 69 height 14
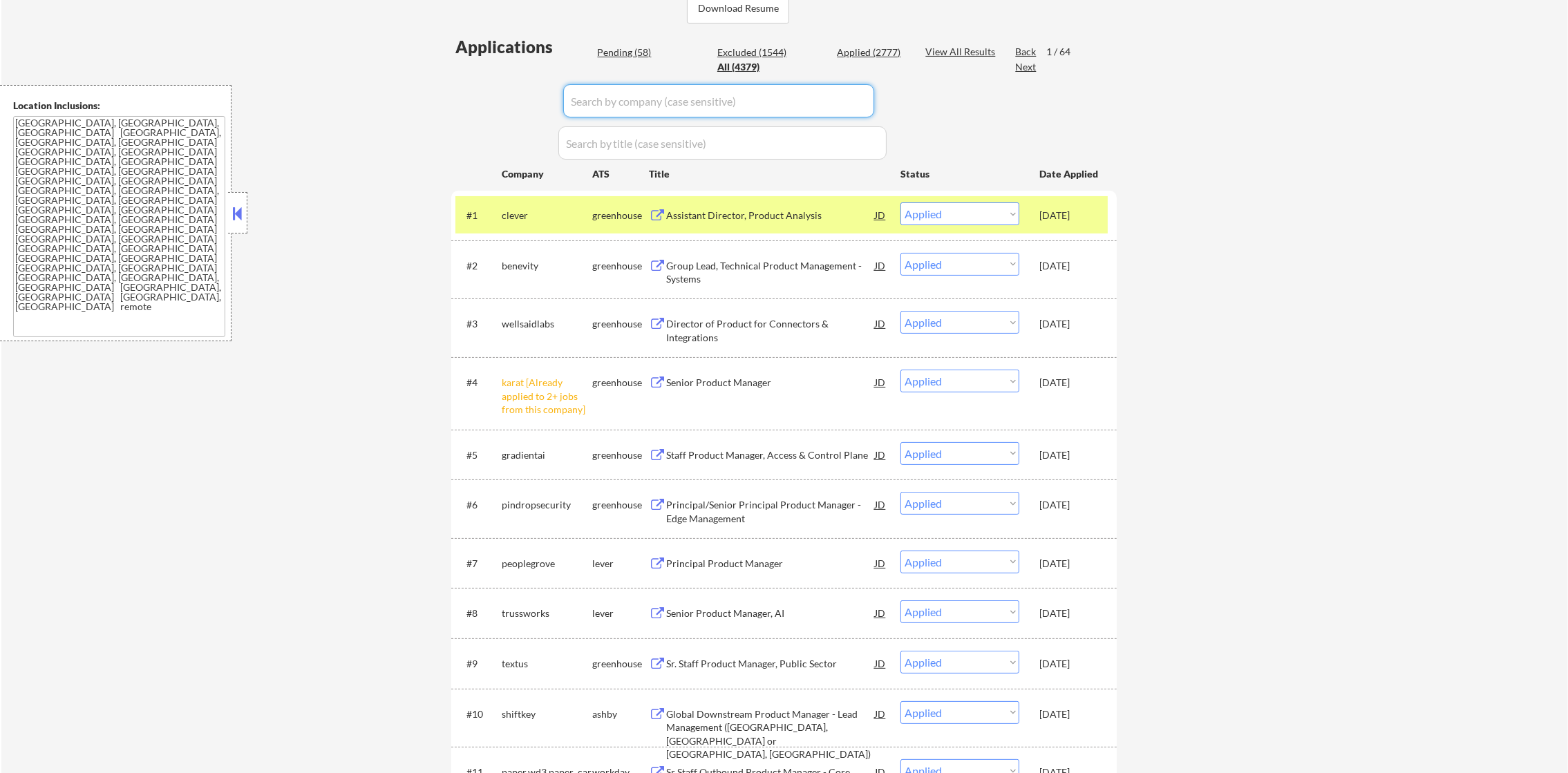
click at [641, 104] on input "input" at bounding box center [719, 101] width 311 height 33
paste input "jobber"
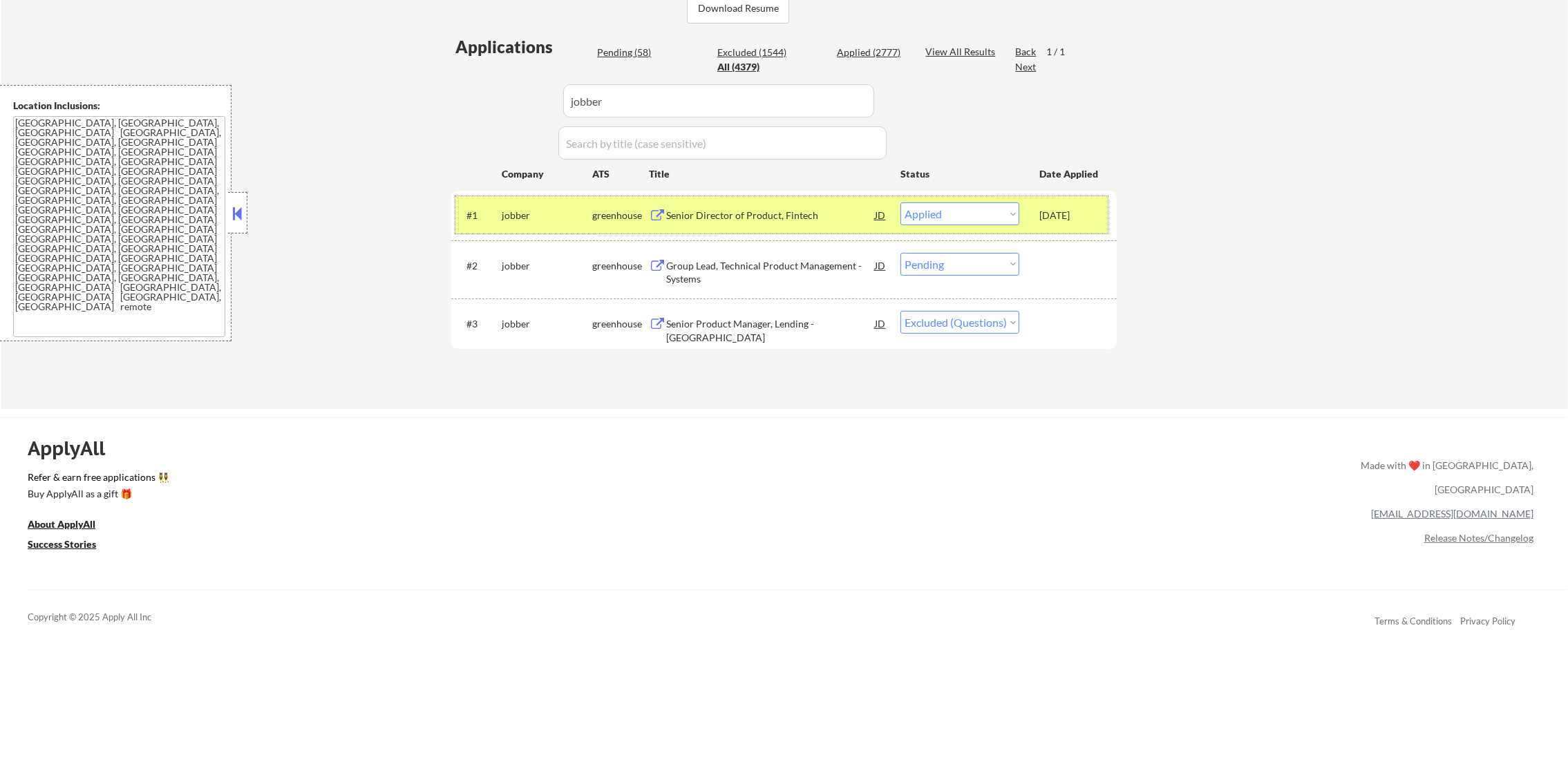
click at [530, 212] on div "jobber" at bounding box center [547, 215] width 90 height 14
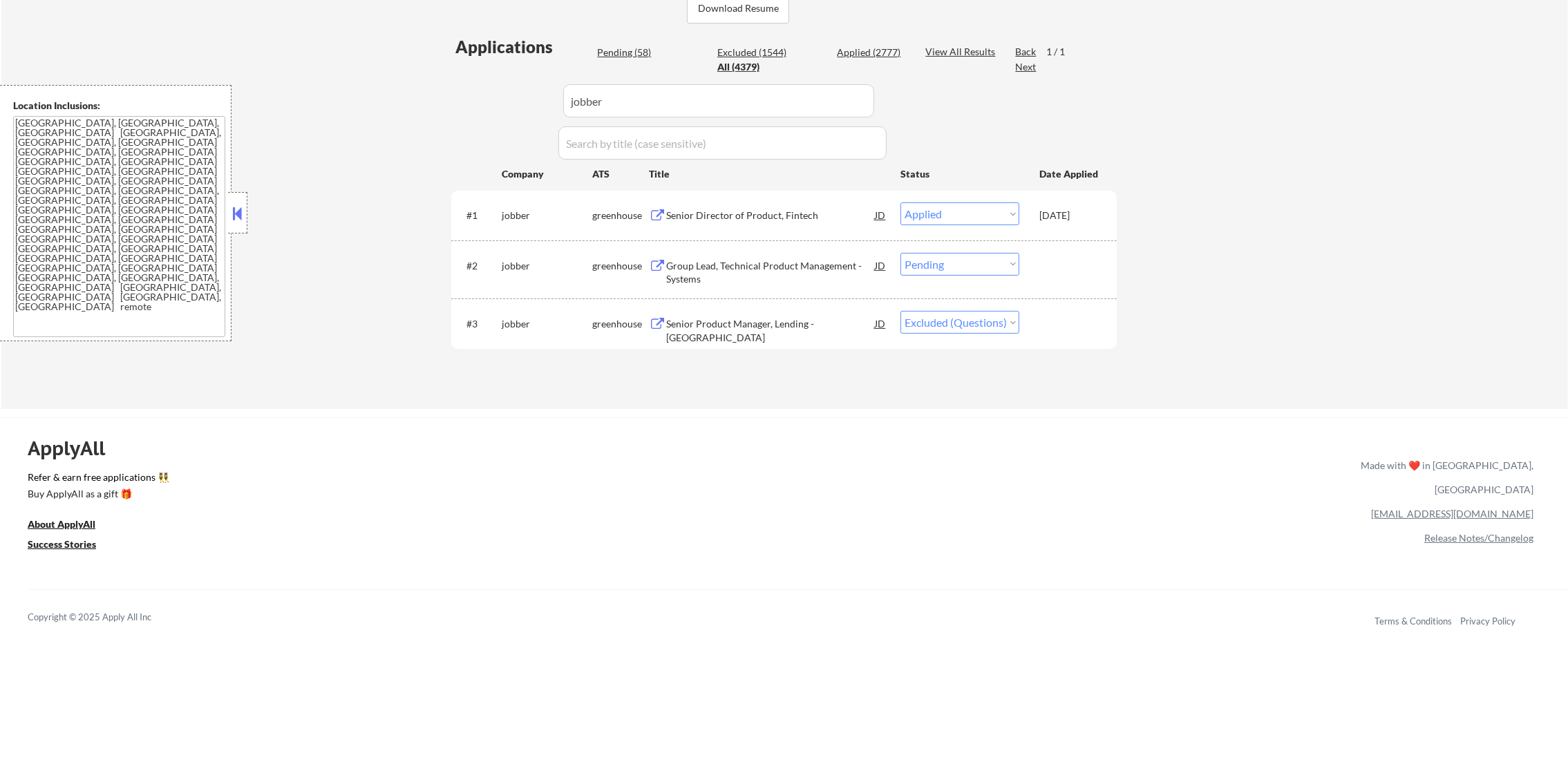
click at [734, 256] on div "Group Lead, Technical Product Management - Systems" at bounding box center [771, 269] width 209 height 33
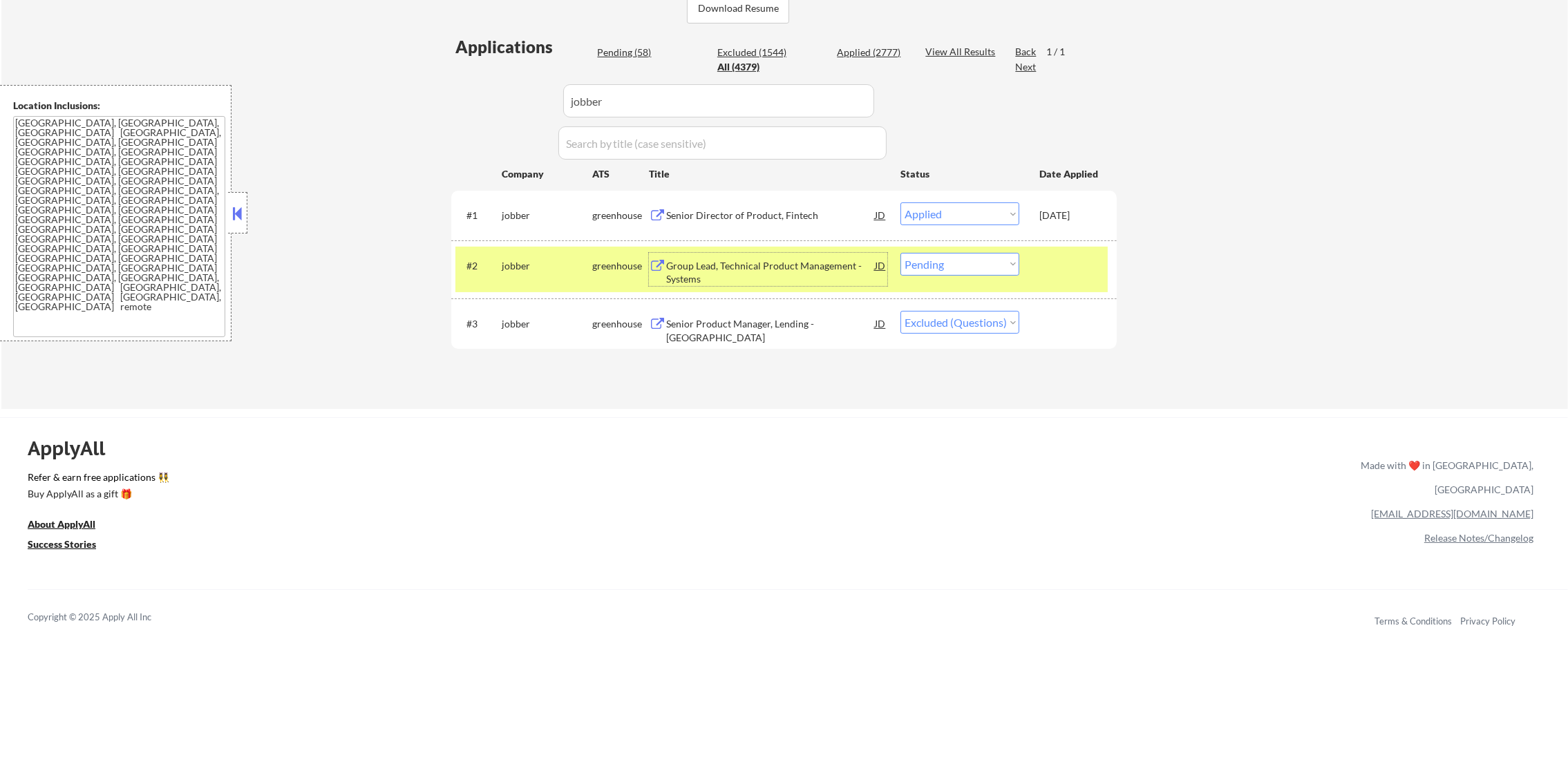
click at [1000, 270] on select "Choose an option... Pending Applied Excluded (Questions) Excluded (Expired) Exc…" at bounding box center [960, 264] width 119 height 23
click at [900, 253] on select "Choose an option... Pending Applied Excluded (Questions) Excluded (Expired) Exc…" at bounding box center [960, 264] width 119 height 23
click at [492, 250] on div "#2 jobber greenhouse Group Lead, Technical Product Management - Systems JD warn…" at bounding box center [781, 270] width 653 height 46
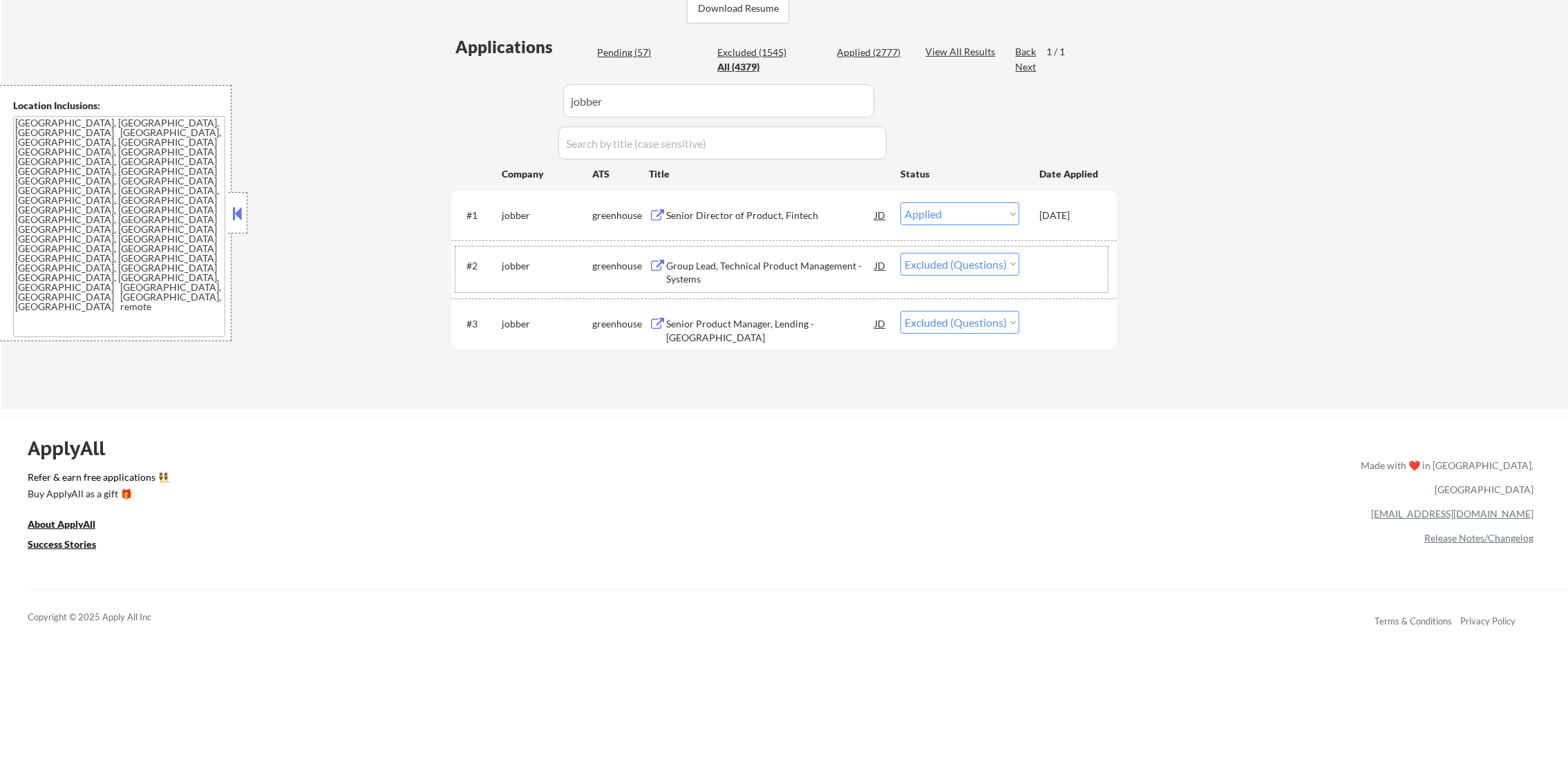
drag, startPoint x: 706, startPoint y: 95, endPoint x: 395, endPoint y: 95, distance: 311.0
click at [395, 95] on div "← Return to /applysquad Mailslurp Inbox Job Search Builder Gabriel Wilensky Use…" at bounding box center [784, 59] width 1567 height 699
paste input "lilt"
click at [395, 95] on div "← Return to /applysquad Mailslurp Inbox Job Search Builder Gabriel Wilensky Use…" at bounding box center [784, 59] width 1567 height 699
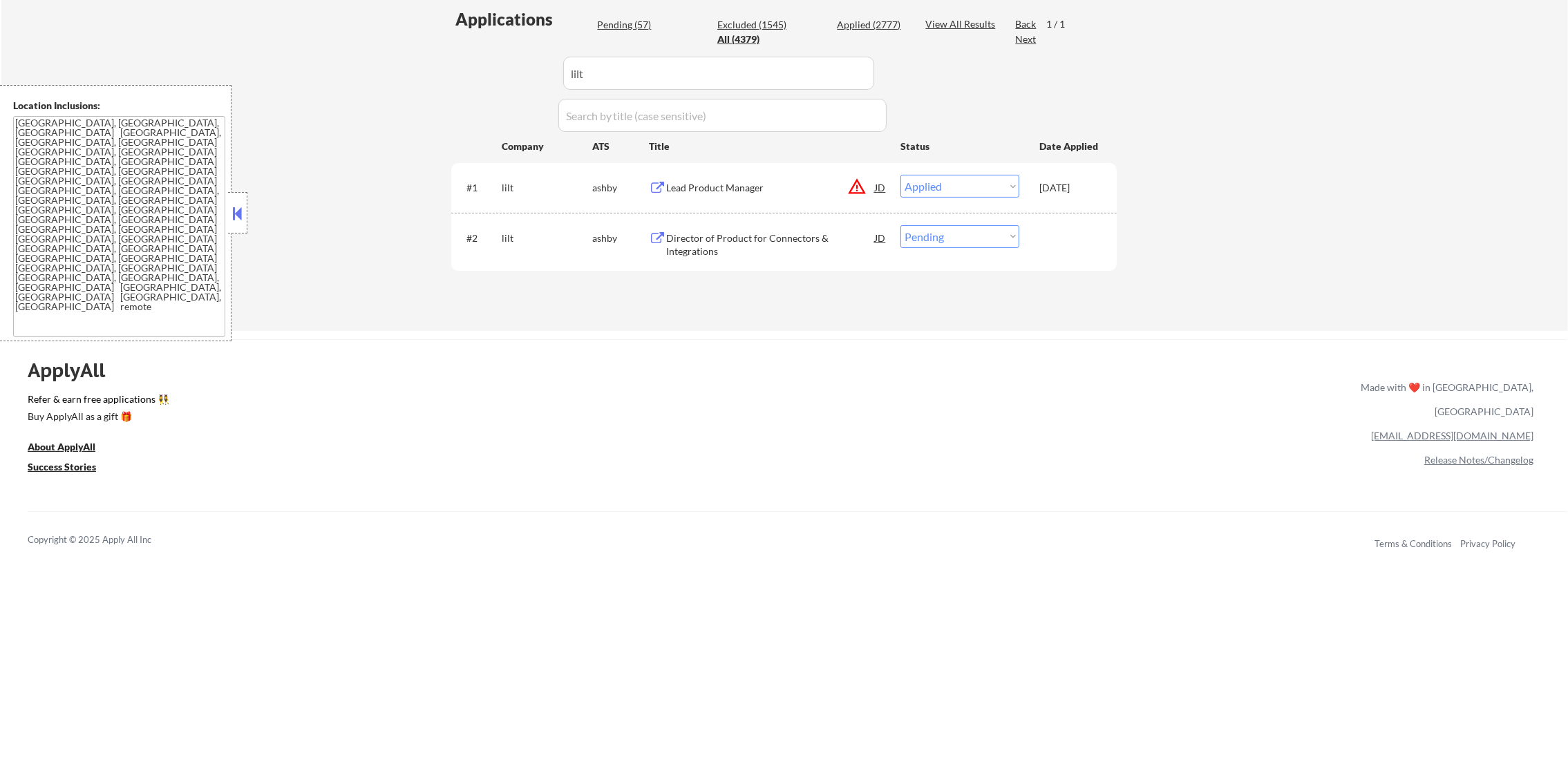
scroll to position [379, 0]
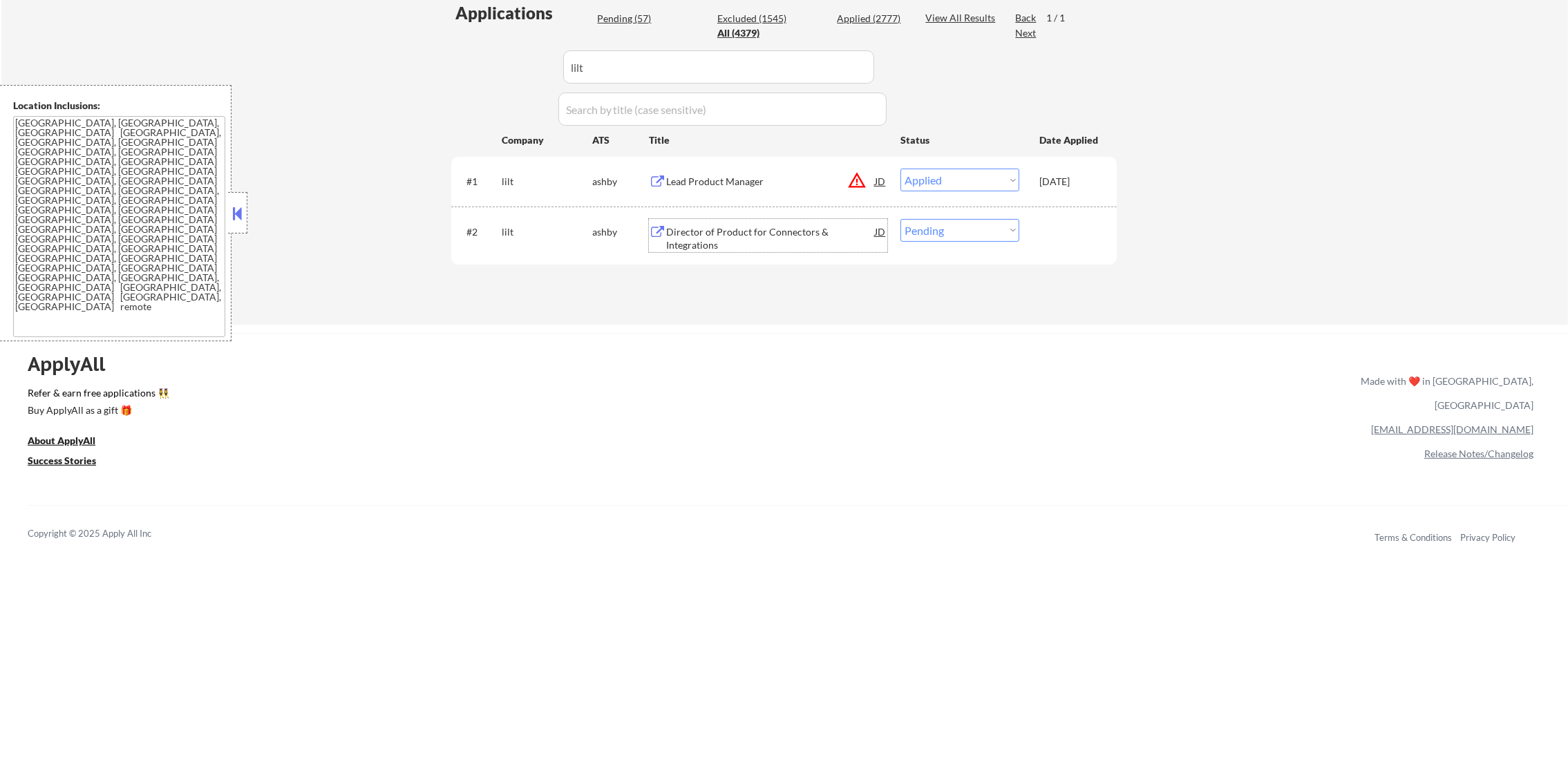
click at [781, 233] on div "Director of Product for Connectors & Integrations" at bounding box center [771, 239] width 209 height 27
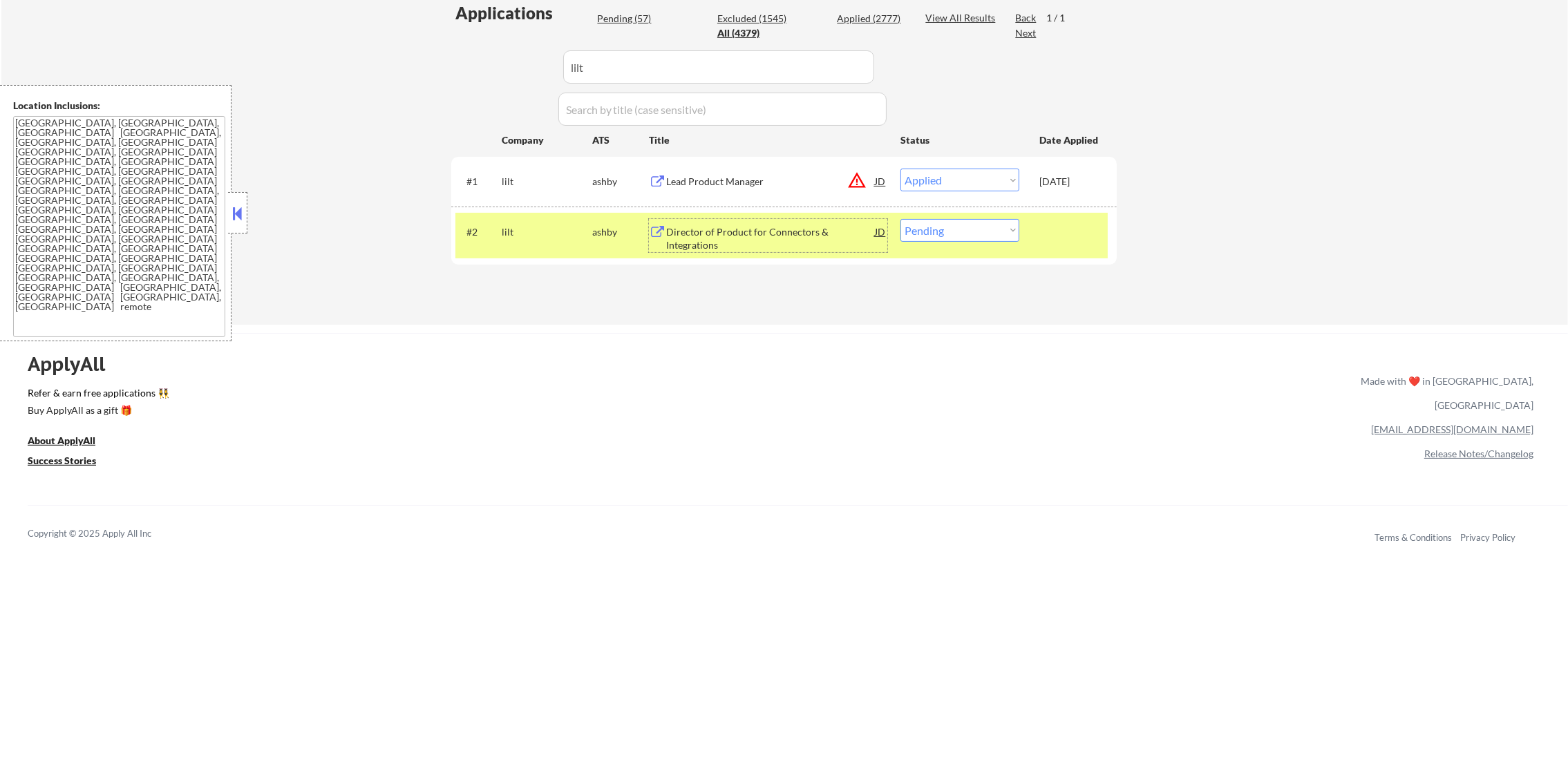
click at [975, 245] on div "#2 lilt ashby Director of Product for Connectors & Integrations JD warning_ambe…" at bounding box center [781, 235] width 653 height 46
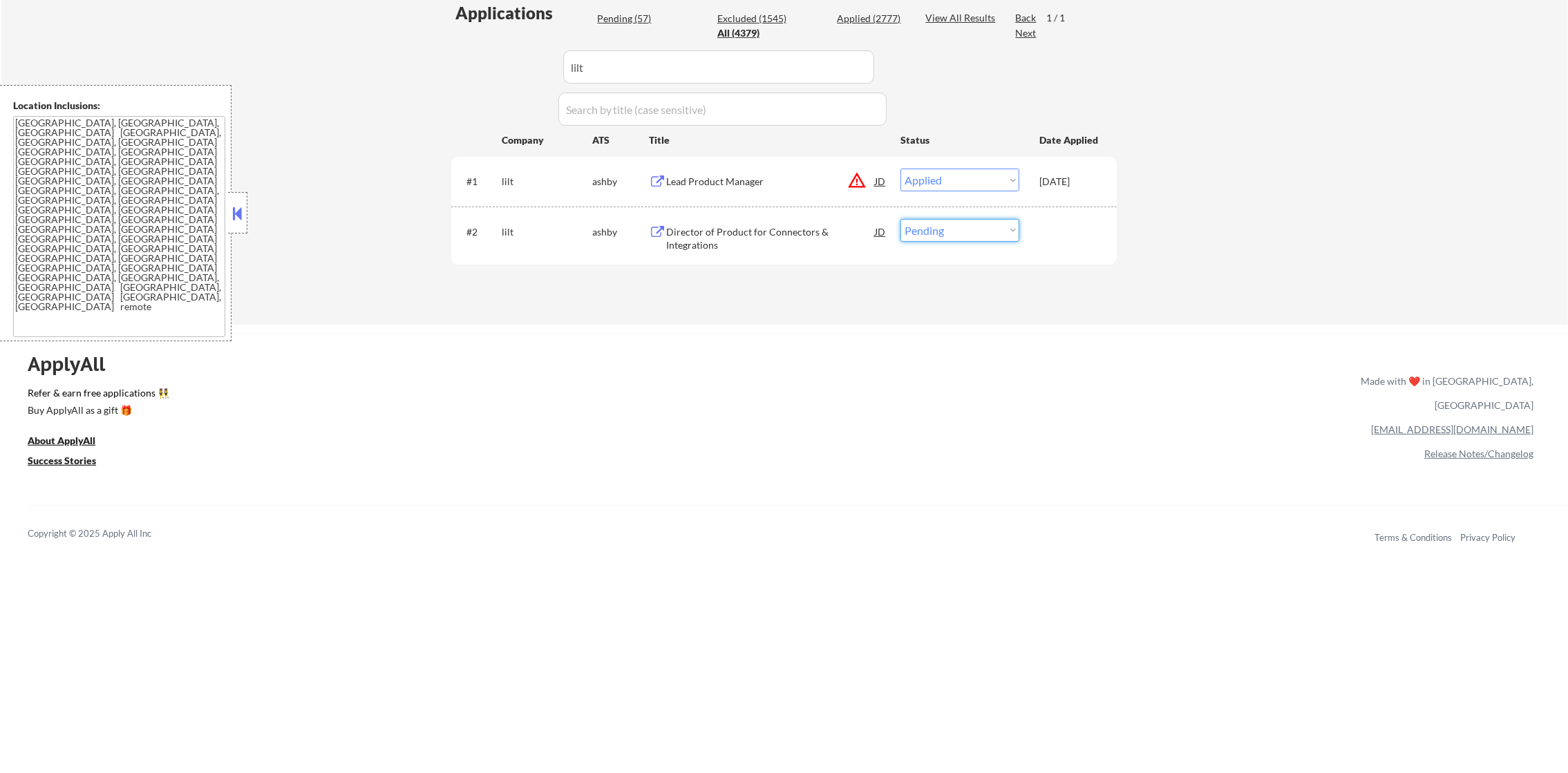
click at [965, 233] on select "Choose an option... Pending Applied Excluded (Questions) Excluded (Expired) Exc…" at bounding box center [960, 230] width 119 height 23
click at [900, 219] on select "Choose an option... Pending Applied Excluded (Questions) Excluded (Expired) Exc…" at bounding box center [960, 230] width 119 height 23
drag, startPoint x: 584, startPoint y: 64, endPoint x: 409, endPoint y: 62, distance: 175.0
paste input "temporaltechnologies"
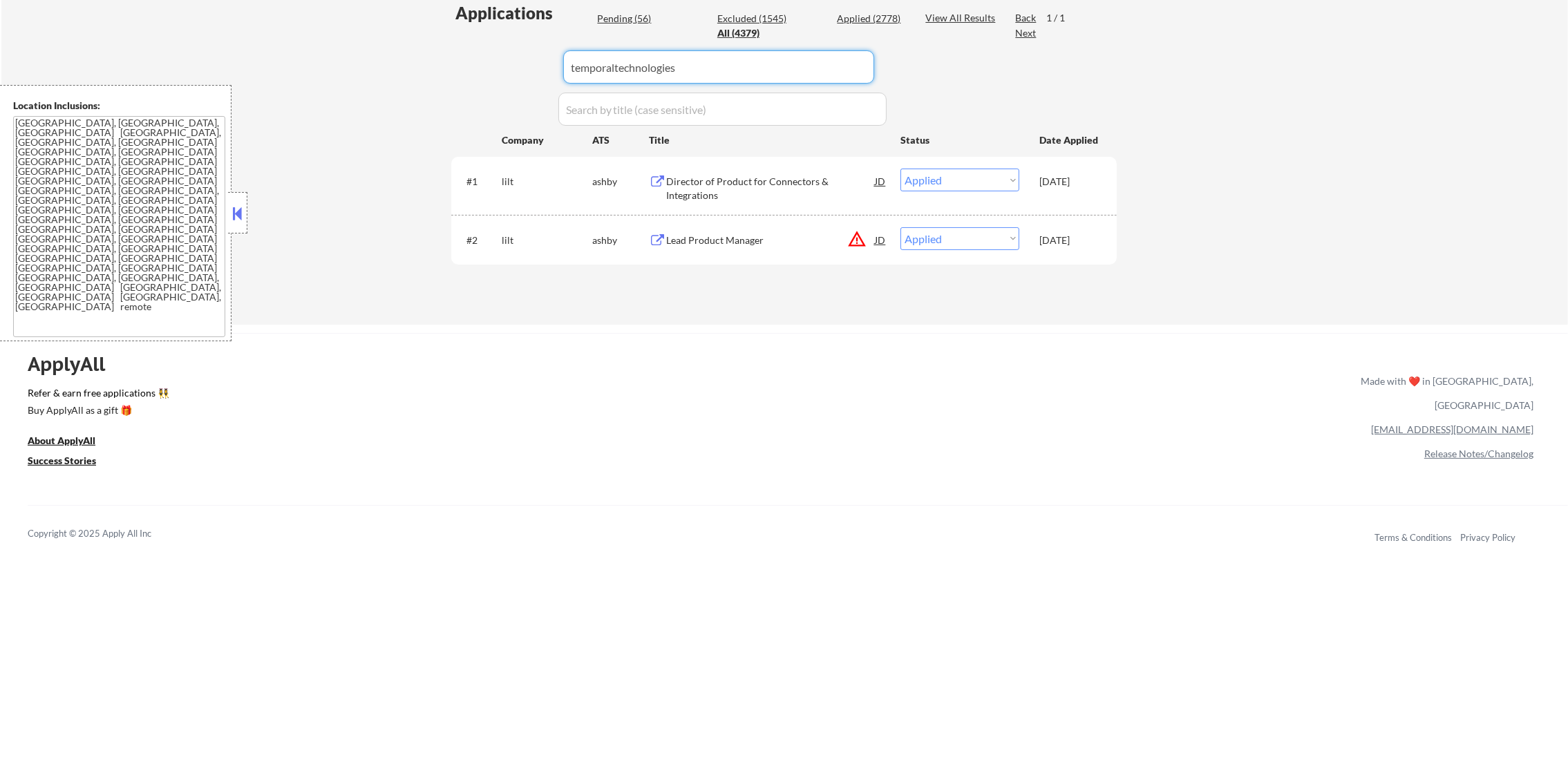
click at [409, 62] on div "← Return to /applysquad Mailslurp Inbox Job Search Builder Gabriel Wilensky Use…" at bounding box center [784, 0] width 1567 height 649
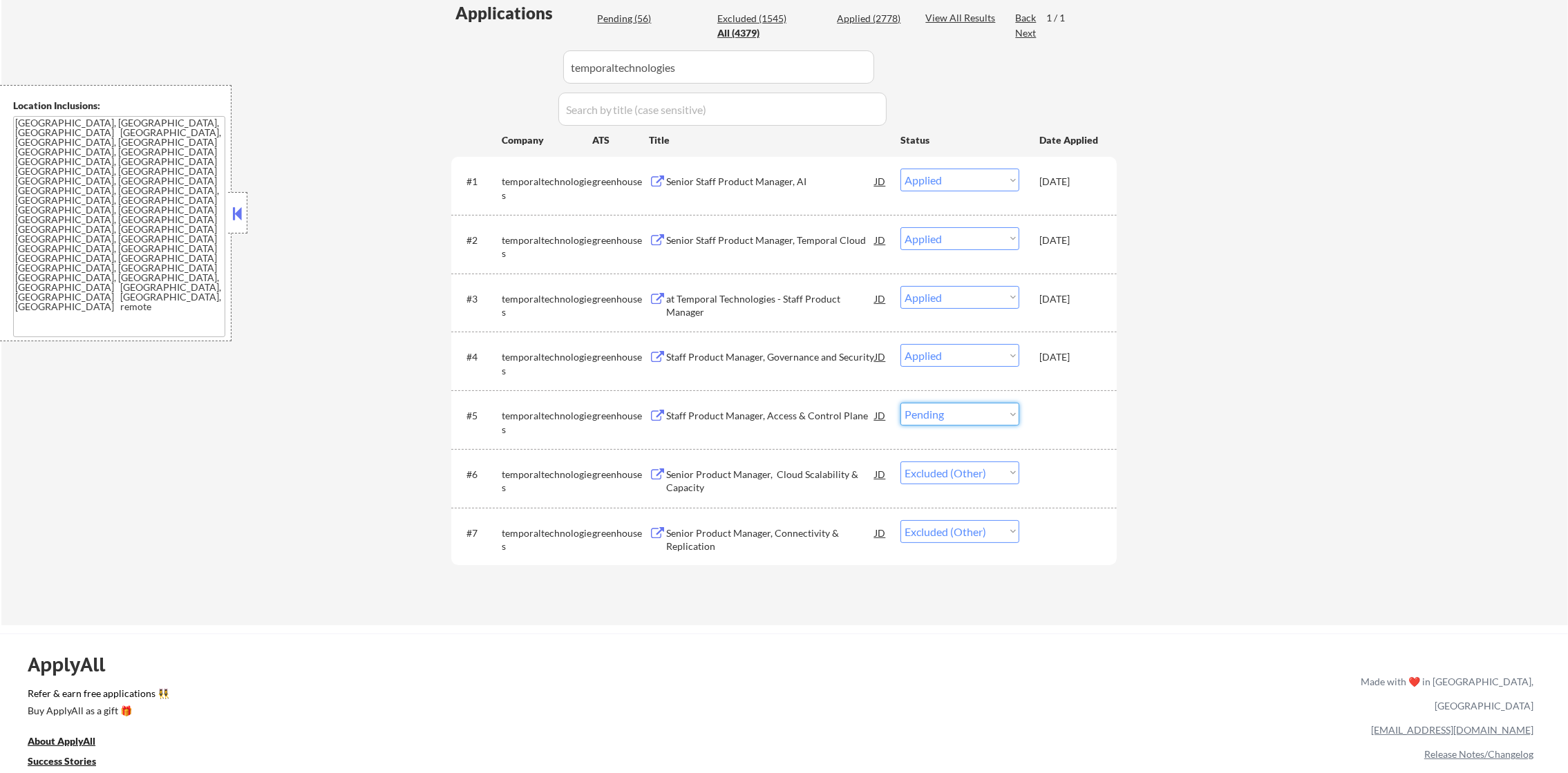
drag, startPoint x: 1003, startPoint y: 414, endPoint x: 1001, endPoint y: 427, distance: 13.2
click at [1003, 414] on select "Choose an option... Pending Applied Excluded (Questions) Excluded (Expired) Exc…" at bounding box center [960, 414] width 119 height 23
click at [900, 403] on select "Choose an option... Pending Applied Excluded (Questions) Excluded (Expired) Exc…" at bounding box center [960, 414] width 119 height 23
drag, startPoint x: 689, startPoint y: 65, endPoint x: 394, endPoint y: 67, distance: 295.0
click at [394, 67] on div "← Return to /applysquad Mailslurp Inbox Job Search Builder Gabriel Wilensky Use…" at bounding box center [784, 150] width 1567 height 950
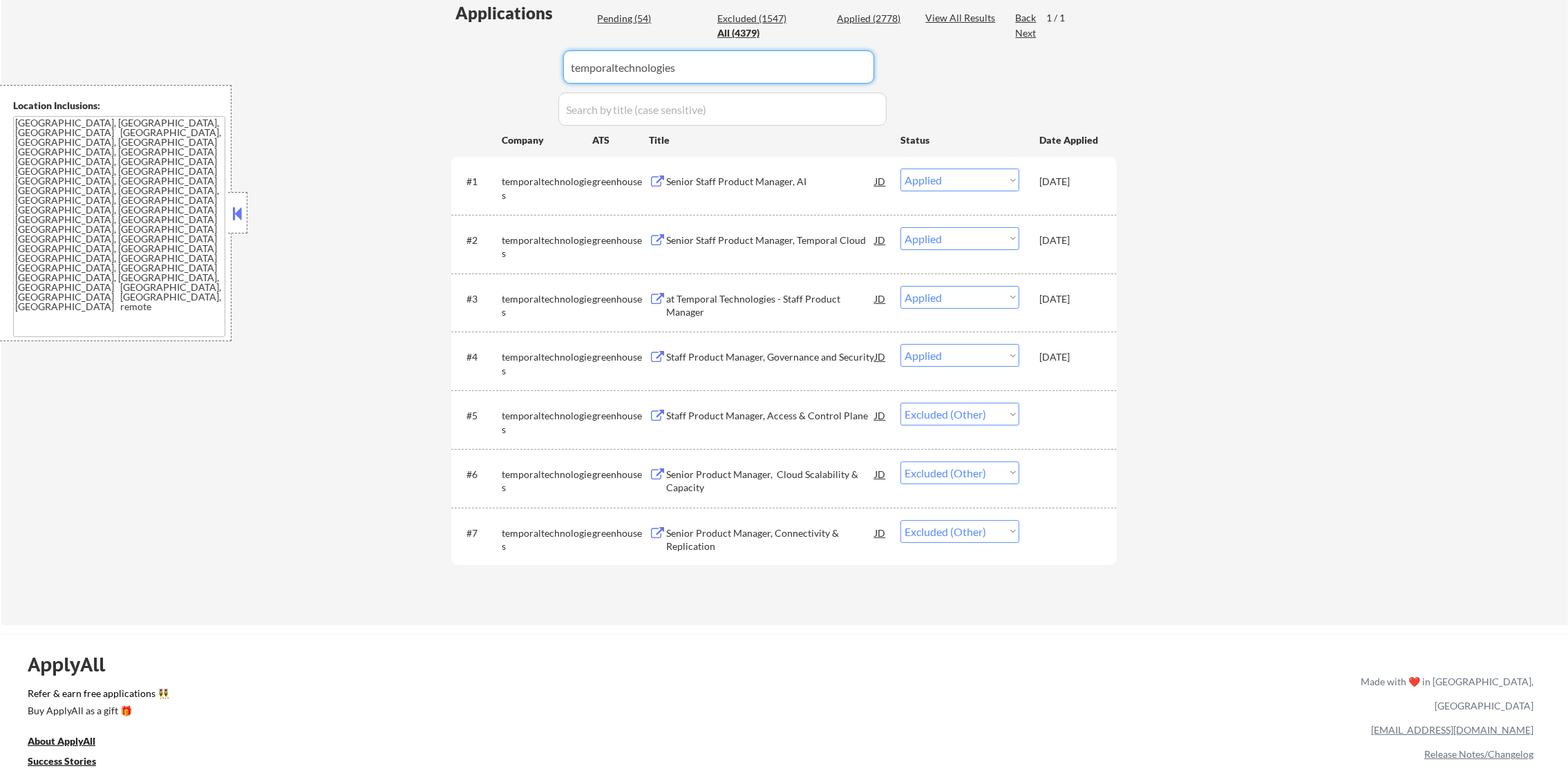
paste input "phil"
click at [394, 67] on div "← Return to /applysquad Mailslurp Inbox Job Search Builder Gabriel Wilensky Use…" at bounding box center [784, 150] width 1567 height 950
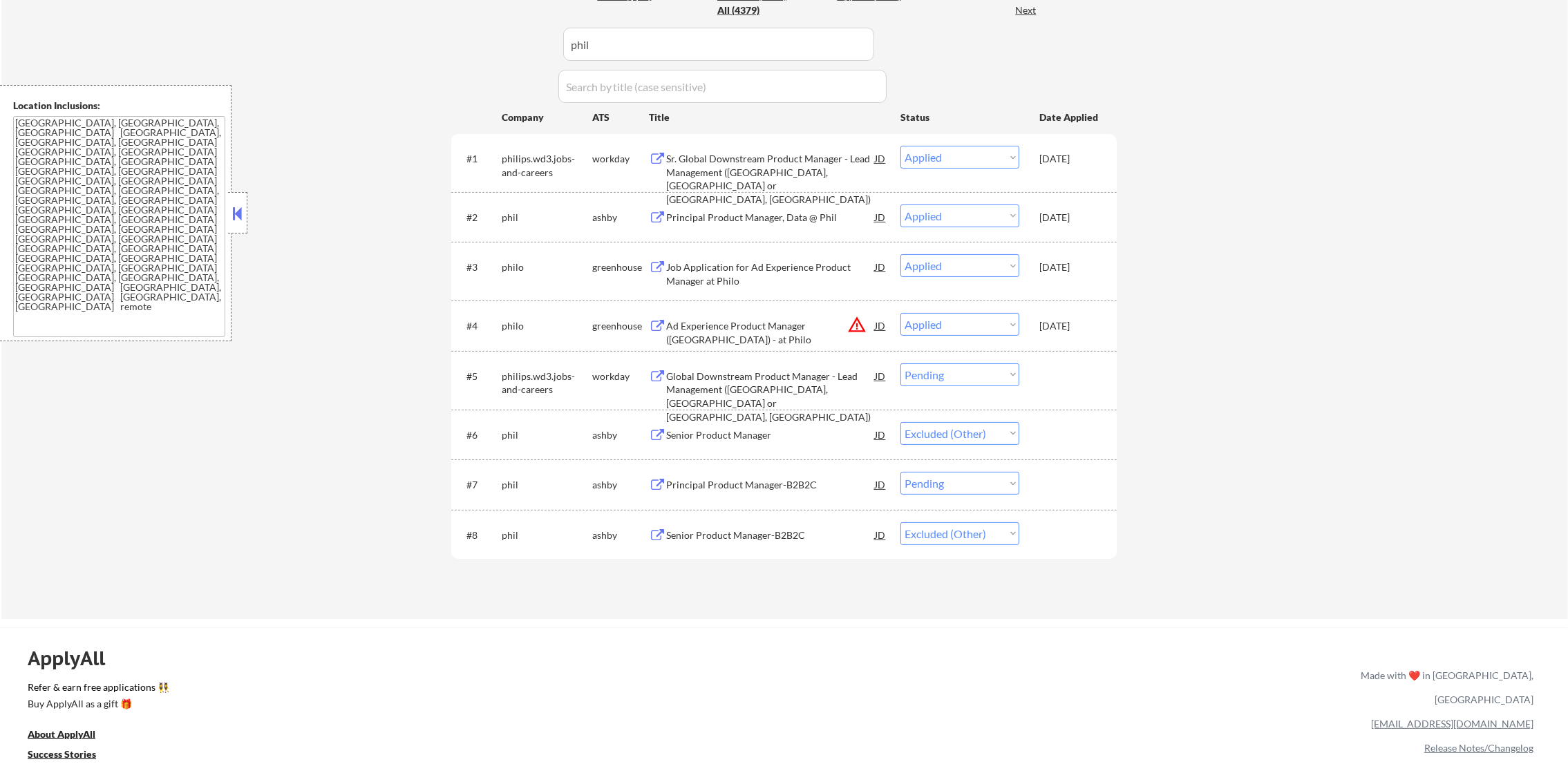
scroll to position [414, 0]
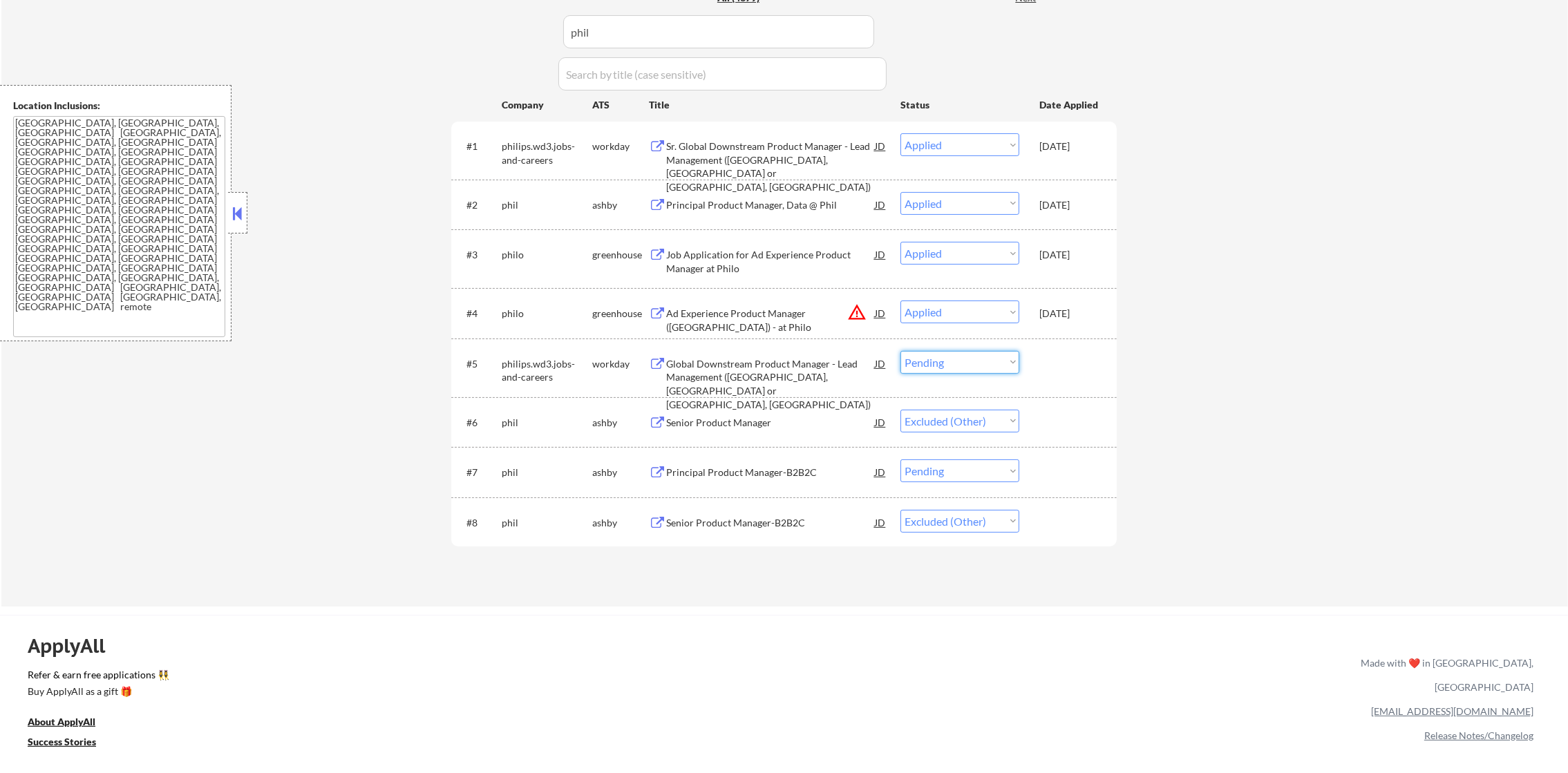
drag, startPoint x: 940, startPoint y: 357, endPoint x: 933, endPoint y: 374, distance: 18.4
click at [940, 357] on select "Choose an option... Pending Applied Excluded (Questions) Excluded (Expired) Exc…" at bounding box center [960, 363] width 119 height 23
click at [900, 351] on select "Choose an option... Pending Applied Excluded (Questions) Excluded (Expired) Exc…" at bounding box center [960, 363] width 119 height 23
click at [955, 476] on select "Choose an option... Pending Applied Excluded (Questions) Excluded (Expired) Exc…" at bounding box center [960, 471] width 119 height 23
click at [900, 460] on select "Choose an option... Pending Applied Excluded (Questions) Excluded (Expired) Exc…" at bounding box center [960, 471] width 119 height 23
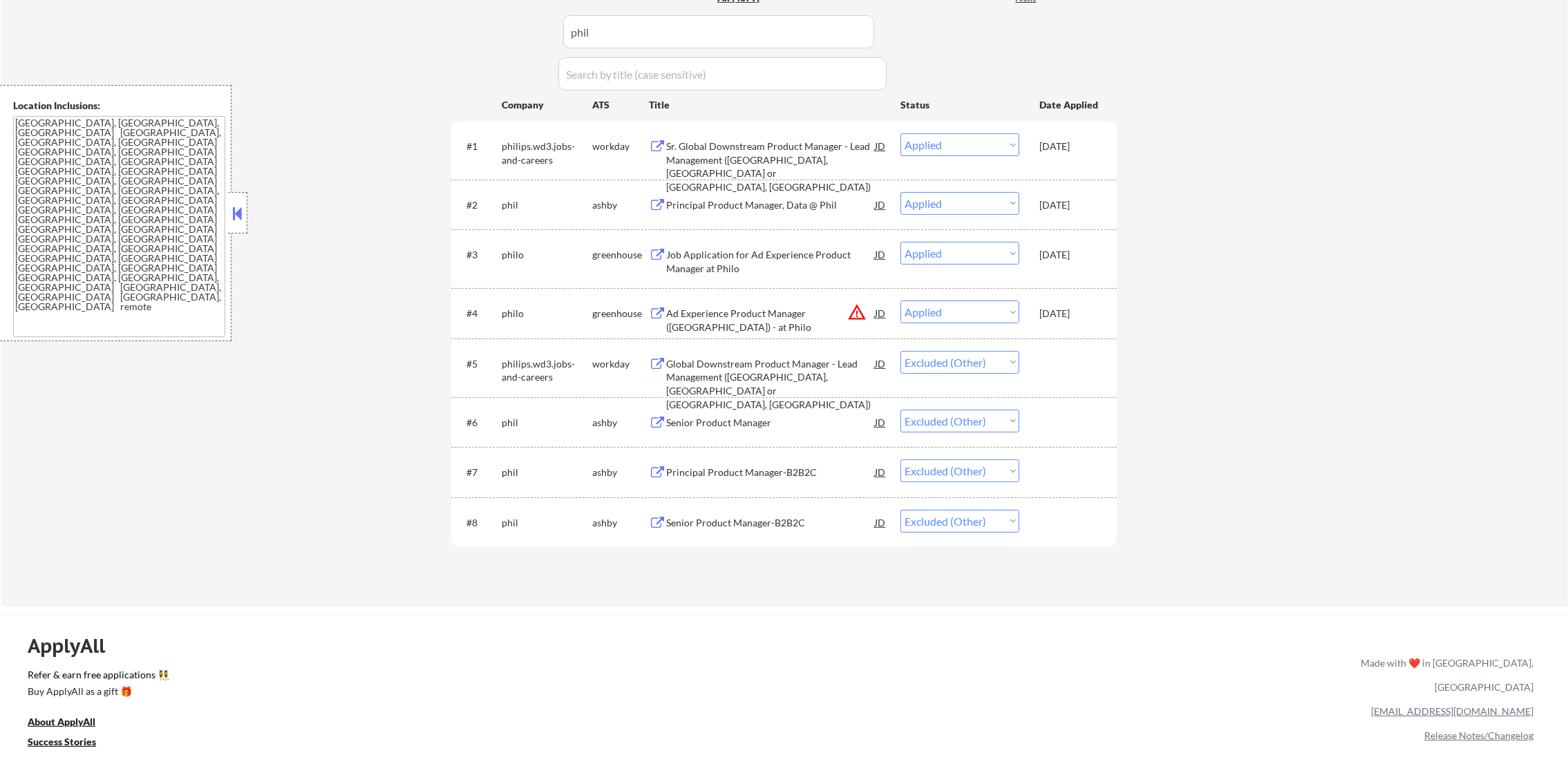
drag, startPoint x: 441, startPoint y: 39, endPoint x: 431, endPoint y: 39, distance: 10.0
click at [431, 39] on div "← Return to /applysquad Mailslurp Inbox Job Search Builder Gabriel Wilensky Use…" at bounding box center [784, 124] width 1567 height 966
paste input "abnormalsecurity"
click at [431, 39] on div "← Return to /applysquad Mailslurp Inbox Job Search Builder Gabriel Wilensky Use…" at bounding box center [784, 124] width 1567 height 966
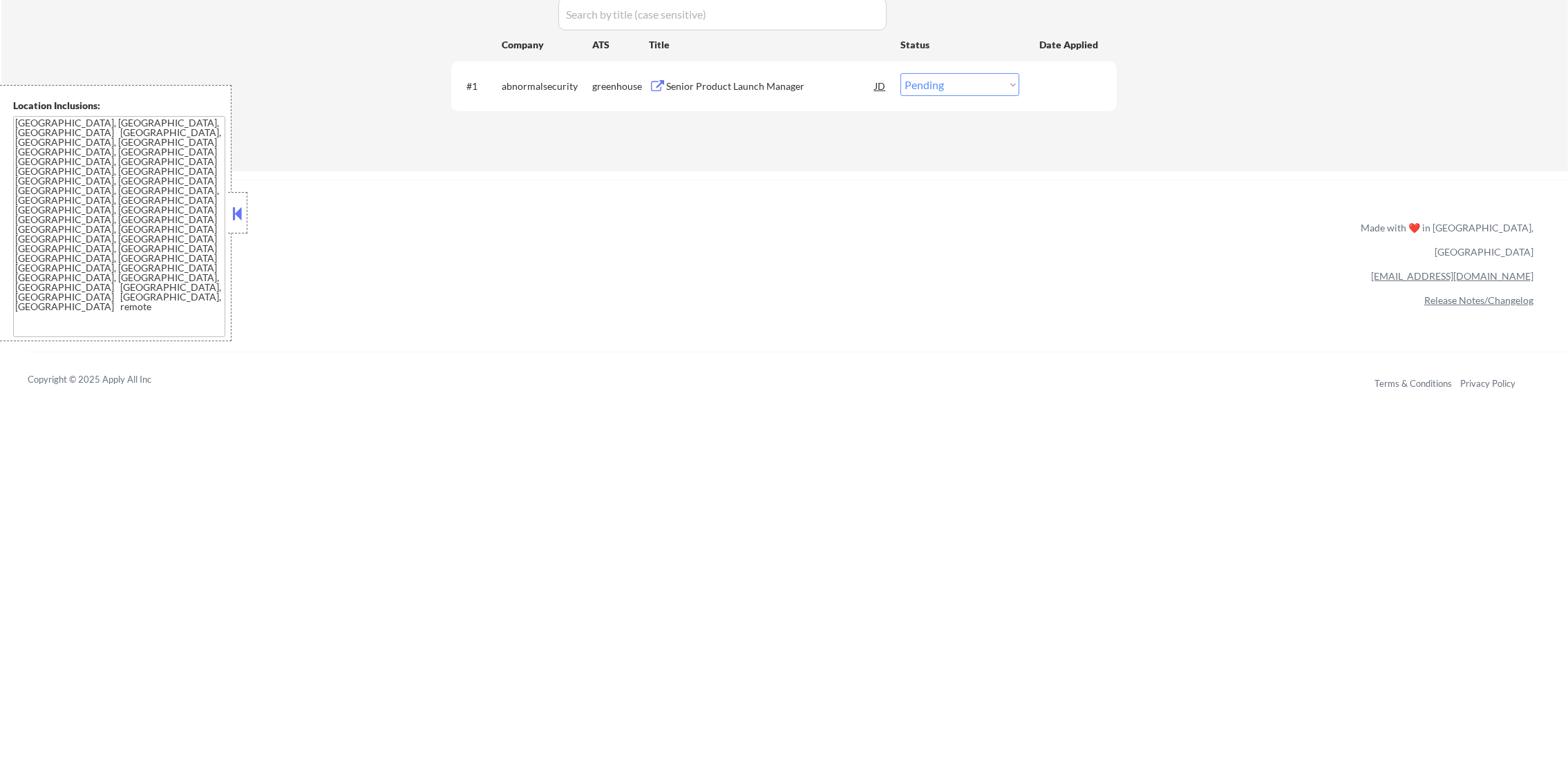
scroll to position [483, 0]
click at [741, 88] on div "Senior Product Launch Manager" at bounding box center [771, 77] width 209 height 25
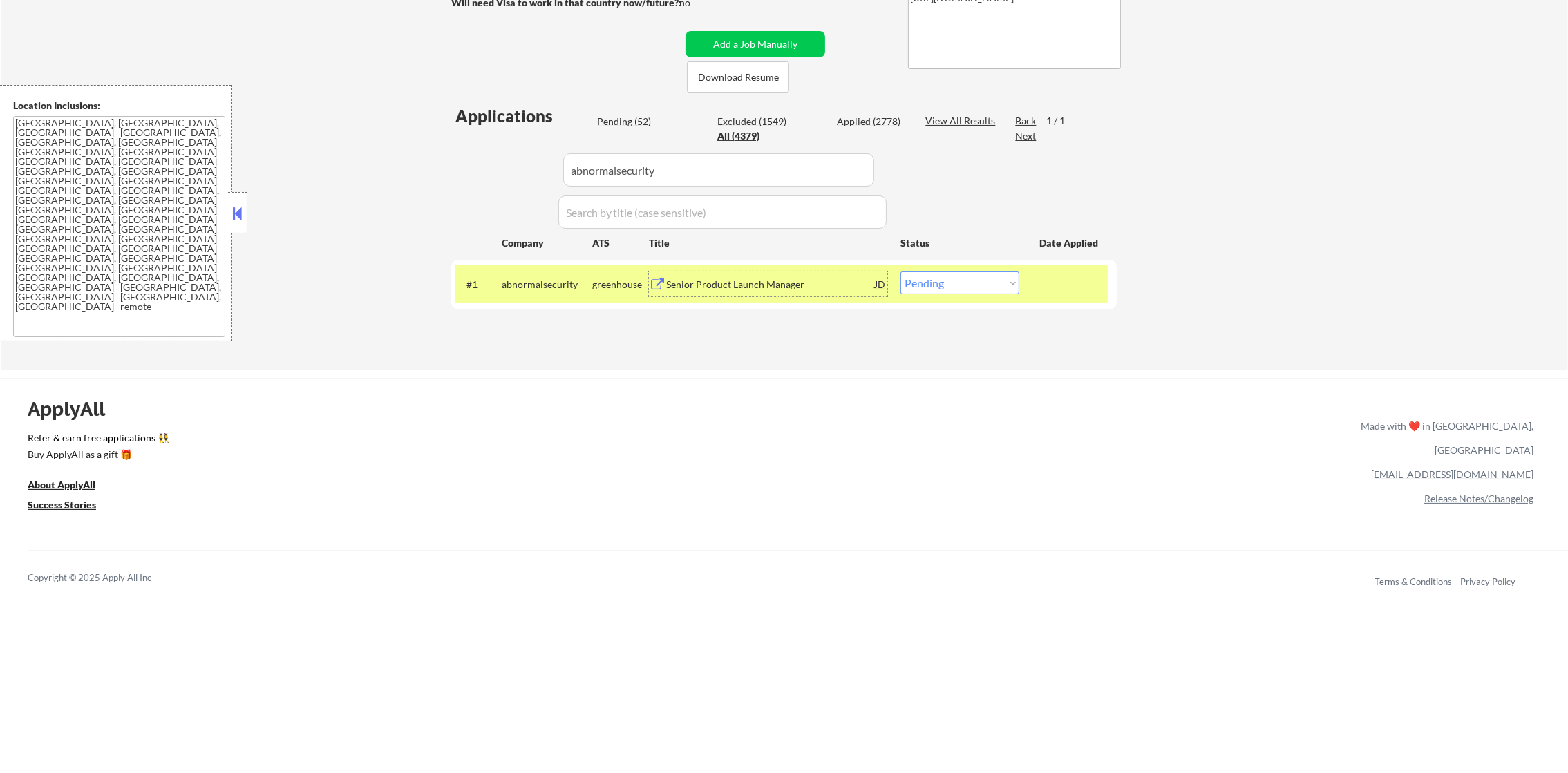
scroll to position [242, 0]
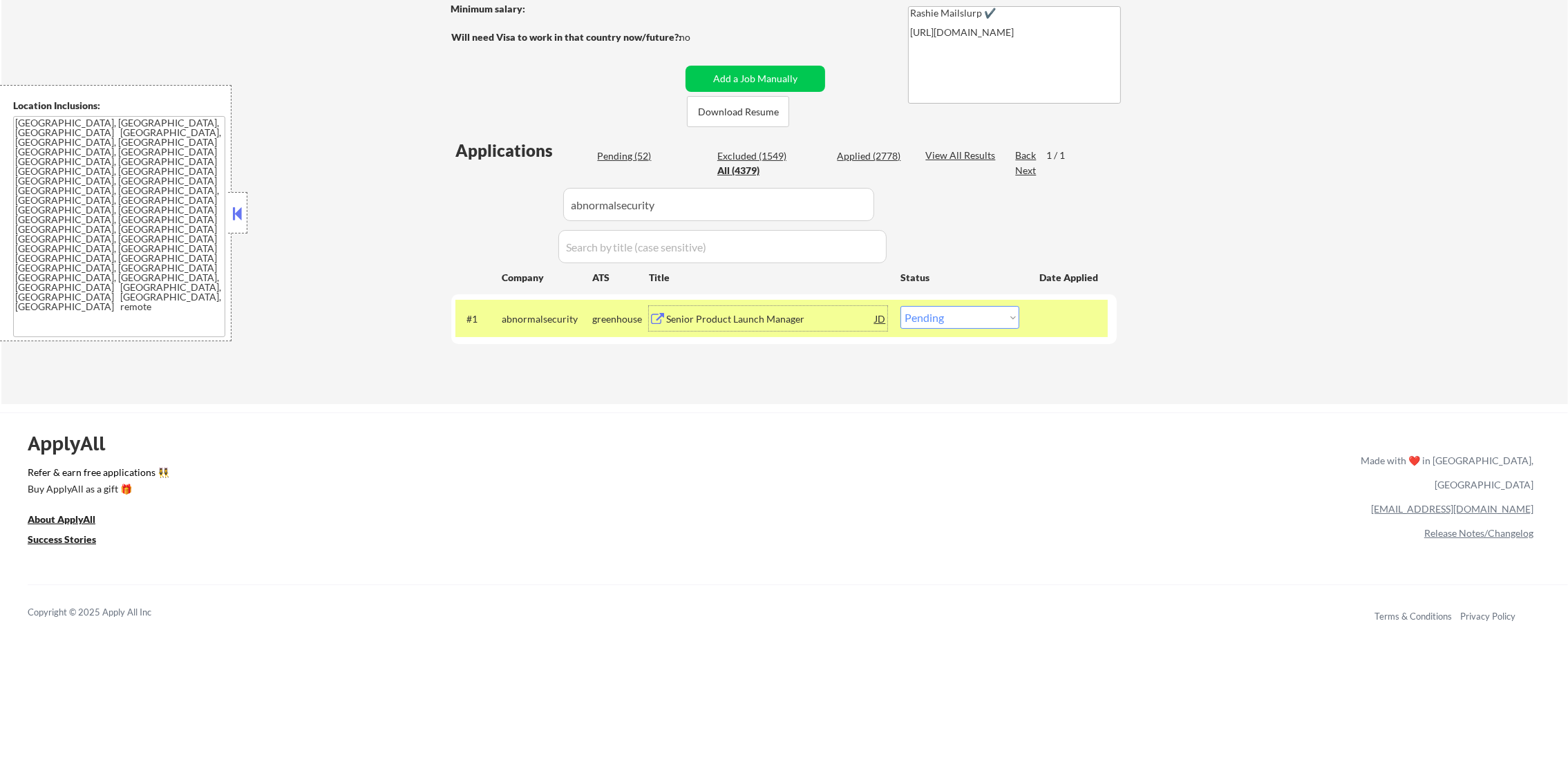
click at [960, 319] on select "Choose an option... Pending Applied Excluded (Questions) Excluded (Expired) Exc…" at bounding box center [960, 318] width 119 height 23
click at [900, 306] on select "Choose an option... Pending Applied Excluded (Questions) Excluded (Expired) Exc…" at bounding box center [960, 318] width 119 height 23
click at [515, 324] on div "abnormalsecurity" at bounding box center [547, 319] width 90 height 14
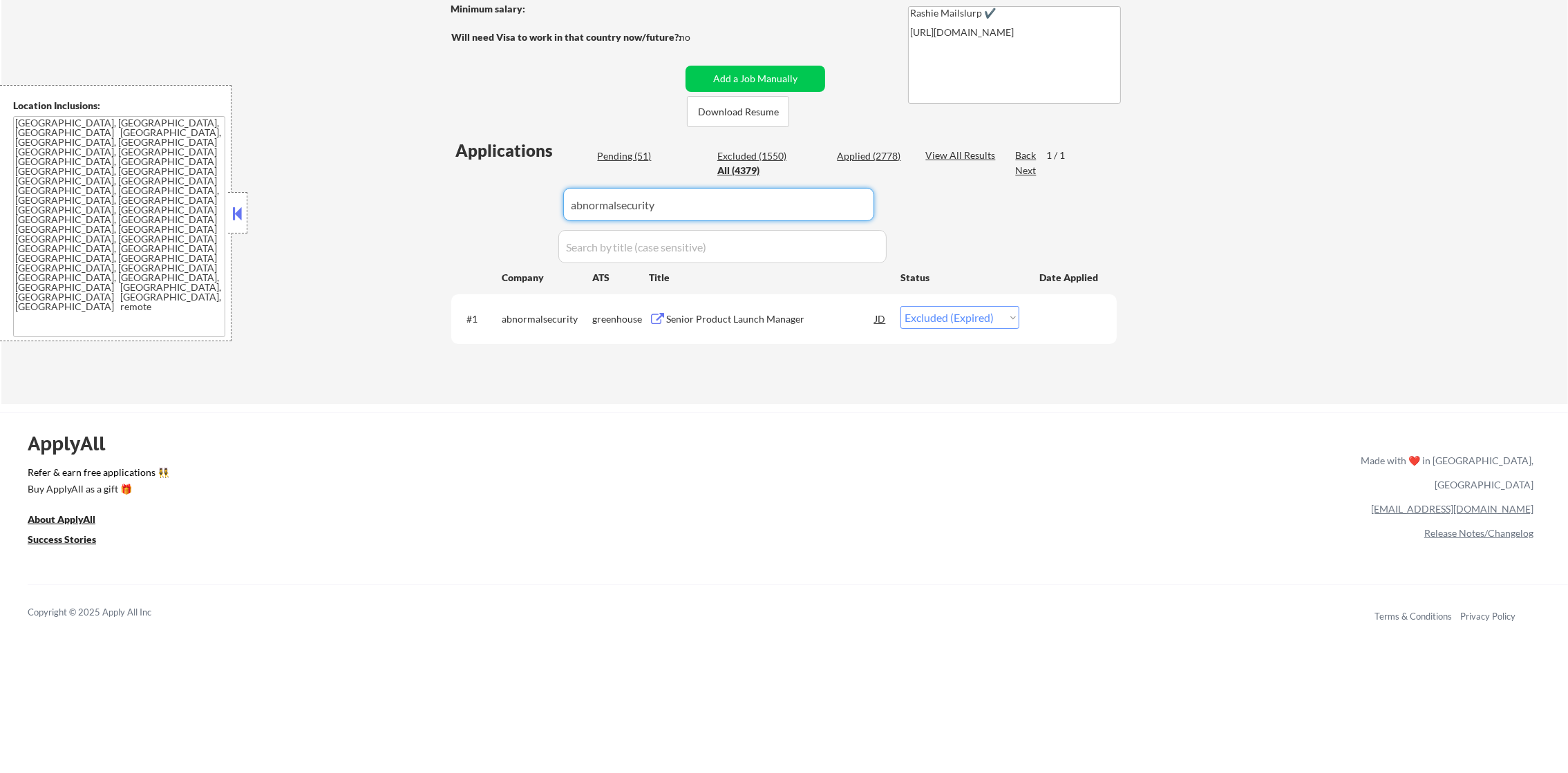
drag, startPoint x: 670, startPoint y: 193, endPoint x: 457, endPoint y: 194, distance: 213.0
click at [458, 194] on div "Applications Pending (51) Excluded (1550) Applied (2778) All (4379) View All Re…" at bounding box center [784, 258] width 666 height 238
paste input "playonsports"
click at [457, 194] on div "Applications Pending (51) Excluded (1550) Applied (2778) All (4379) View All Re…" at bounding box center [784, 258] width 666 height 238
click at [820, 308] on div "Senior Product Manager, Advertising" at bounding box center [771, 319] width 209 height 25
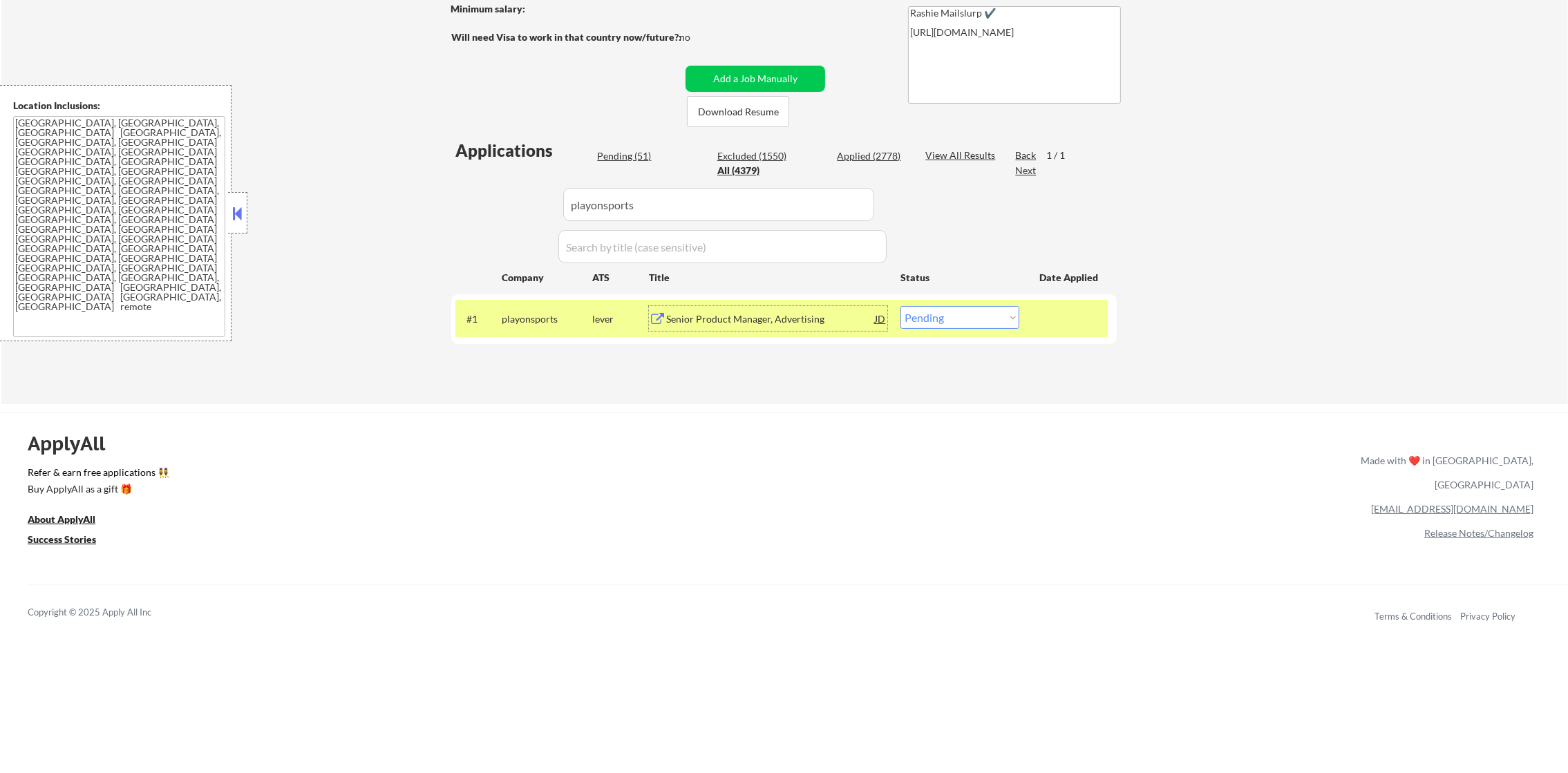
click at [945, 306] on select "Choose an option... Pending Applied Excluded (Questions) Excluded (Expired) Exc…" at bounding box center [960, 318] width 119 height 23
click at [900, 306] on select "Choose an option... Pending Applied Excluded (Questions) Excluded (Expired) Exc…" at bounding box center [960, 318] width 119 height 23
click at [563, 316] on div "playonsports" at bounding box center [547, 319] width 90 height 14
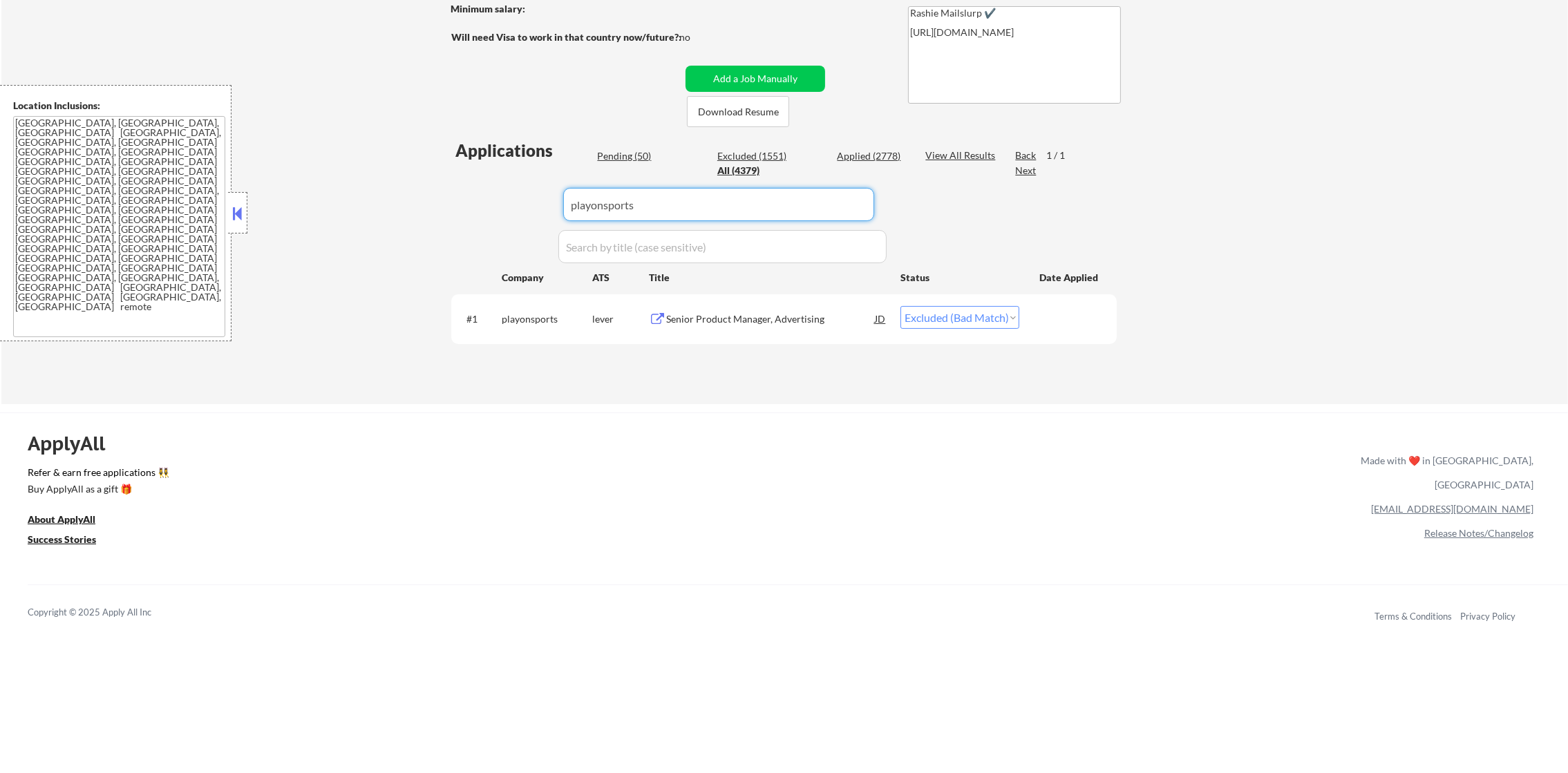
drag, startPoint x: 669, startPoint y: 203, endPoint x: 446, endPoint y: 191, distance: 223.3
click at [457, 191] on div "Applications Pending (50) Excluded (1551) Applied (2778) All (4379) View All Re…" at bounding box center [784, 258] width 666 height 238
paste input "fundraiseup"
click at [446, 191] on div "← Return to /applysquad Mailslurp Inbox Job Search Builder Gabriel Wilensky Use…" at bounding box center [784, 103] width 690 height 580
click at [803, 315] on div "Head of Product" at bounding box center [771, 319] width 209 height 14
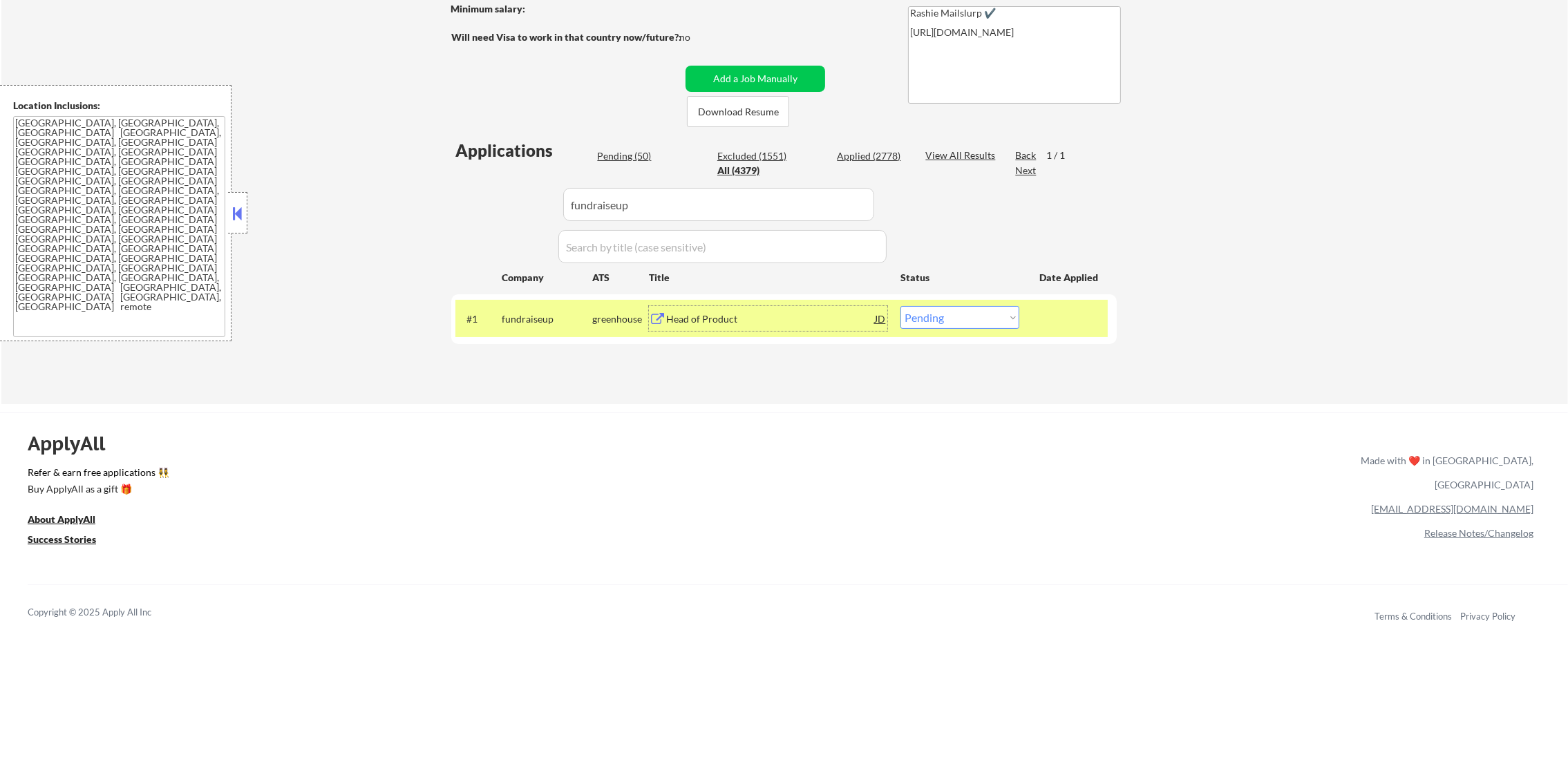
click at [980, 329] on div "#1 fundraiseup greenhouse Head of Product JD warning_amber Choose an option... …" at bounding box center [781, 319] width 653 height 37
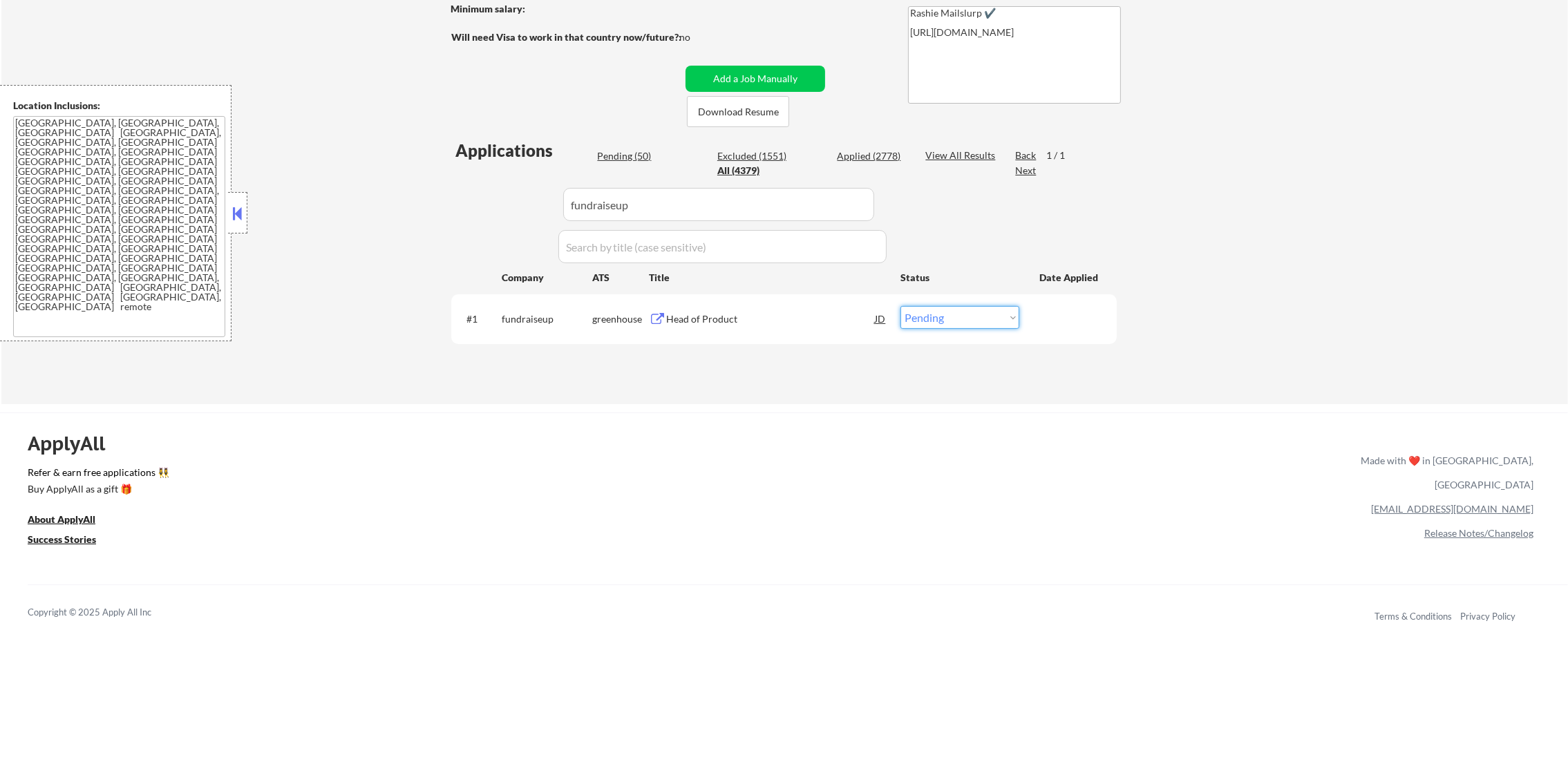
click at [981, 319] on select "Choose an option... Pending Applied Excluded (Questions) Excluded (Expired) Exc…" at bounding box center [960, 318] width 119 height 23
click at [900, 306] on select "Choose an option... Pending Applied Excluded (Questions) Excluded (Expired) Exc…" at bounding box center [960, 318] width 119 height 23
paste input "revefi"
drag, startPoint x: 648, startPoint y: 204, endPoint x: 419, endPoint y: 209, distance: 229.1
click at [419, 209] on div "← Return to /applysquad Mailslurp Inbox Job Search Builder Gabriel Wilensky Use…" at bounding box center [784, 109] width 1567 height 591
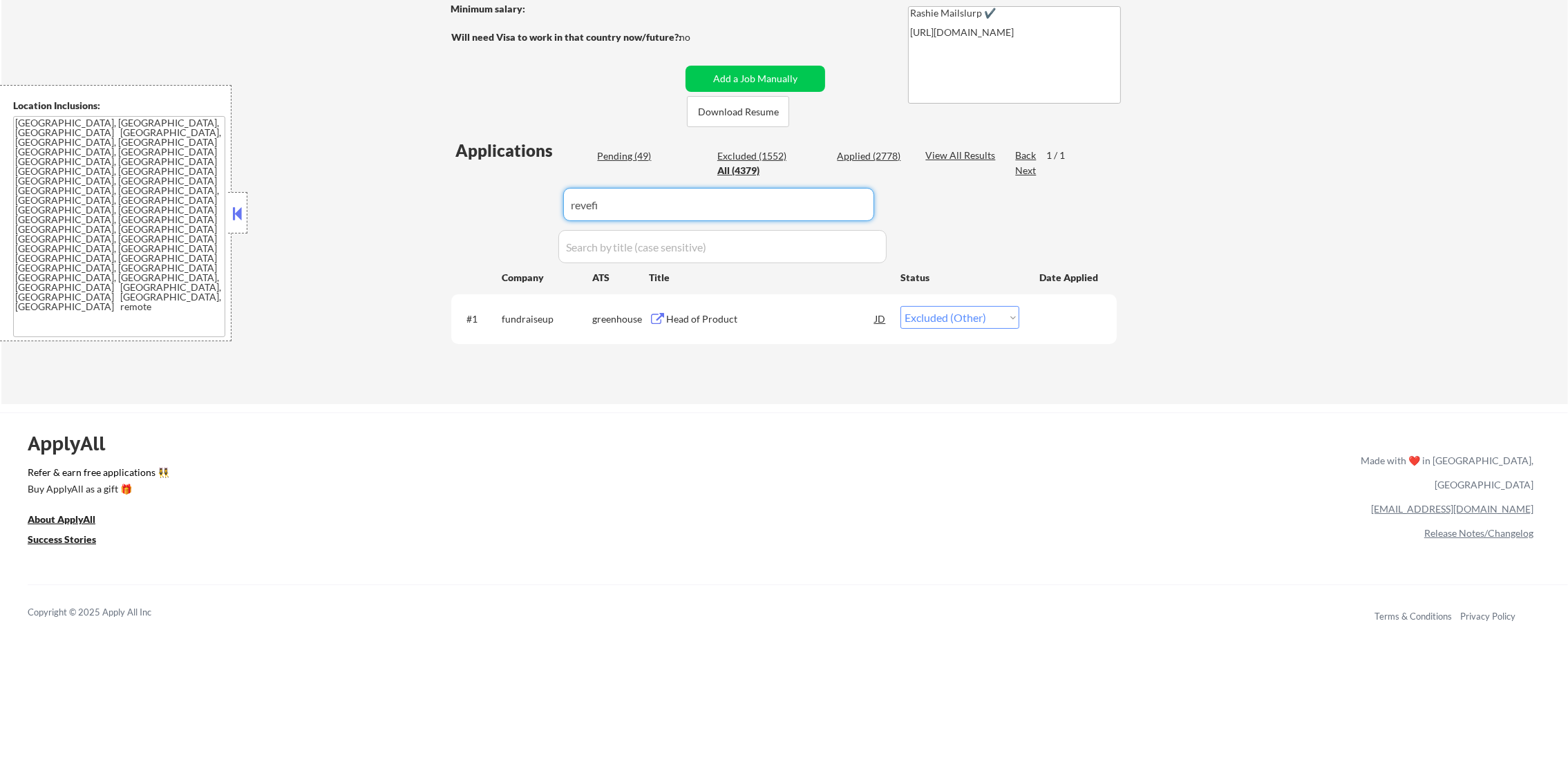
click at [419, 209] on div "← Return to /applysquad Mailslurp Inbox Job Search Builder Gabriel Wilensky Use…" at bounding box center [784, 109] width 1567 height 591
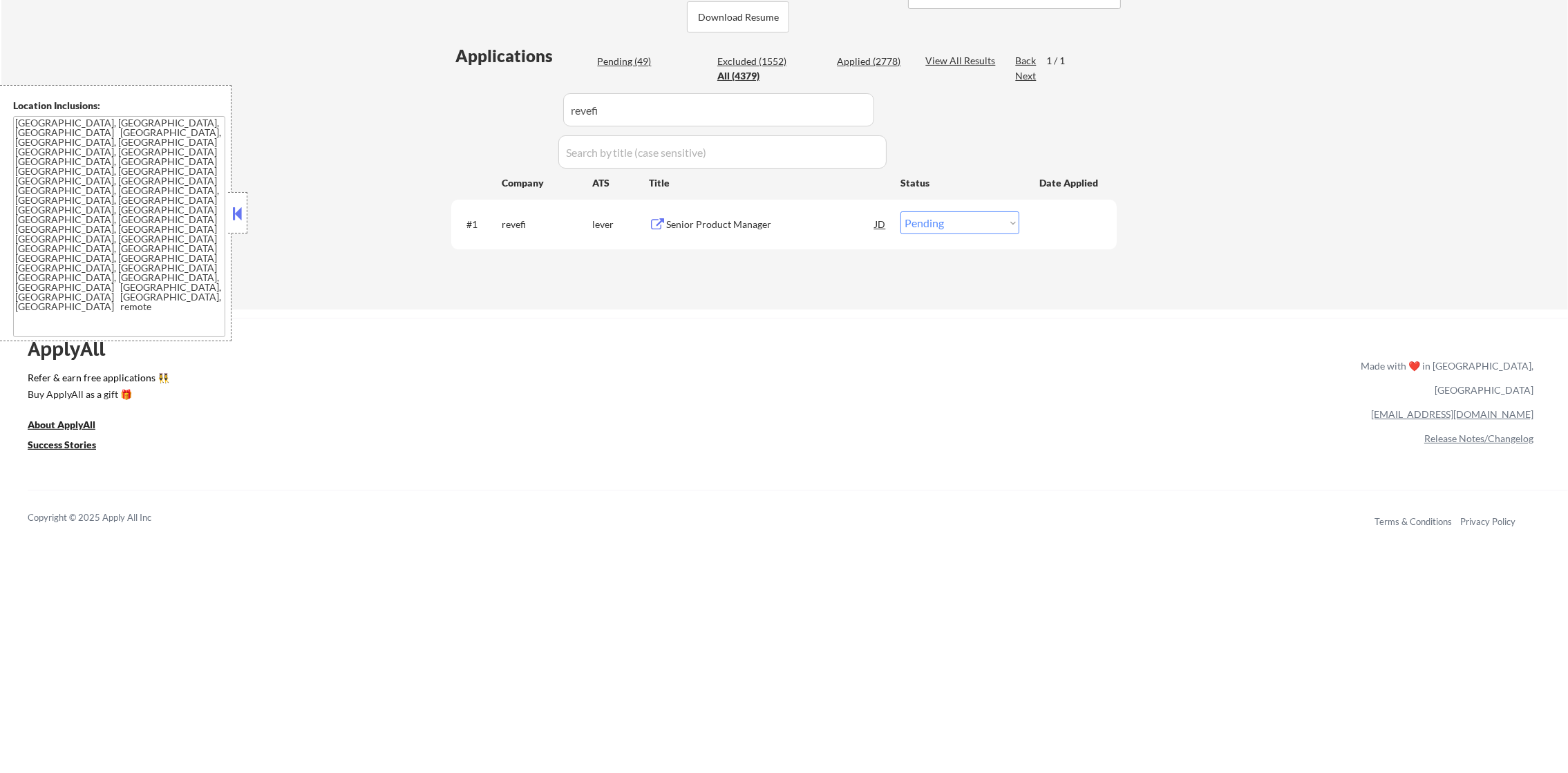
scroll to position [346, 0]
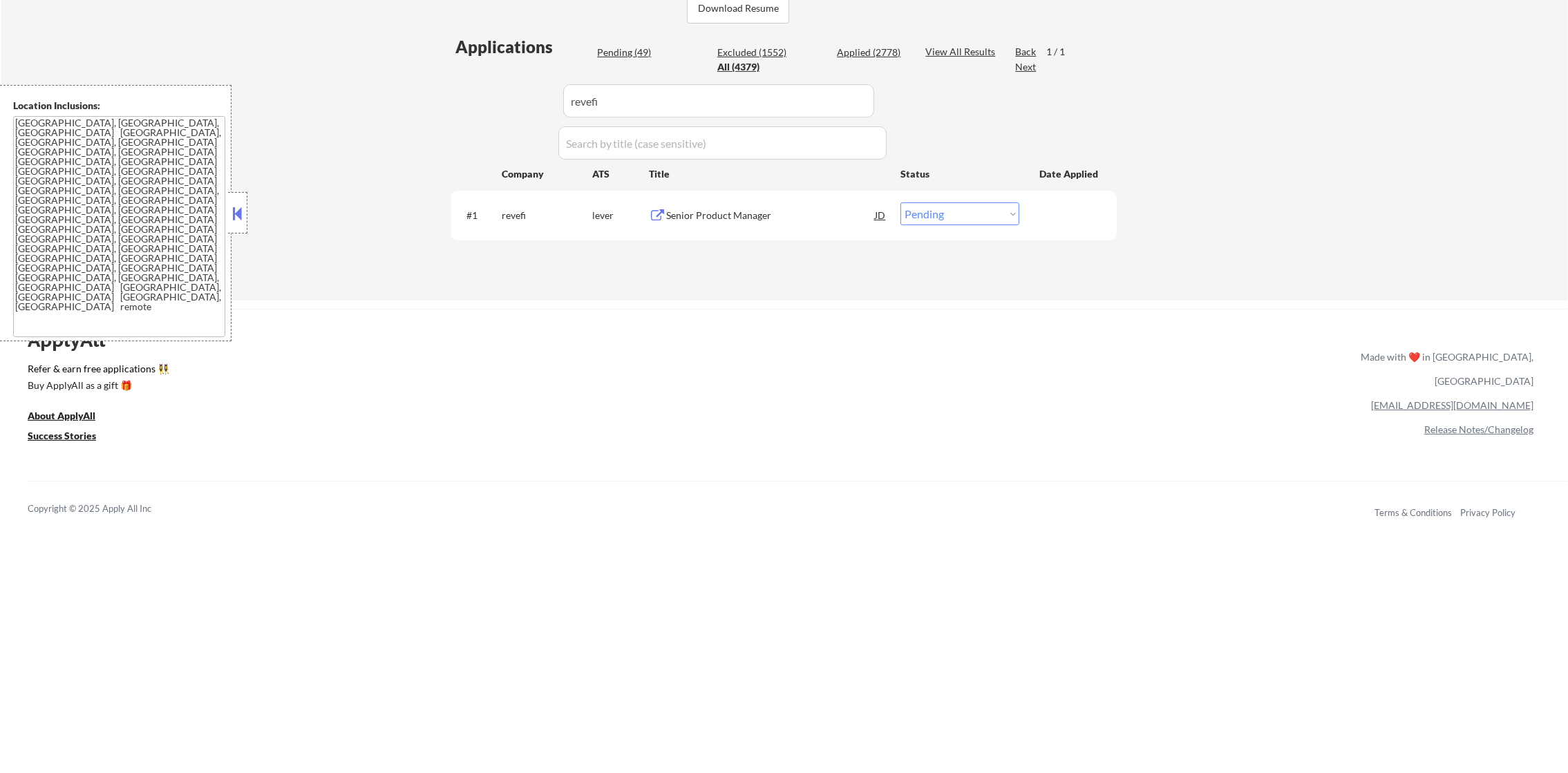
click at [743, 217] on div "Senior Product Manager" at bounding box center [771, 215] width 209 height 14
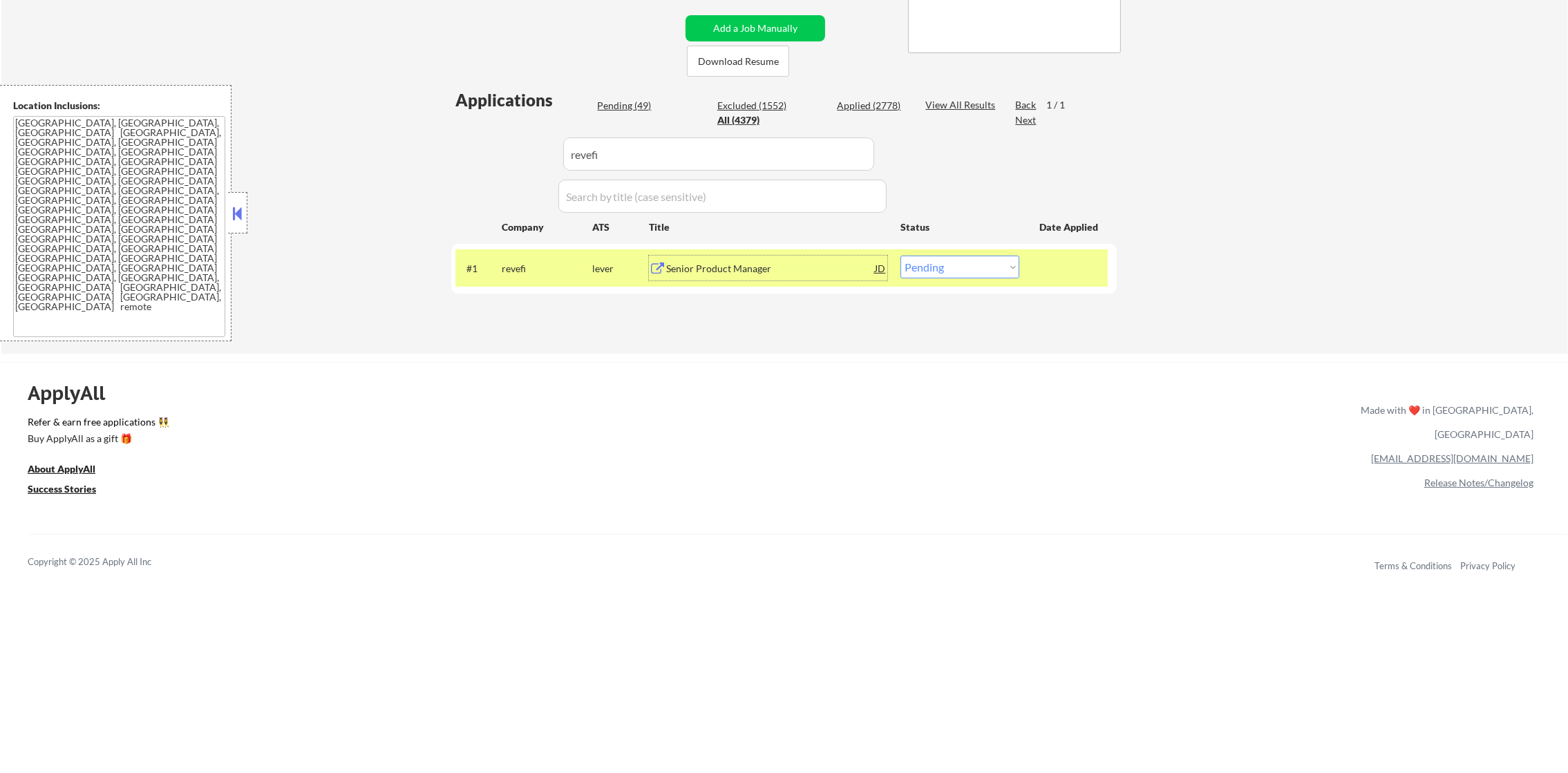
scroll to position [138, 0]
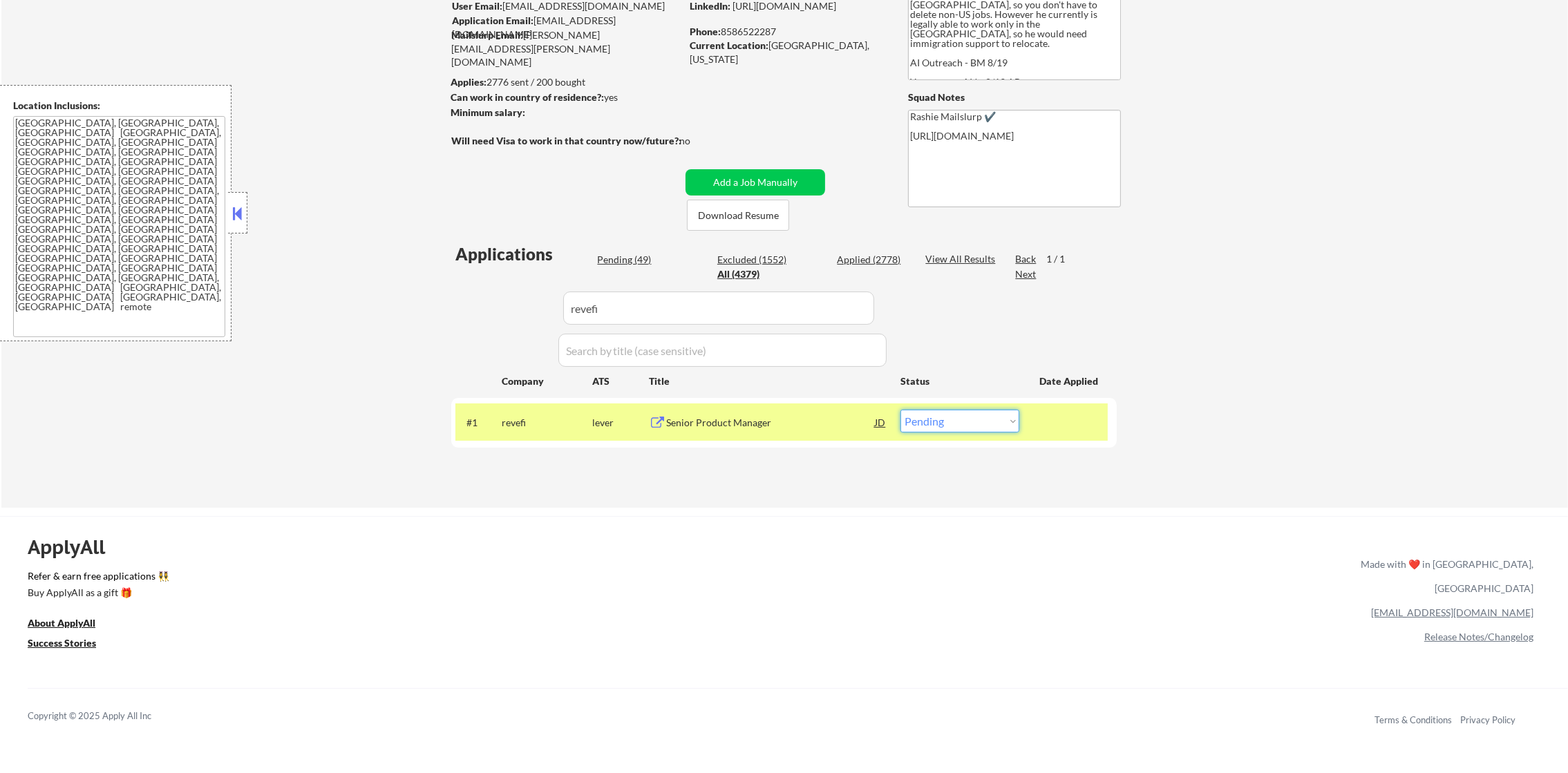
click at [955, 419] on select "Choose an option... Pending Applied Excluded (Questions) Excluded (Expired) Exc…" at bounding box center [960, 422] width 119 height 23
click at [900, 410] on select "Choose an option... Pending Applied Excluded (Questions) Excluded (Expired) Exc…" at bounding box center [960, 422] width 119 height 23
drag, startPoint x: 607, startPoint y: 316, endPoint x: 415, endPoint y: 322, distance: 192.1
click at [428, 322] on div "← Return to /applysquad Mailslurp Inbox Job Search Builder Gabriel Wilensky Use…" at bounding box center [784, 213] width 1567 height 591
paste input "leantaas"
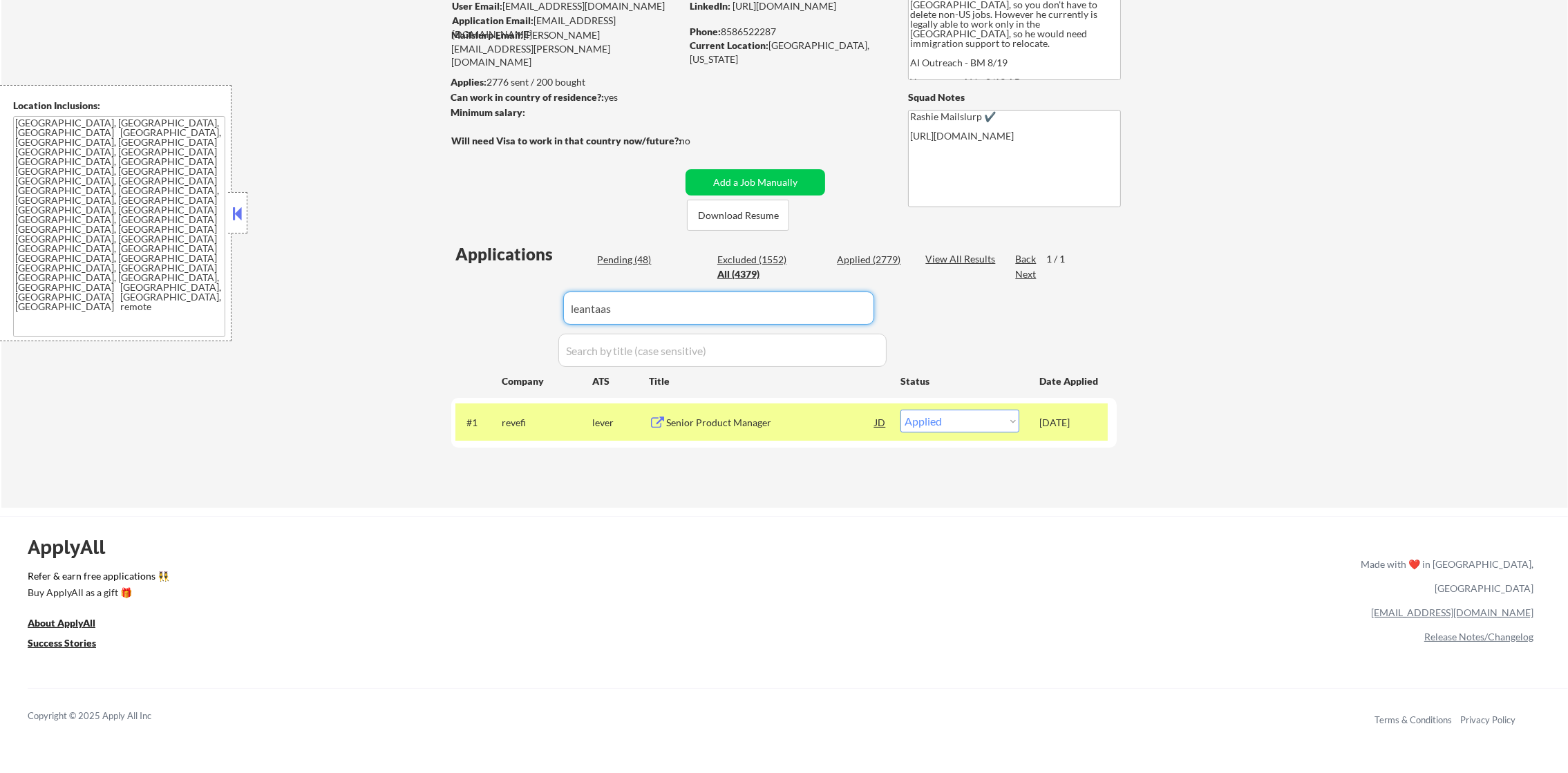
click at [414, 322] on div "← Return to /applysquad Mailslurp Inbox Job Search Builder Gabriel Wilensky Use…" at bounding box center [784, 213] width 1567 height 591
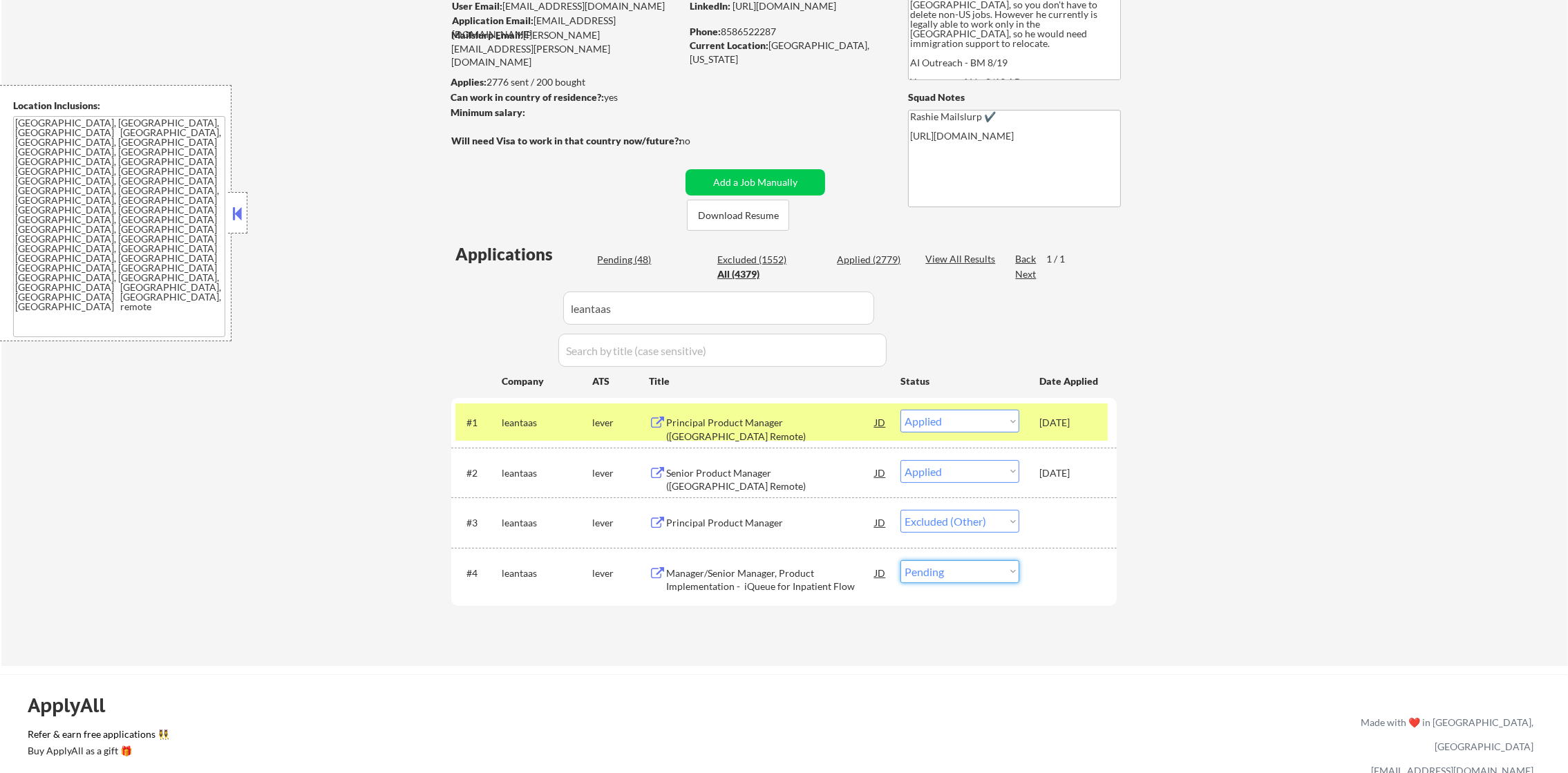
drag, startPoint x: 951, startPoint y: 570, endPoint x: 939, endPoint y: 603, distance: 35.1
click at [951, 570] on select "Choose an option... Pending Applied Excluded (Questions) Excluded (Expired) Exc…" at bounding box center [960, 572] width 119 height 23
click at [900, 560] on select "Choose an option... Pending Applied Excluded (Questions) Excluded (Expired) Exc…" at bounding box center [960, 572] width 119 height 23
click at [469, 414] on div "#1" at bounding box center [479, 422] width 24 height 15
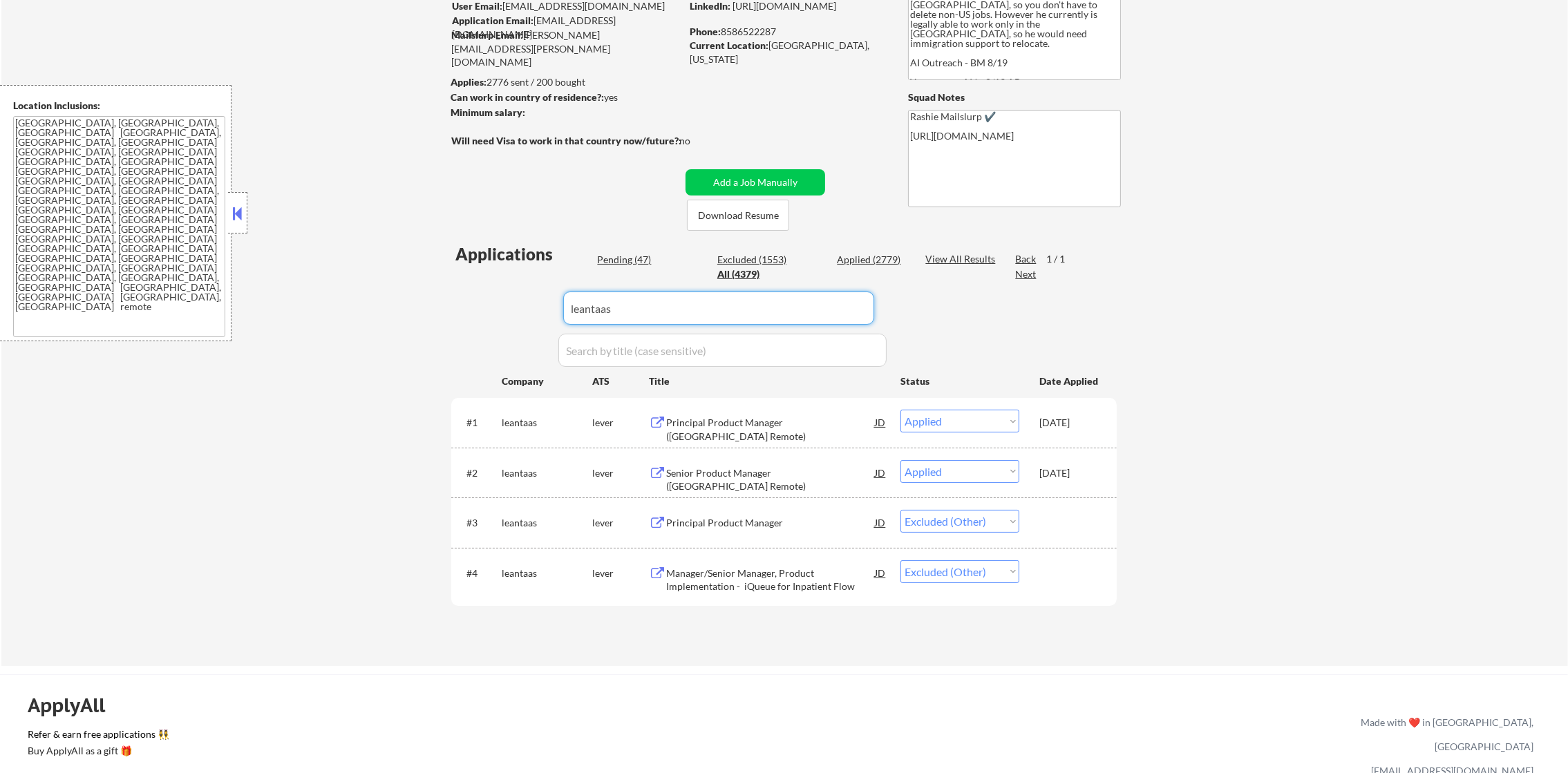
drag, startPoint x: 644, startPoint y: 299, endPoint x: 474, endPoint y: 304, distance: 170.1
click at [475, 304] on div "Applications Pending (47) Excluded (1553) Applied (2779) All (4379) View All Re…" at bounding box center [784, 441] width 666 height 397
paste input "ionq"
click at [473, 304] on div "Applications Pending (47) Excluded (1553) Applied (2779) All (4379) View All Re…" at bounding box center [784, 441] width 666 height 397
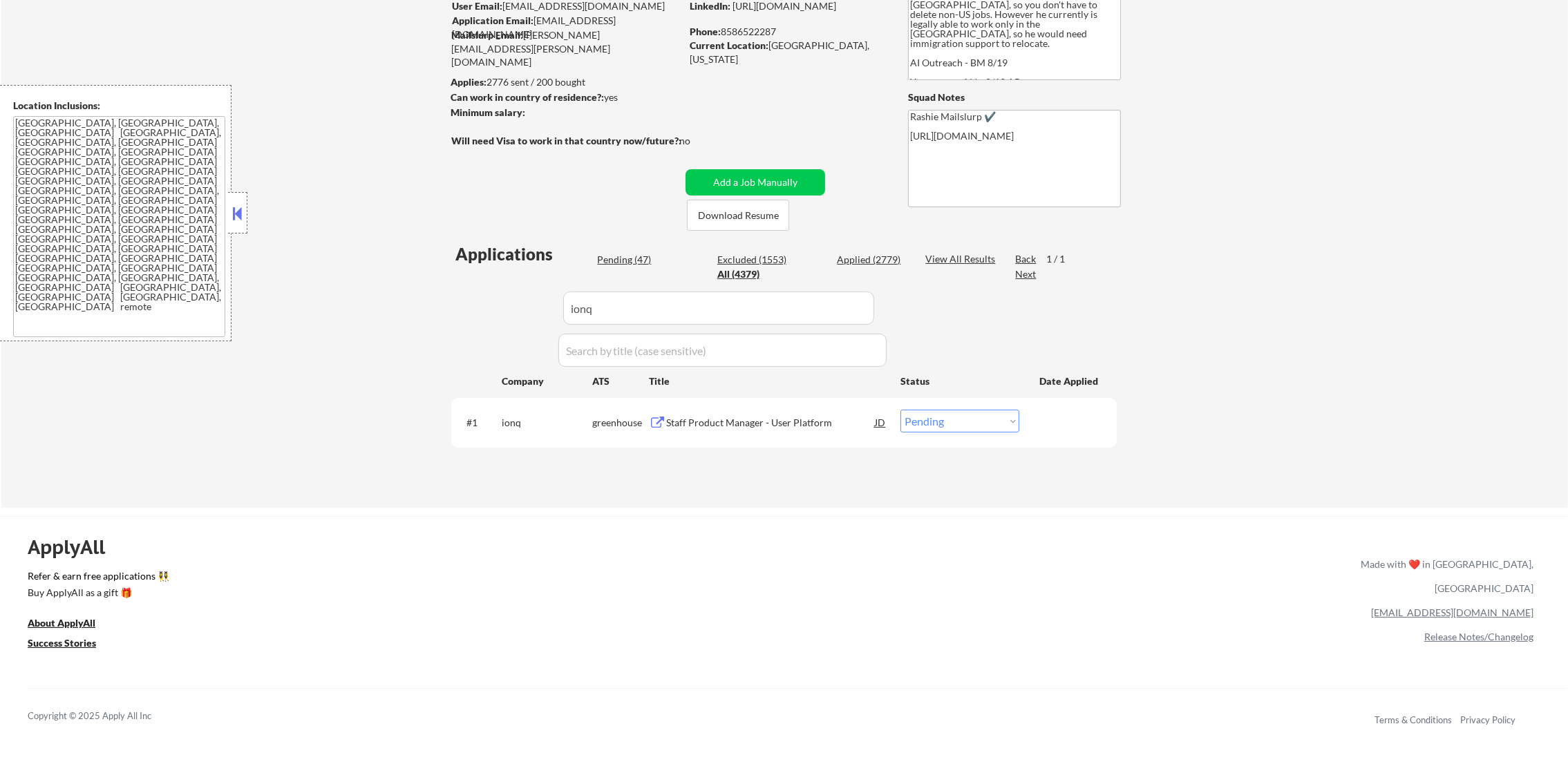
click at [747, 412] on div "Staff Product Manager - User Platform" at bounding box center [771, 422] width 209 height 25
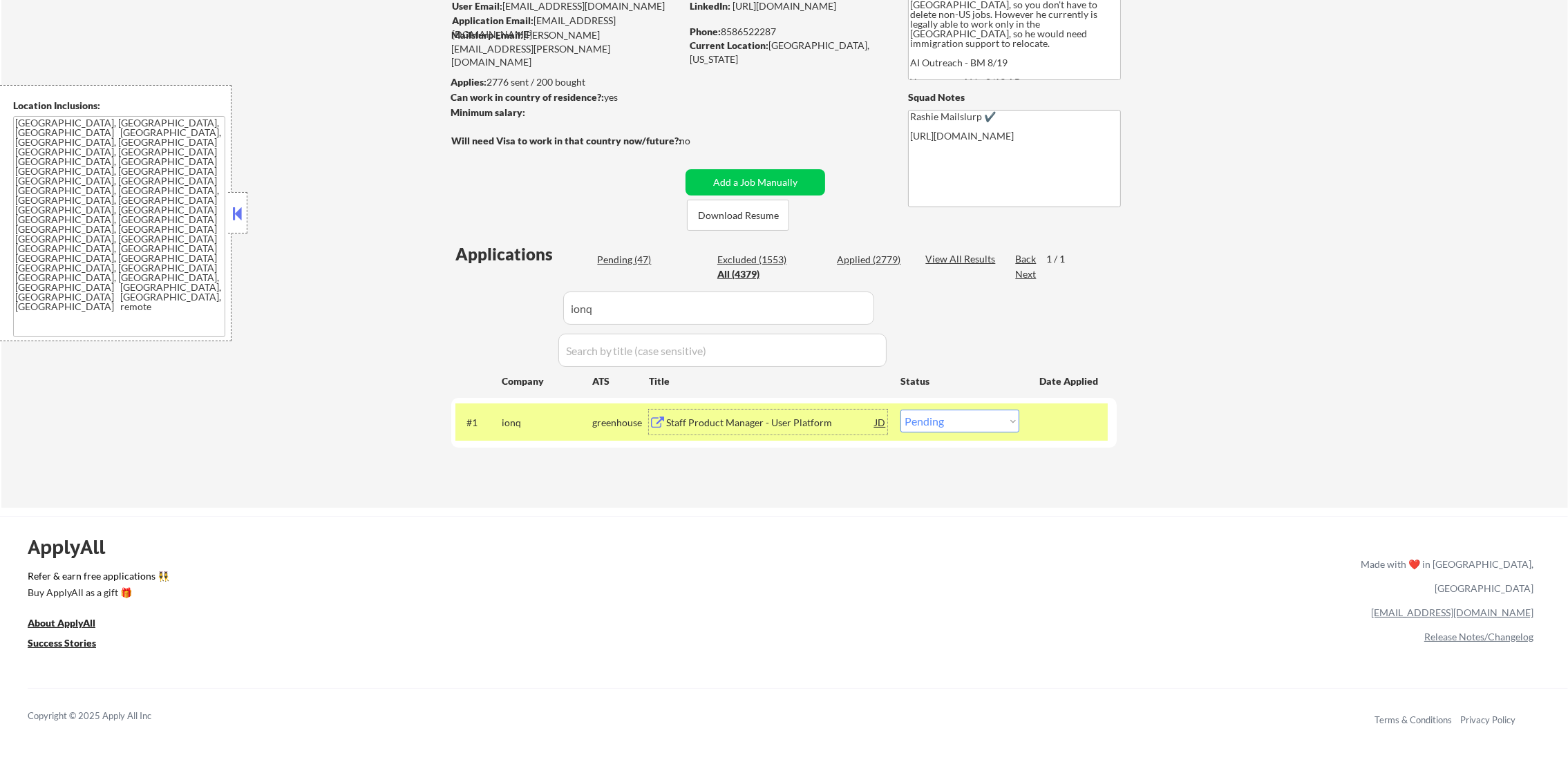
click at [950, 420] on select "Choose an option... Pending Applied Excluded (Questions) Excluded (Expired) Exc…" at bounding box center [960, 422] width 119 height 23
click at [900, 410] on select "Choose an option... Pending Applied Excluded (Questions) Excluded (Expired) Exc…" at bounding box center [960, 422] width 119 height 23
click at [524, 432] on div "ionq" at bounding box center [547, 422] width 90 height 25
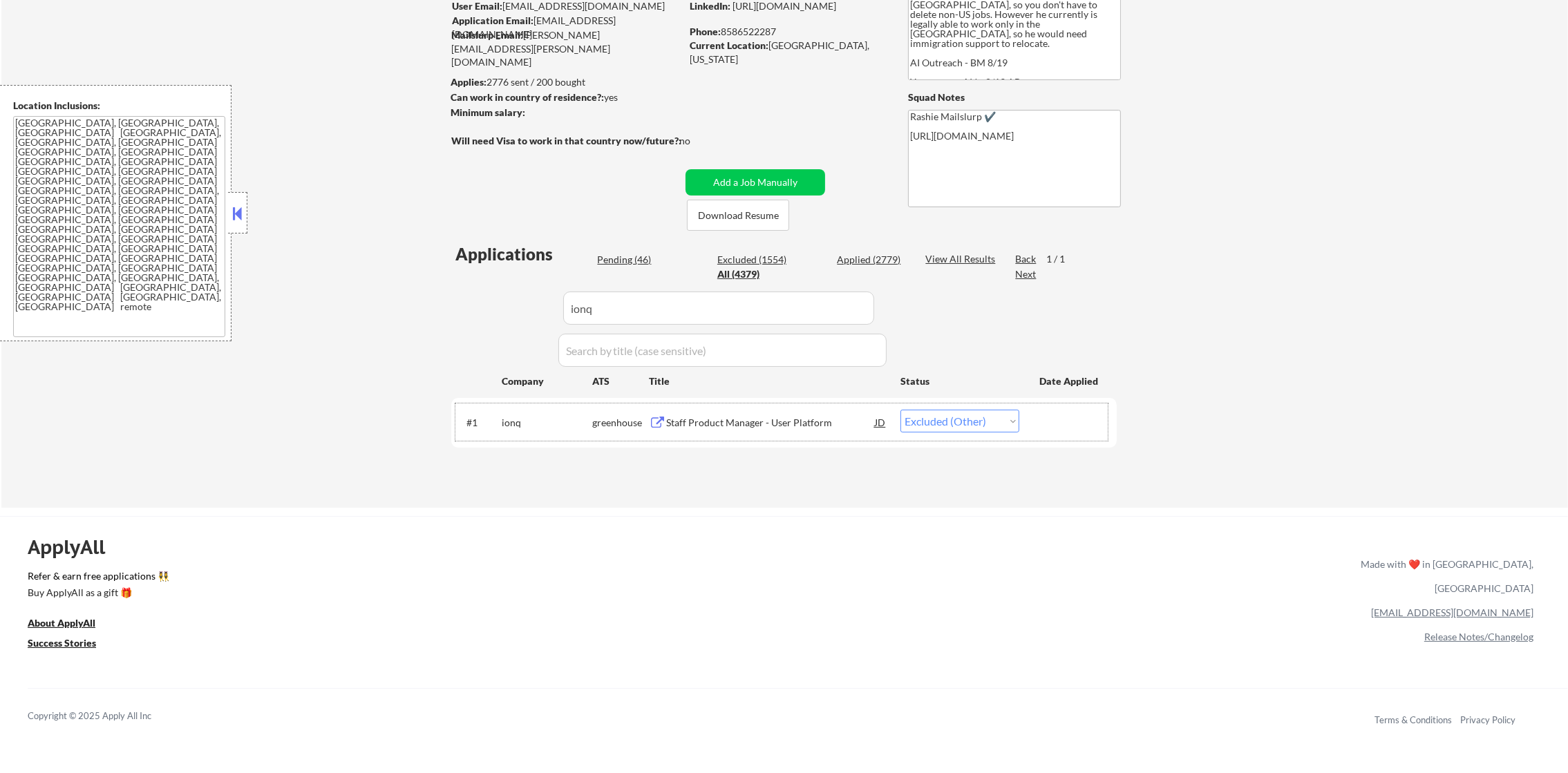
paste input "fullscript"
drag, startPoint x: 608, startPoint y: 313, endPoint x: 383, endPoint y: 296, distance: 225.6
click at [388, 295] on div "← Return to /applysquad Mailslurp Inbox Job Search Builder Gabriel Wilensky Use…" at bounding box center [784, 213] width 1567 height 591
click at [360, 298] on div "← Return to /applysquad Mailslurp Inbox Job Search Builder Gabriel Wilensky Use…" at bounding box center [784, 213] width 1567 height 591
click at [703, 422] on div "Senior Product Manager - Diagnostics" at bounding box center [771, 422] width 209 height 14
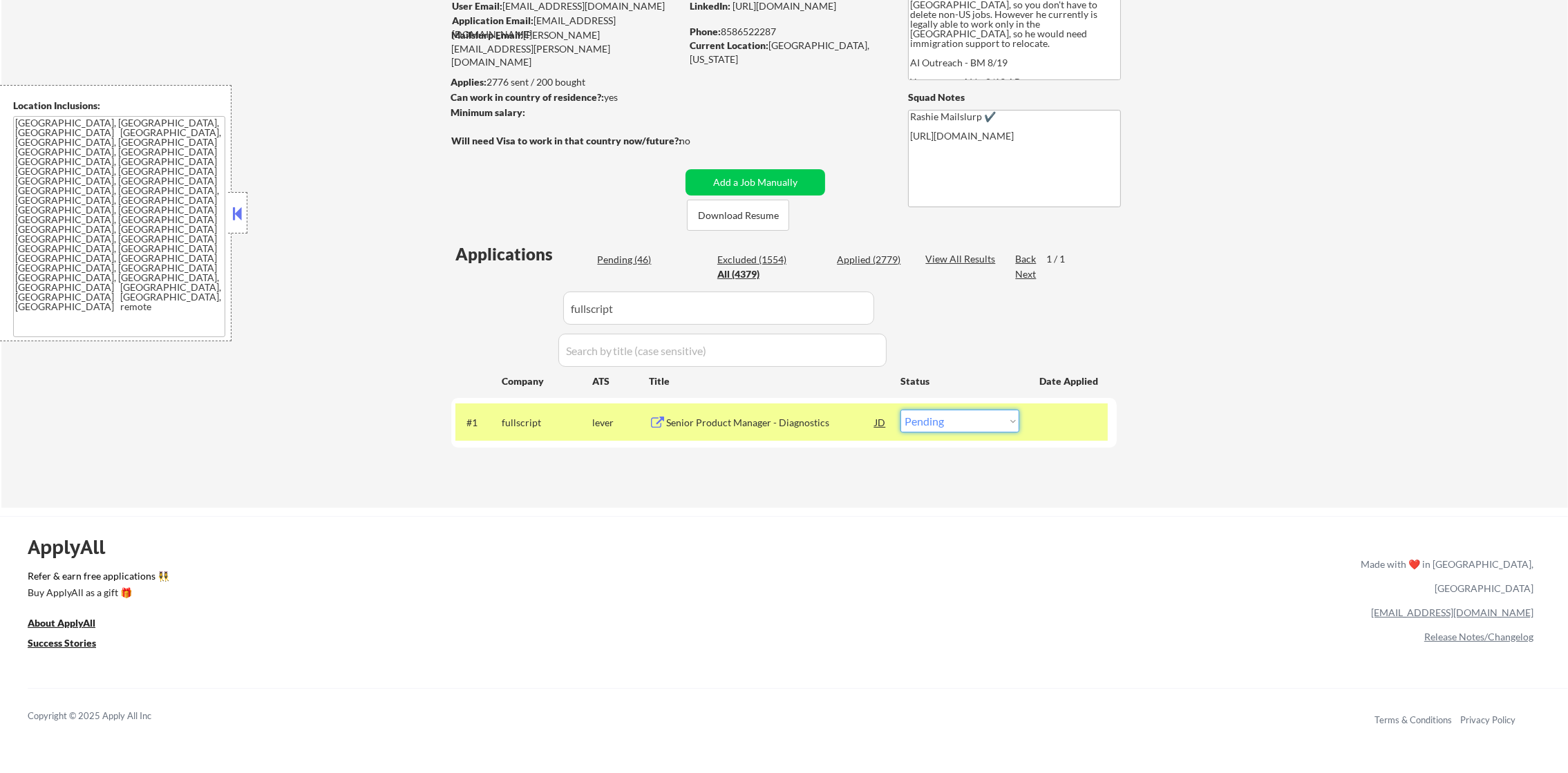
drag, startPoint x: 948, startPoint y: 414, endPoint x: 945, endPoint y: 422, distance: 8.5
click at [946, 419] on select "Choose an option... Pending Applied Excluded (Questions) Excluded (Expired) Exc…" at bounding box center [960, 422] width 119 height 23
click at [900, 410] on select "Choose an option... Pending Applied Excluded (Questions) Excluded (Expired) Exc…" at bounding box center [960, 422] width 119 height 23
click at [552, 418] on div "fullscript" at bounding box center [547, 422] width 90 height 14
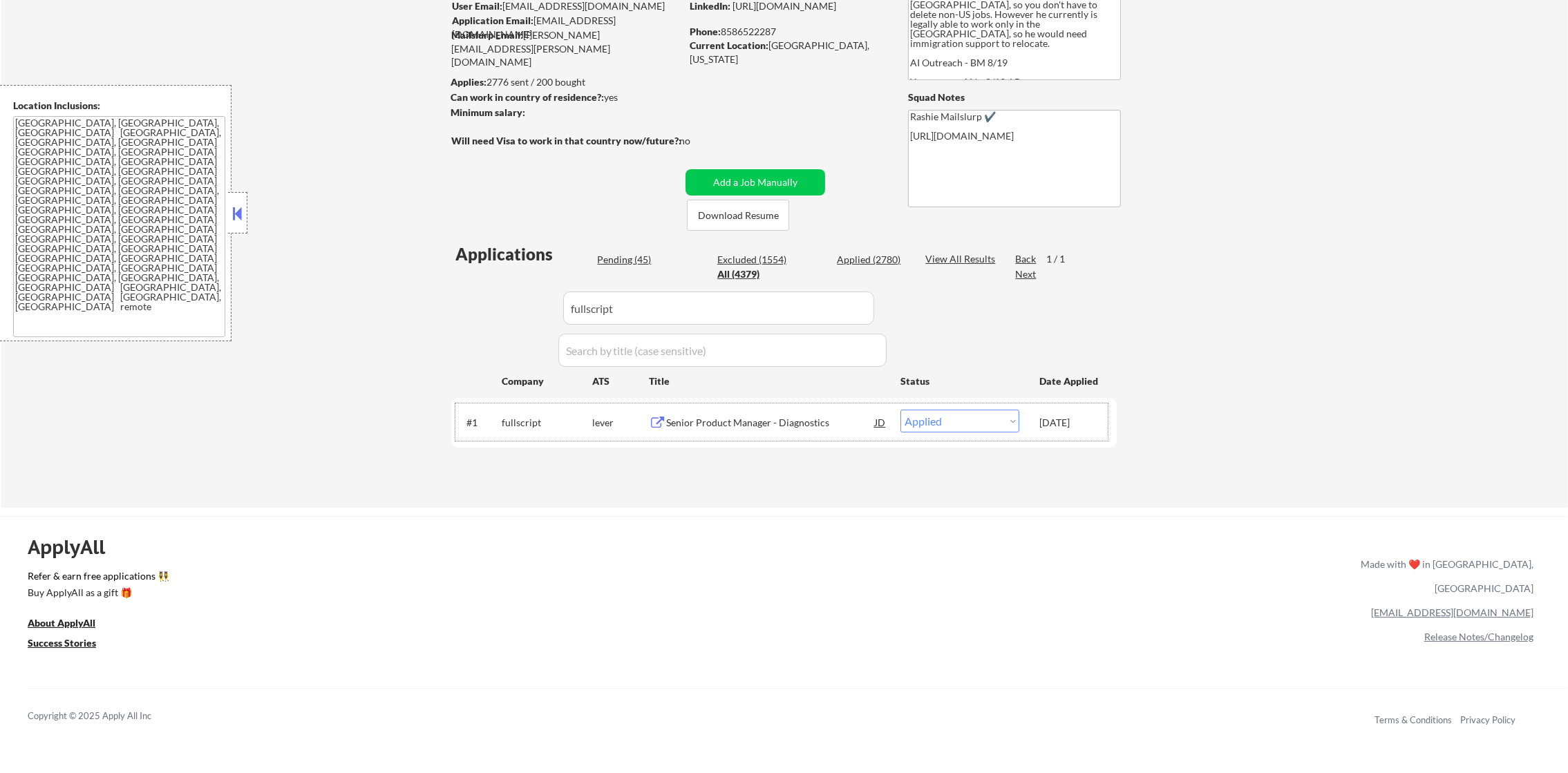
drag, startPoint x: 633, startPoint y: 311, endPoint x: 291, endPoint y: 278, distance: 343.6
click at [291, 278] on div "← Return to /applysquad Mailslurp Inbox Job Search Builder Gabriel Wilensky Use…" at bounding box center [784, 213] width 1567 height 591
paste input "clarifyhealth"
click at [291, 278] on div "← Return to /applysquad Mailslurp Inbox Job Search Builder Gabriel Wilensky Use…" at bounding box center [784, 213] width 1567 height 591
click at [762, 410] on div "Director of Product Management" at bounding box center [771, 422] width 209 height 25
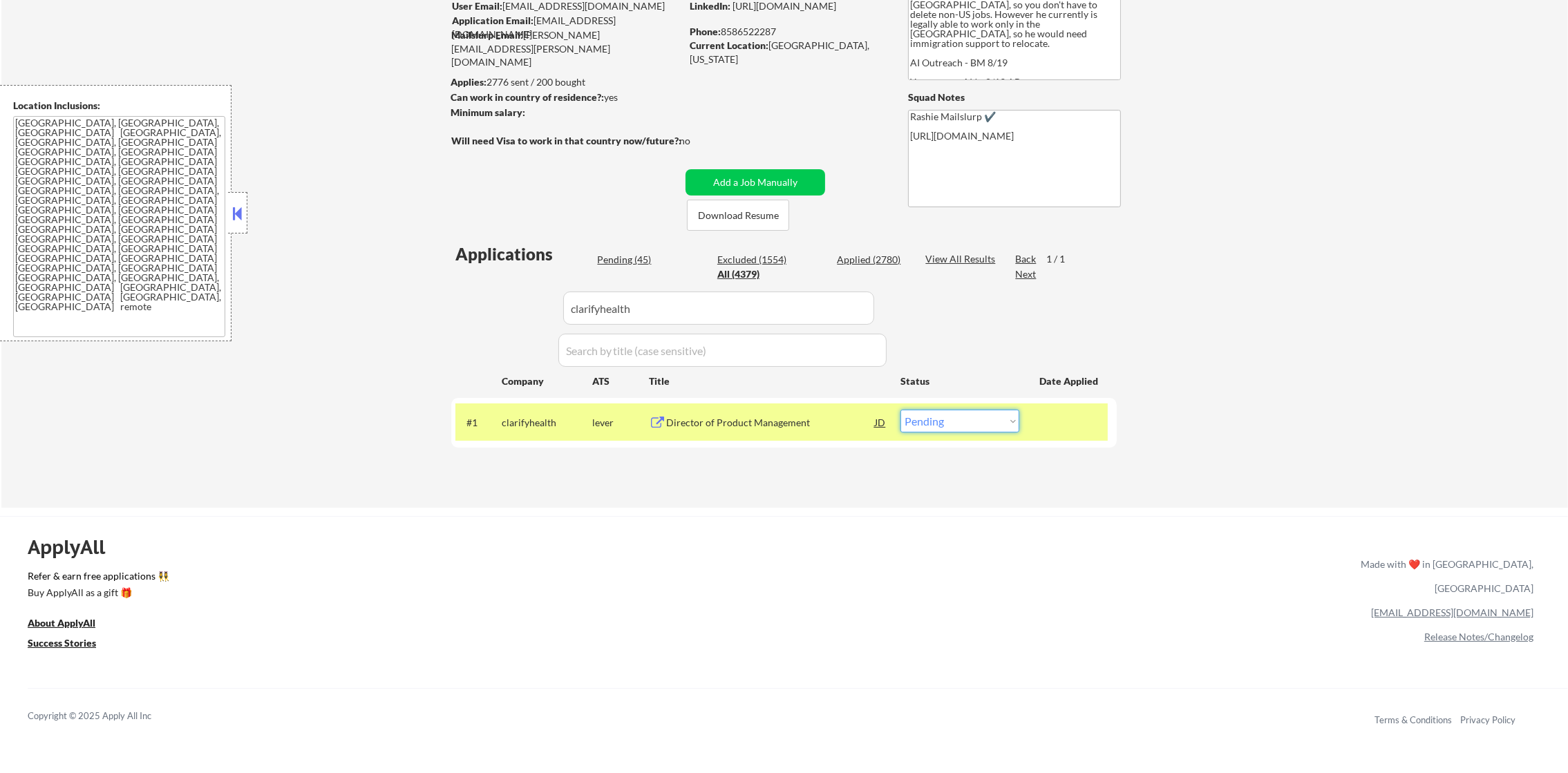
drag, startPoint x: 963, startPoint y: 420, endPoint x: 960, endPoint y: 432, distance: 12.4
click at [963, 422] on select "Choose an option... Pending Applied Excluded (Questions) Excluded (Expired) Exc…" at bounding box center [960, 422] width 119 height 23
click at [900, 410] on select "Choose an option... Pending Applied Excluded (Questions) Excluded (Expired) Exc…" at bounding box center [960, 422] width 119 height 23
click at [557, 424] on div "clarifyhealth" at bounding box center [547, 422] width 90 height 14
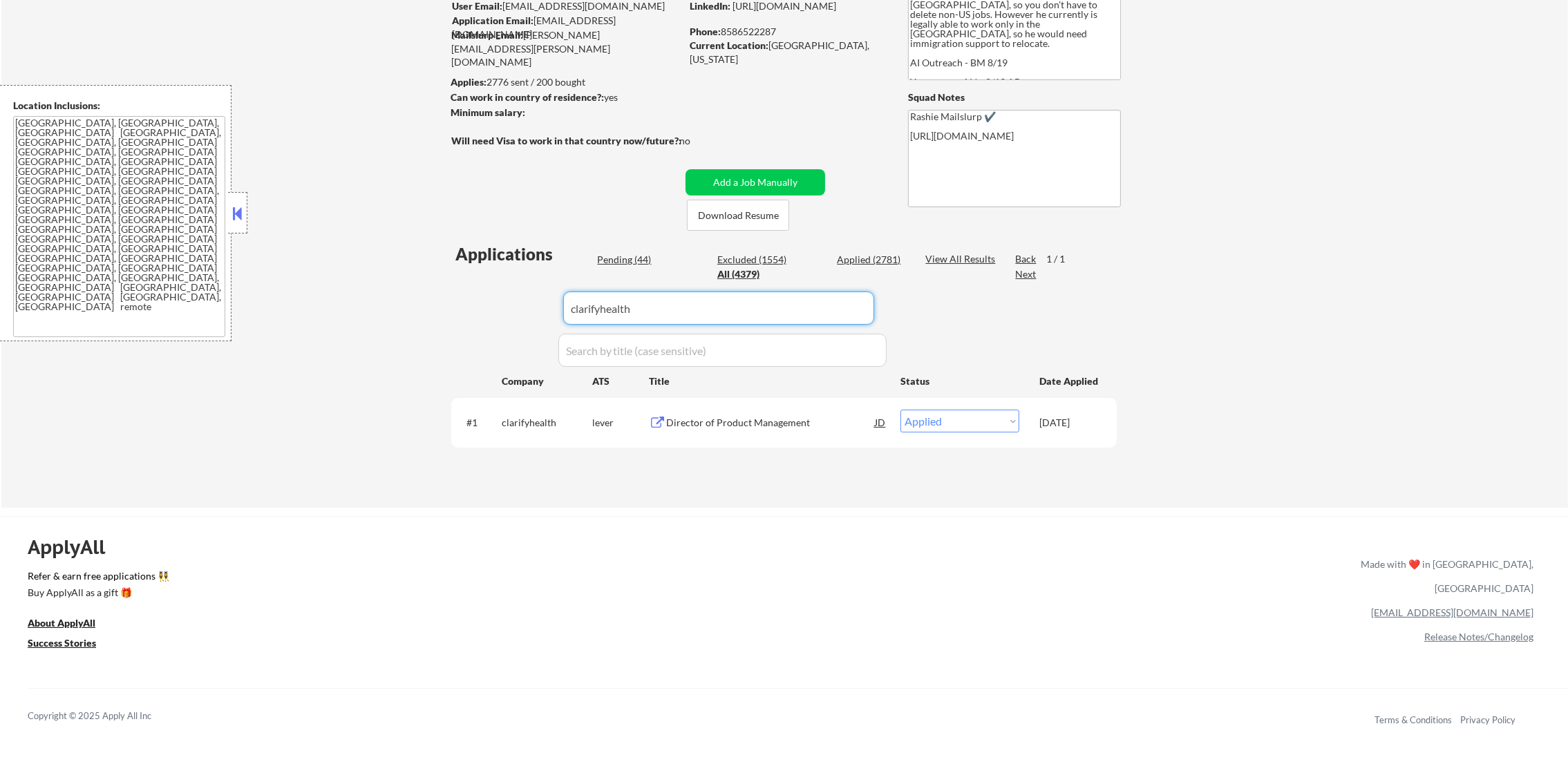
drag, startPoint x: 662, startPoint y: 285, endPoint x: 482, endPoint y: 265, distance: 181.1
click at [482, 265] on div "Applications Pending (44) Excluded (1554) Applied (2781) All (4379) View All Re…" at bounding box center [784, 361] width 666 height 238
paste input "veeamsoftware"
click at [482, 265] on div "Applications" at bounding box center [523, 257] width 137 height 21
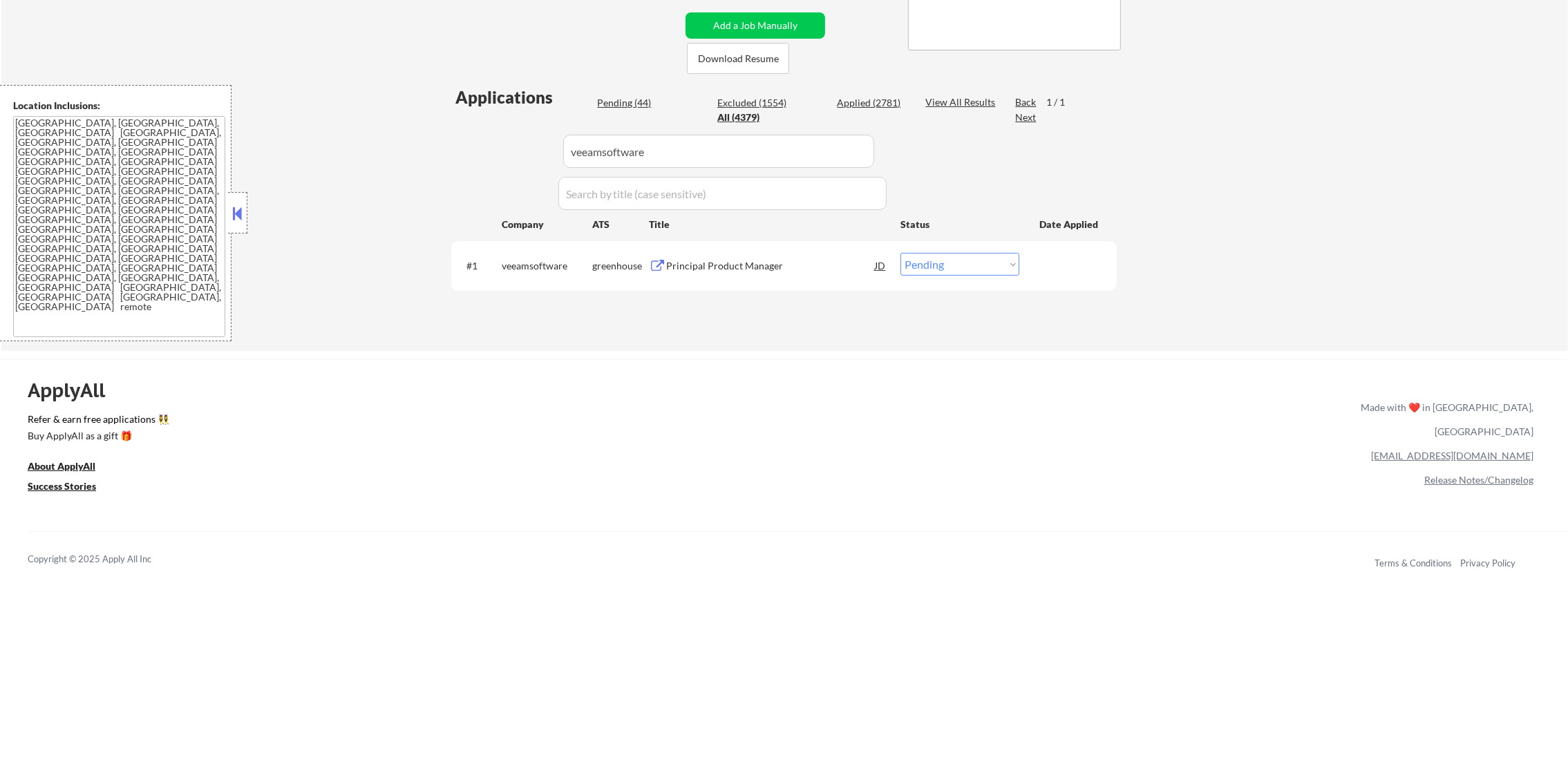
scroll to position [311, 0]
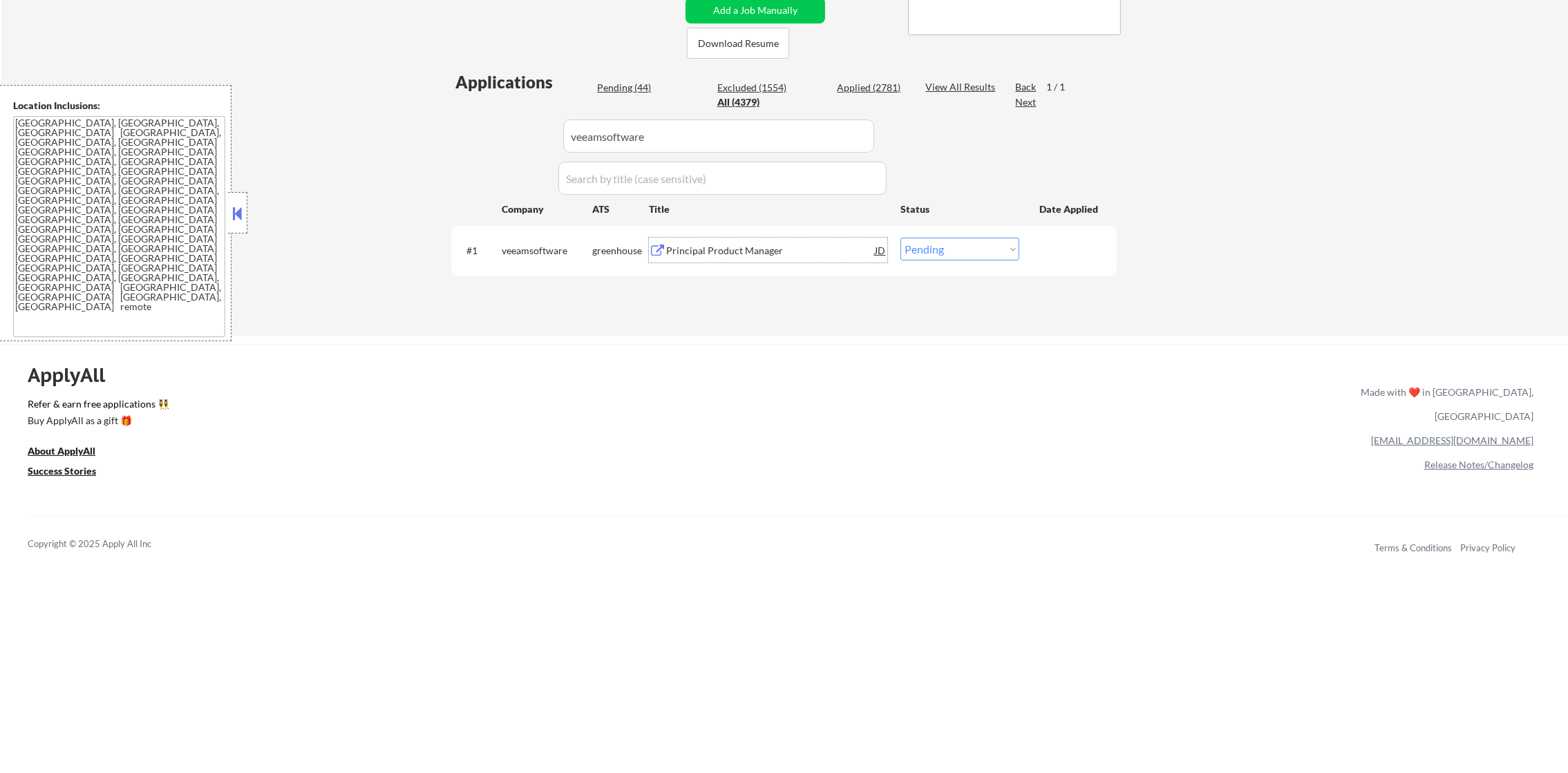
click at [776, 245] on div "Principal Product Manager" at bounding box center [771, 251] width 209 height 14
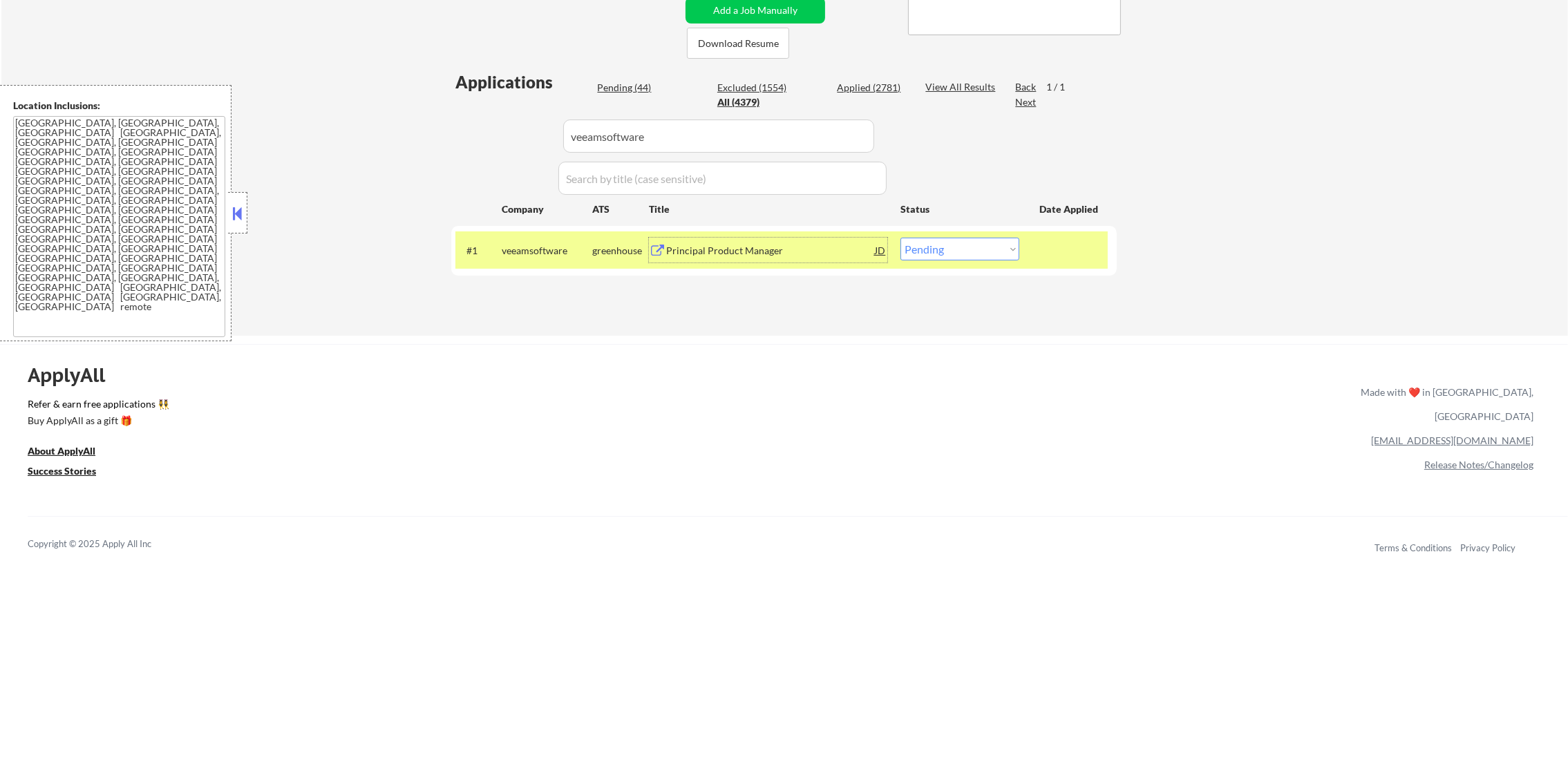
drag, startPoint x: 975, startPoint y: 245, endPoint x: 973, endPoint y: 253, distance: 8.2
click at [973, 245] on select "Choose an option... Pending Applied Excluded (Questions) Excluded (Expired) Exc…" at bounding box center [960, 249] width 119 height 23
click at [900, 238] on select "Choose an option... Pending Applied Excluded (Questions) Excluded (Expired) Exc…" at bounding box center [960, 249] width 119 height 23
click at [529, 261] on div "veeamsoftware" at bounding box center [547, 250] width 90 height 25
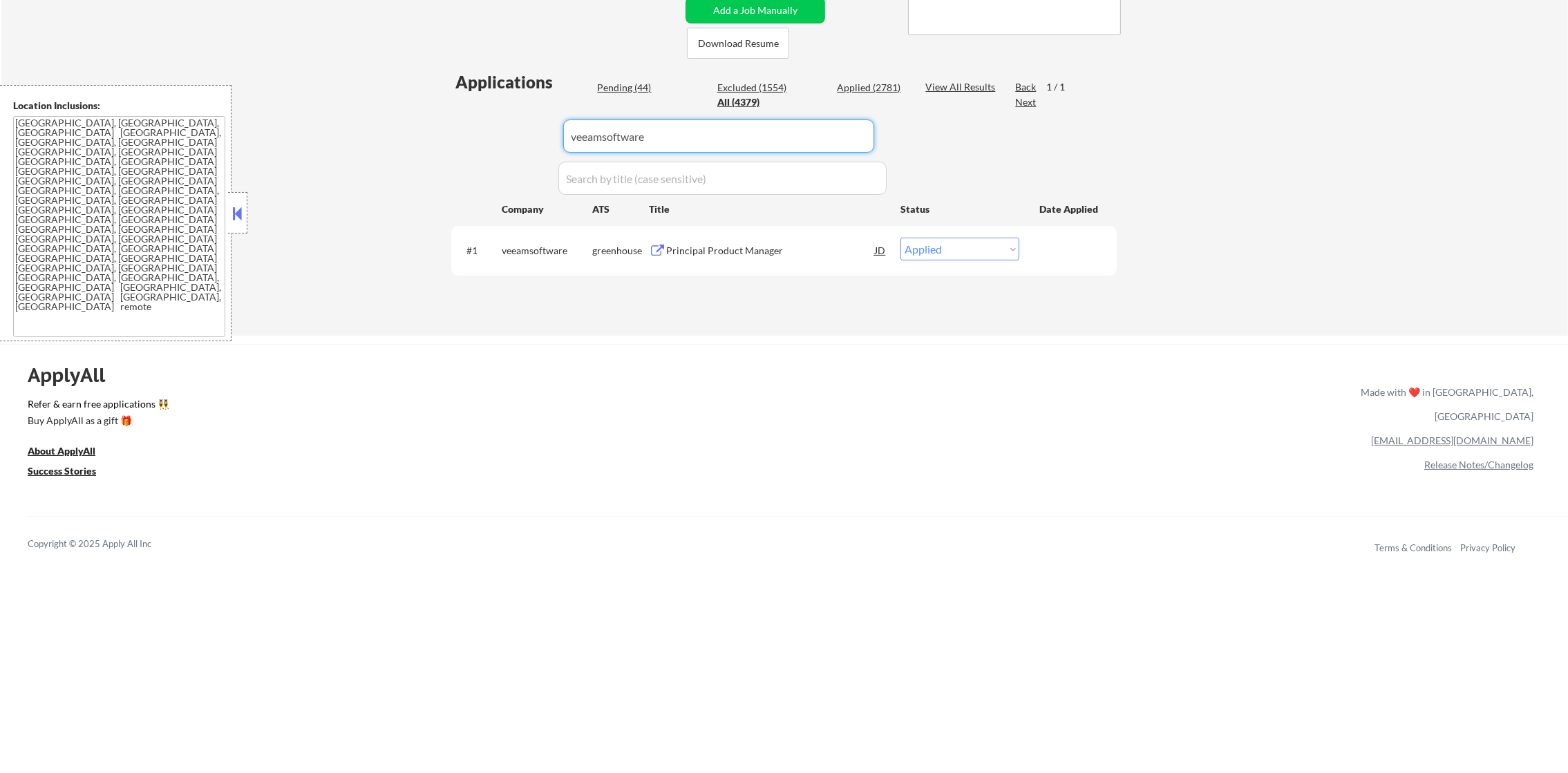
drag, startPoint x: 645, startPoint y: 140, endPoint x: 474, endPoint y: 140, distance: 171.0
click at [504, 140] on div "Applications Pending (44) Excluded (1554) Applied (2781) All (4379) View All Re…" at bounding box center [784, 189] width 666 height 238
paste input "webflow"
click at [463, 140] on div "Applications Pending (44) Excluded (1554) Applied (2781) All (4379) View All Re…" at bounding box center [784, 189] width 666 height 238
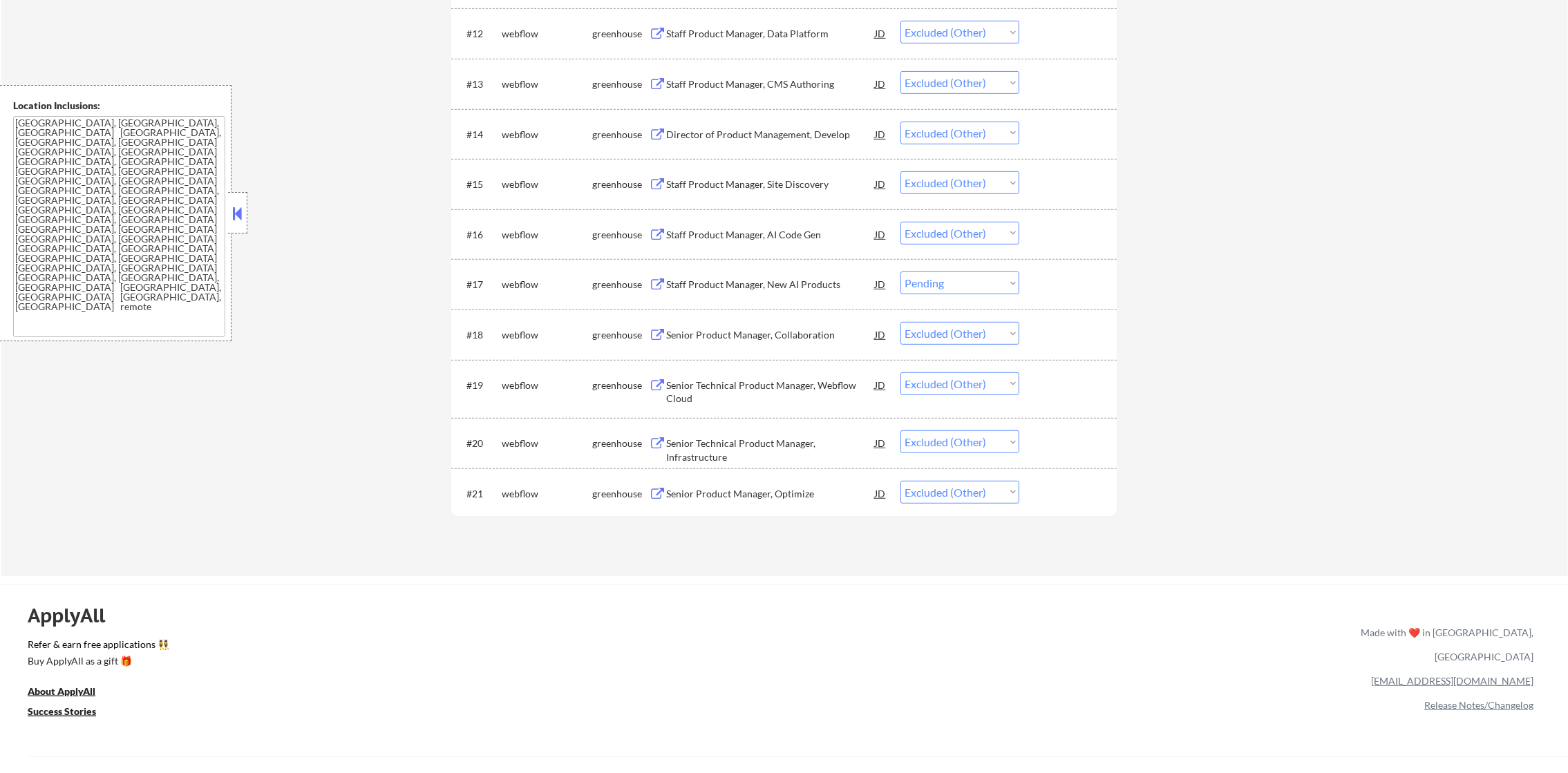
scroll to position [1139, 0]
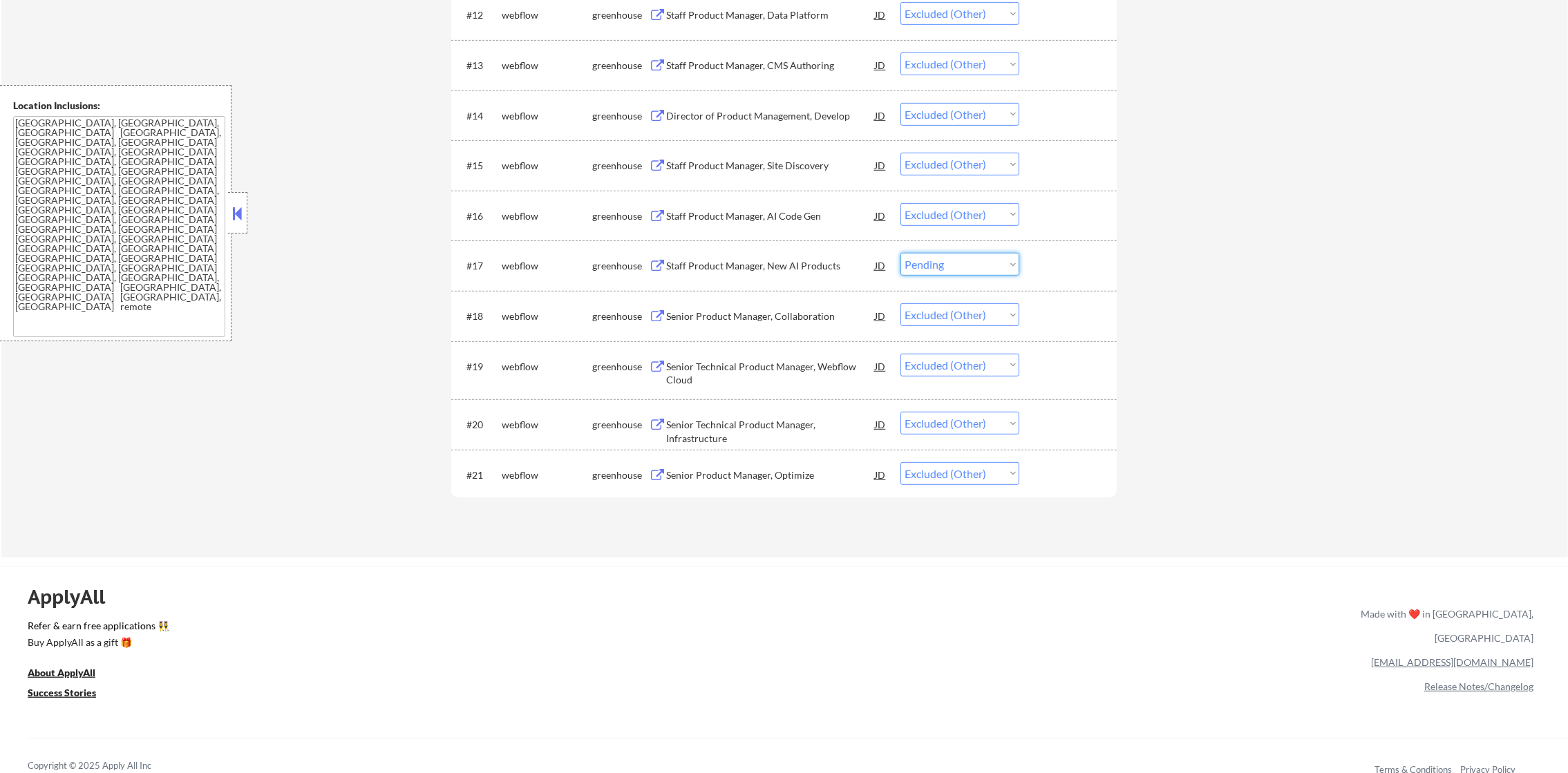
click at [985, 260] on select "Choose an option... Pending Applied Excluded (Questions) Excluded (Expired) Exc…" at bounding box center [960, 264] width 119 height 23
click at [900, 253] on select "Choose an option... Pending Applied Excluded (Questions) Excluded (Expired) Exc…" at bounding box center [960, 264] width 119 height 23
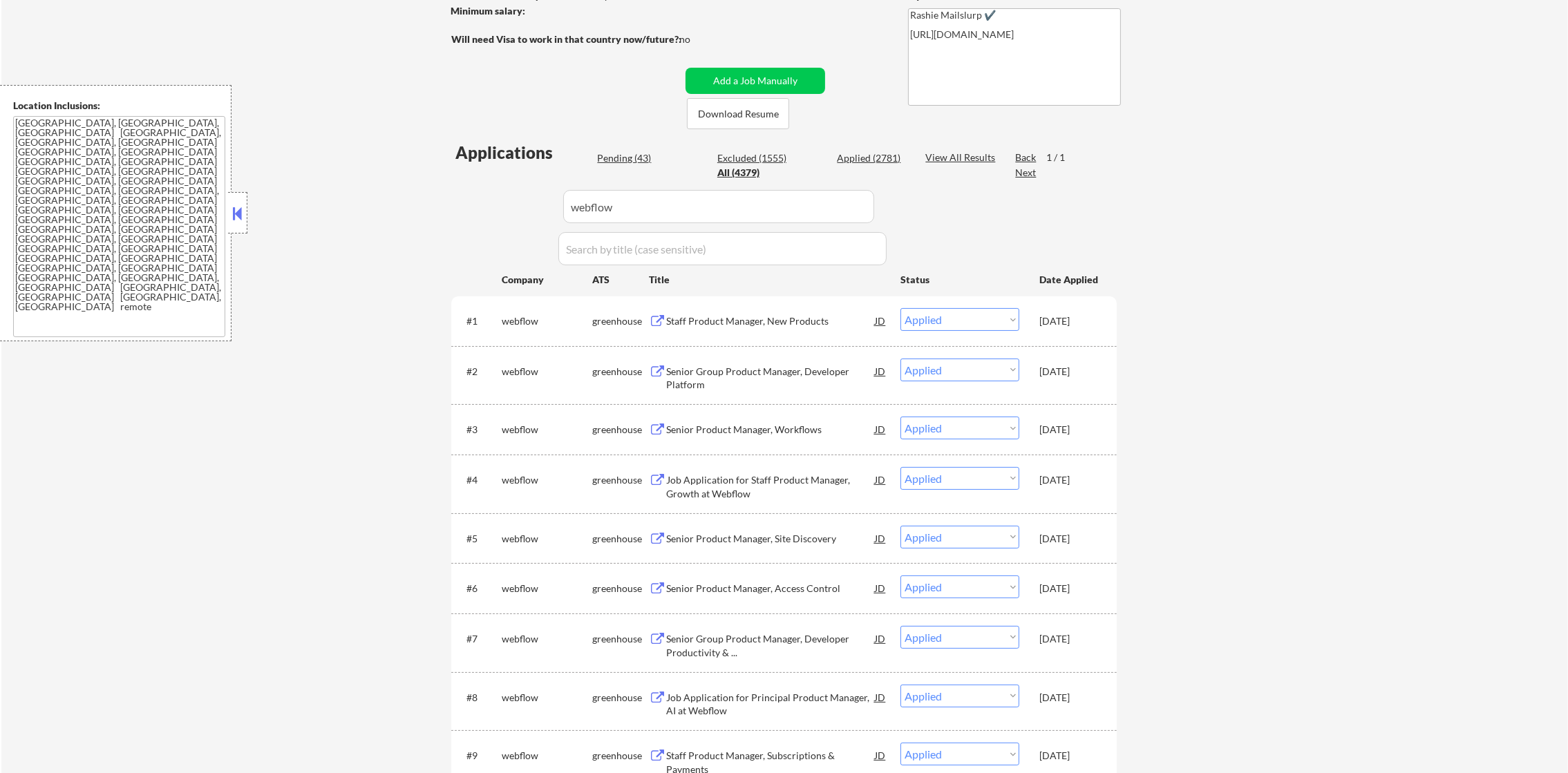
scroll to position [56, 0]
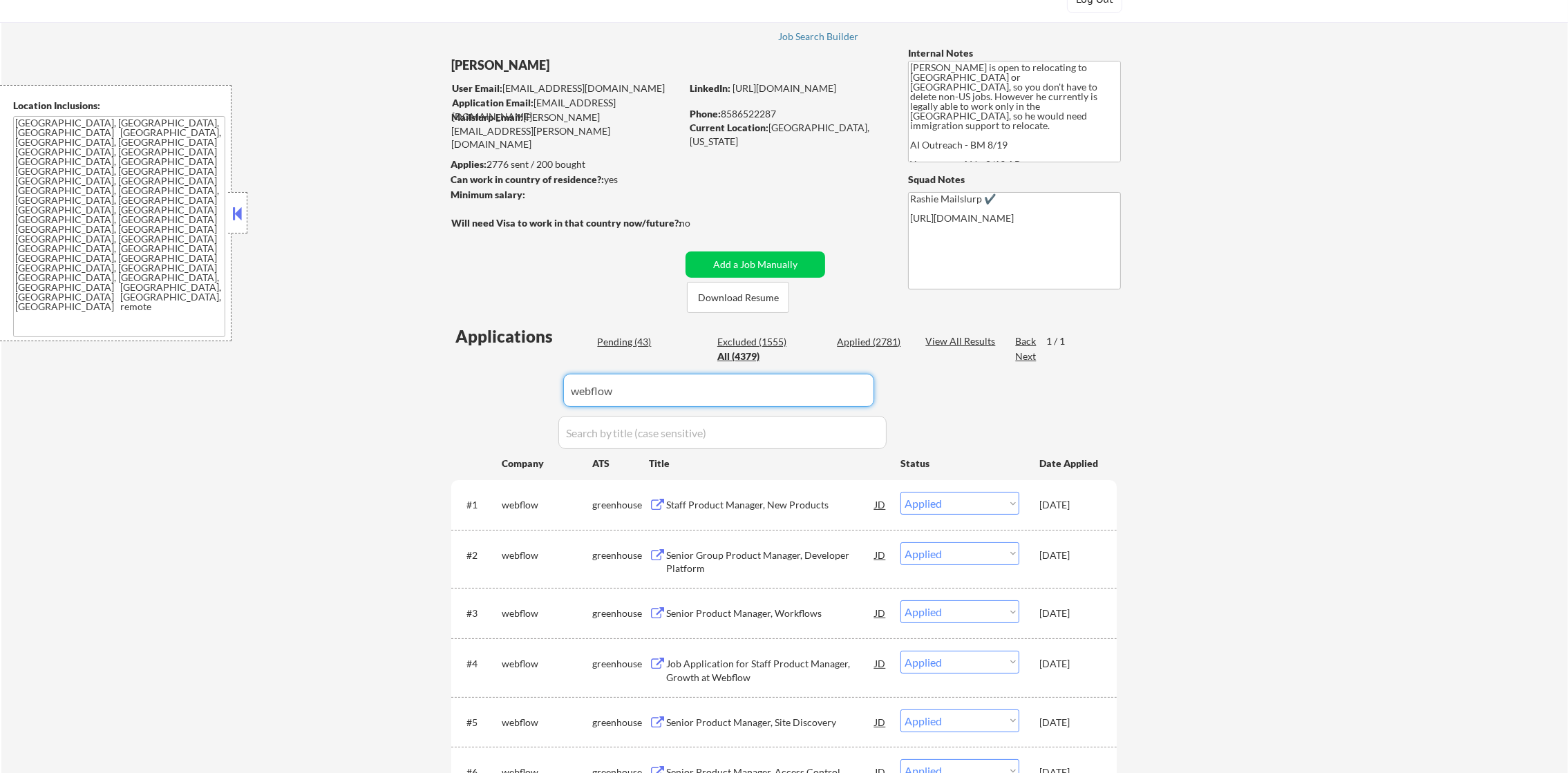
paste input "economicmodeling"
drag, startPoint x: 641, startPoint y: 376, endPoint x: 429, endPoint y: 359, distance: 212.7
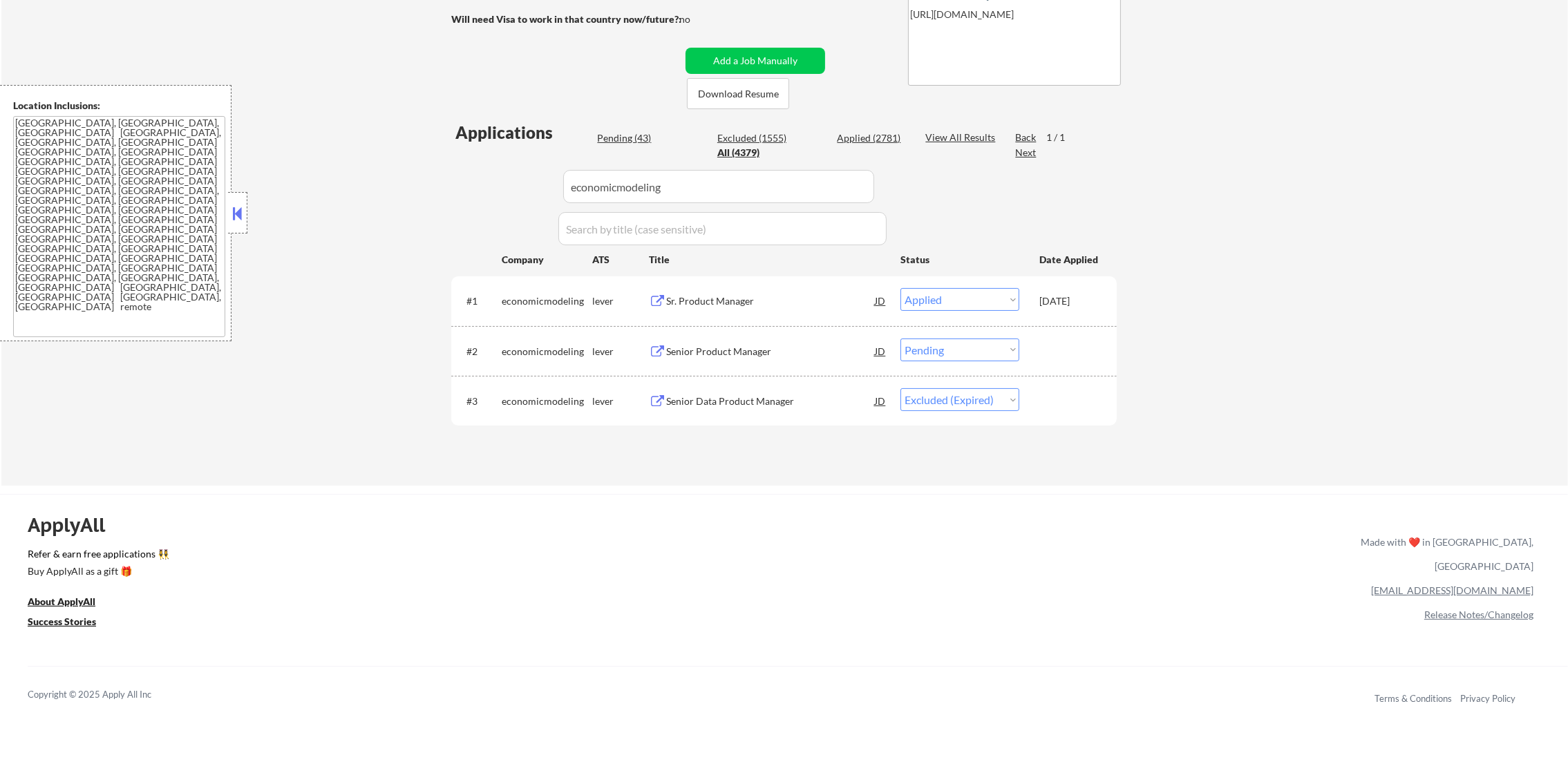
scroll to position [263, 0]
click at [736, 341] on div "Senior Product Manager" at bounding box center [771, 348] width 209 height 14
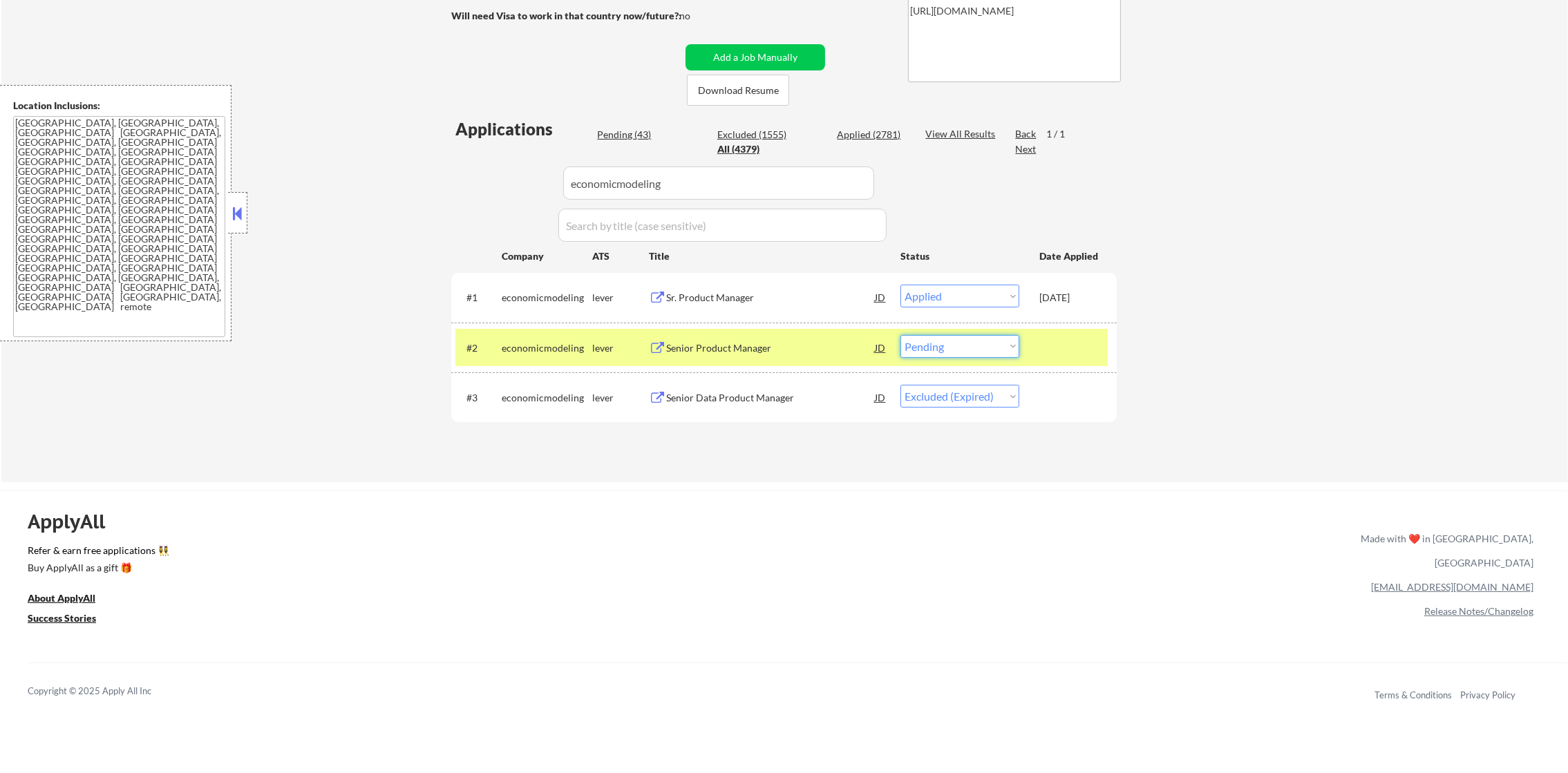
drag, startPoint x: 922, startPoint y: 346, endPoint x: 927, endPoint y: 358, distance: 13.0
click at [922, 347] on select "Choose an option... Pending Applied Excluded (Questions) Excluded (Expired) Exc…" at bounding box center [960, 346] width 119 height 23
click at [900, 335] on select "Choose an option... Pending Applied Excluded (Questions) Excluded (Expired) Exc…" at bounding box center [960, 346] width 119 height 23
click at [565, 355] on div "economicmodeling" at bounding box center [547, 347] width 90 height 25
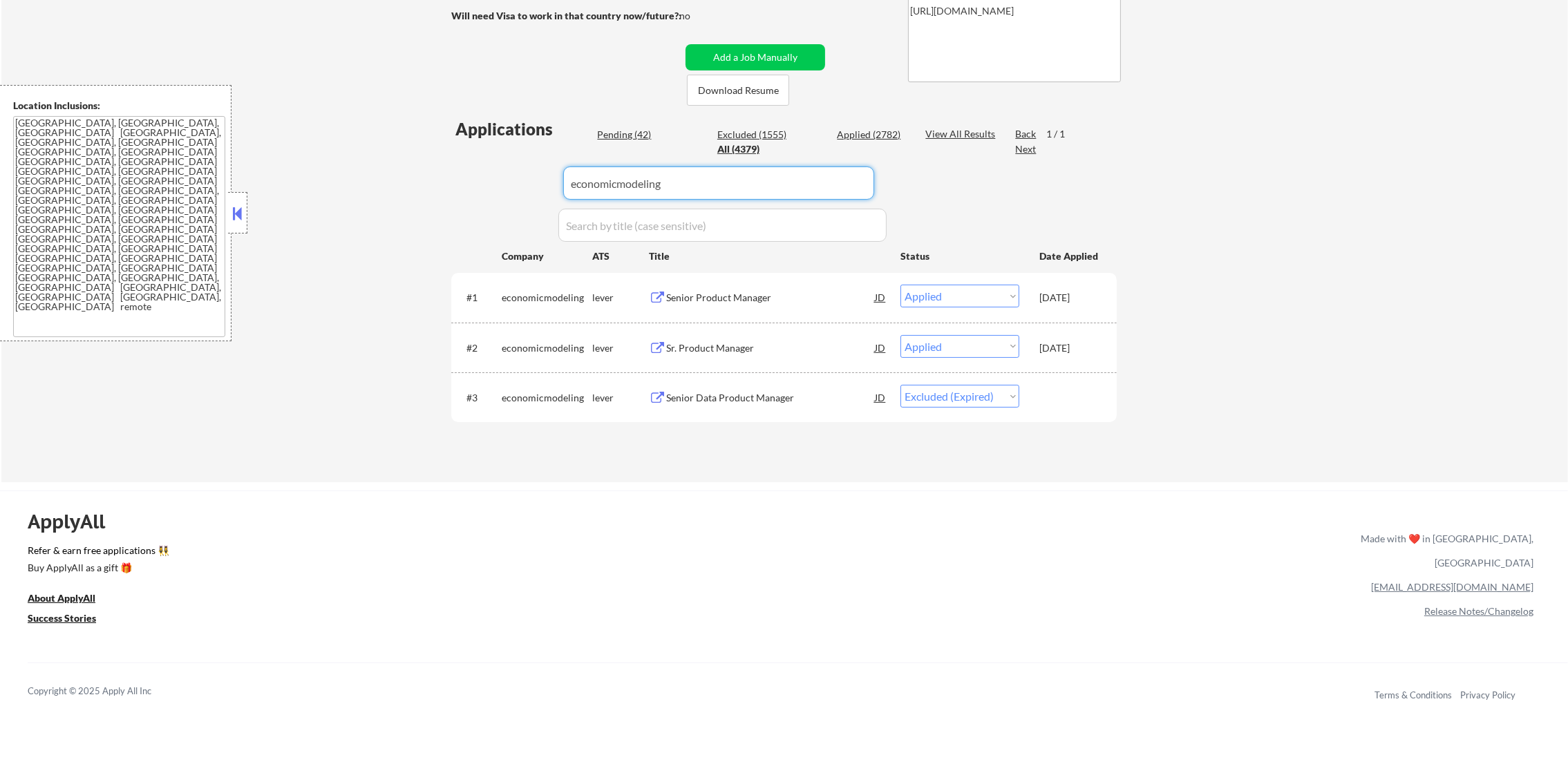
drag, startPoint x: 676, startPoint y: 187, endPoint x: 457, endPoint y: 188, distance: 219.0
click at [474, 187] on div "Applications Pending (42) Excluded (1555) Applied (2782) All (4379) View All Re…" at bounding box center [784, 286] width 666 height 339
paste input "branch"
click at [446, 188] on div "← Return to /applysquad Mailslurp Inbox Job Search Builder Gabriel Wilensky Use…" at bounding box center [784, 131] width 690 height 679
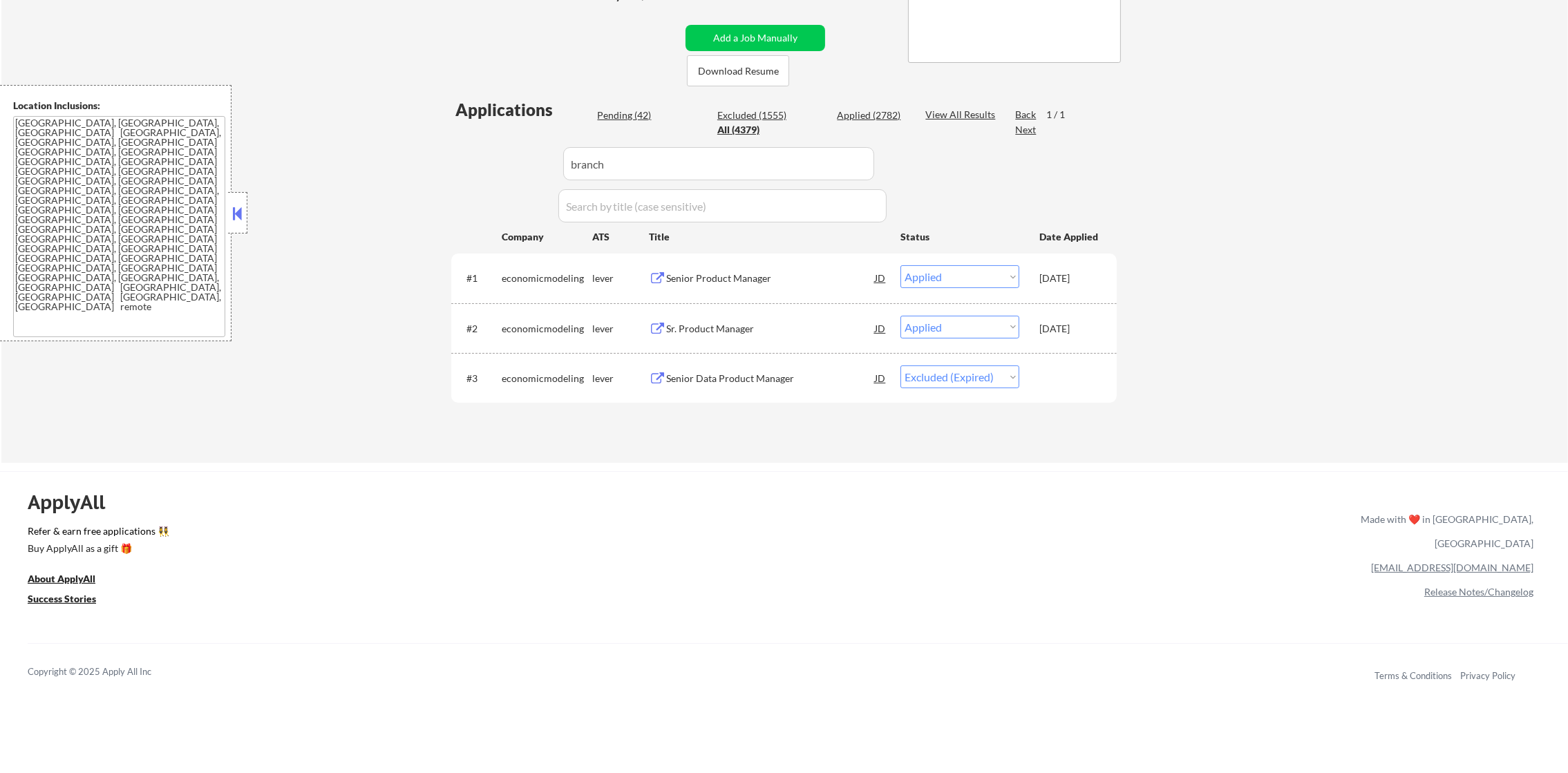
scroll to position [298, 0]
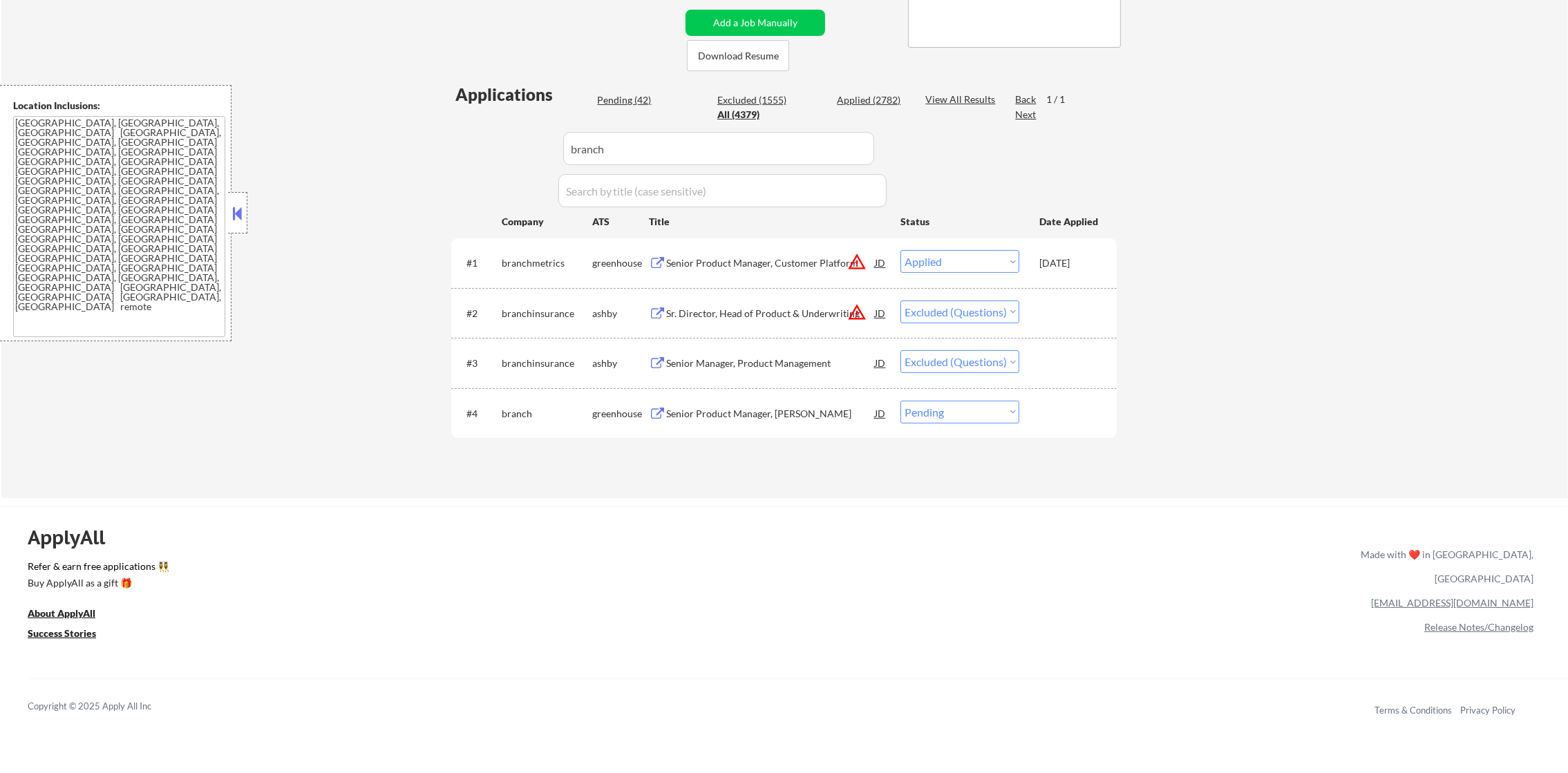
click at [807, 415] on div "Senior Product Manager, EWA" at bounding box center [771, 414] width 209 height 14
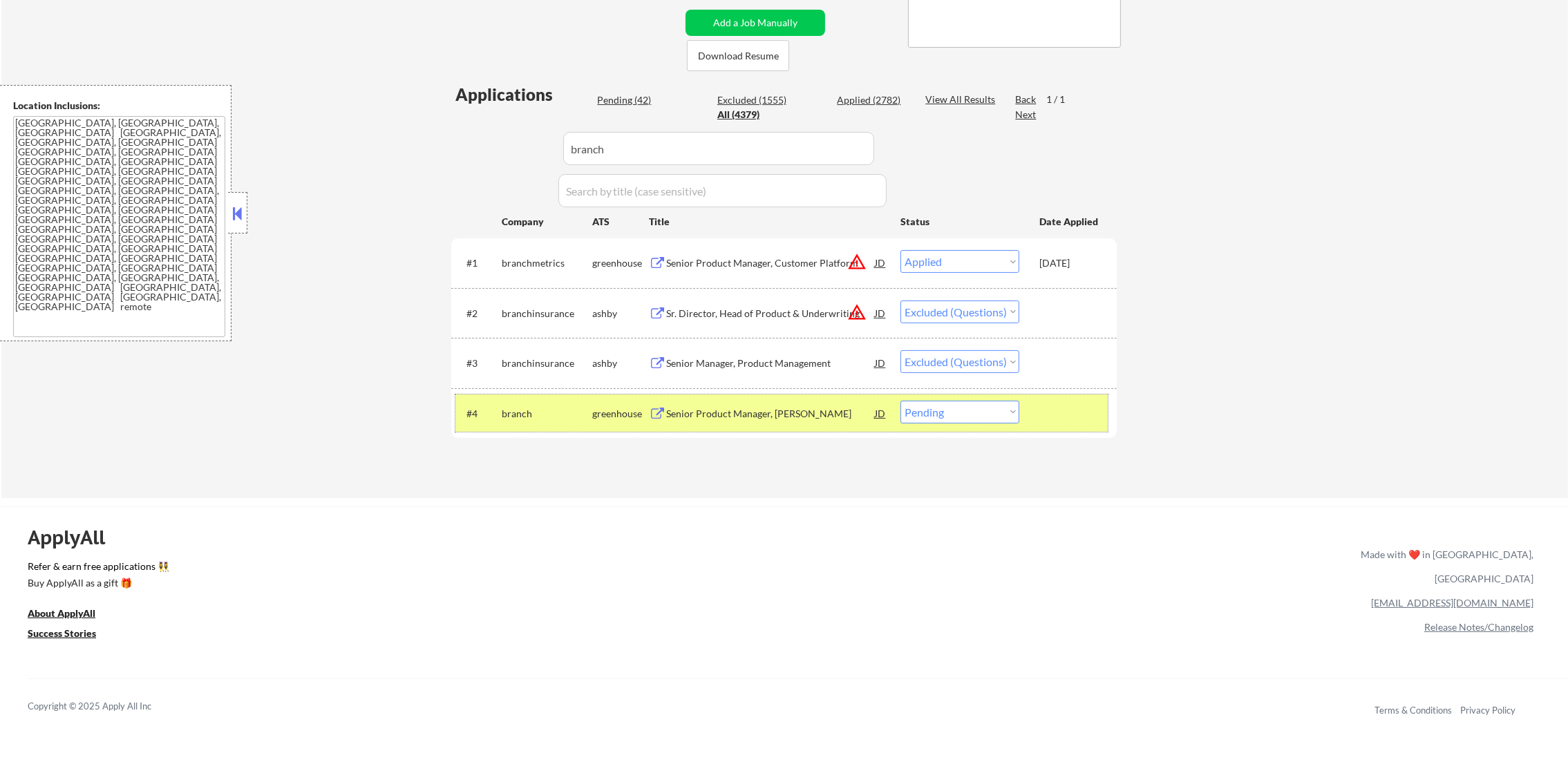
drag, startPoint x: 917, startPoint y: 399, endPoint x: 920, endPoint y: 418, distance: 19.2
click at [917, 399] on div "#4 branch greenhouse Senior Product Manager, EWA JD warning_amber Choose an opt…" at bounding box center [781, 413] width 653 height 37
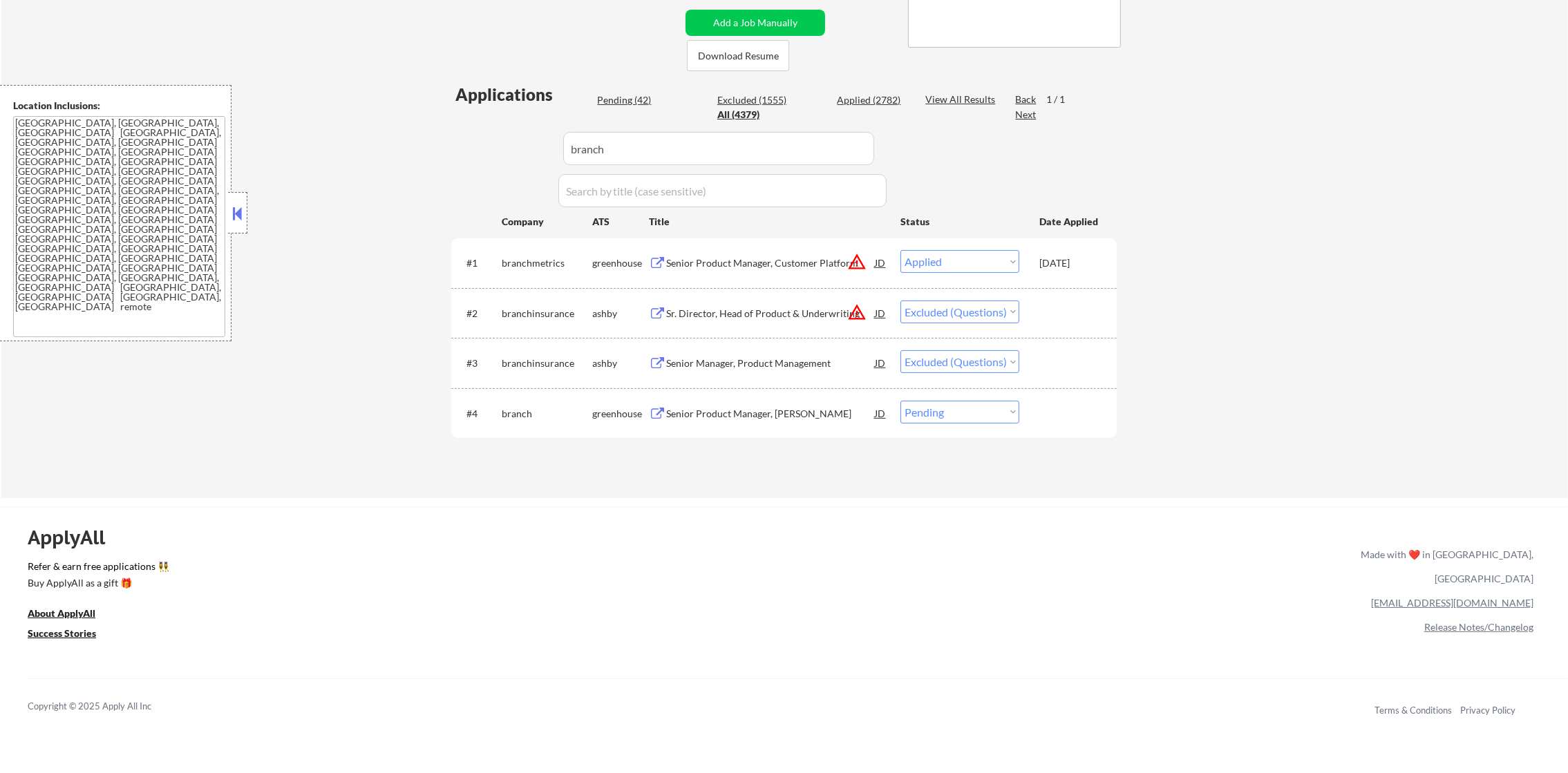
click at [930, 407] on select "Choose an option... Pending Applied Excluded (Questions) Excluded (Expired) Exc…" at bounding box center [960, 412] width 119 height 23
click at [900, 401] on select "Choose an option... Pending Applied Excluded (Questions) Excluded (Expired) Exc…" at bounding box center [960, 412] width 119 height 23
drag, startPoint x: 627, startPoint y: 155, endPoint x: 447, endPoint y: 155, distance: 180.0
click at [447, 155] on div "← Return to /applysquad Mailslurp Inbox Job Search Builder Gabriel Wilensky Use…" at bounding box center [784, 122] width 690 height 730
paste input "gusto"
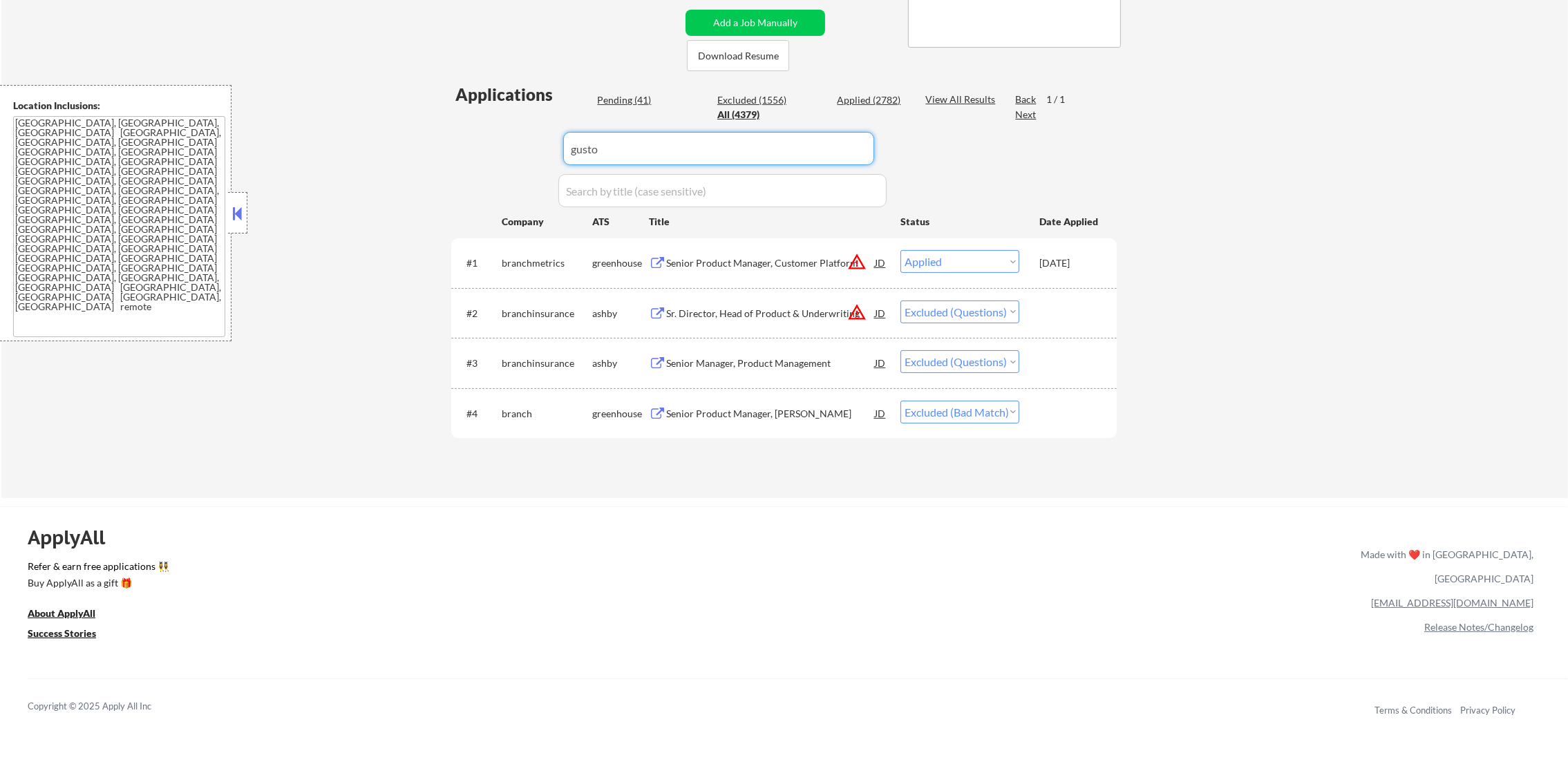
click at [441, 155] on div "← Return to /applysquad Mailslurp Inbox Job Search Builder Gabriel Wilensky Use…" at bounding box center [784, 122] width 690 height 730
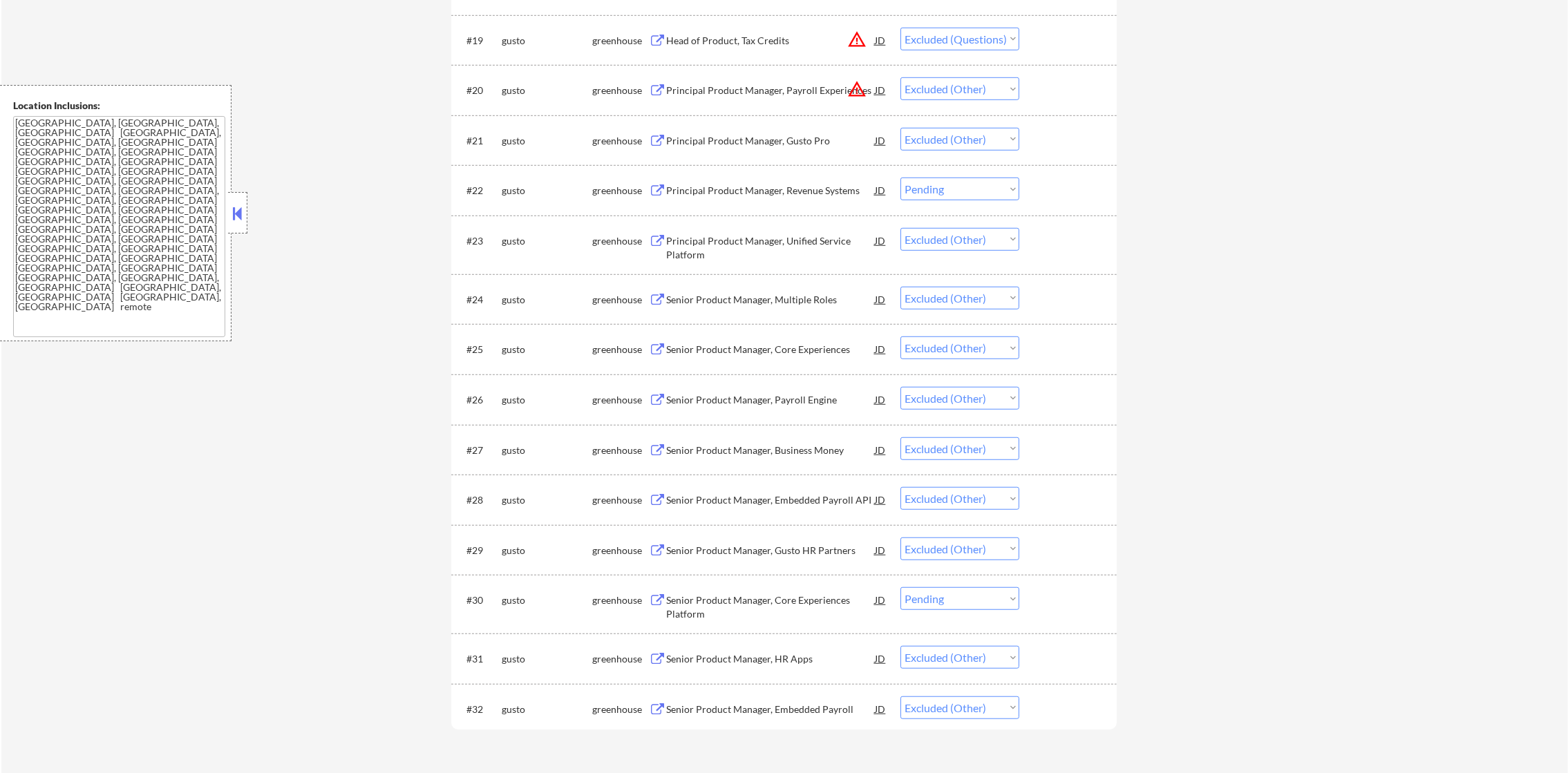
scroll to position [1557, 0]
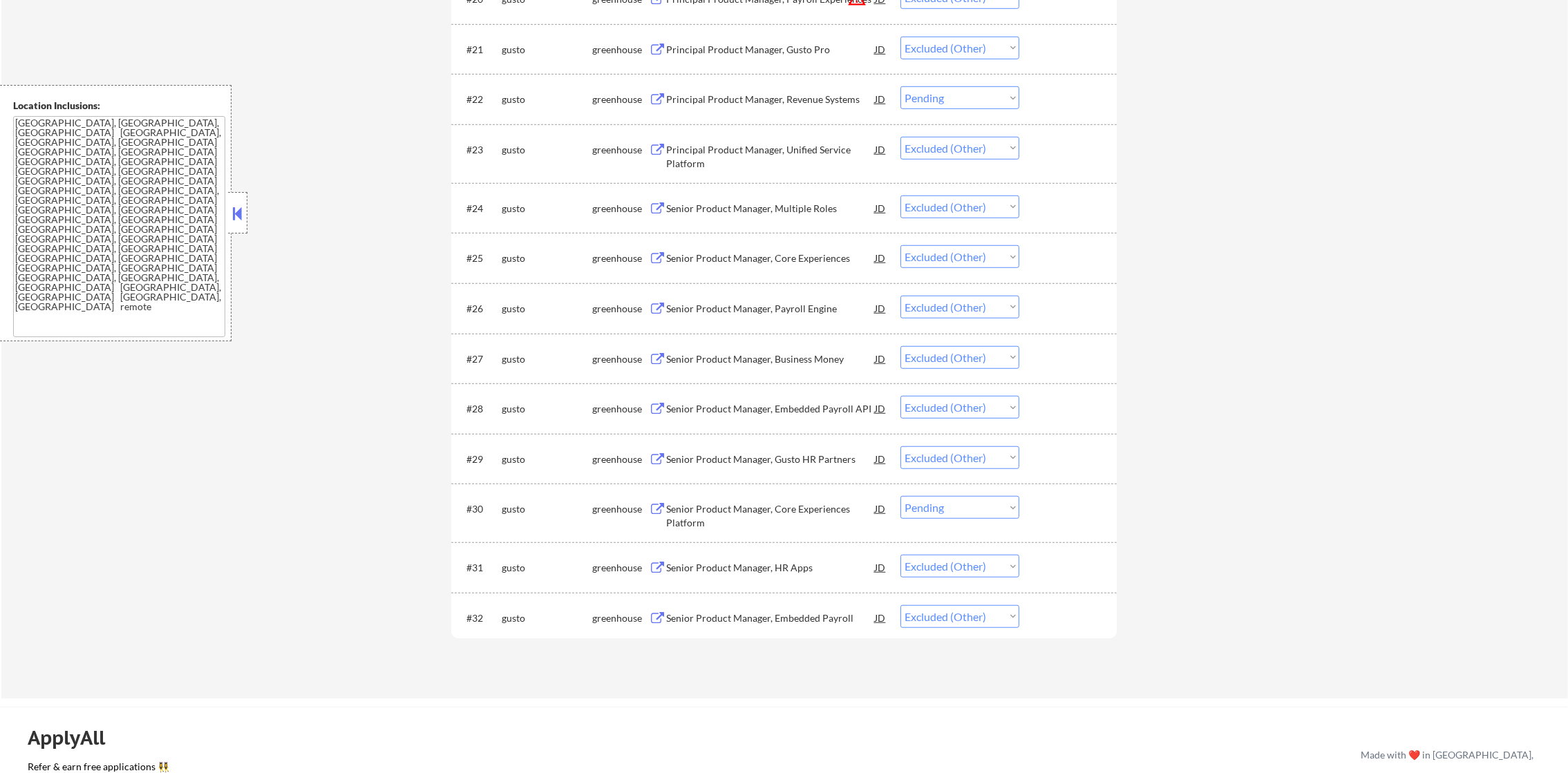
click at [996, 97] on select "Choose an option... Pending Applied Excluded (Questions) Excluded (Expired) Exc…" at bounding box center [960, 98] width 119 height 23
click at [900, 87] on select "Choose an option... Pending Applied Excluded (Questions) Excluded (Expired) Exc…" at bounding box center [960, 98] width 119 height 23
click at [953, 510] on select "Choose an option... Pending Applied Excluded (Questions) Excluded (Expired) Exc…" at bounding box center [960, 507] width 119 height 23
click at [900, 496] on select "Choose an option... Pending Applied Excluded (Questions) Excluded (Expired) Exc…" at bounding box center [960, 507] width 119 height 23
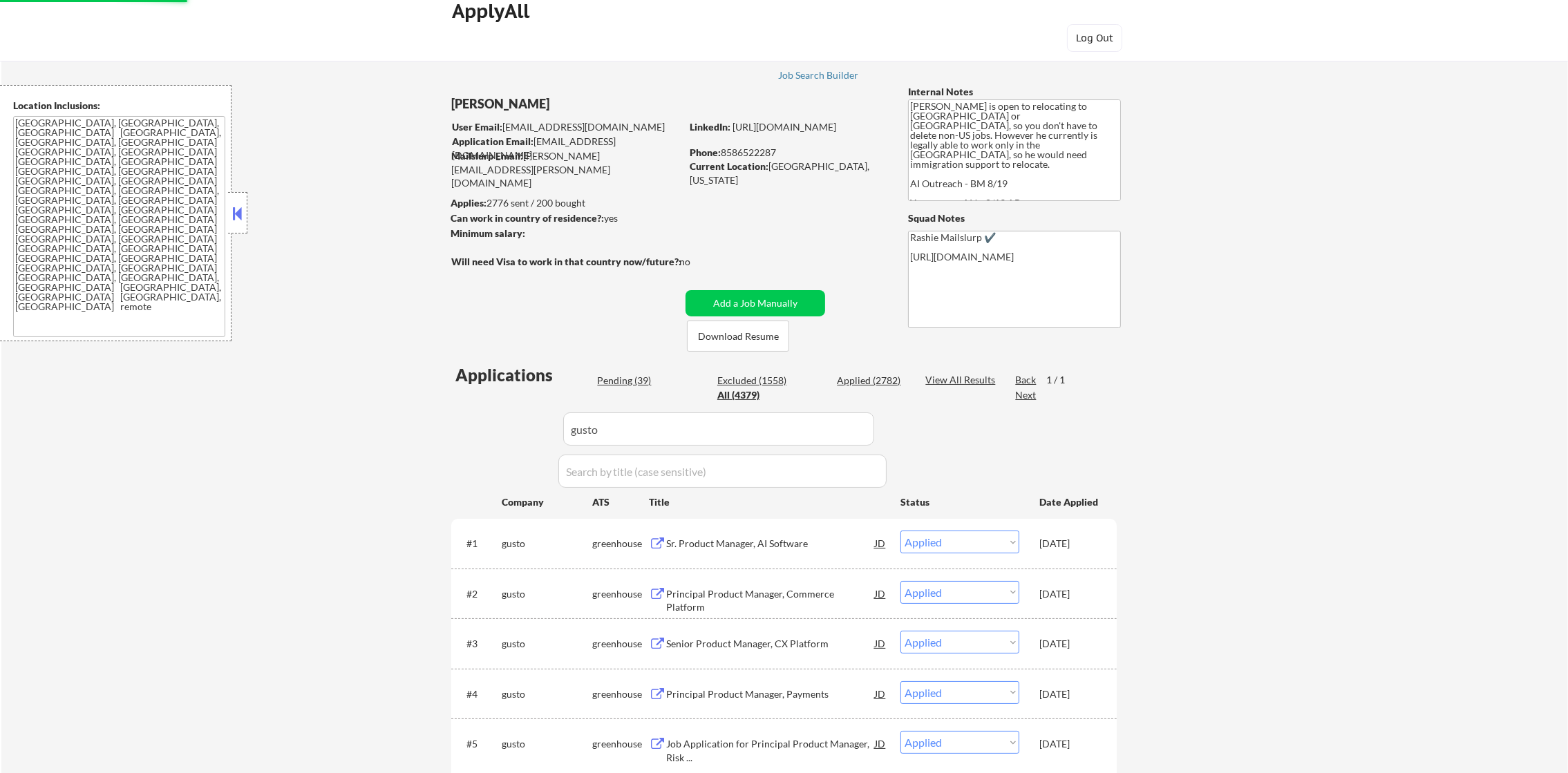
scroll to position [0, 0]
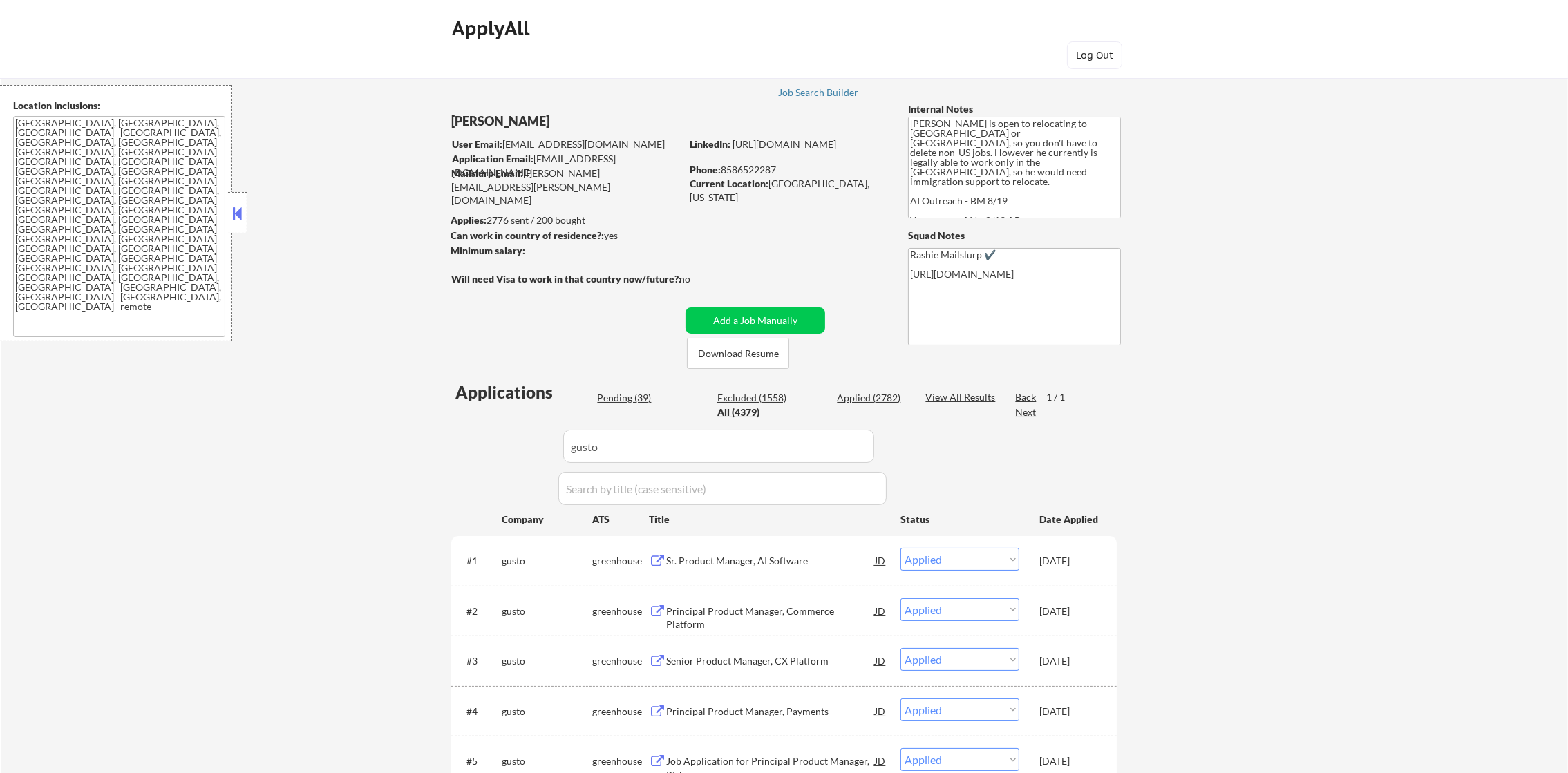
drag, startPoint x: 608, startPoint y: 454, endPoint x: 427, endPoint y: 448, distance: 181.1
paste input "veeamsoftware"
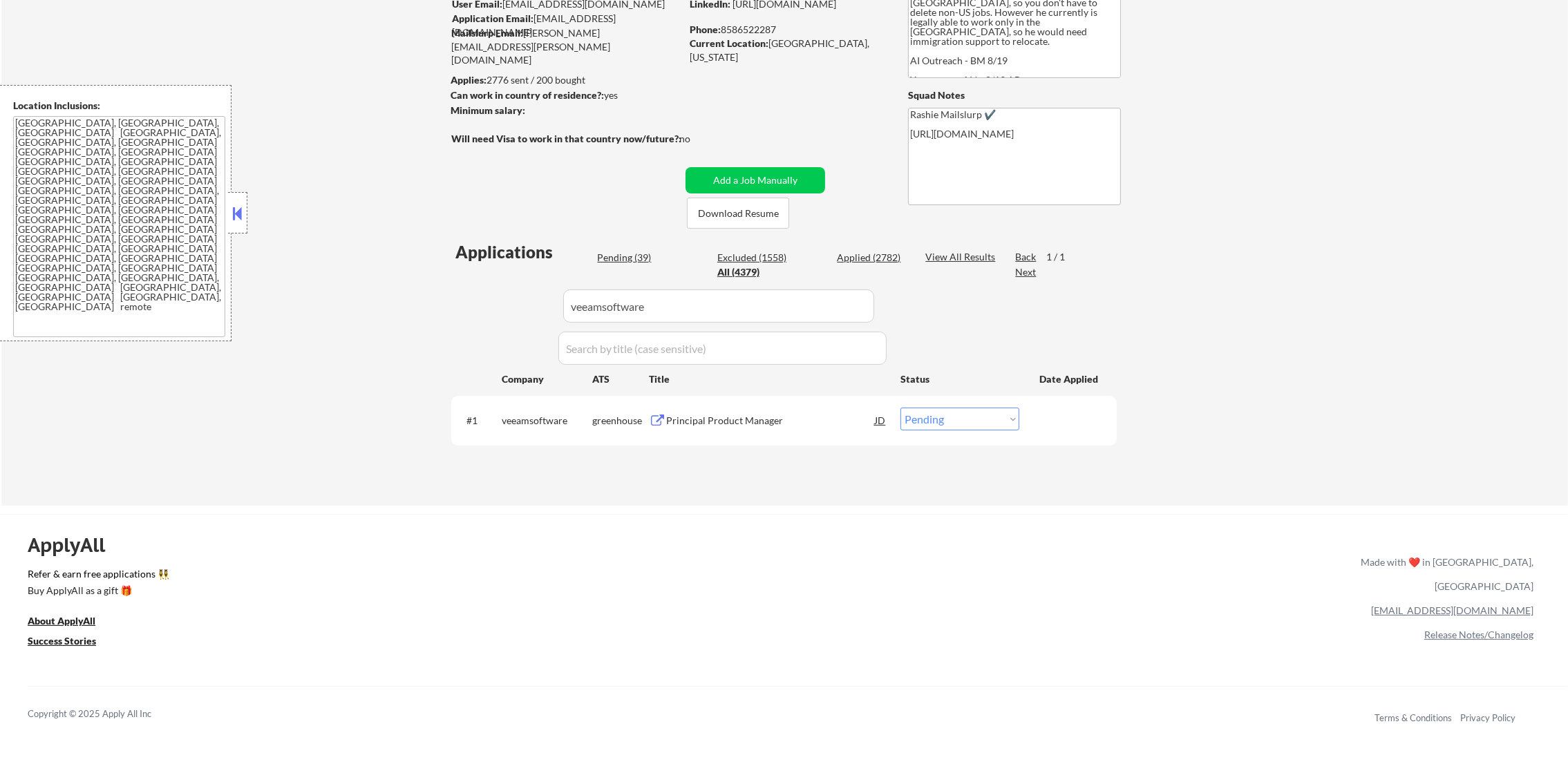
scroll to position [172, 0]
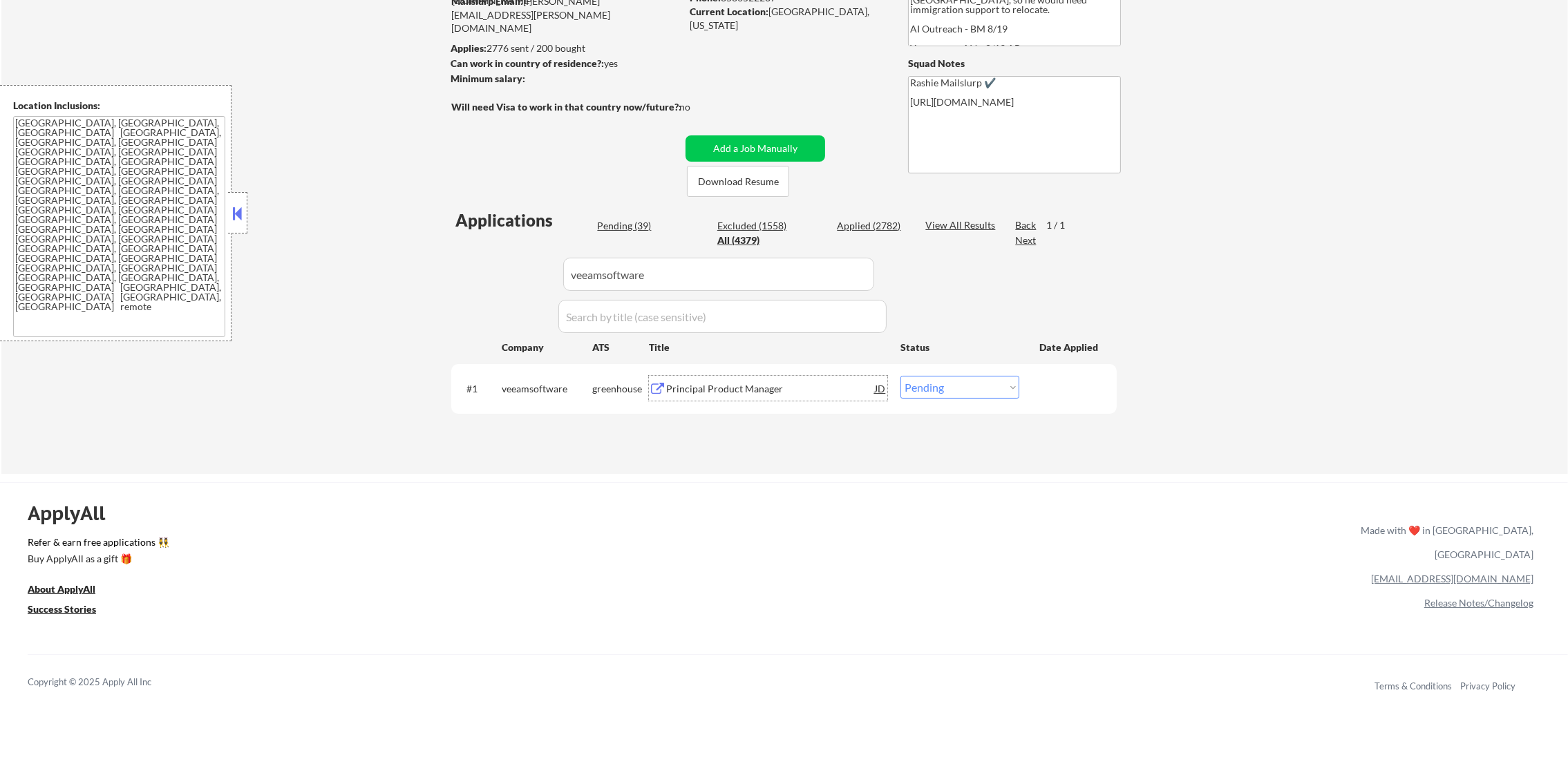
click at [753, 389] on div "Principal Product Manager" at bounding box center [771, 389] width 209 height 14
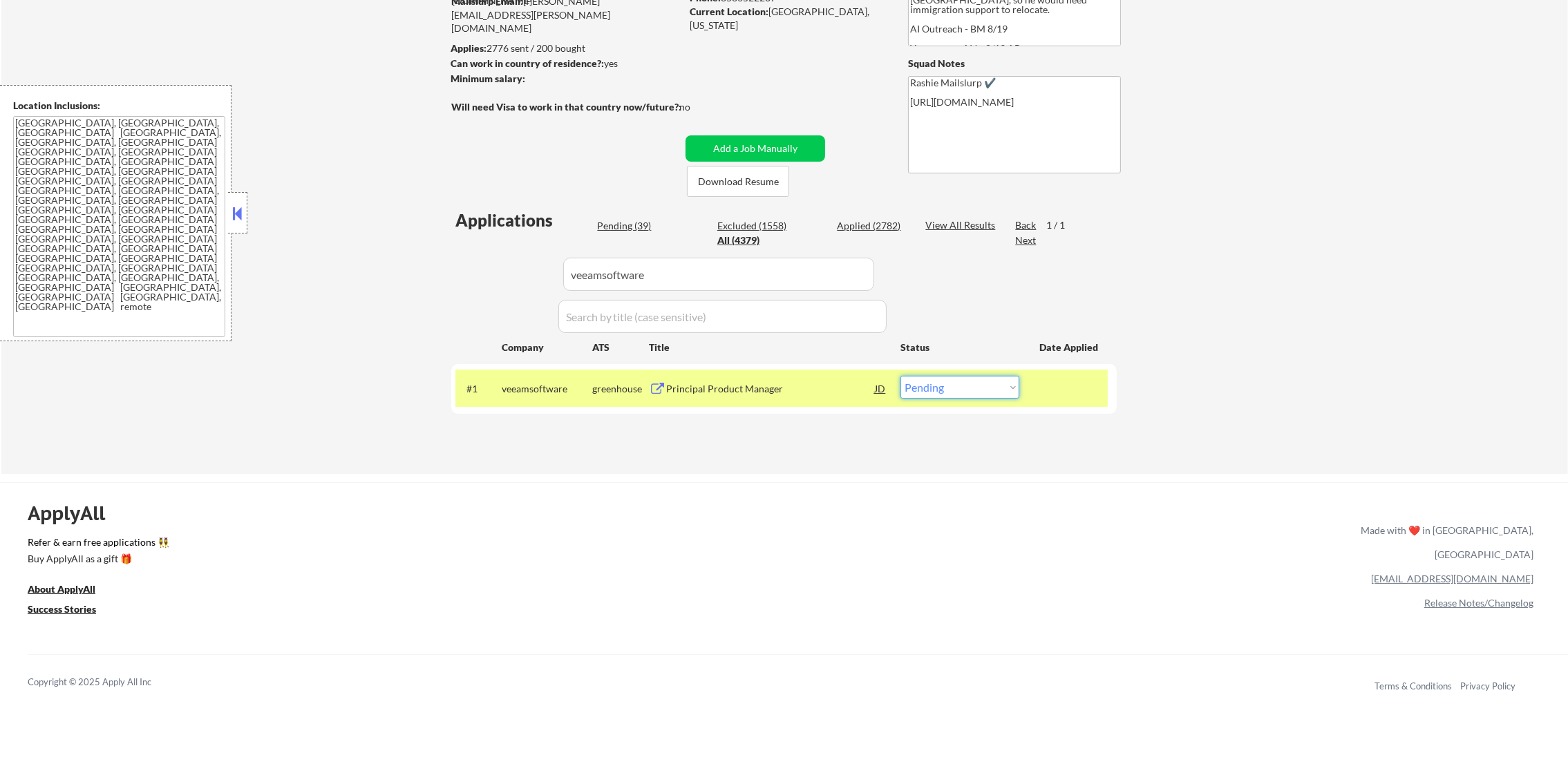
click at [980, 381] on select "Choose an option... Pending Applied Excluded (Questions) Excluded (Expired) Exc…" at bounding box center [960, 387] width 119 height 23
click at [900, 376] on select "Choose an option... Pending Applied Excluded (Questions) Excluded (Expired) Exc…" at bounding box center [960, 387] width 119 height 23
click at [552, 399] on div "veeamsoftware" at bounding box center [547, 388] width 90 height 25
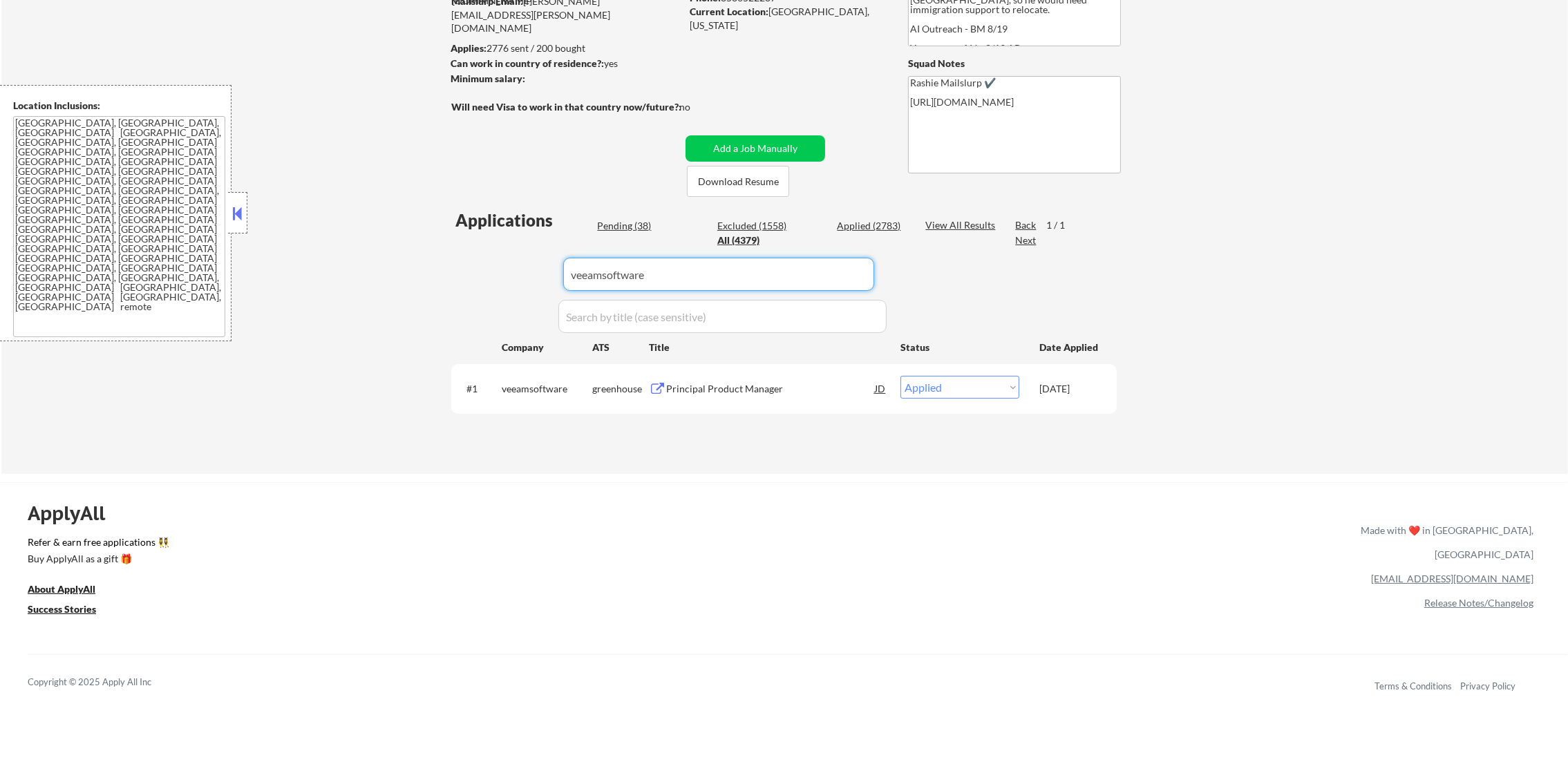
drag, startPoint x: 675, startPoint y: 281, endPoint x: 349, endPoint y: 283, distance: 326.0
click at [363, 286] on div "← Return to /applysquad Mailslurp Inbox Job Search Builder Gabriel Wilensky Use…" at bounding box center [784, 179] width 1567 height 591
paste input "telnyx54"
click at [348, 283] on div "← Return to /applysquad Mailslurp Inbox Job Search Builder Gabriel Wilensky Use…" at bounding box center [784, 179] width 1567 height 591
